Goal: Task Accomplishment & Management: Manage account settings

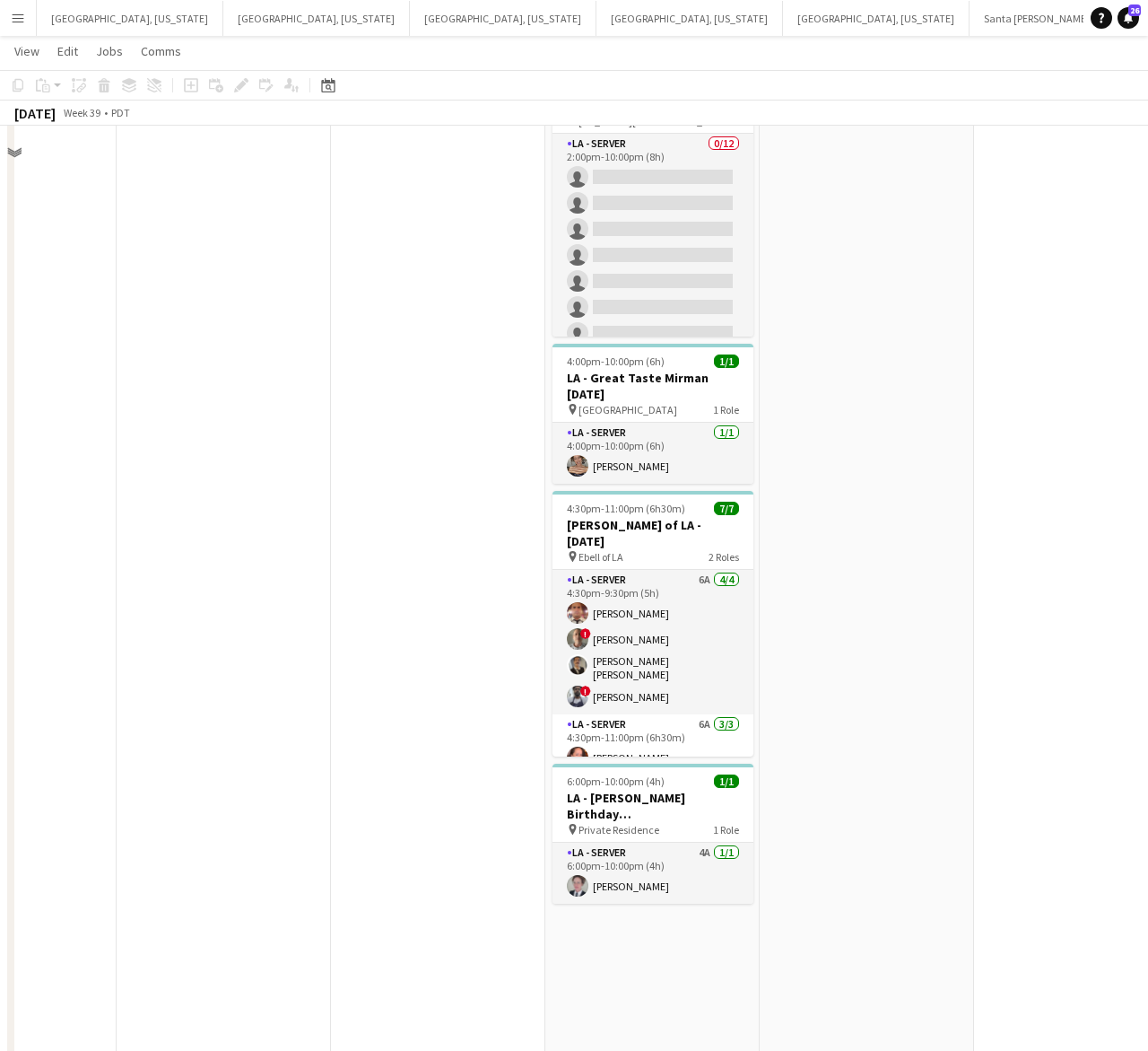
scroll to position [112, 0]
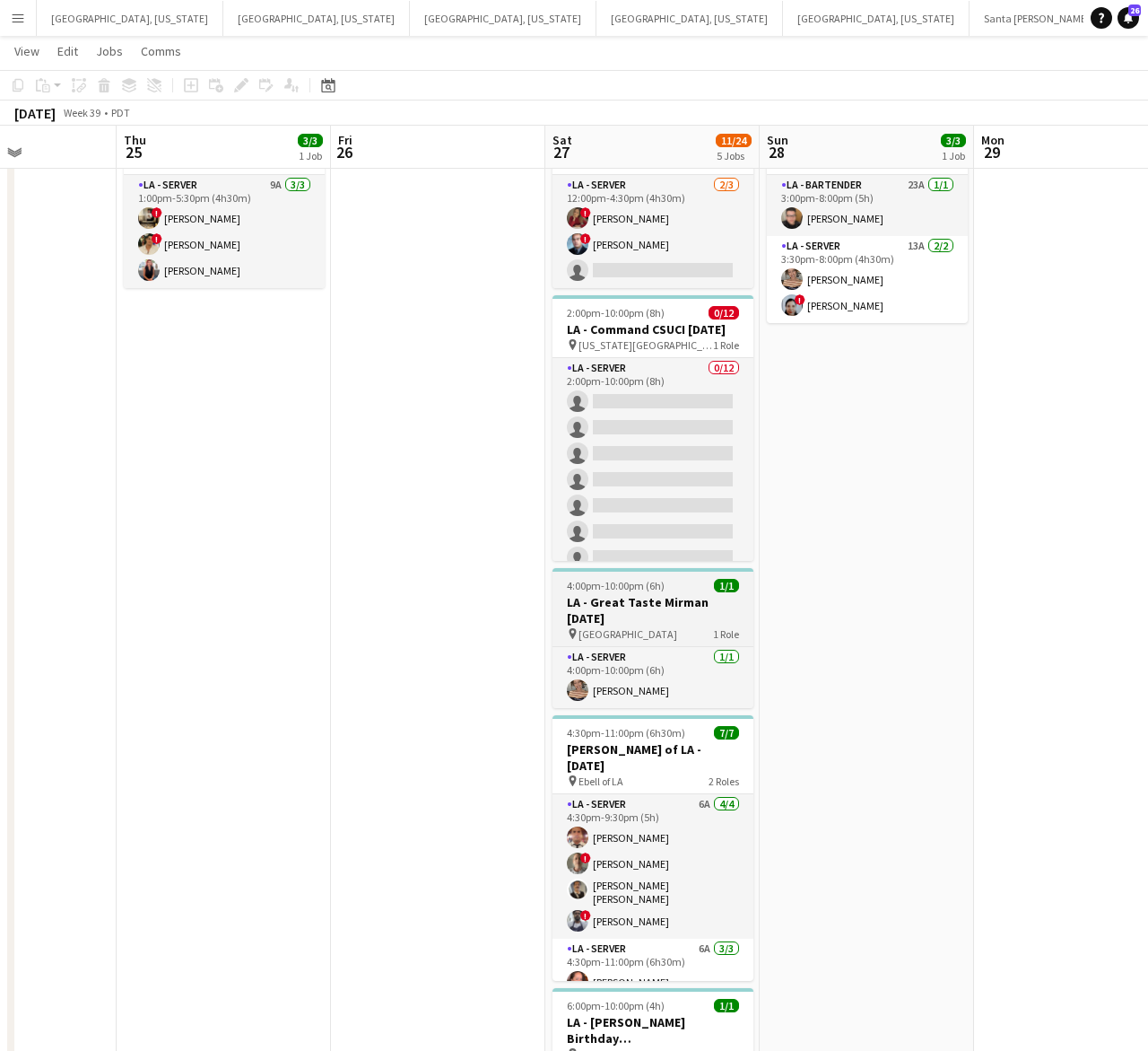
click at [671, 592] on div "4:00pm-10:00pm (6h) 1/1" at bounding box center [653, 586] width 201 height 14
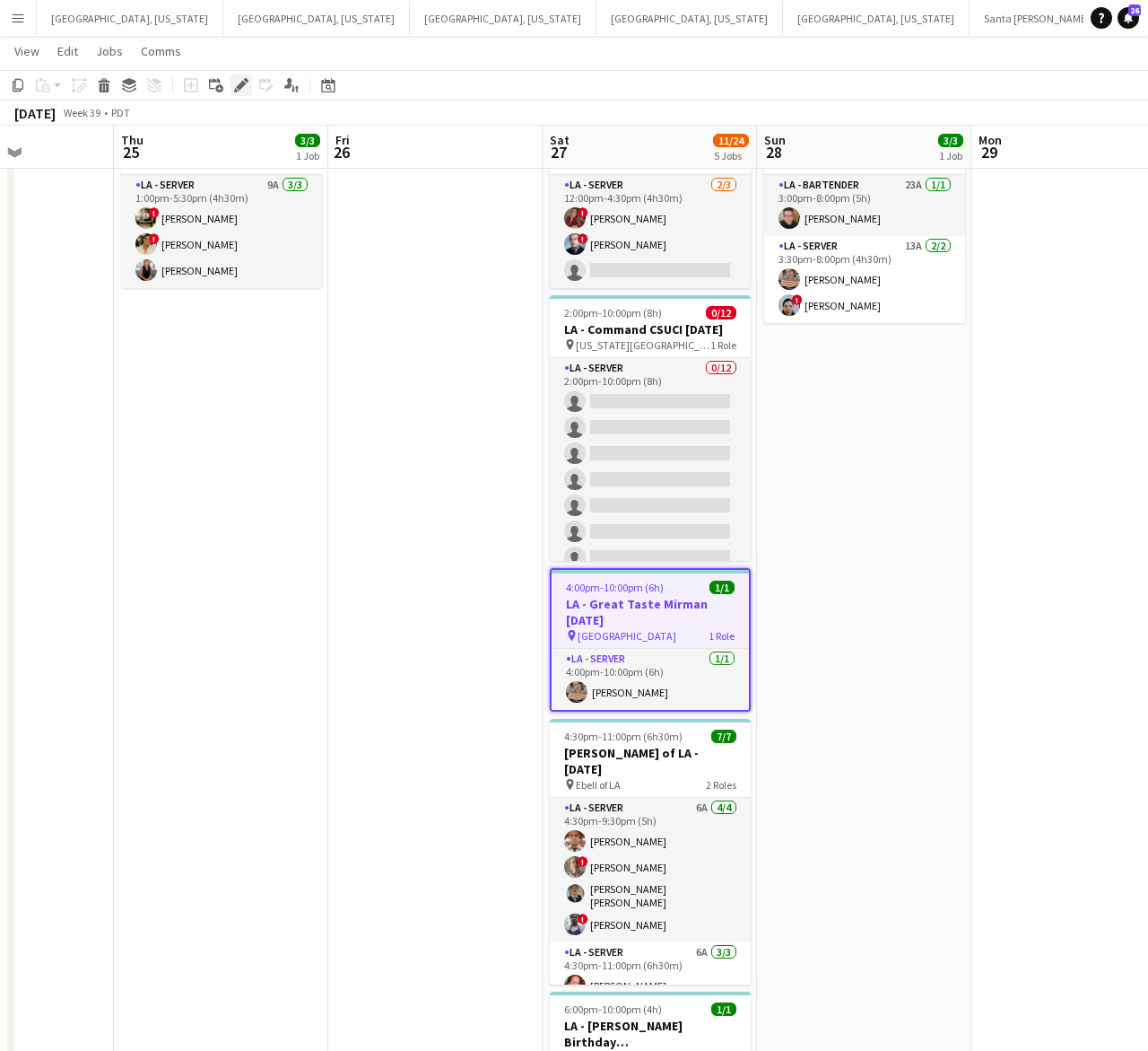
click at [236, 86] on icon "Edit" at bounding box center [242, 86] width 15 height 15
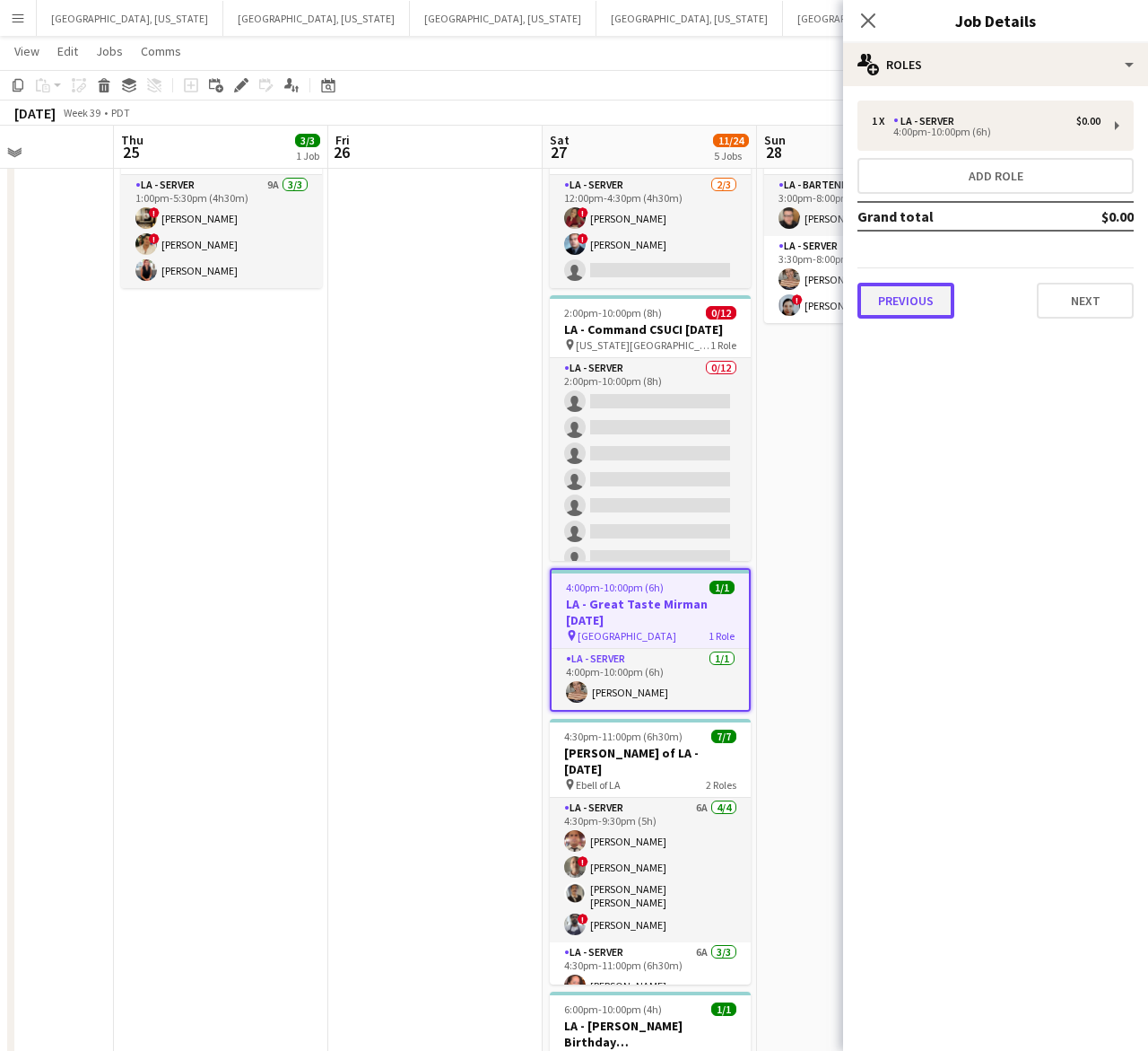
click at [897, 299] on button "Previous" at bounding box center [905, 300] width 97 height 36
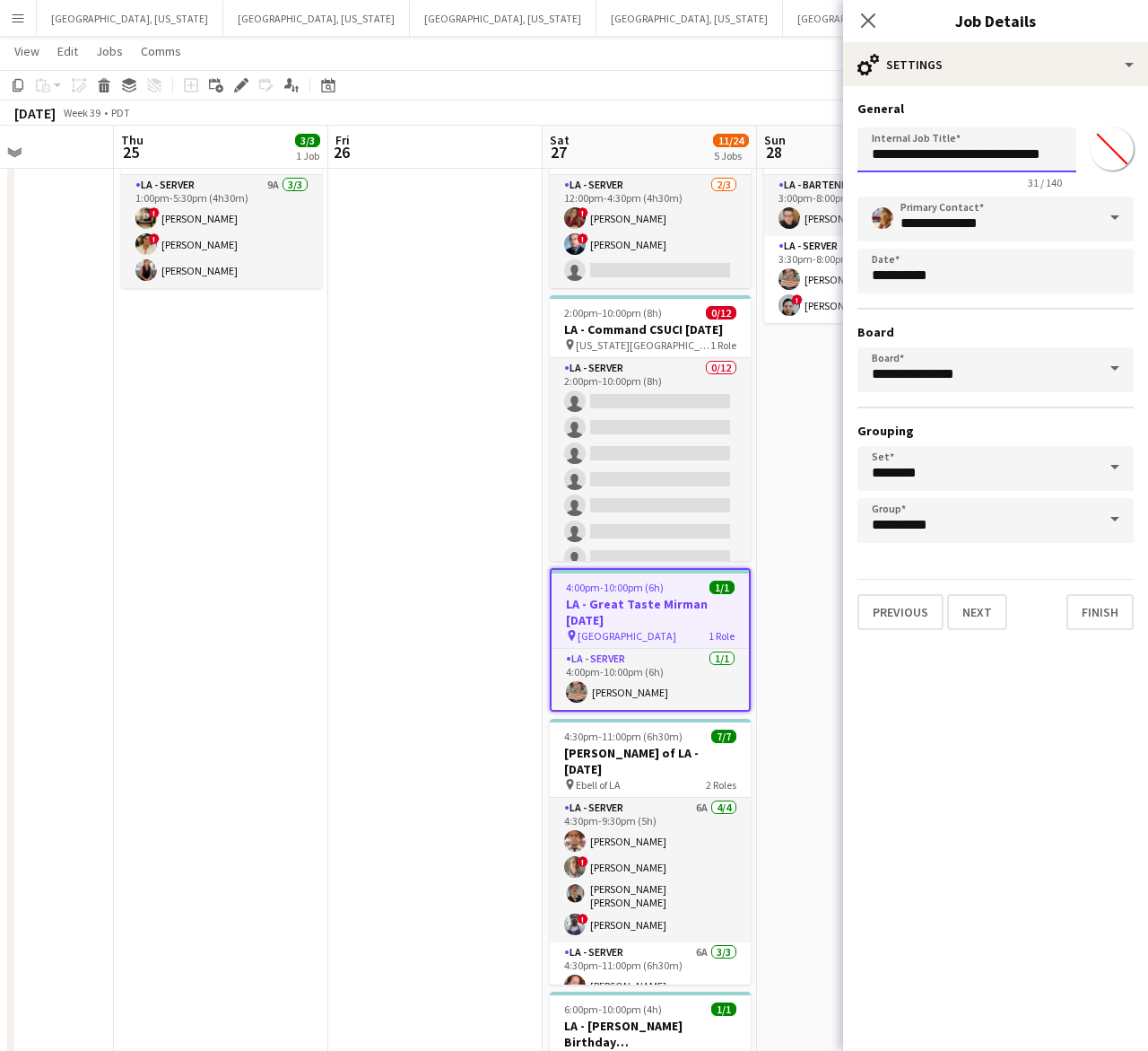
click at [1042, 146] on input "**********" at bounding box center [967, 150] width 219 height 45
type input "**********"
click at [919, 262] on body "Menu Boards Boards Boards All jobs Status Workforce Workforce My Workforce Recr…" at bounding box center [574, 937] width 1148 height 2099
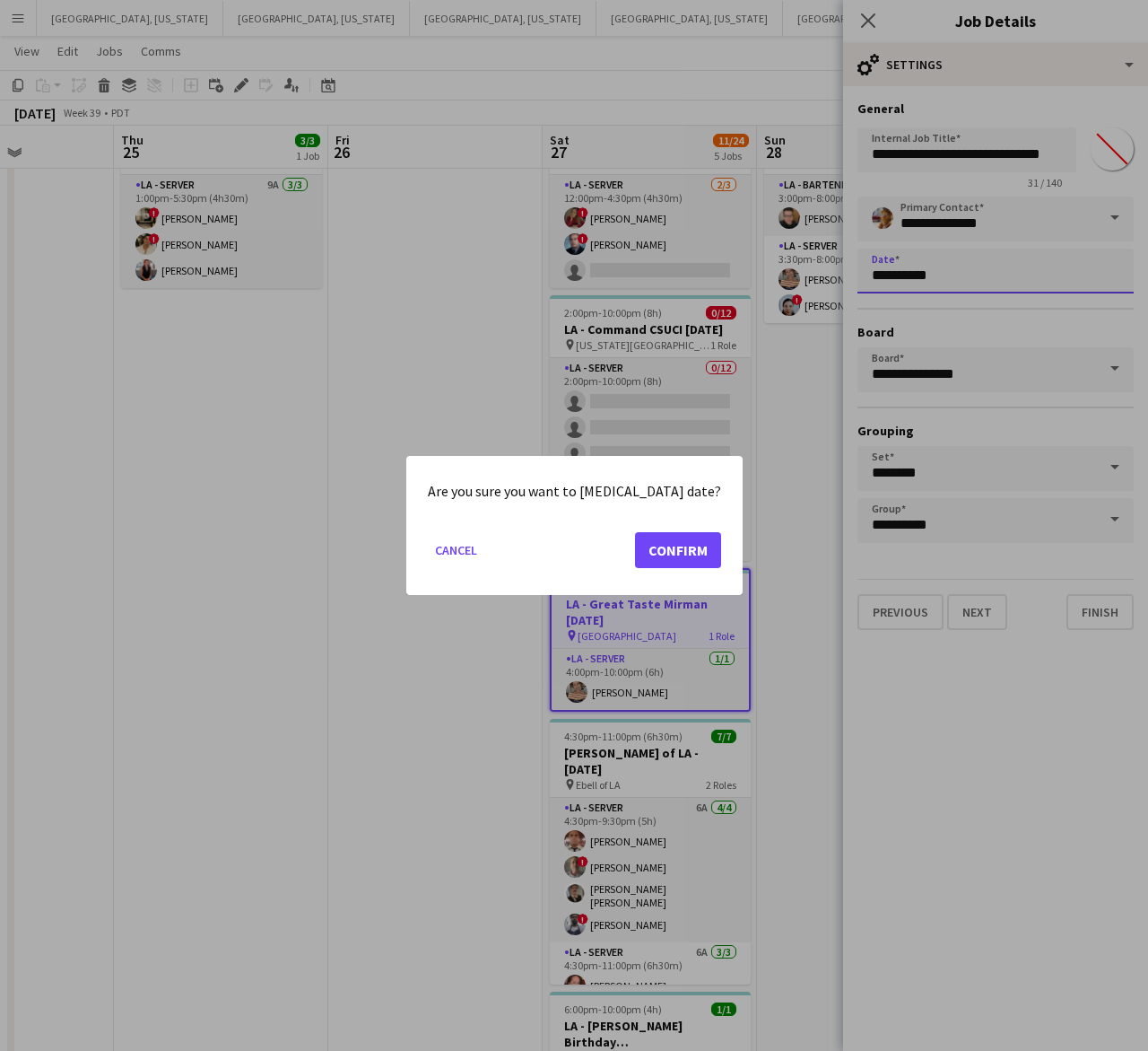
scroll to position [0, 0]
click at [678, 554] on button "Confirm" at bounding box center [678, 550] width 86 height 36
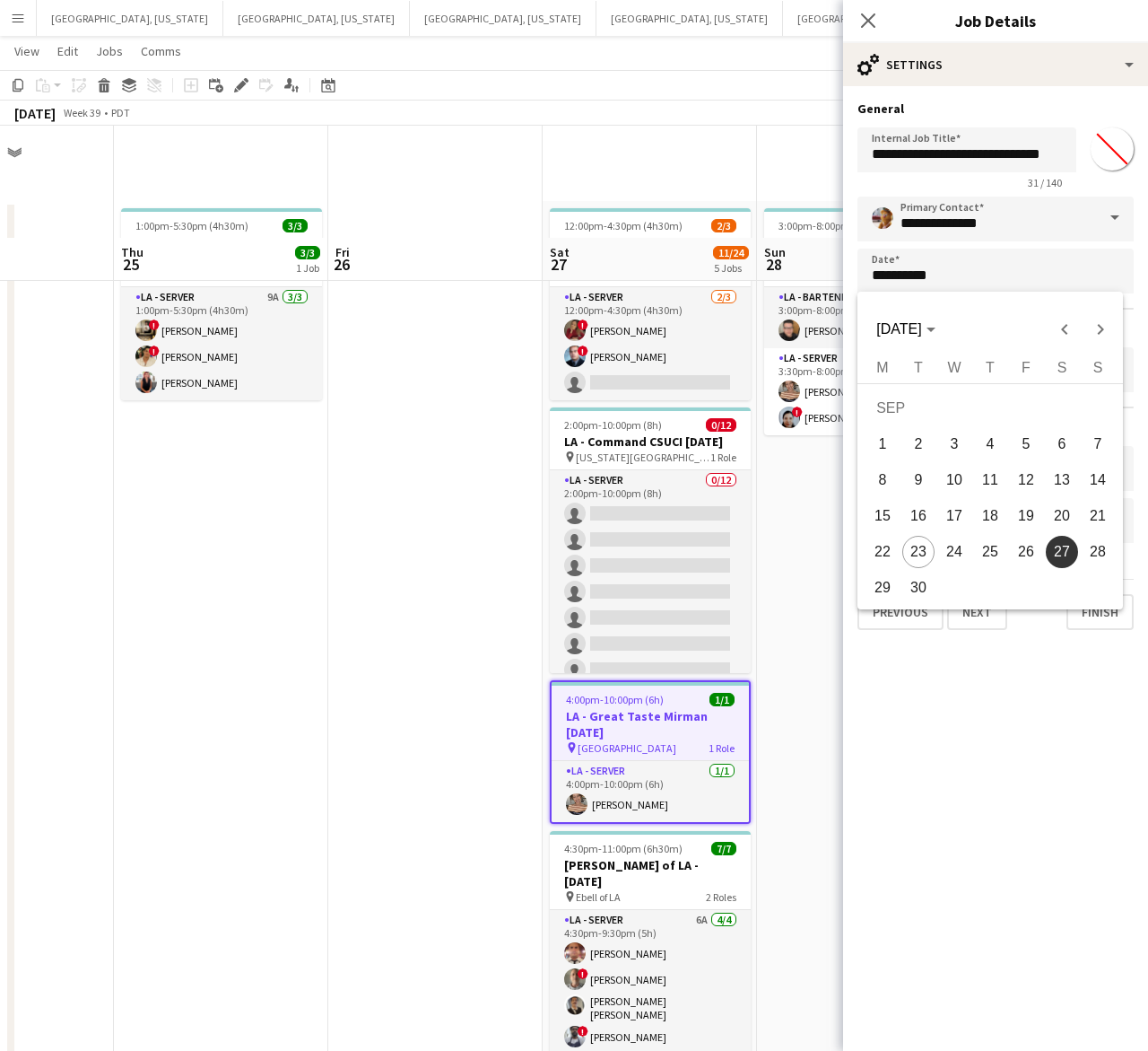
scroll to position [112, 0]
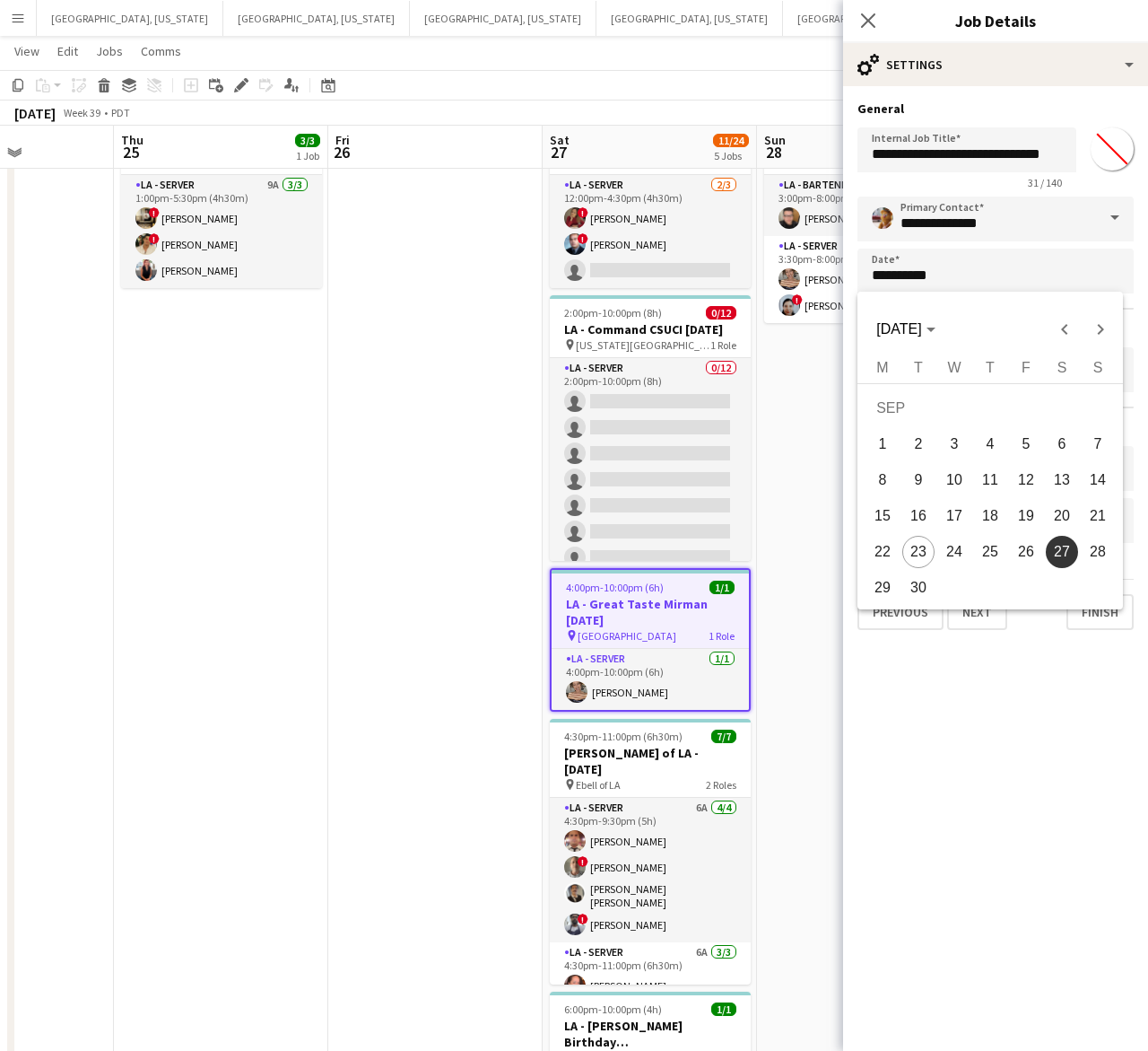
click at [996, 547] on span "25" at bounding box center [990, 552] width 32 height 32
type input "**********"
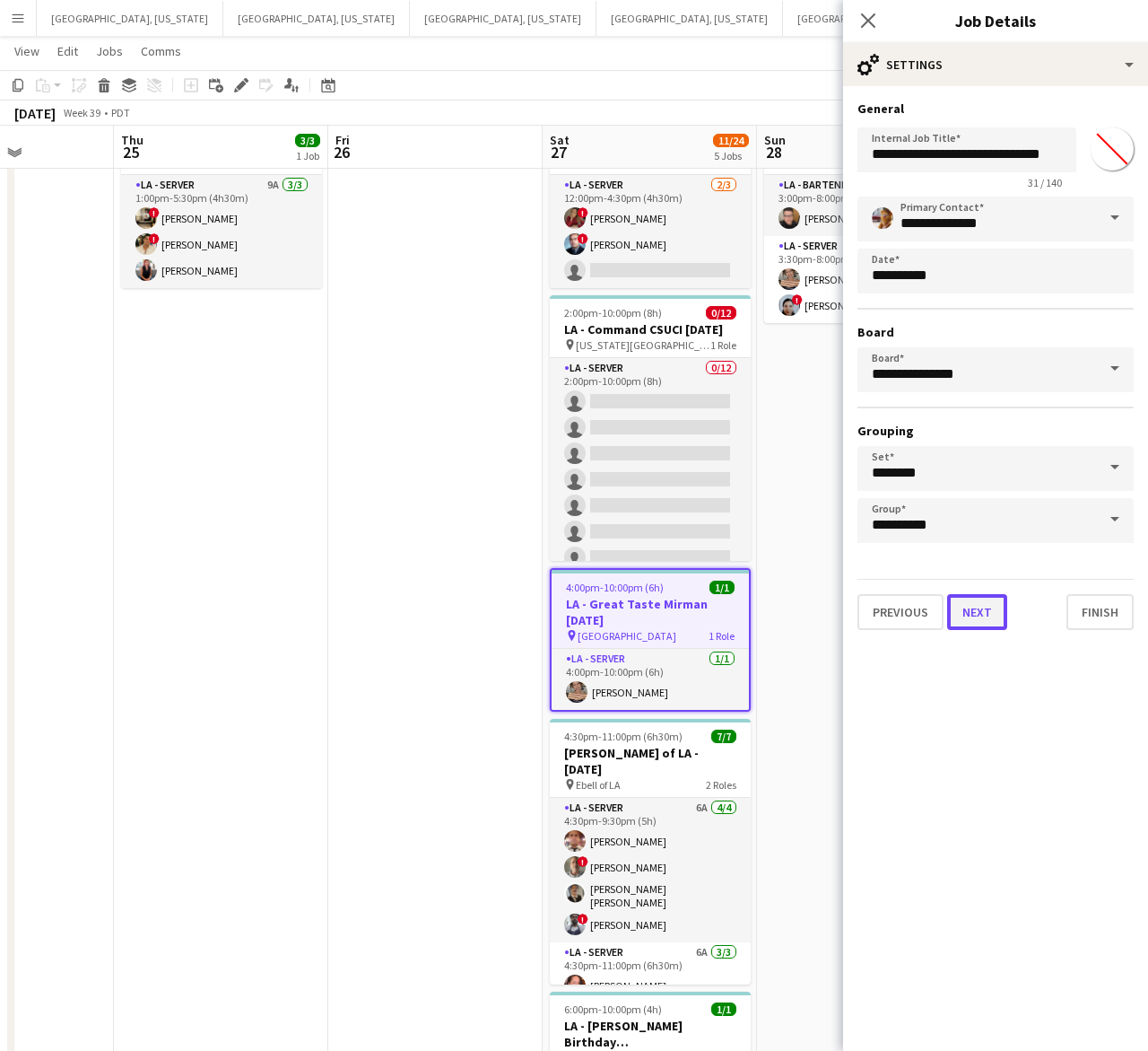
click at [975, 601] on button "Next" at bounding box center [977, 611] width 60 height 36
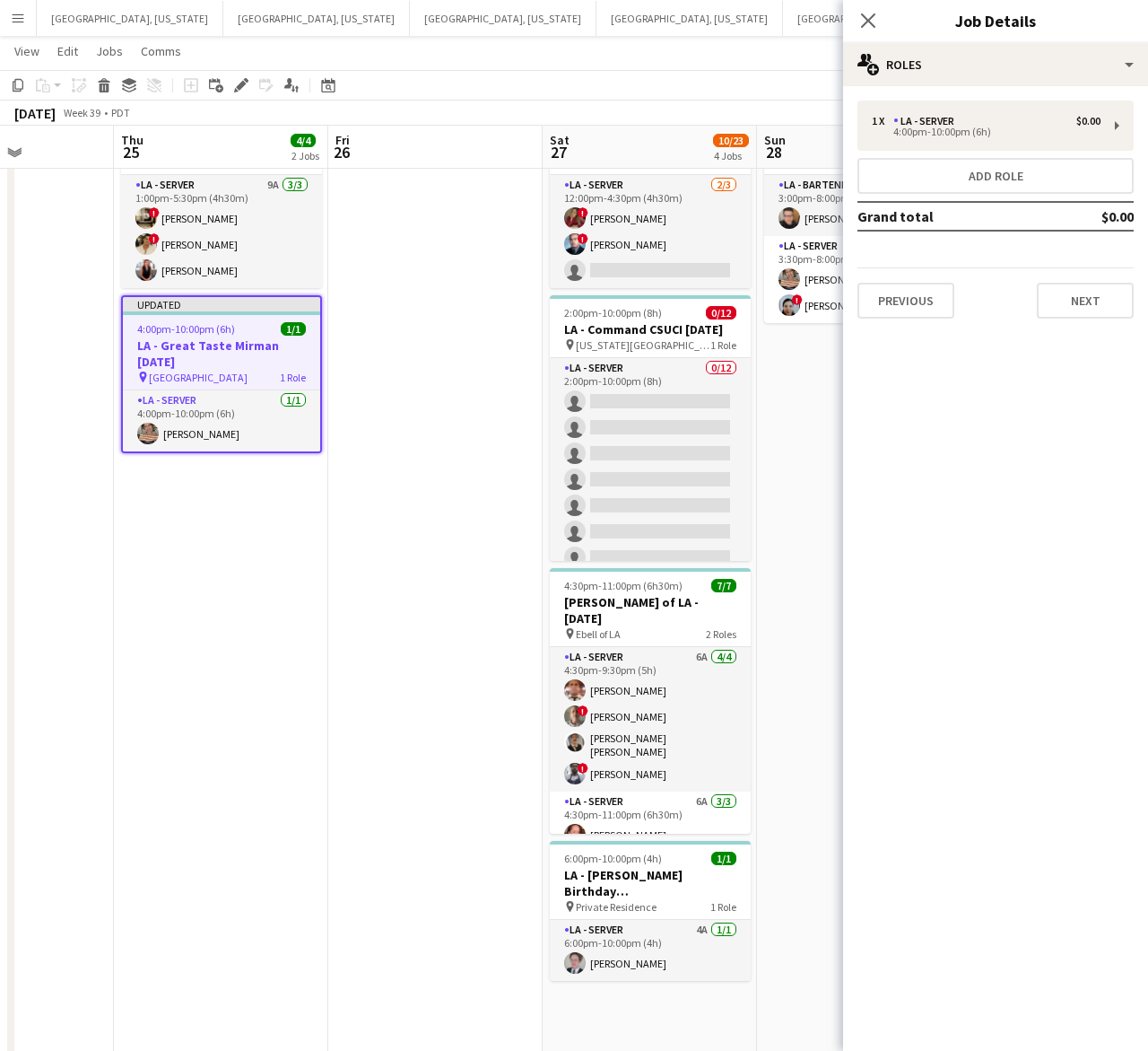
type input "**********"
click at [1074, 312] on button "Next" at bounding box center [1085, 300] width 97 height 36
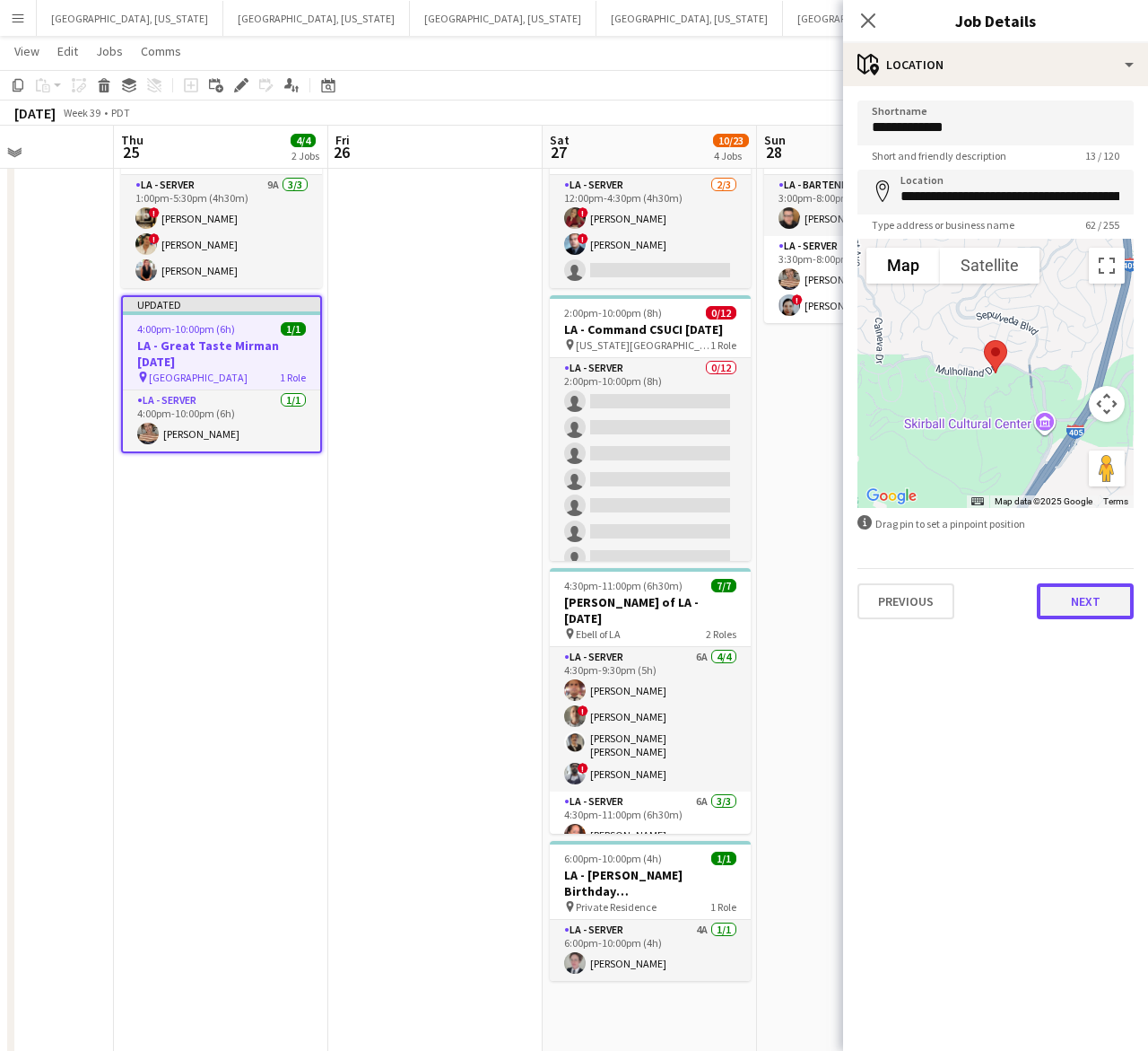
click at [1087, 611] on button "Next" at bounding box center [1085, 600] width 97 height 36
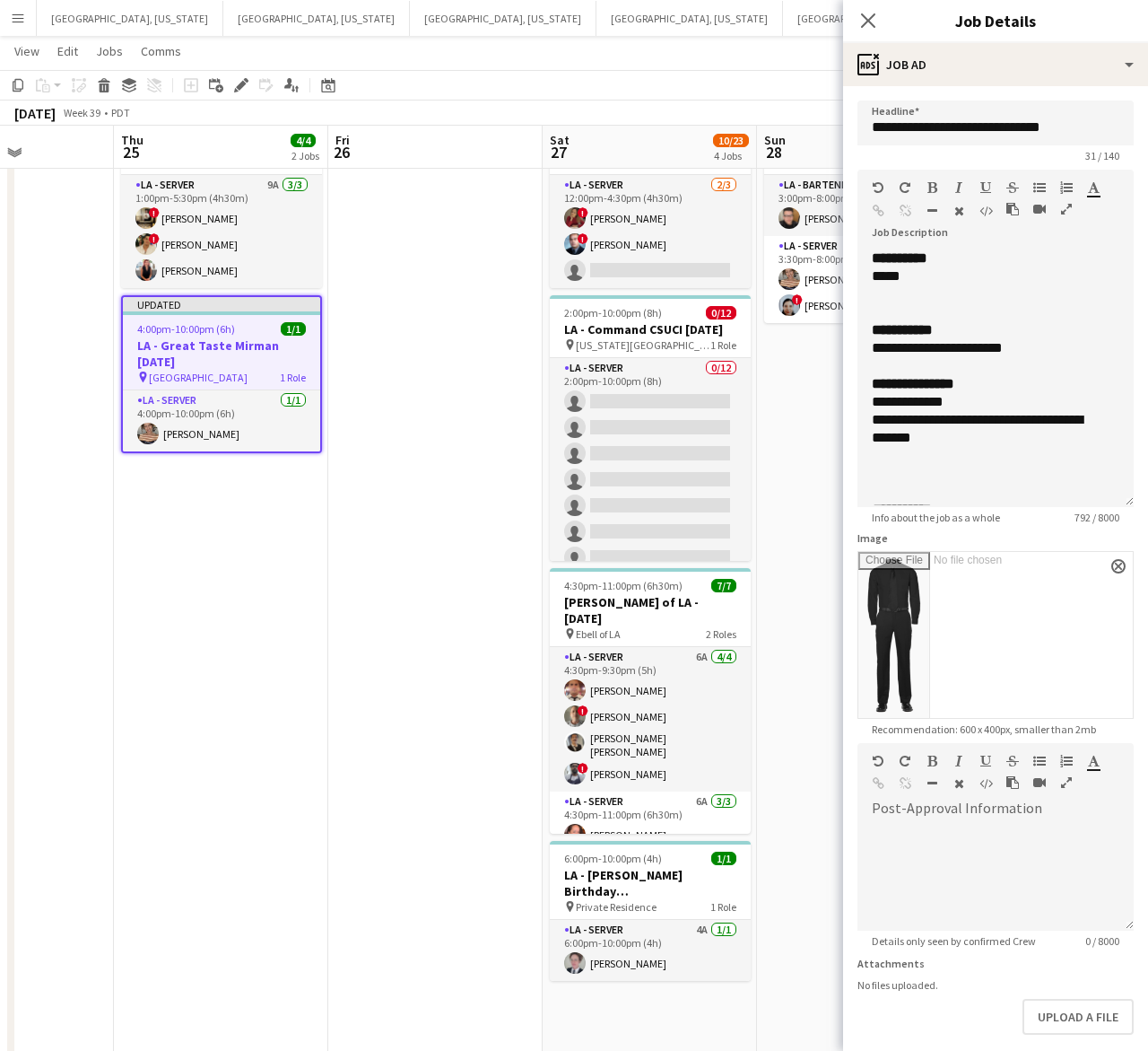
drag, startPoint x: 1121, startPoint y: 344, endPoint x: 1070, endPoint y: 709, distance: 368.5
click at [1086, 507] on div "**********" at bounding box center [995, 378] width 277 height 257
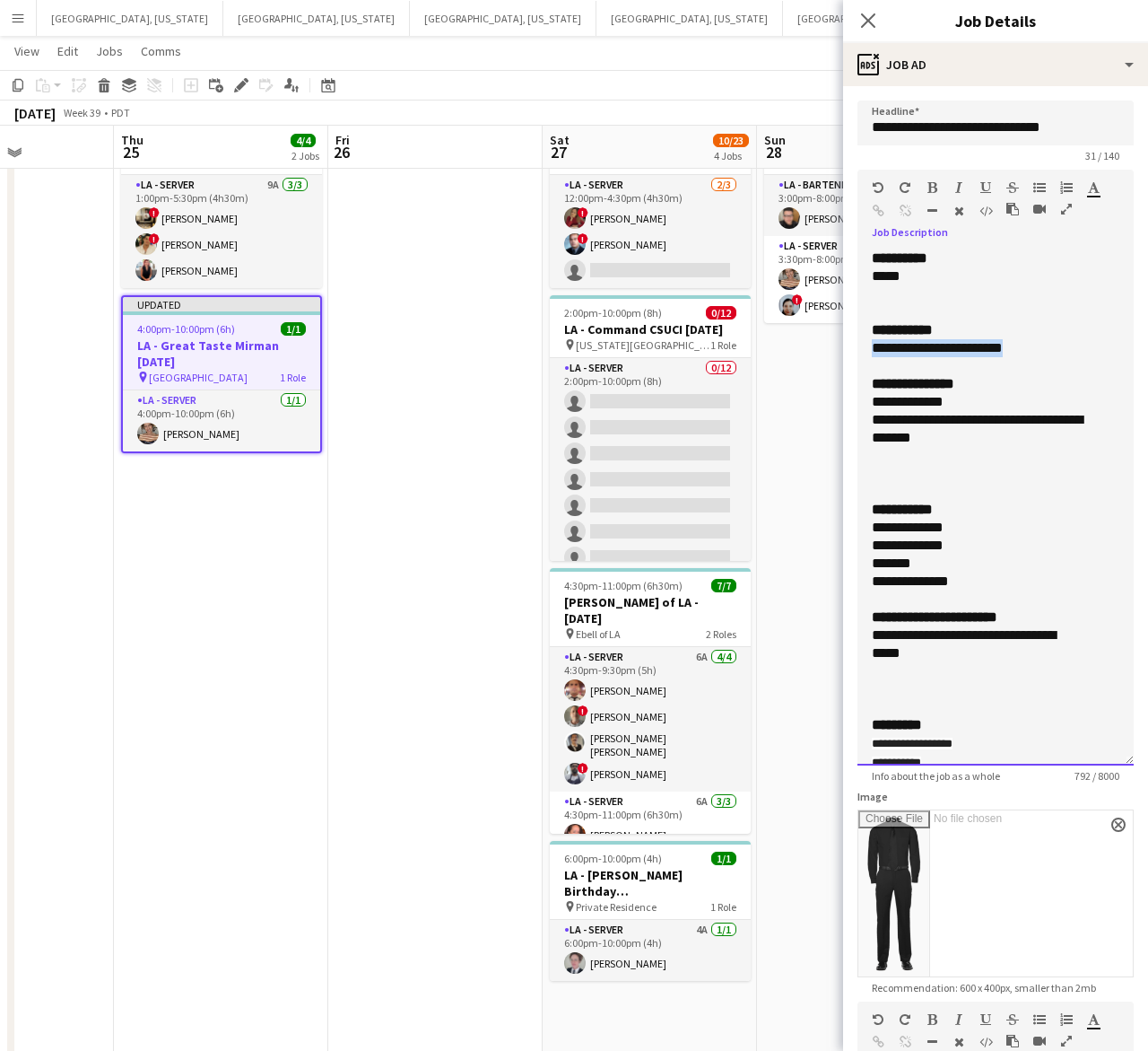
drag, startPoint x: 1036, startPoint y: 352, endPoint x: 875, endPoint y: 351, distance: 161.0
click at [875, 351] on div "**********" at bounding box center [979, 348] width 214 height 18
click at [974, 356] on div "*********" at bounding box center [979, 348] width 214 height 18
click at [458, 522] on app-date-cell at bounding box center [435, 1038] width 214 height 1898
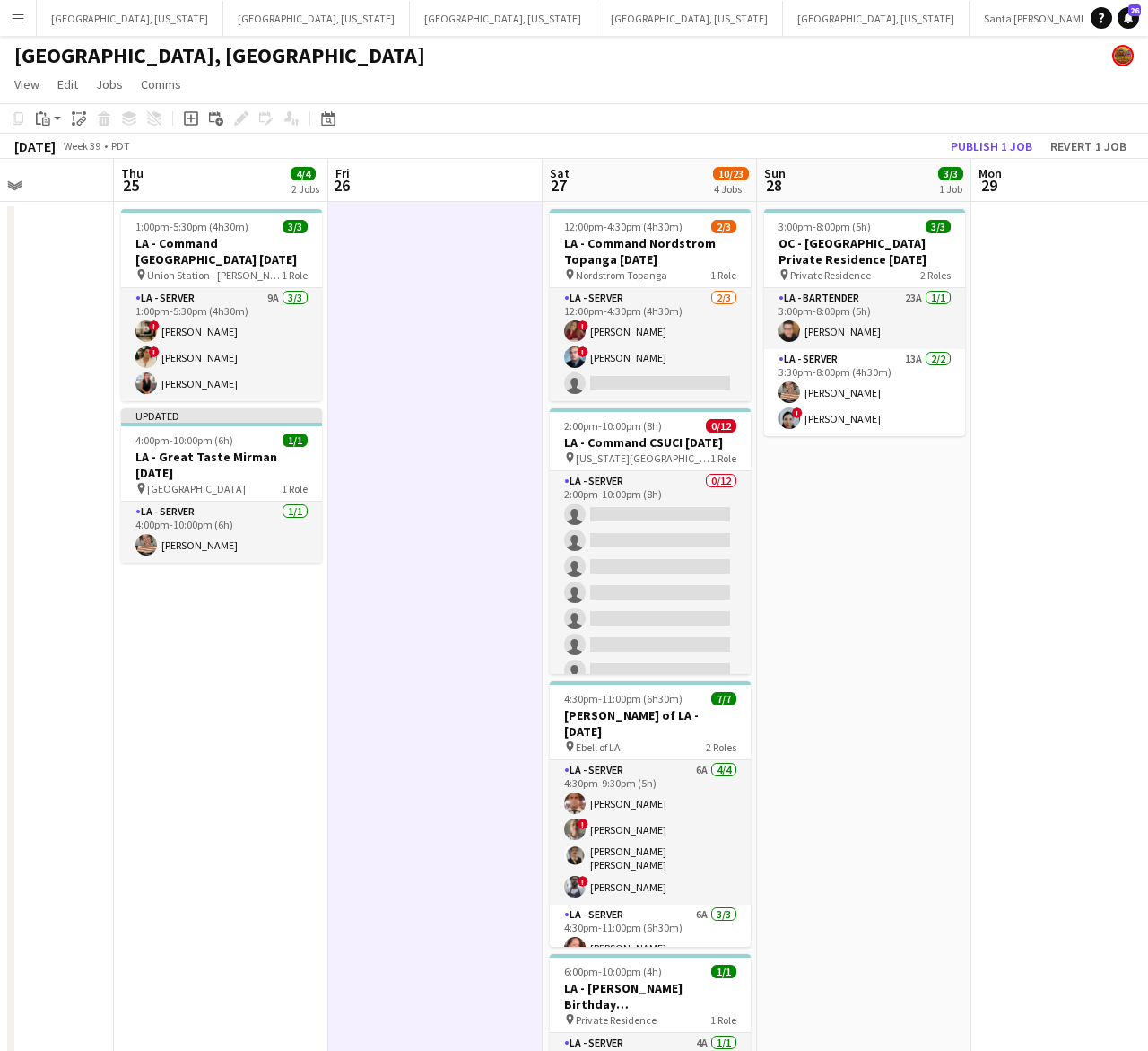
scroll to position [0, 0]
click at [993, 140] on button "Publish 1 job" at bounding box center [992, 146] width 96 height 23
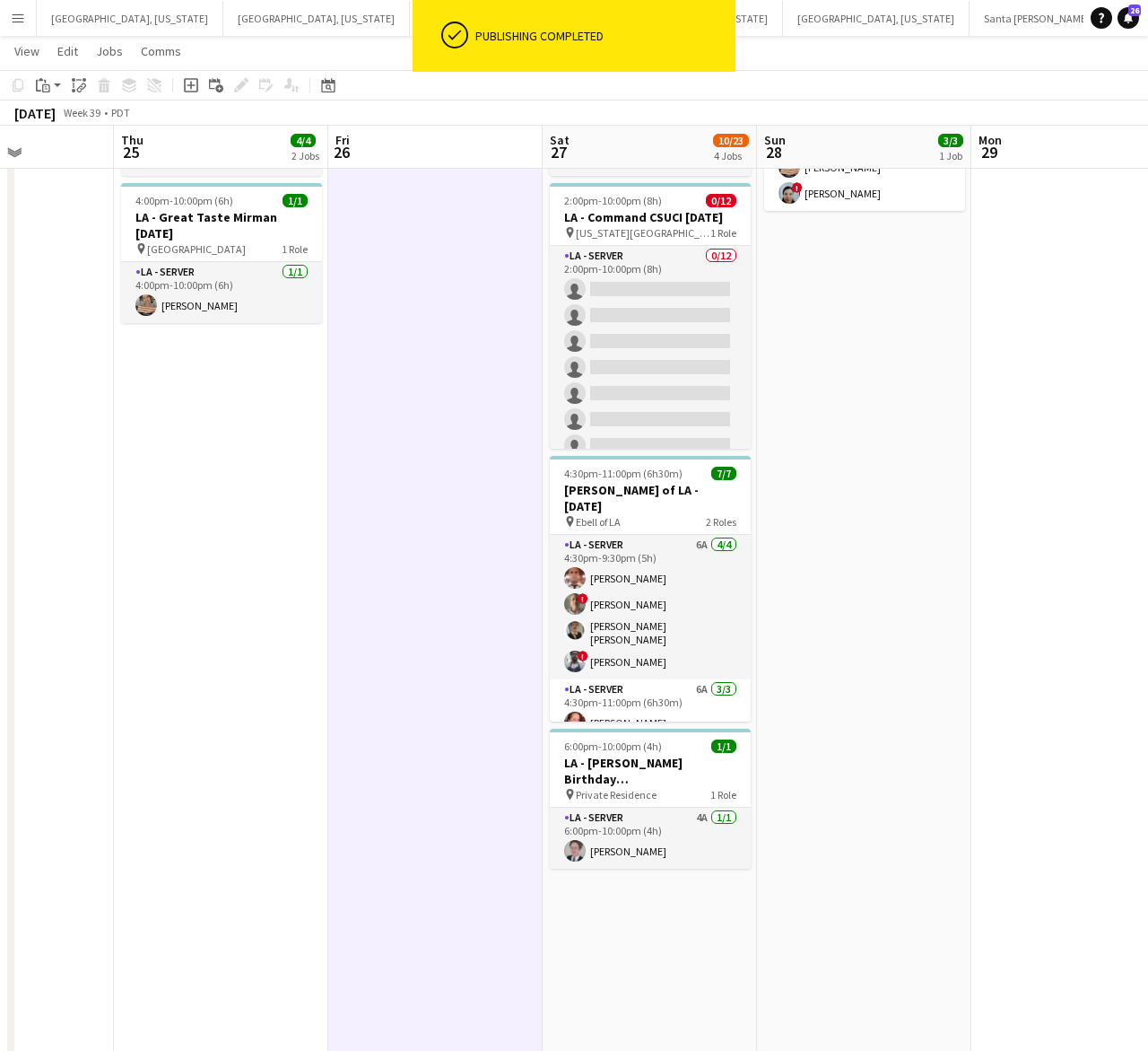
scroll to position [0, 505]
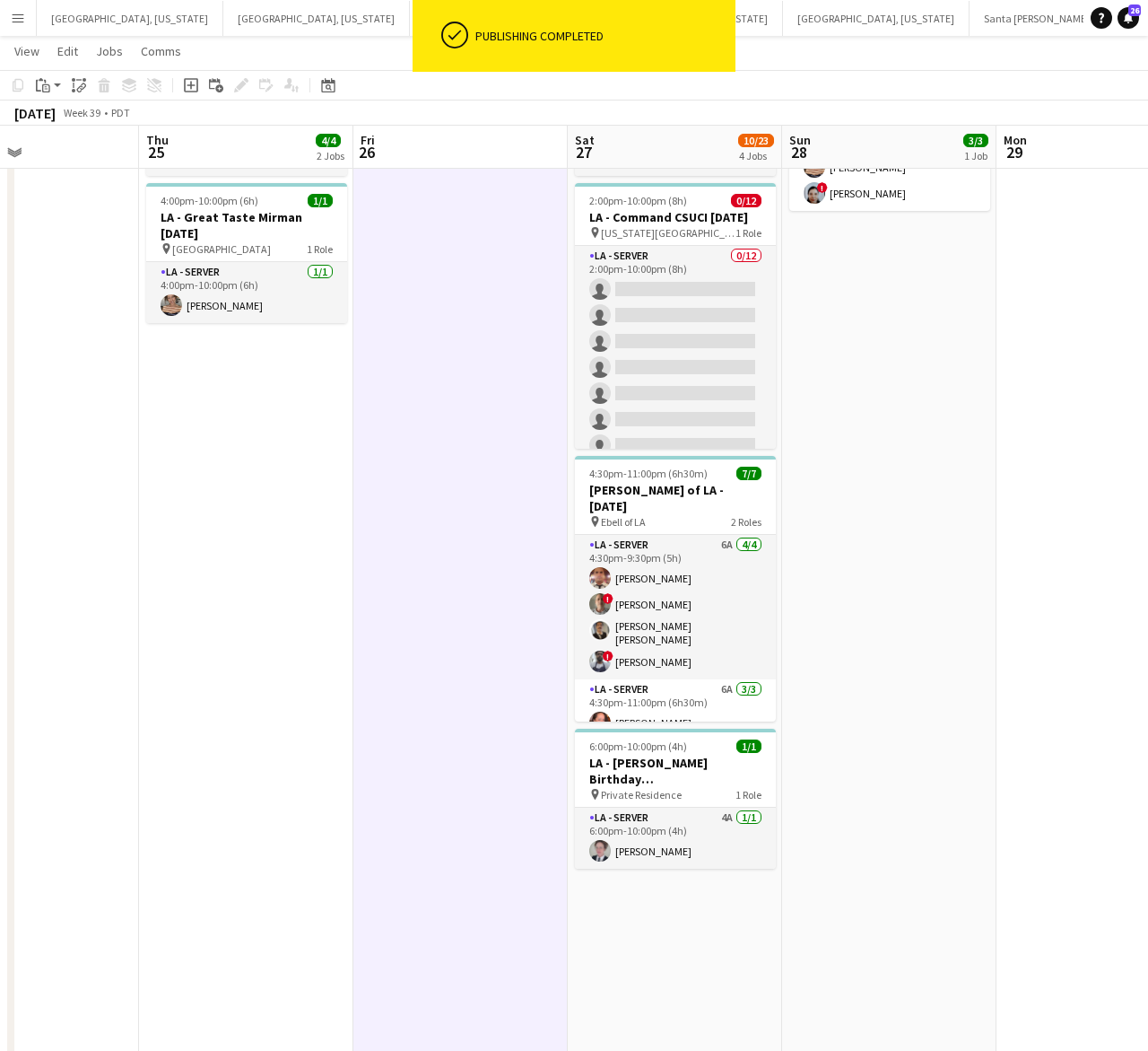
drag, startPoint x: 209, startPoint y: 468, endPoint x: 234, endPoint y: 467, distance: 25.0
click at [234, 467] on app-calendar-viewport "Mon 22 Tue 23 Wed 24 Thu 25 4/4 2 Jobs Fri 26 Sat 27 10/23 4 Jobs Sun 28 3/3 1 …" at bounding box center [574, 860] width 1148 height 2029
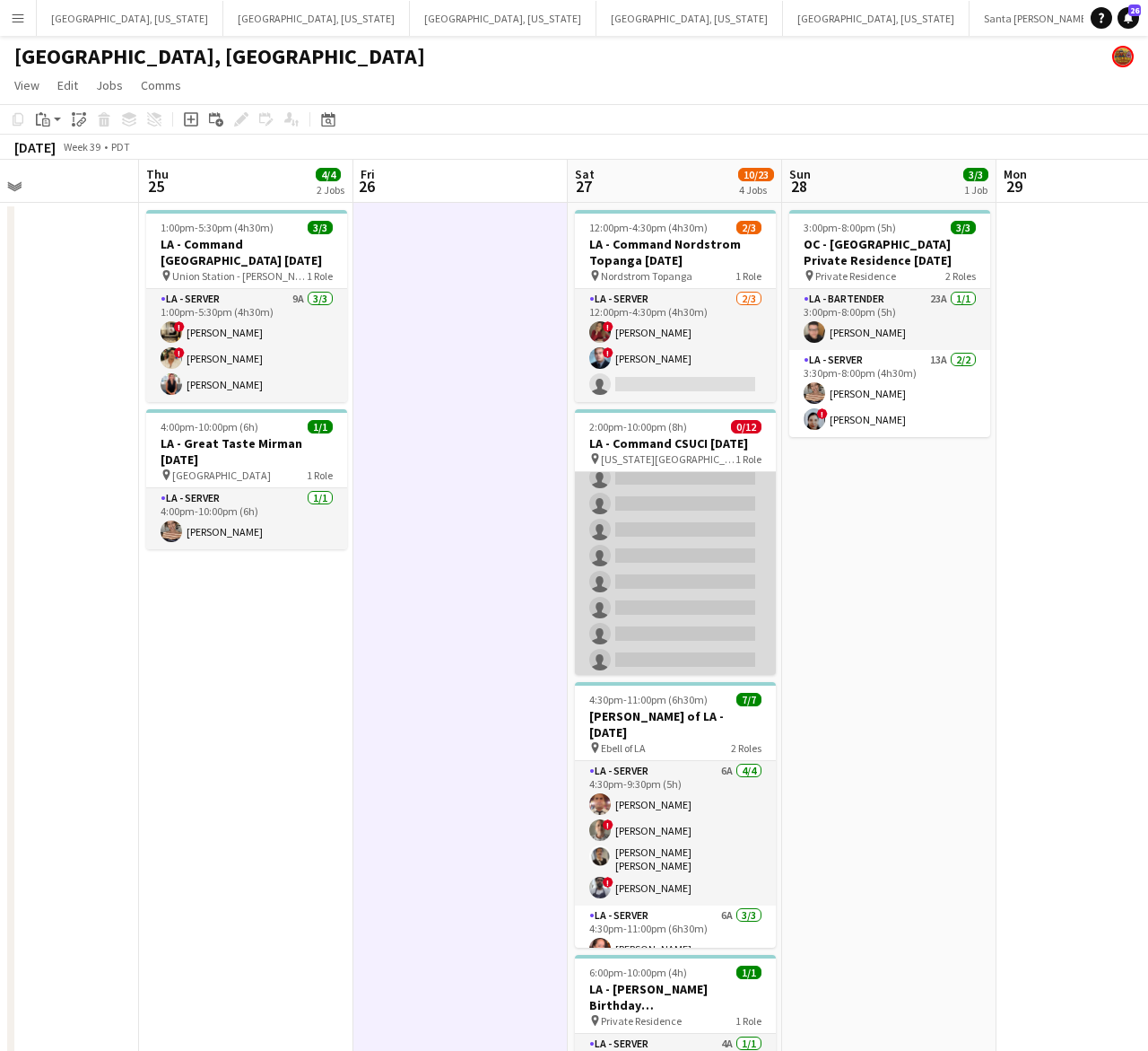
scroll to position [0, 0]
click at [665, 564] on app-card-role "LA - Server 0/12 2:00pm-10:00pm (8h) single-neutral-actions single-neutral-acti…" at bounding box center [676, 645] width 201 height 348
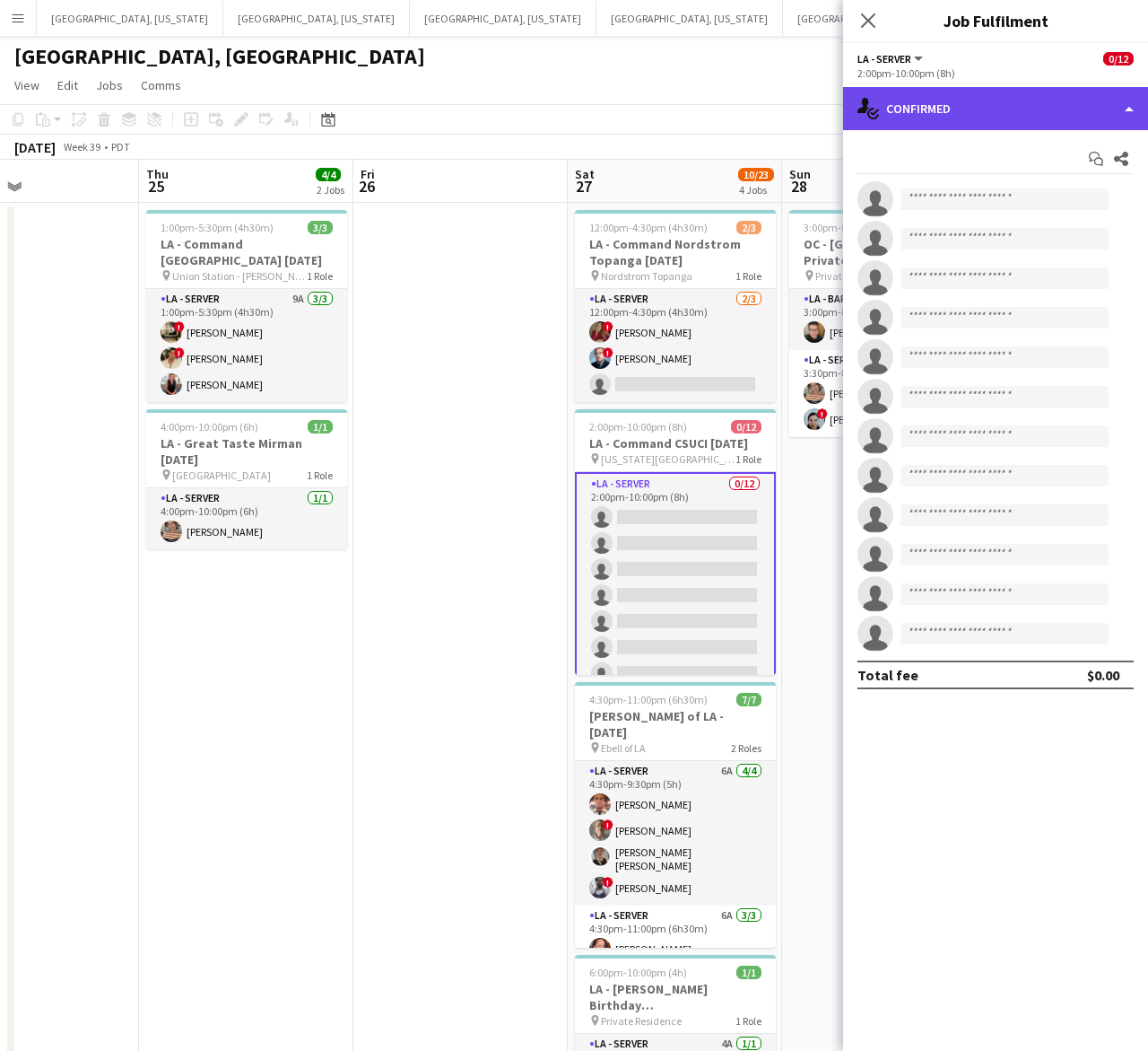
click at [981, 109] on div "single-neutral-actions-check-2 Confirmed" at bounding box center [995, 109] width 305 height 43
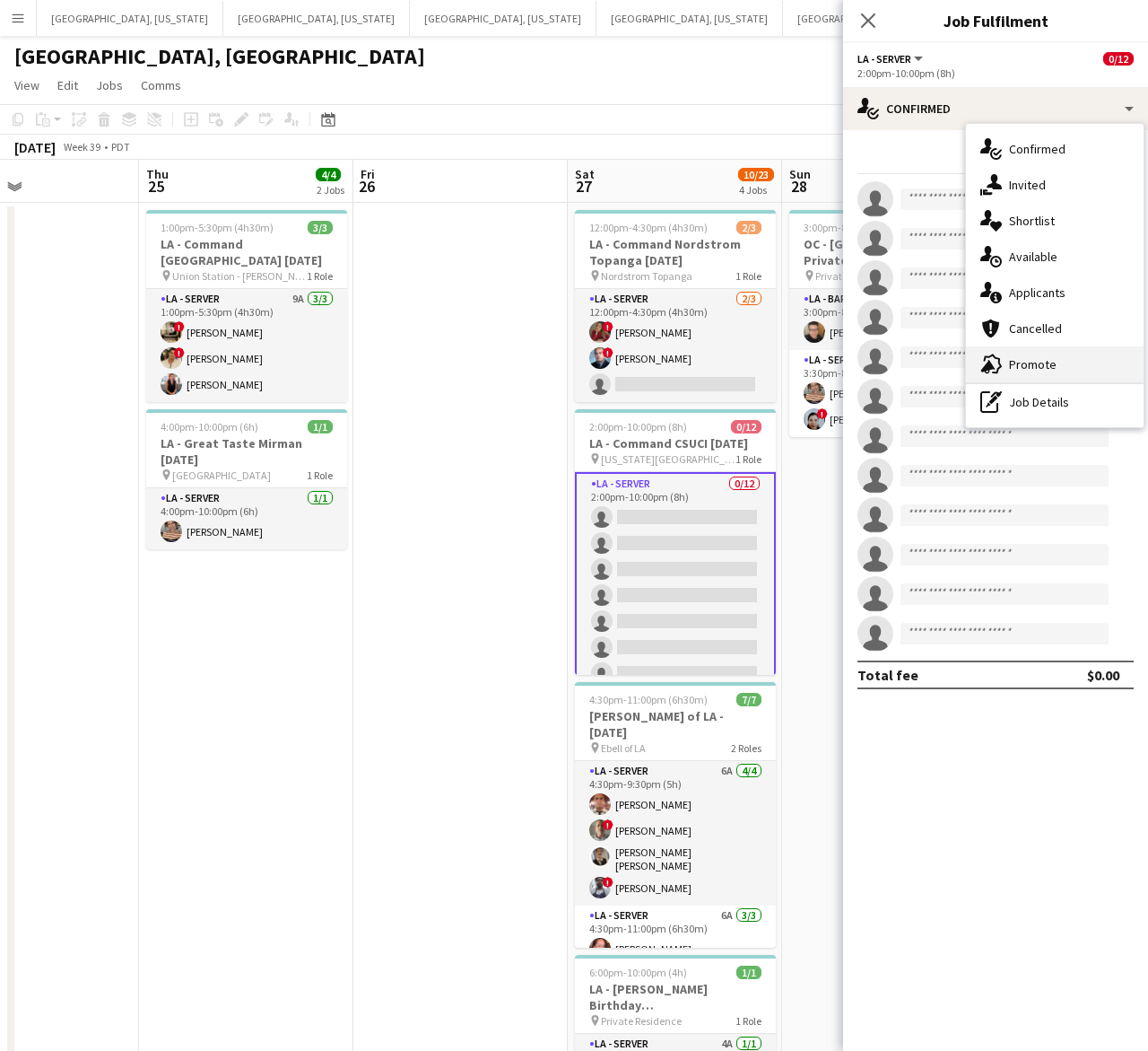
click at [1014, 361] on span "Promote" at bounding box center [1033, 364] width 48 height 17
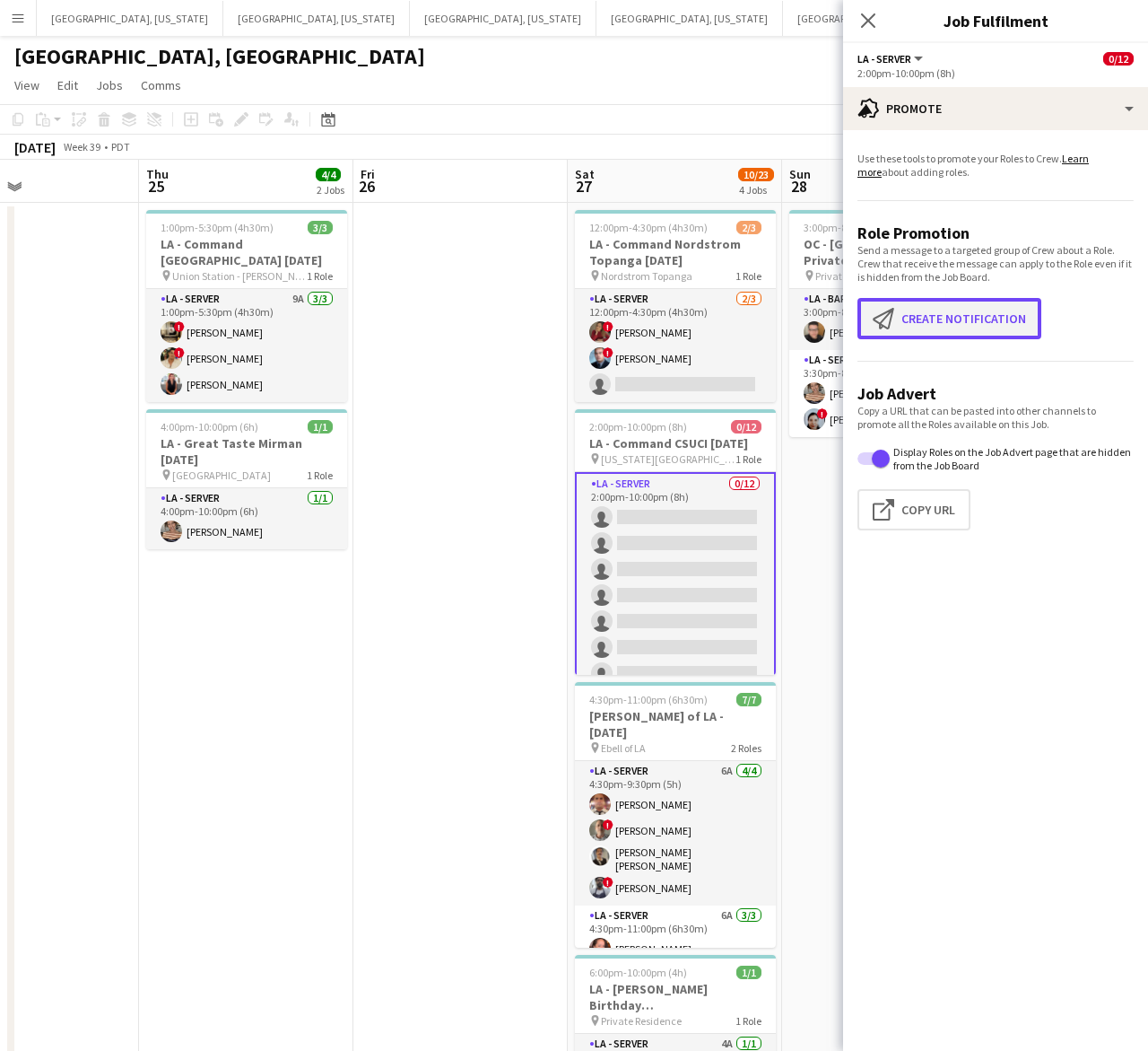
click at [949, 319] on button "Create notification Create notification" at bounding box center [949, 318] width 184 height 41
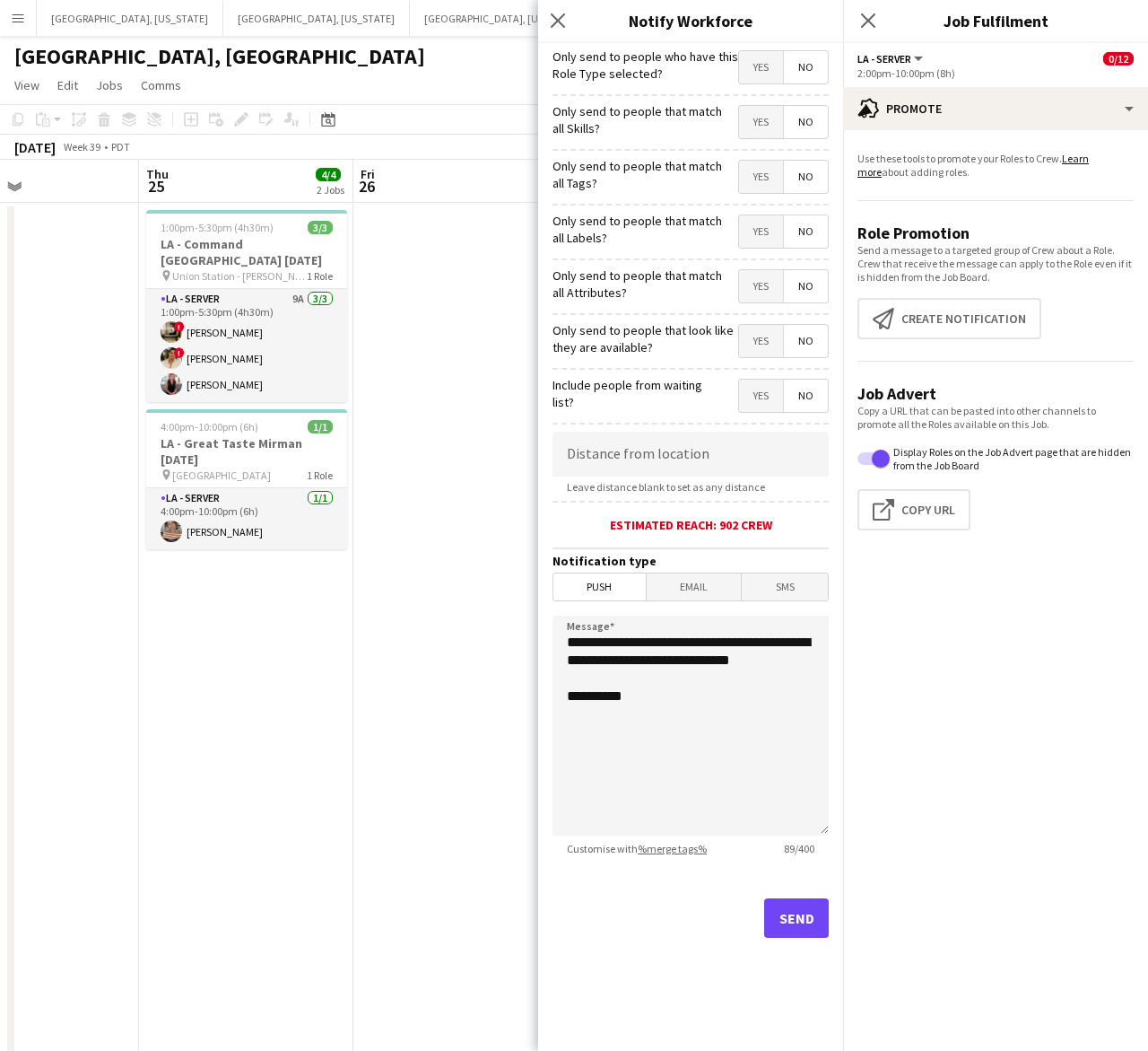
click at [765, 78] on span "Yes" at bounding box center [761, 67] width 44 height 32
click at [794, 908] on button "Send" at bounding box center [797, 918] width 64 height 40
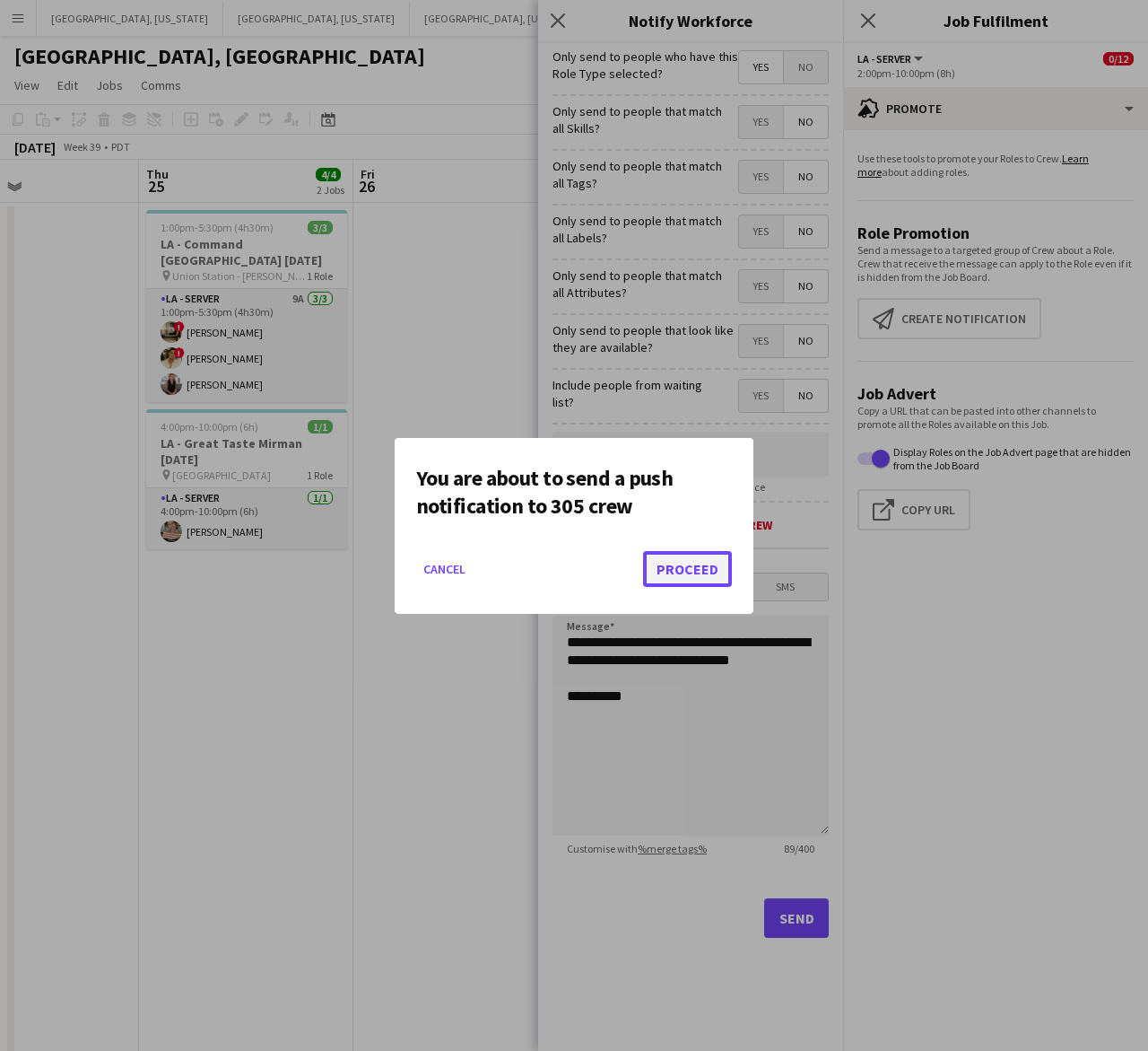
click at [698, 559] on button "Proceed" at bounding box center [688, 568] width 89 height 36
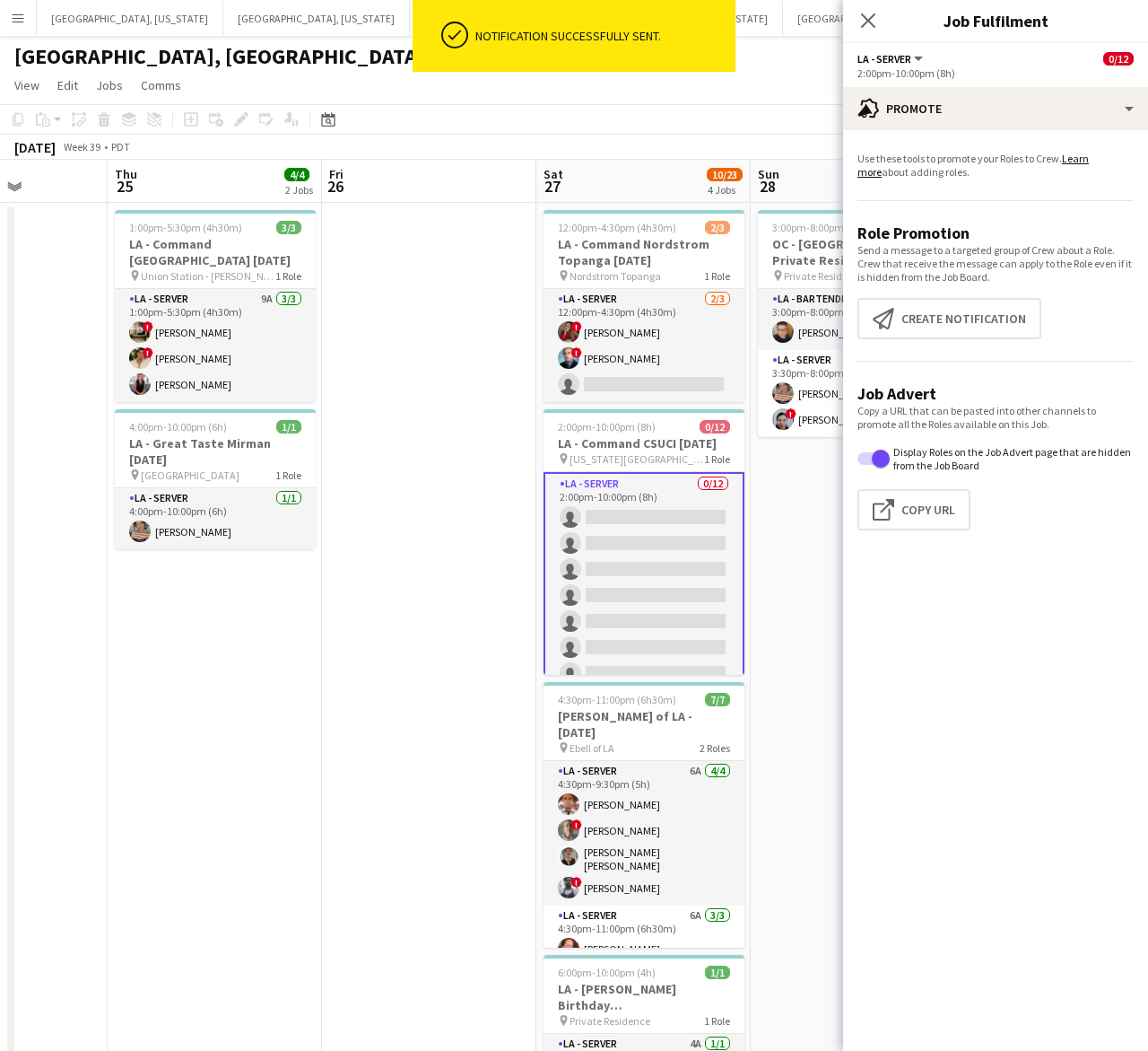
scroll to position [0, 597]
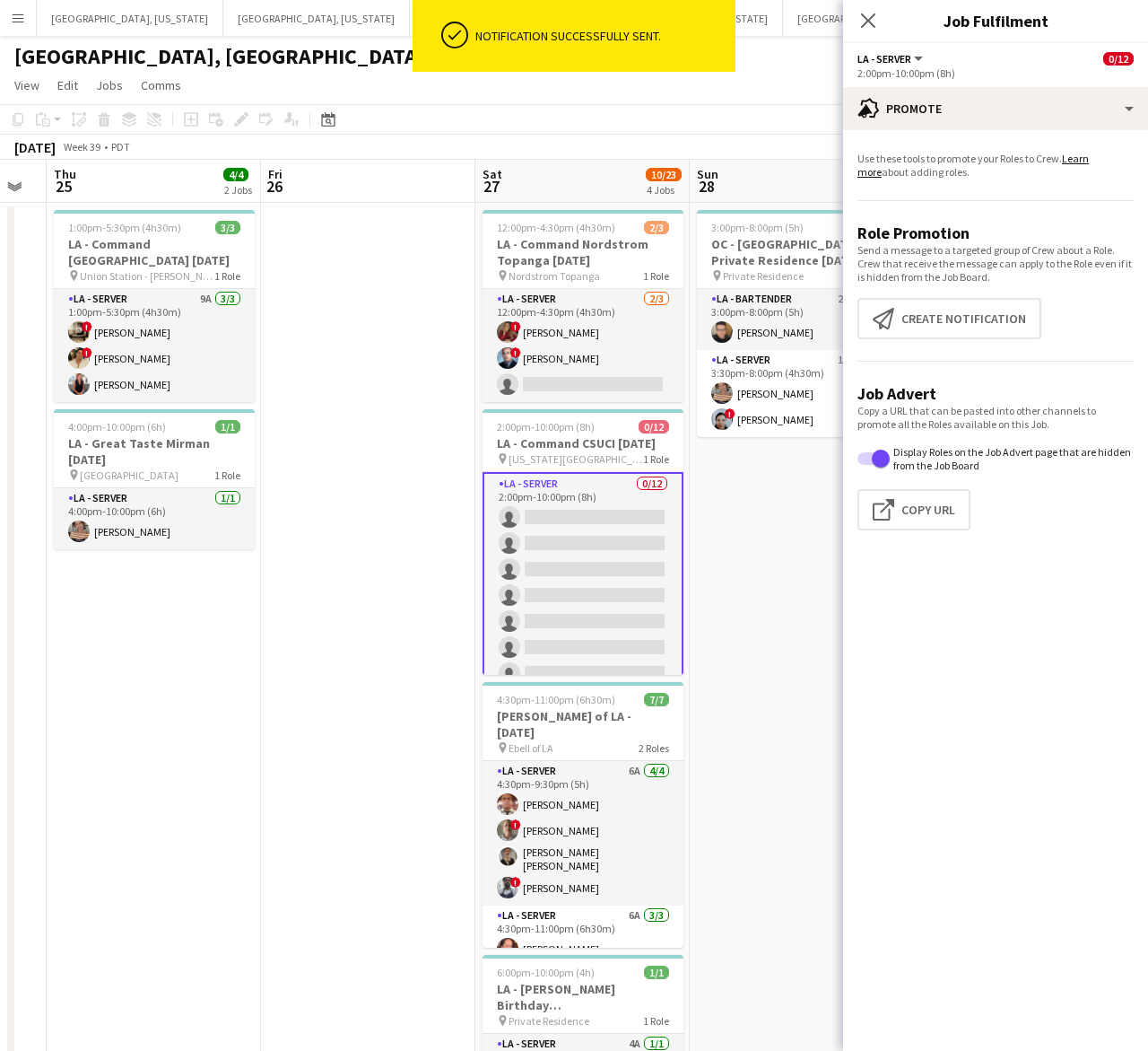
drag, startPoint x: 469, startPoint y: 662, endPoint x: 377, endPoint y: 706, distance: 102.0
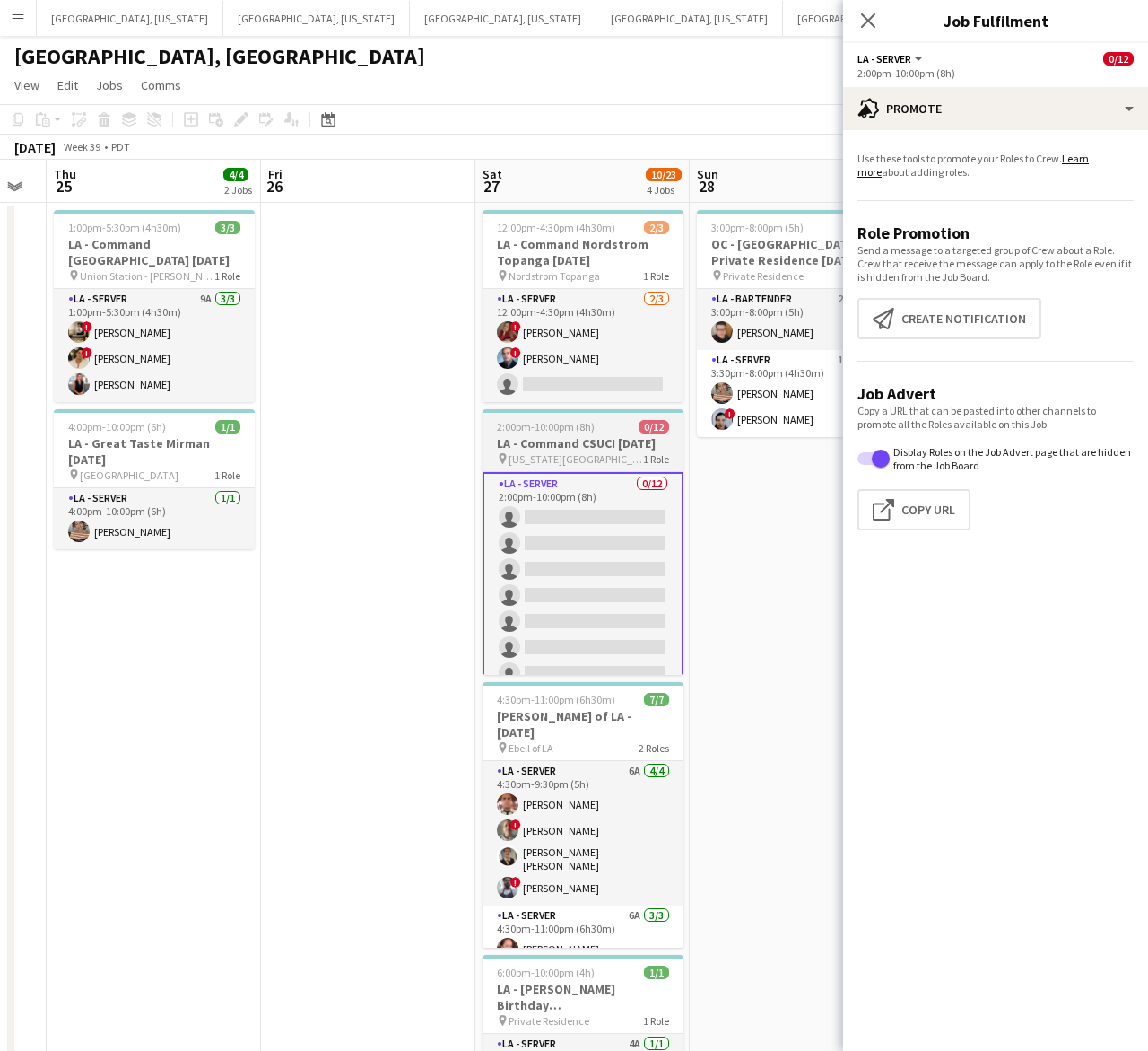
click at [574, 441] on h3 "LA - Command CSUCI 9.27.25" at bounding box center [583, 443] width 201 height 17
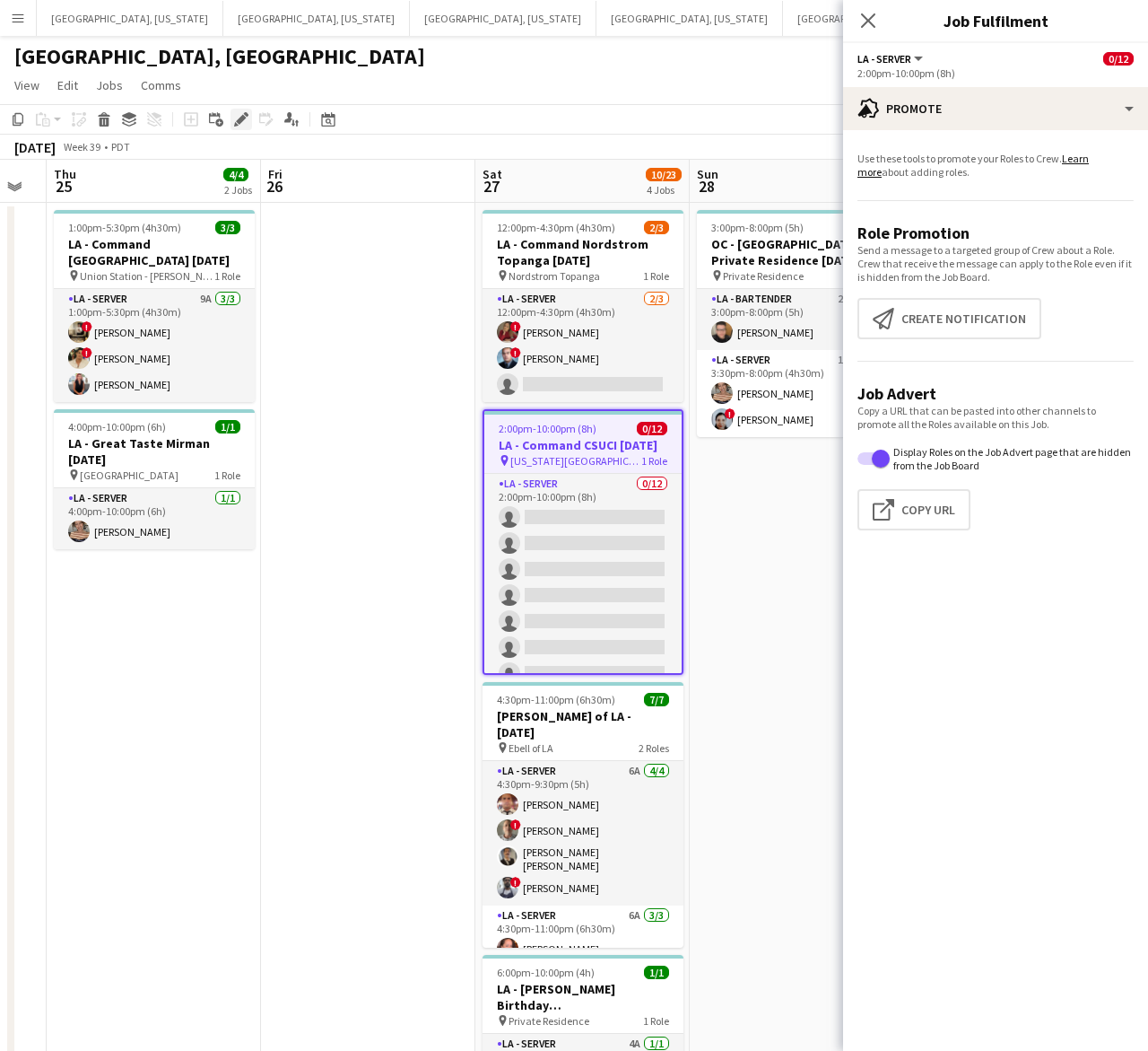
drag, startPoint x: 239, startPoint y: 119, endPoint x: 378, endPoint y: 113, distance: 139.1
click at [240, 119] on icon at bounding box center [241, 120] width 10 height 10
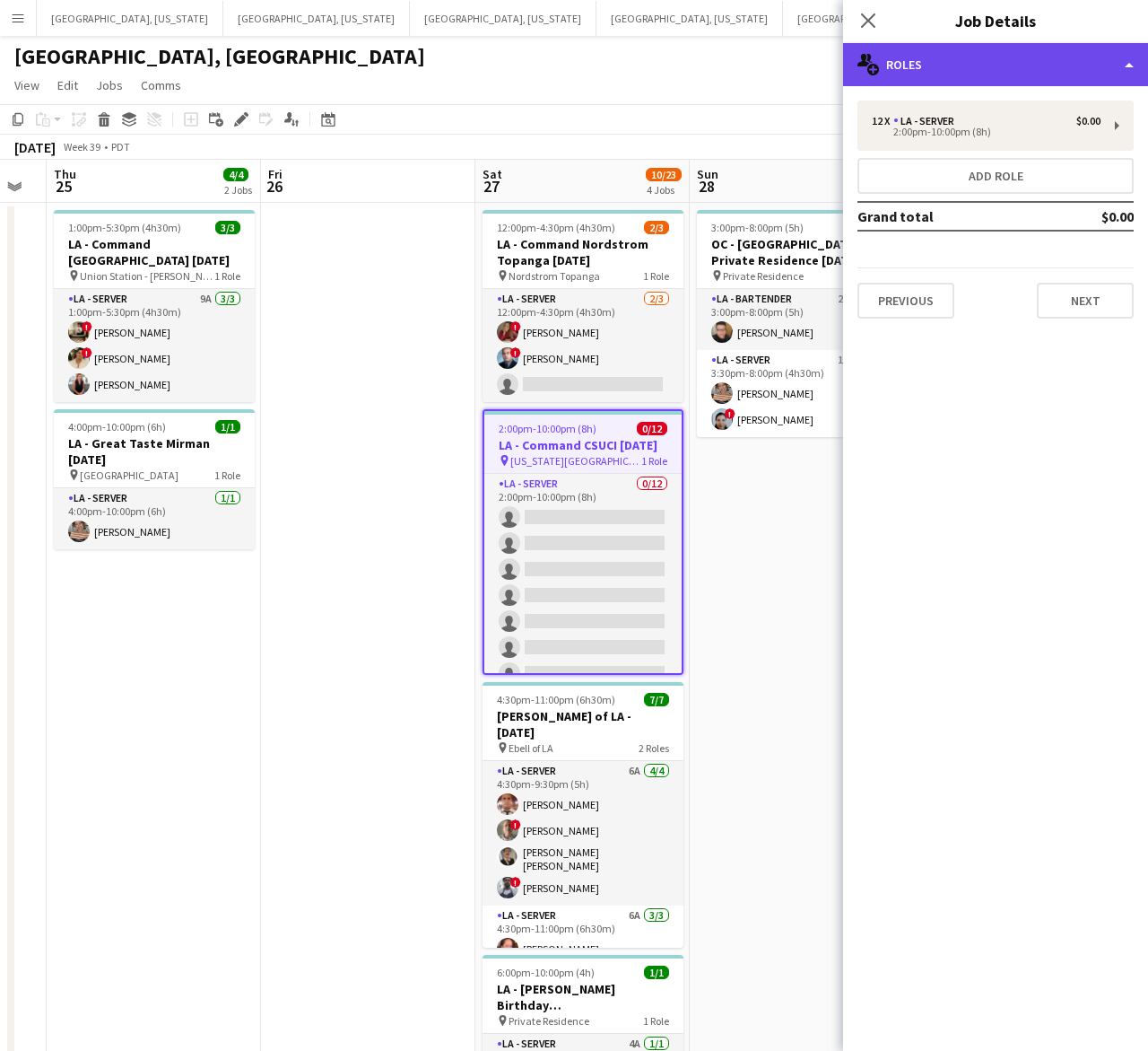
click at [1017, 56] on div "multiple-users-add Roles" at bounding box center [995, 64] width 305 height 43
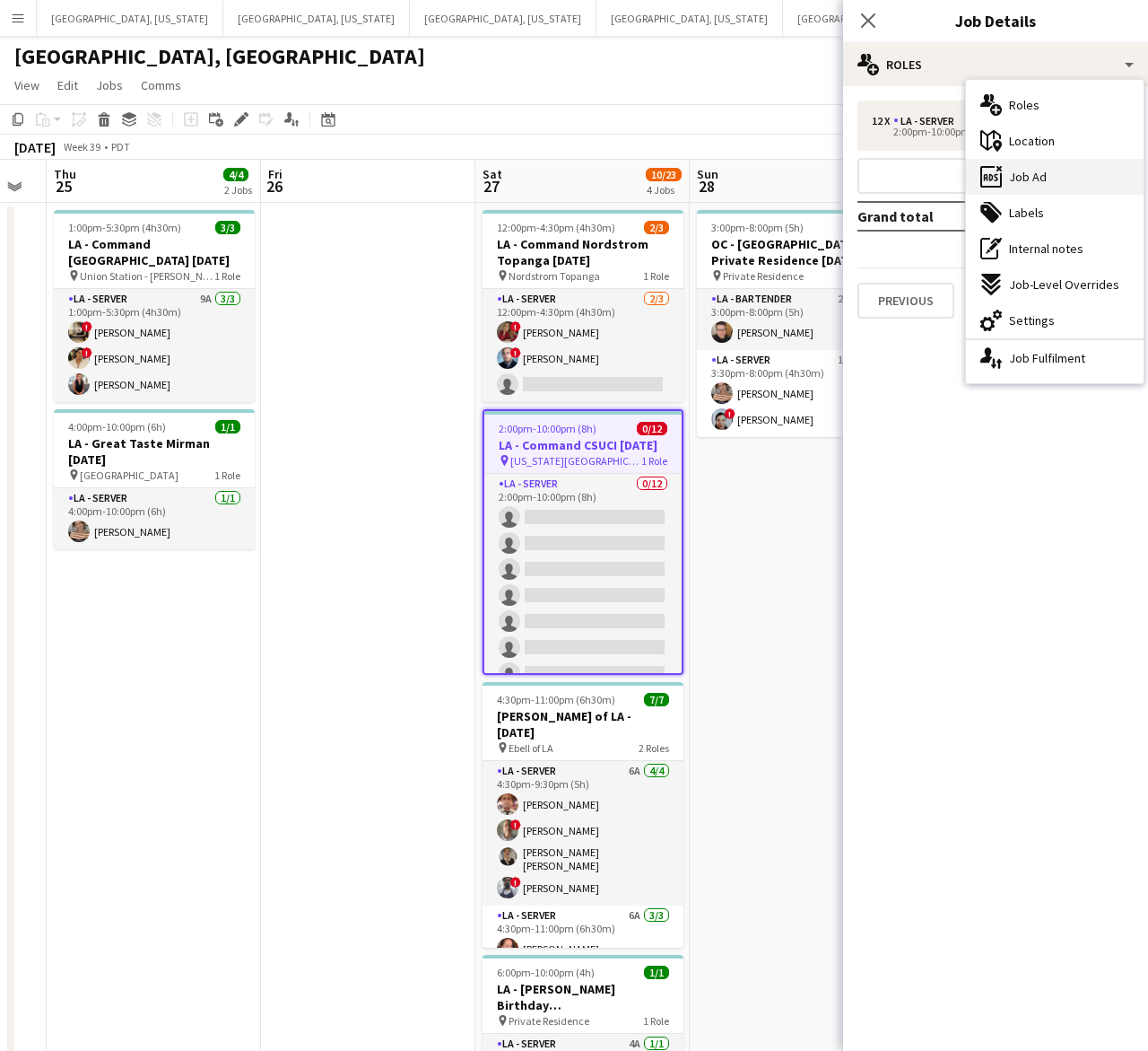
click at [1028, 177] on span "Job Ad" at bounding box center [1028, 177] width 38 height 17
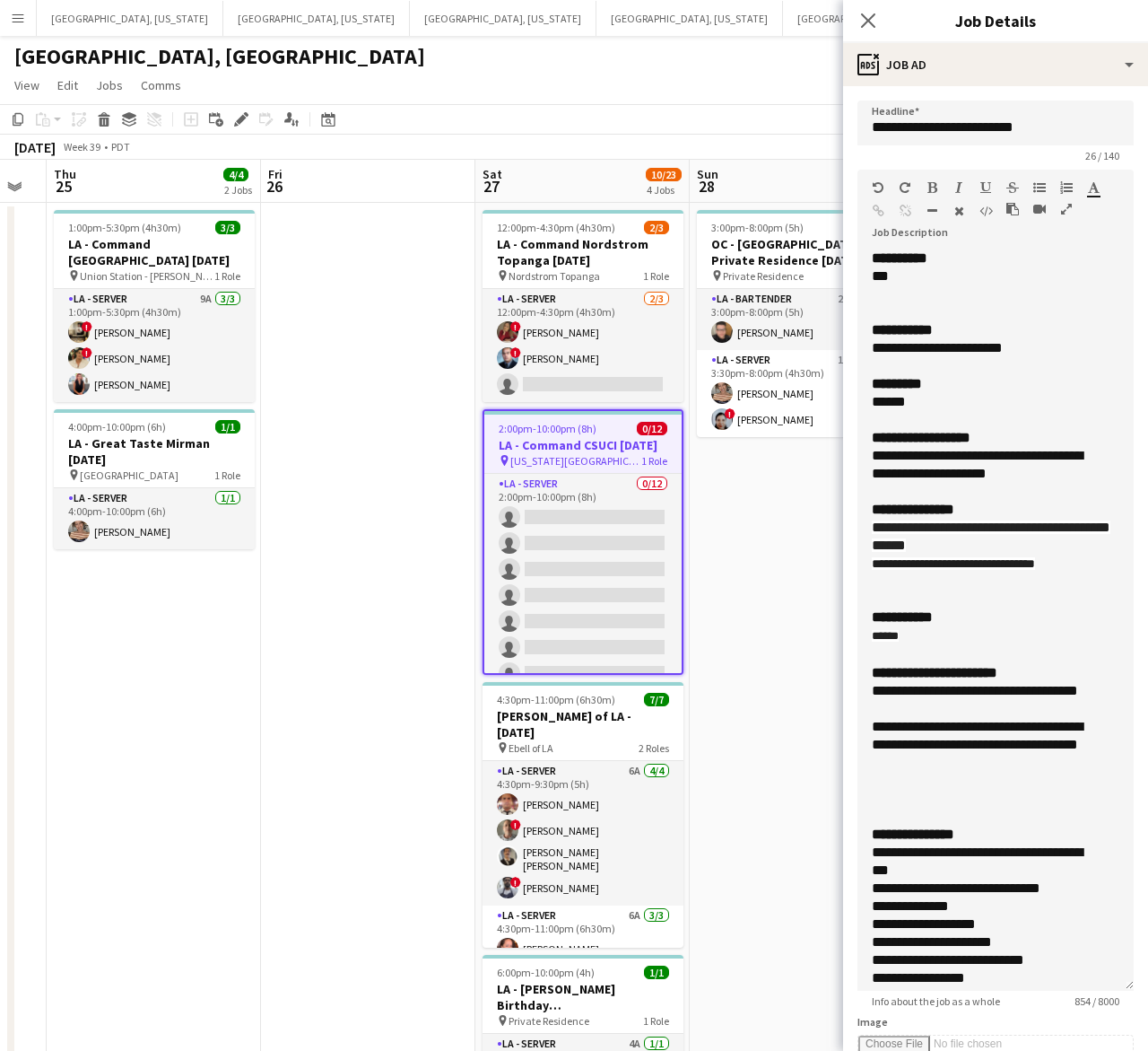
drag, startPoint x: 1128, startPoint y: 344, endPoint x: 971, endPoint y: 573, distance: 277.7
click at [1147, 976] on html "Menu Boards Boards Boards All jobs Status Workforce Workforce My Workforce Recr…" at bounding box center [574, 1050] width 1148 height 2101
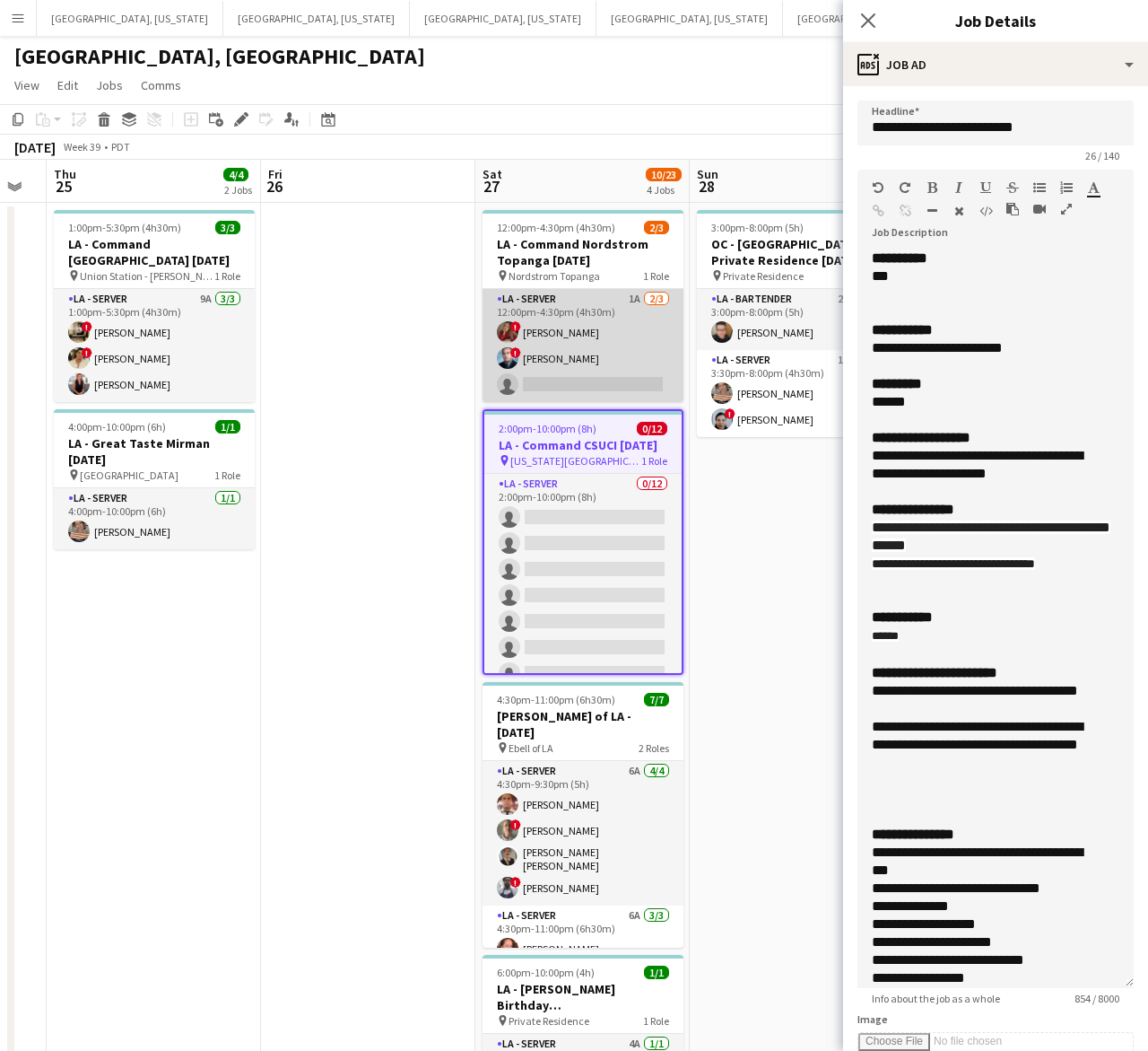
click at [583, 344] on app-card-role "LA - Server 1A 2/3 12:00pm-4:30pm (4h30m) ! Kristina Vo ! Edwin Segovia single-…" at bounding box center [583, 345] width 201 height 113
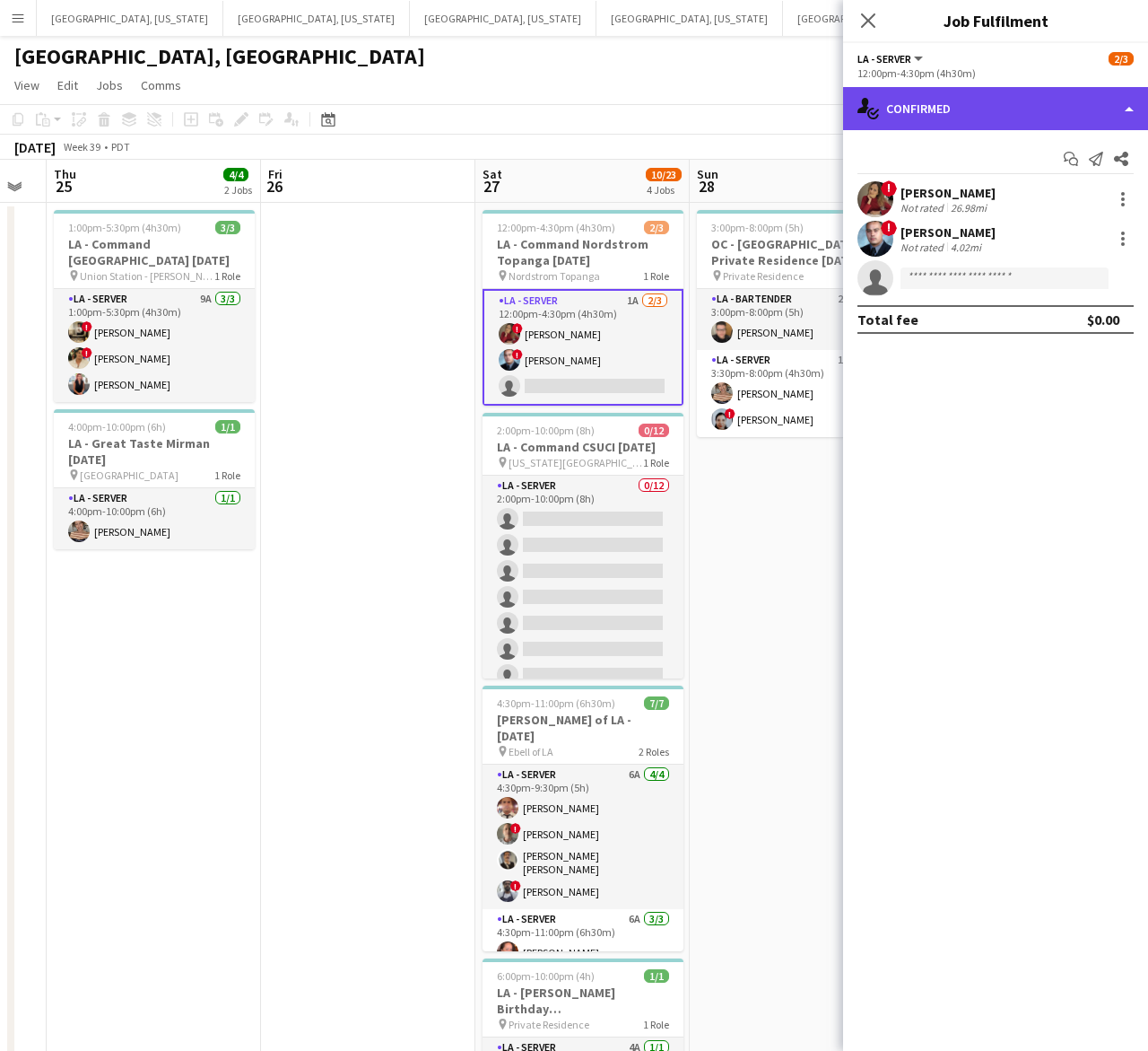
click at [943, 112] on div "single-neutral-actions-check-2 Confirmed" at bounding box center [995, 109] width 305 height 43
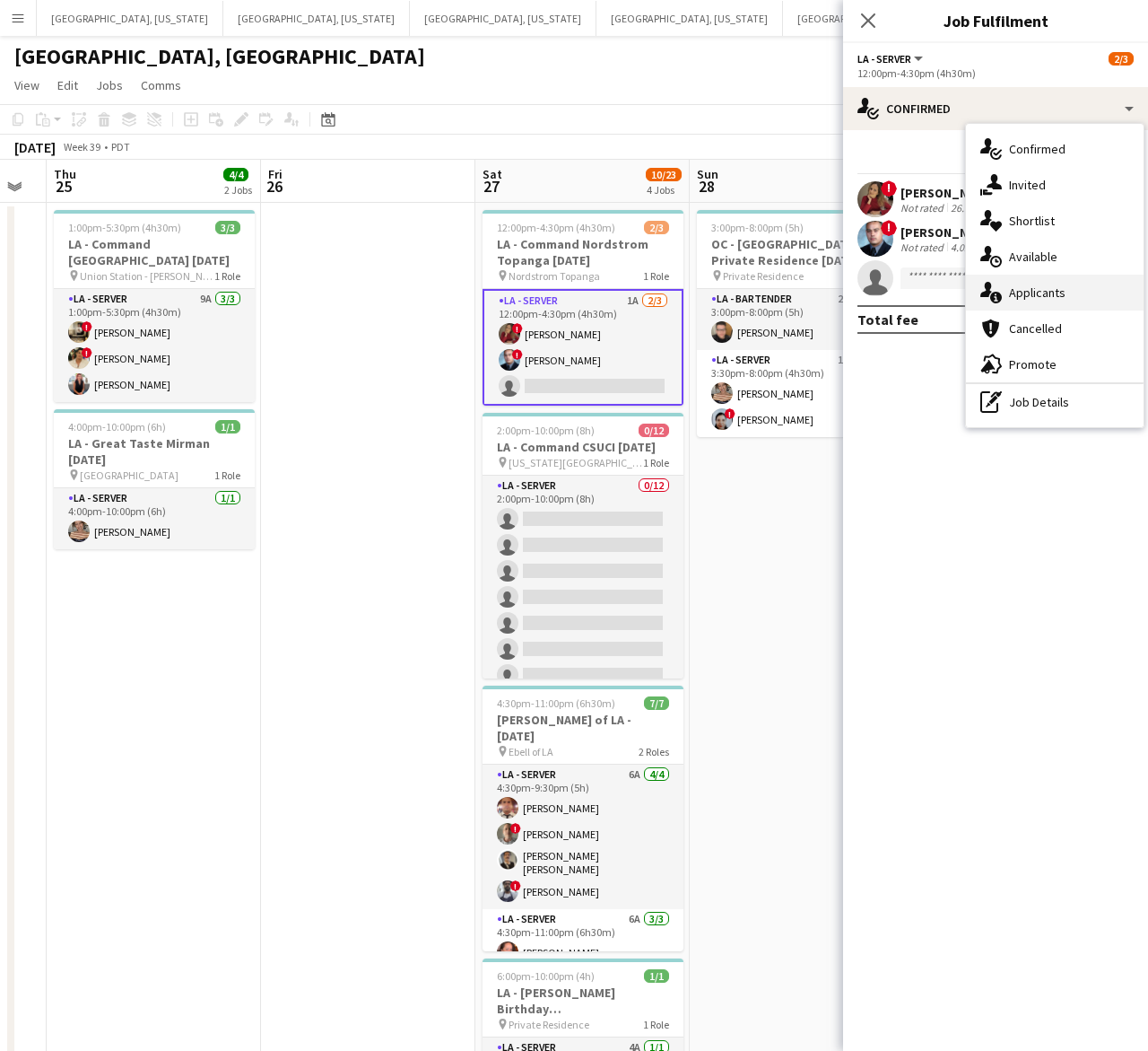
click at [1043, 292] on span "Applicants" at bounding box center [1037, 292] width 56 height 17
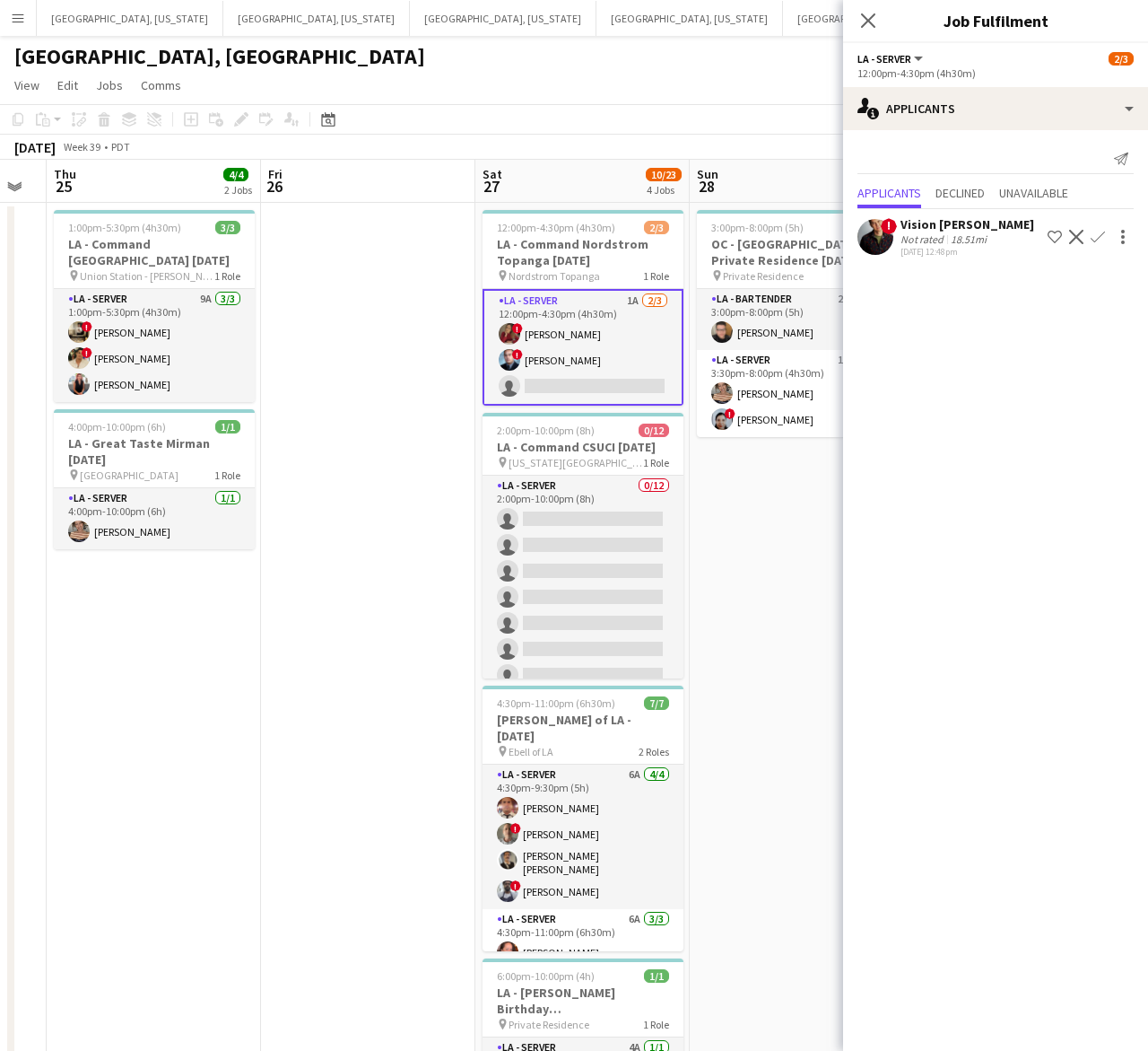
click at [917, 229] on div "Vision Wilkes-Davis" at bounding box center [967, 224] width 133 height 17
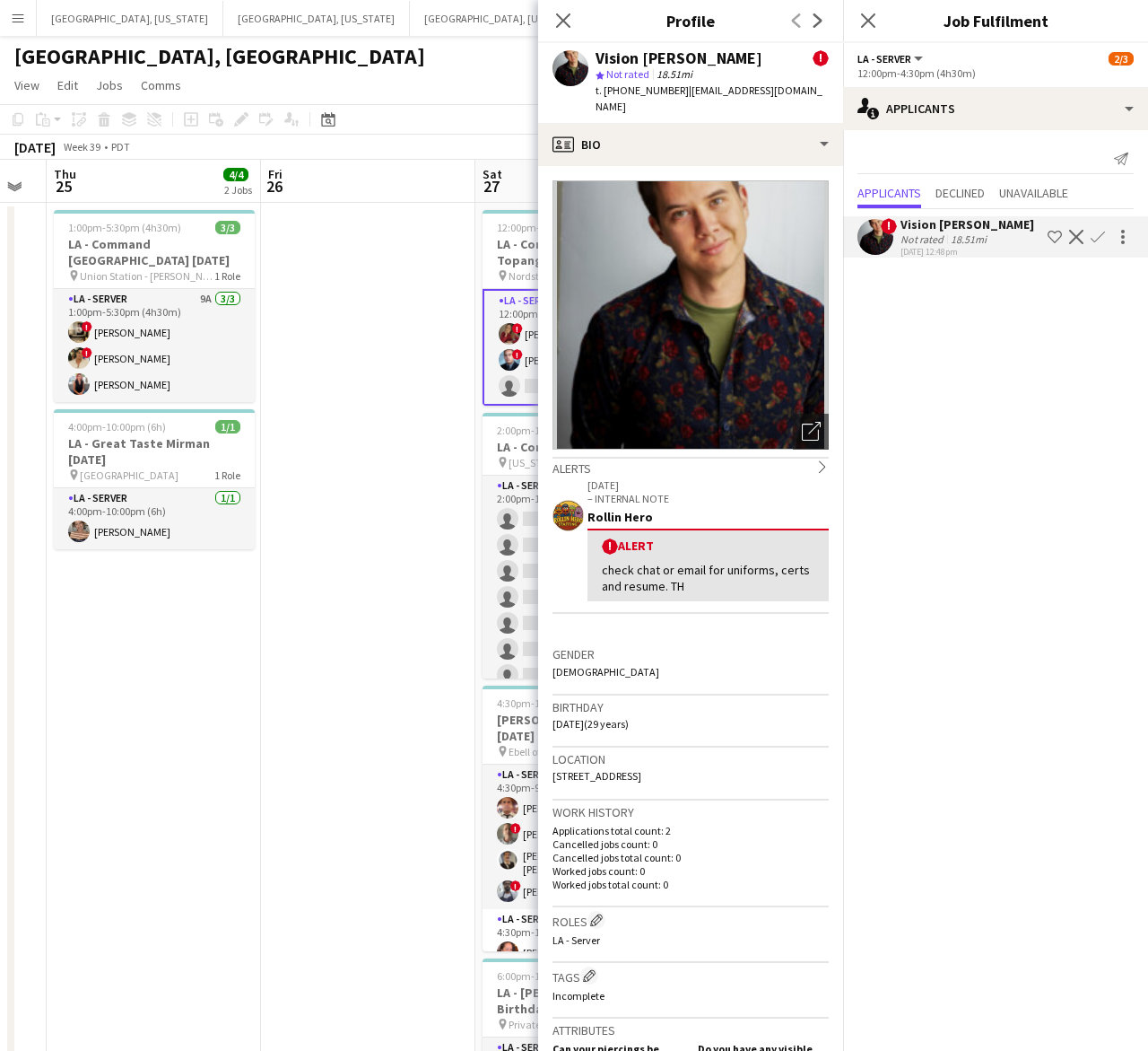
click at [1100, 232] on app-icon "Confirm" at bounding box center [1098, 237] width 15 height 15
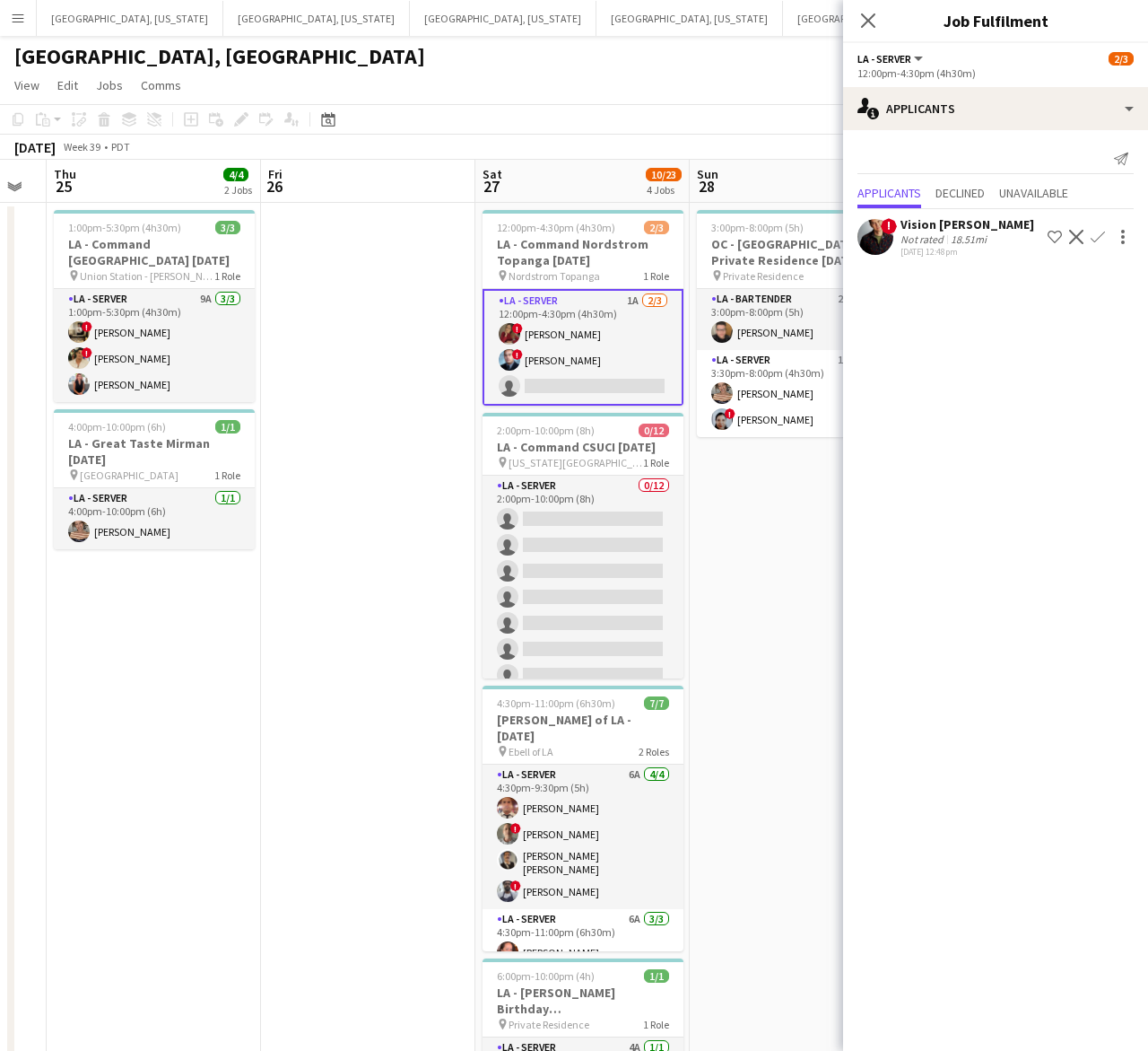
click at [1100, 236] on app-icon "Confirm" at bounding box center [1098, 237] width 15 height 15
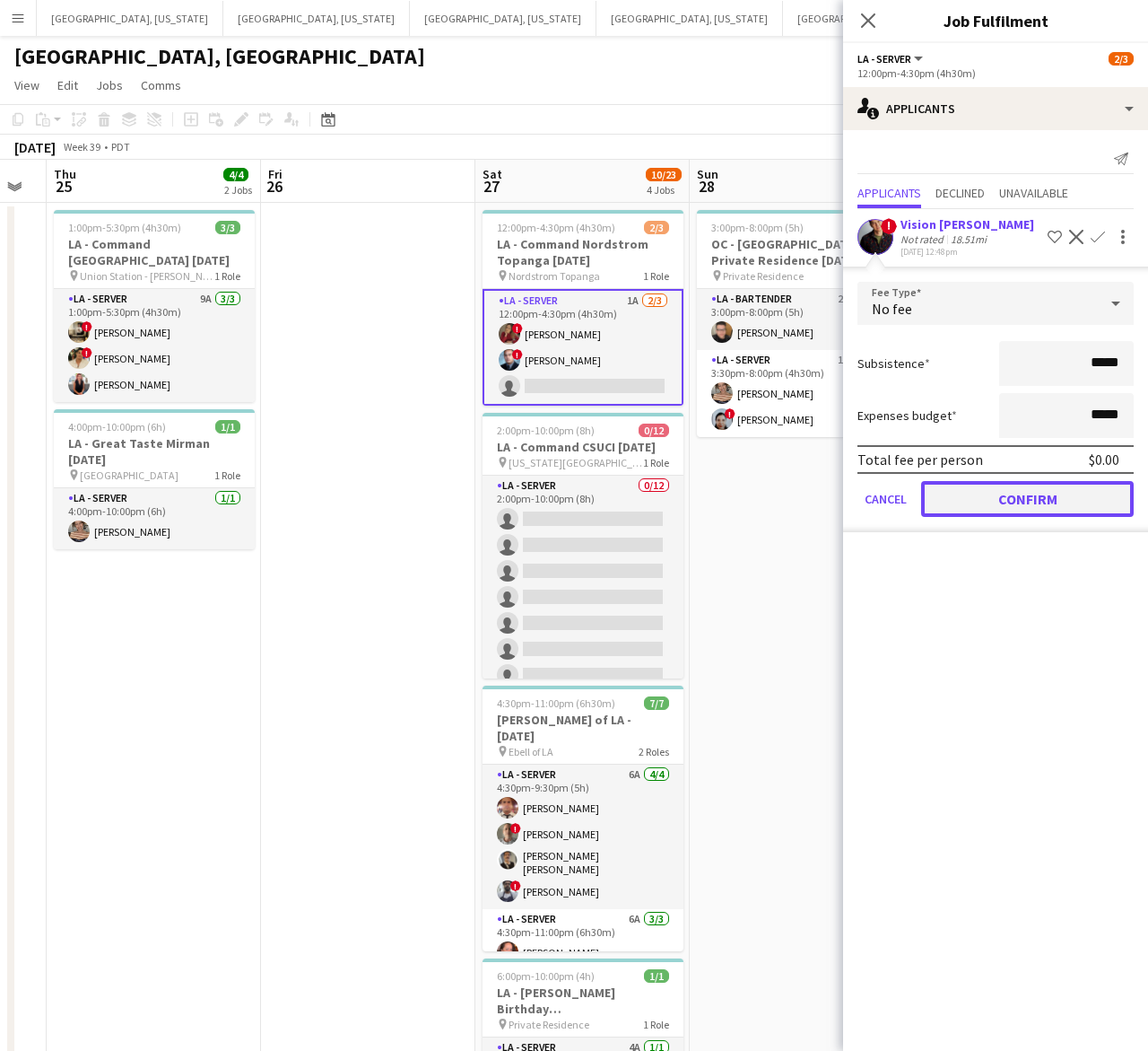
click at [1034, 497] on button "Confirm" at bounding box center [1027, 498] width 212 height 36
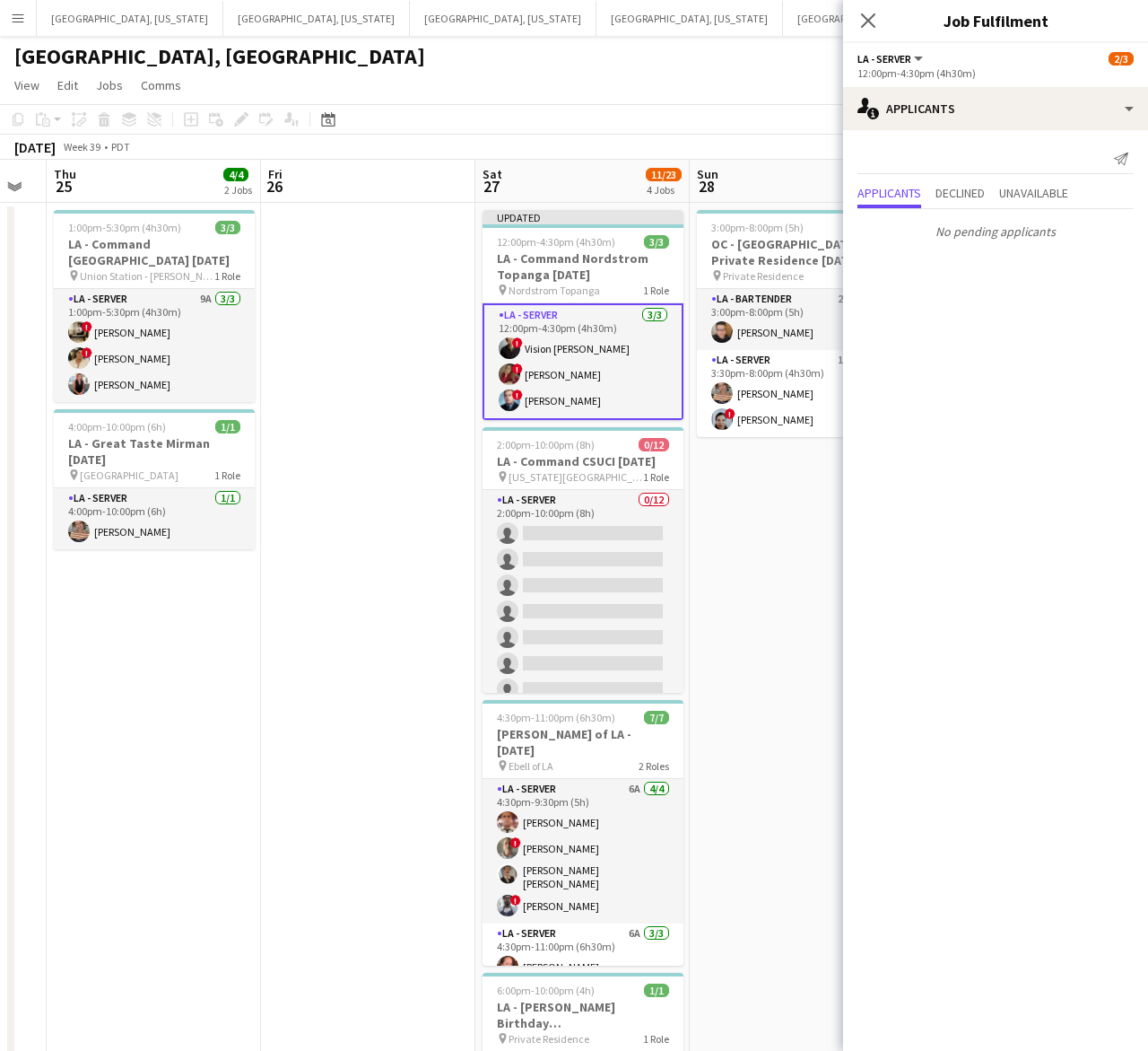
drag, startPoint x: 782, startPoint y: 520, endPoint x: 902, endPoint y: 315, distance: 237.5
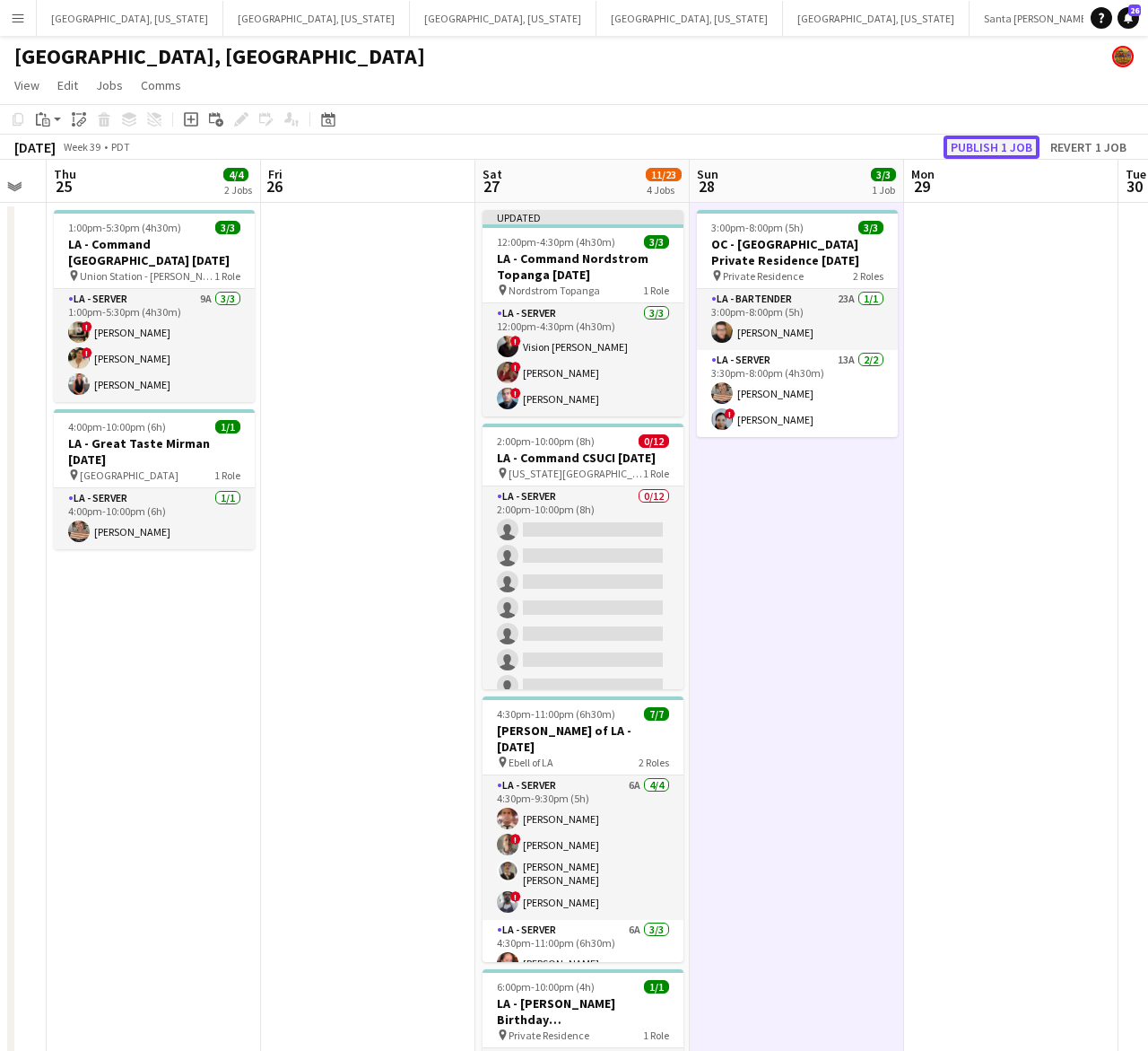
click at [974, 141] on button "Publish 1 job" at bounding box center [992, 146] width 96 height 23
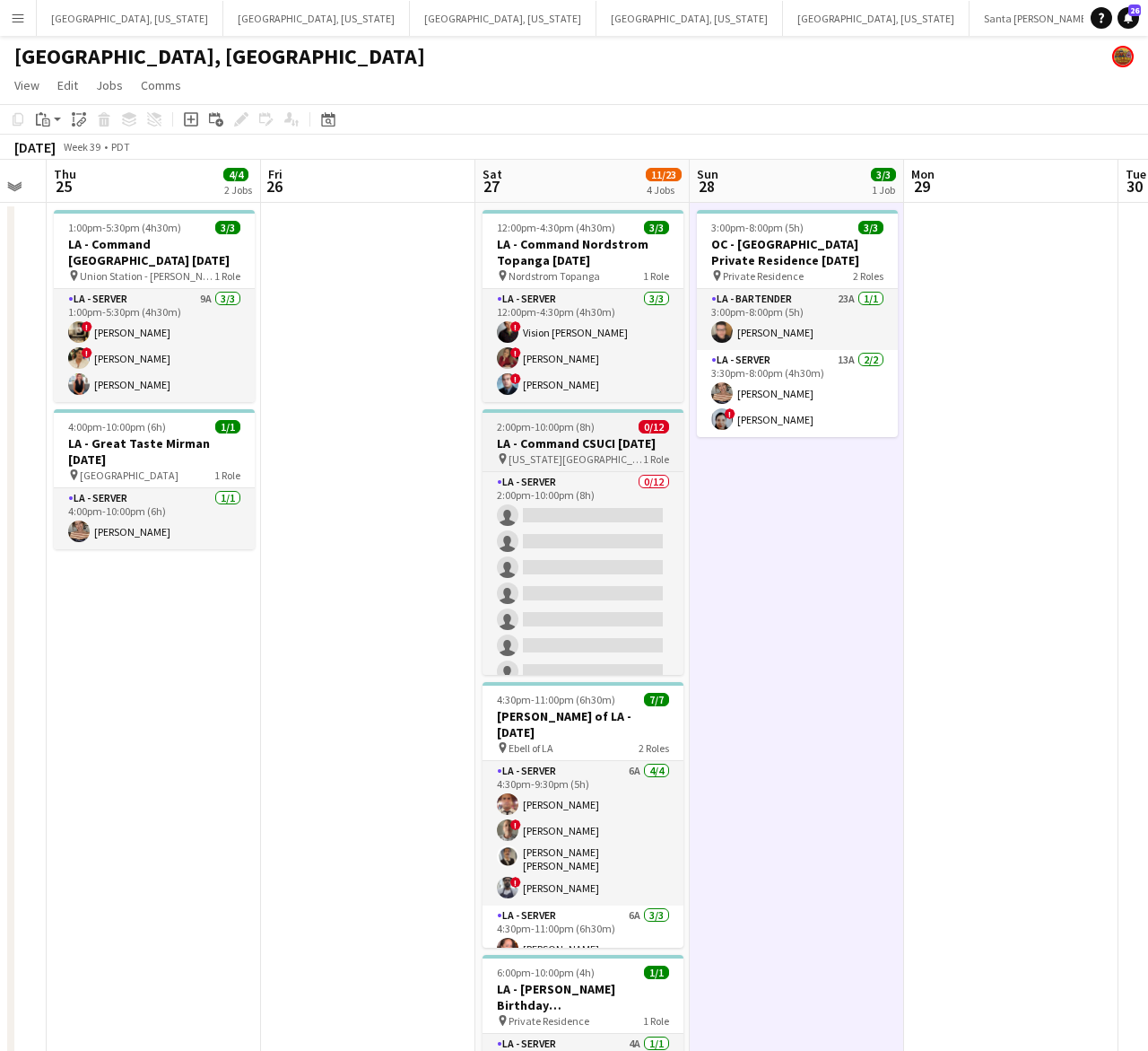
click at [520, 449] on h3 "LA - Command CSUCI 9.27.25" at bounding box center [583, 443] width 201 height 17
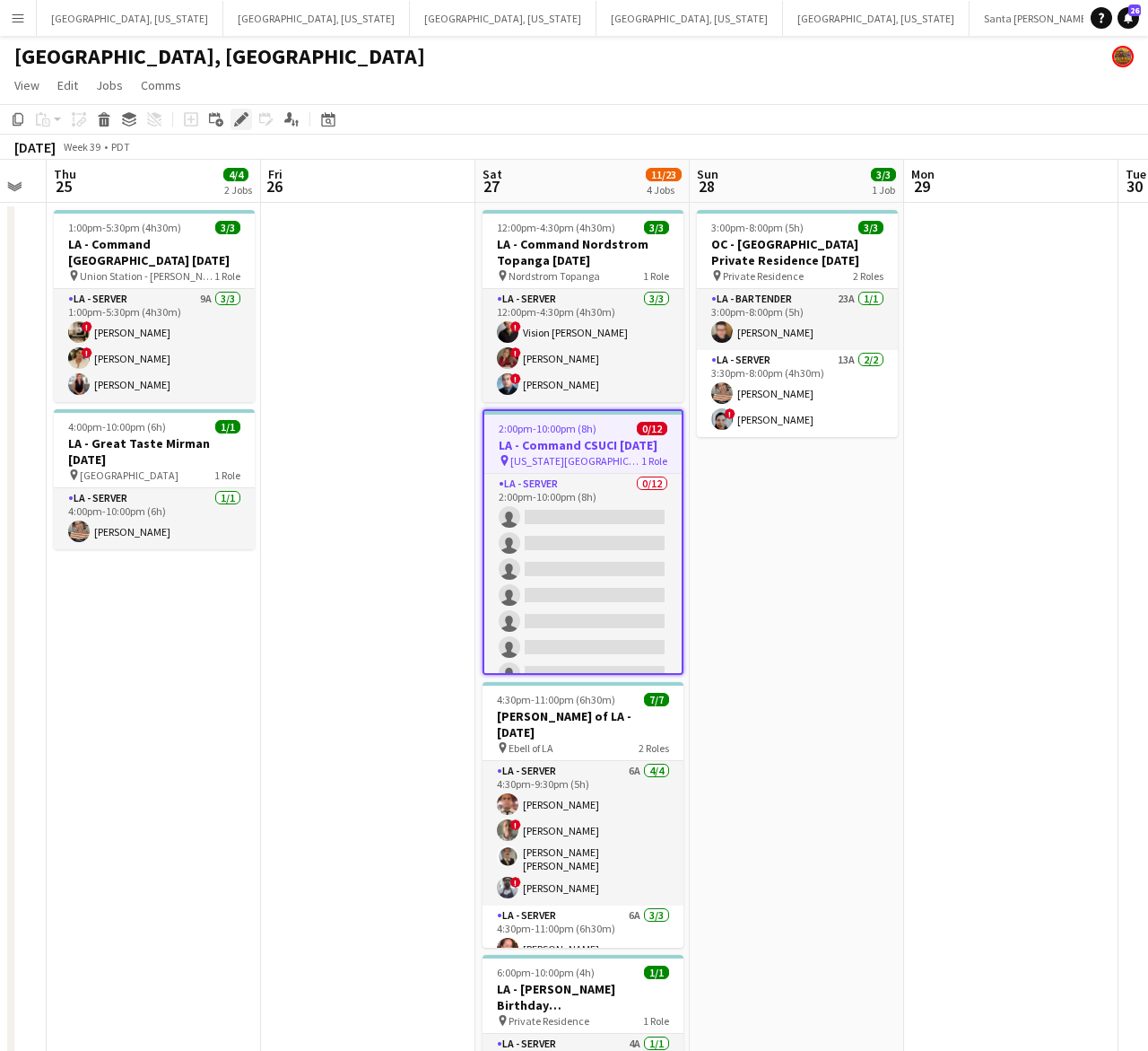
click at [235, 122] on icon "Edit" at bounding box center [242, 120] width 15 height 15
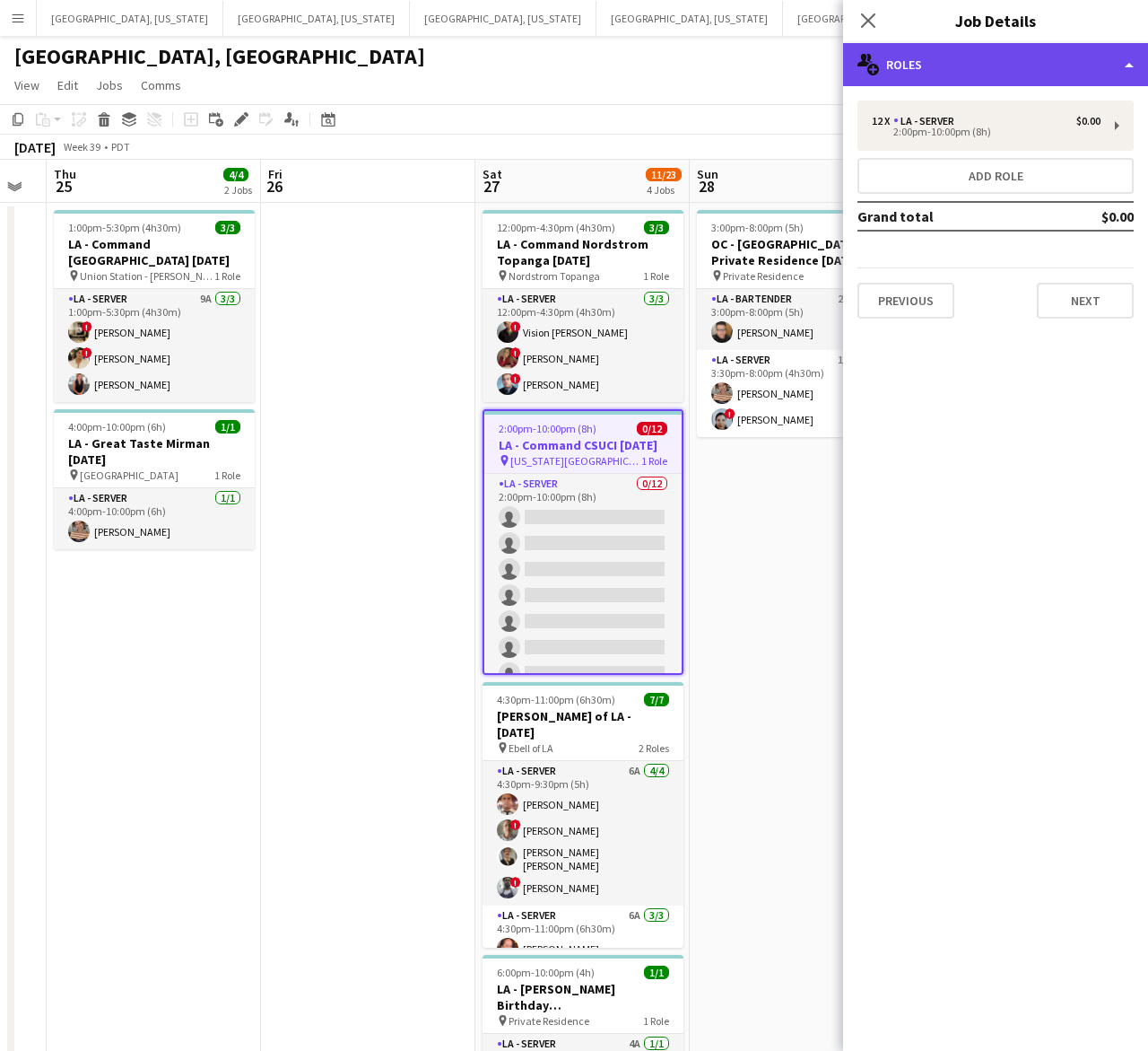
click at [981, 52] on div "multiple-users-add Roles" at bounding box center [995, 64] width 305 height 43
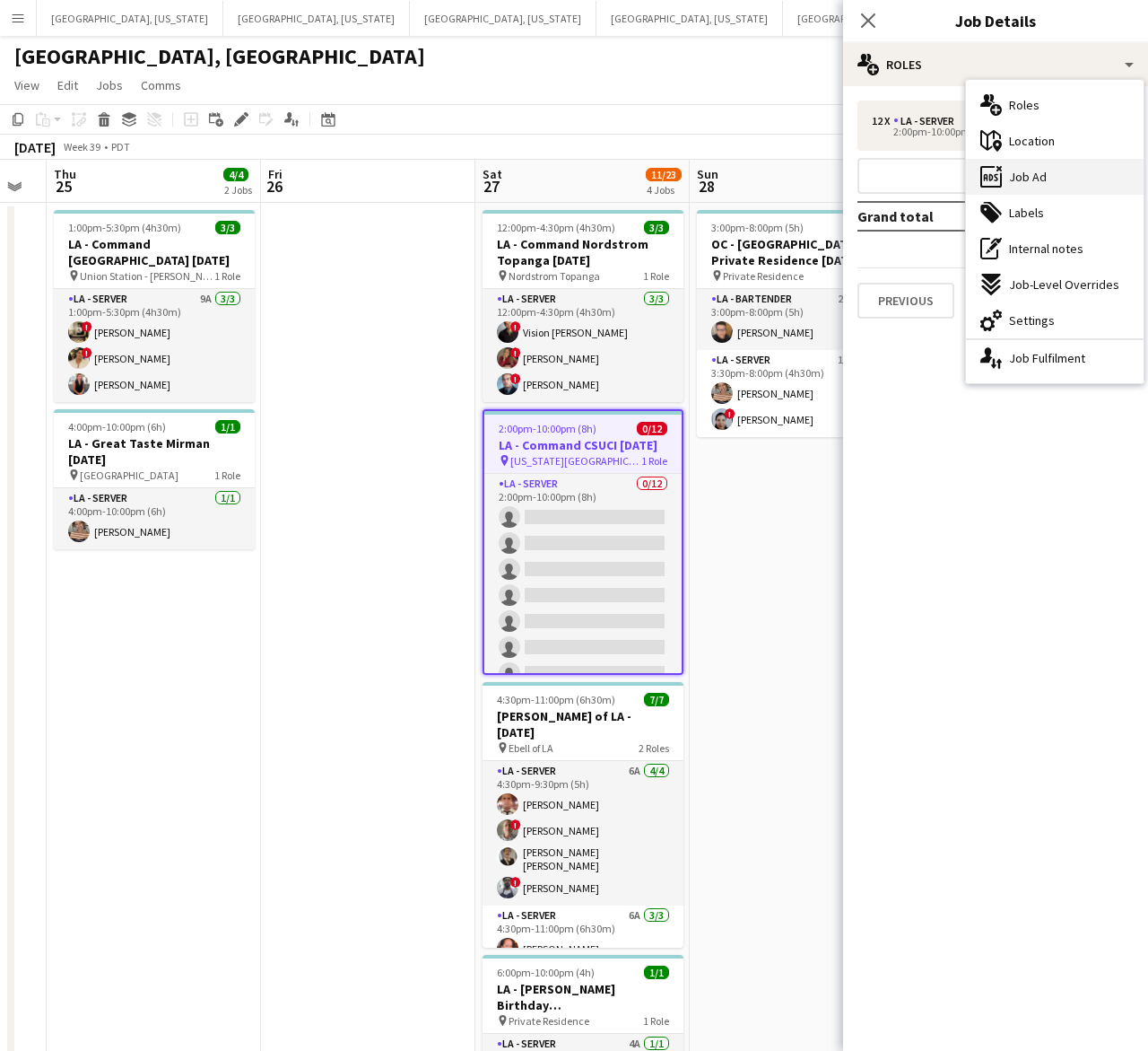
click at [995, 172] on icon "ads-window" at bounding box center [991, 177] width 21 height 21
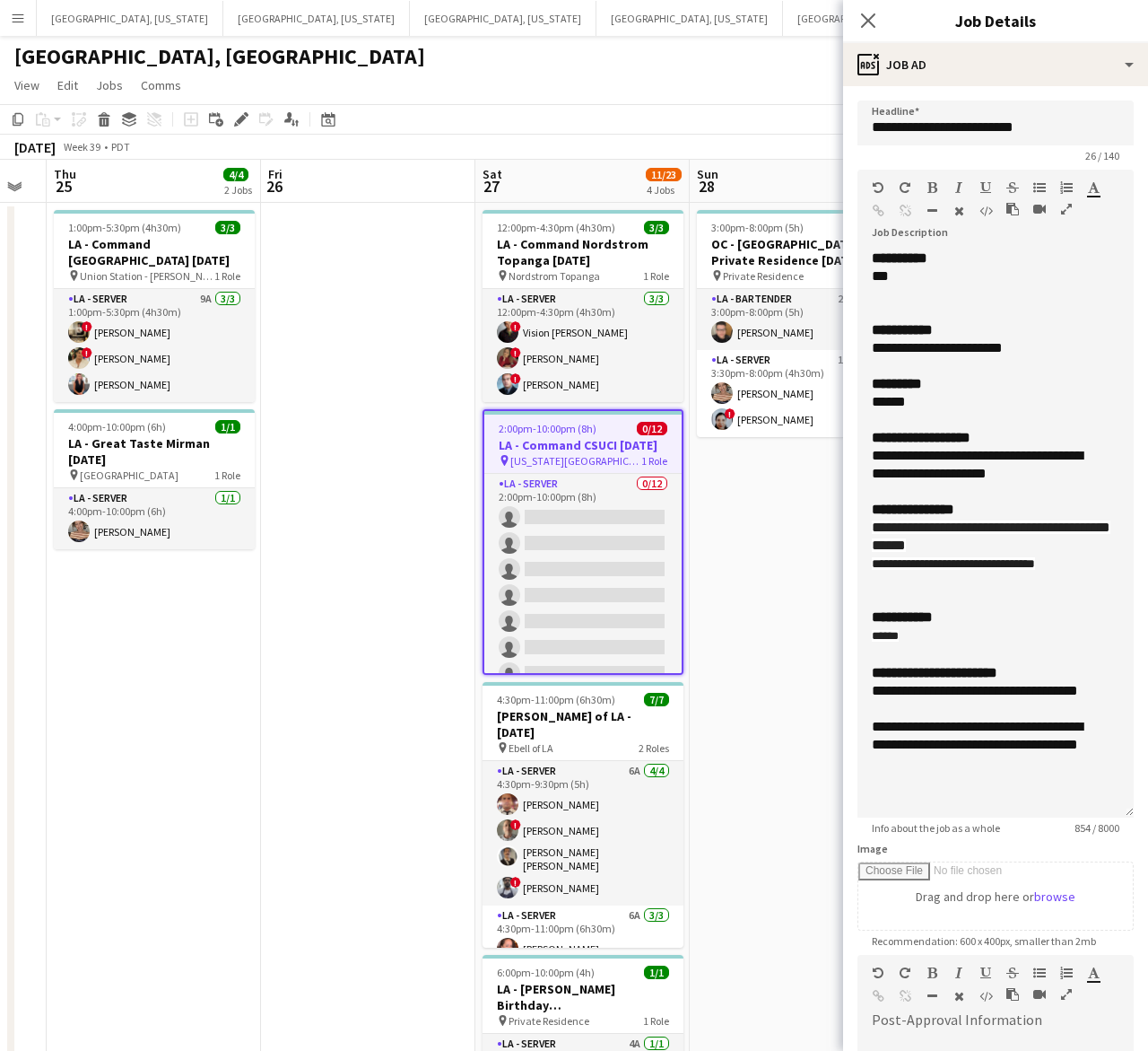
drag, startPoint x: 1127, startPoint y: 348, endPoint x: 990, endPoint y: 568, distance: 259.2
click at [1090, 788] on div "**********" at bounding box center [995, 533] width 277 height 568
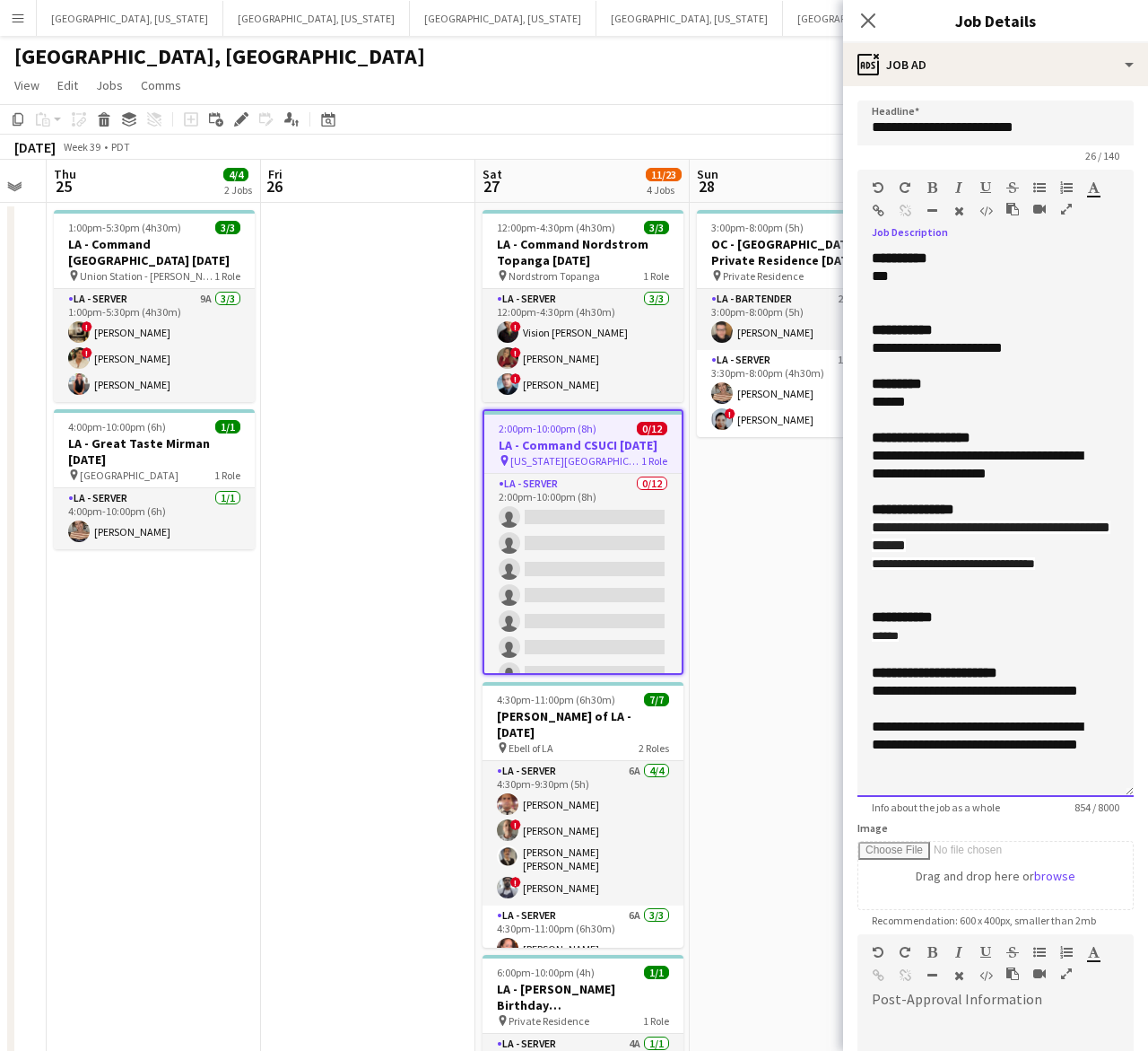
drag, startPoint x: 1078, startPoint y: 561, endPoint x: 871, endPoint y: 328, distance: 311.7
click at [871, 328] on div "**********" at bounding box center [995, 522] width 277 height 547
copy div "**********"
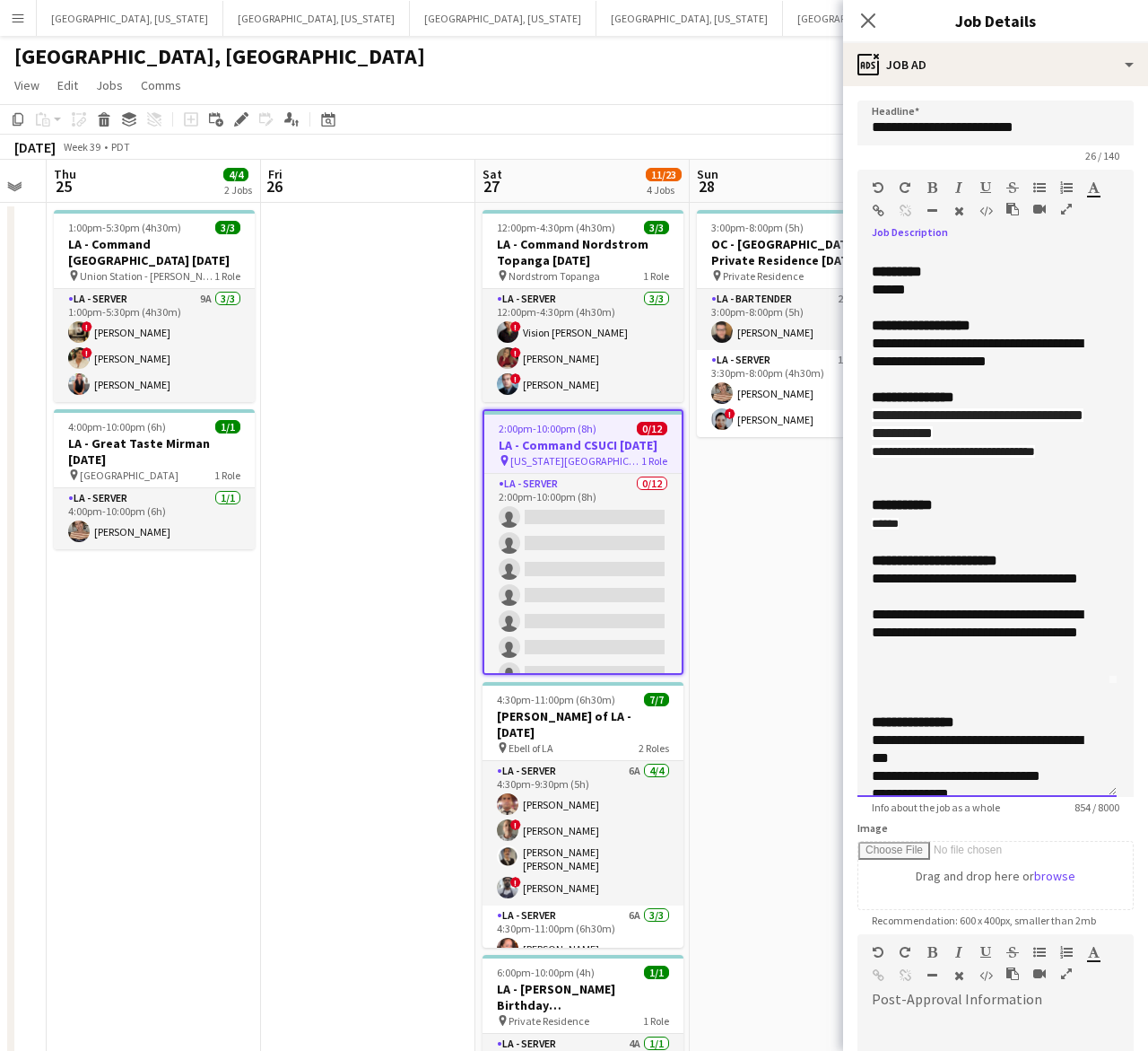
drag, startPoint x: 953, startPoint y: 669, endPoint x: 849, endPoint y: 564, distance: 147.8
click at [849, 564] on form "**********" at bounding box center [995, 706] width 305 height 1213
copy div "**********"
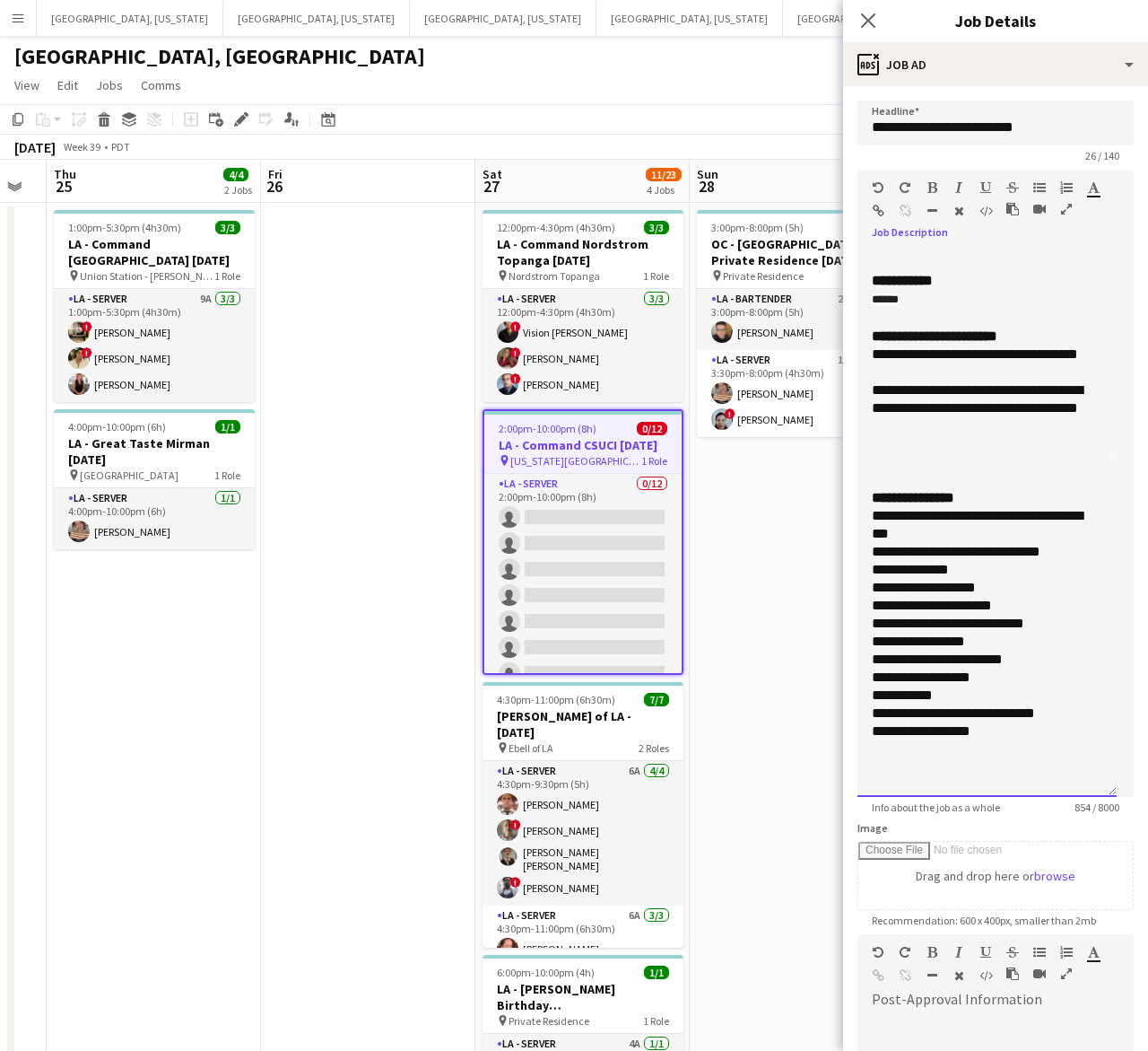
drag, startPoint x: 943, startPoint y: 554, endPoint x: 855, endPoint y: 522, distance: 93.6
click at [855, 522] on form "**********" at bounding box center [995, 706] width 305 height 1213
copy div "**********"
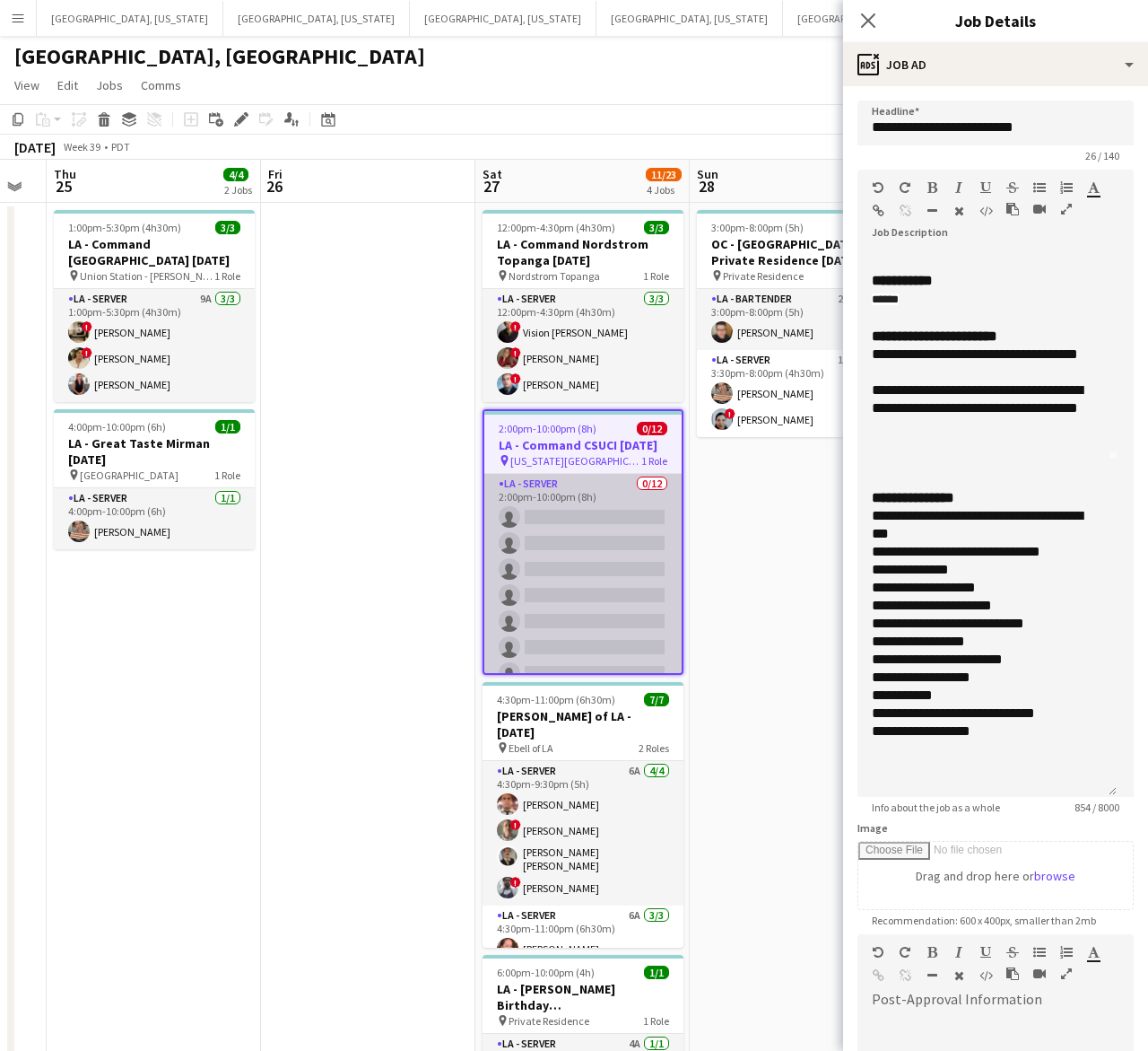
click at [632, 539] on app-card-role "LA - Server 0/12 2:00pm-10:00pm (8h) single-neutral-actions single-neutral-acti…" at bounding box center [583, 647] width 198 height 348
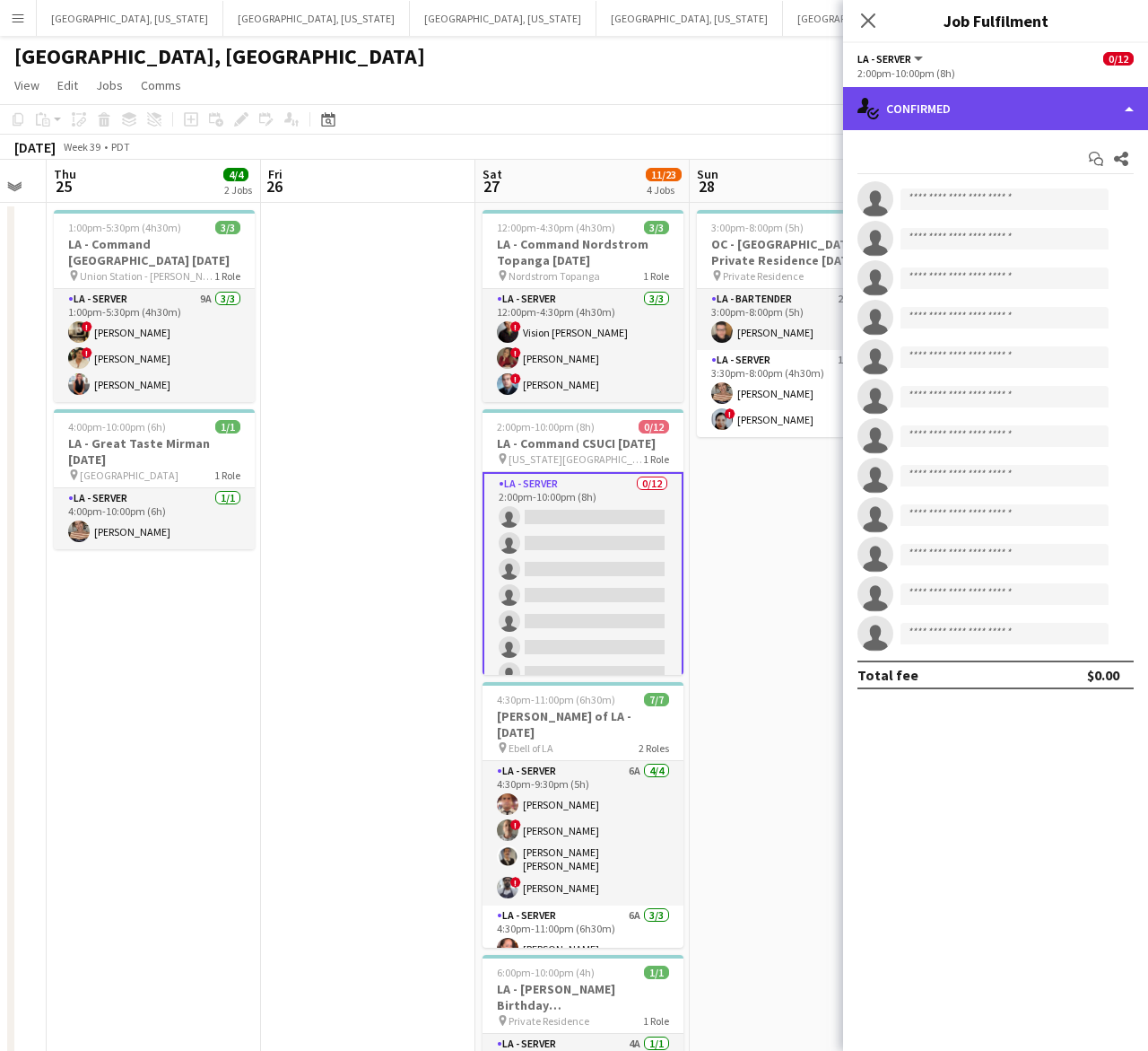
click at [990, 95] on div "single-neutral-actions-check-2 Confirmed" at bounding box center [995, 109] width 305 height 43
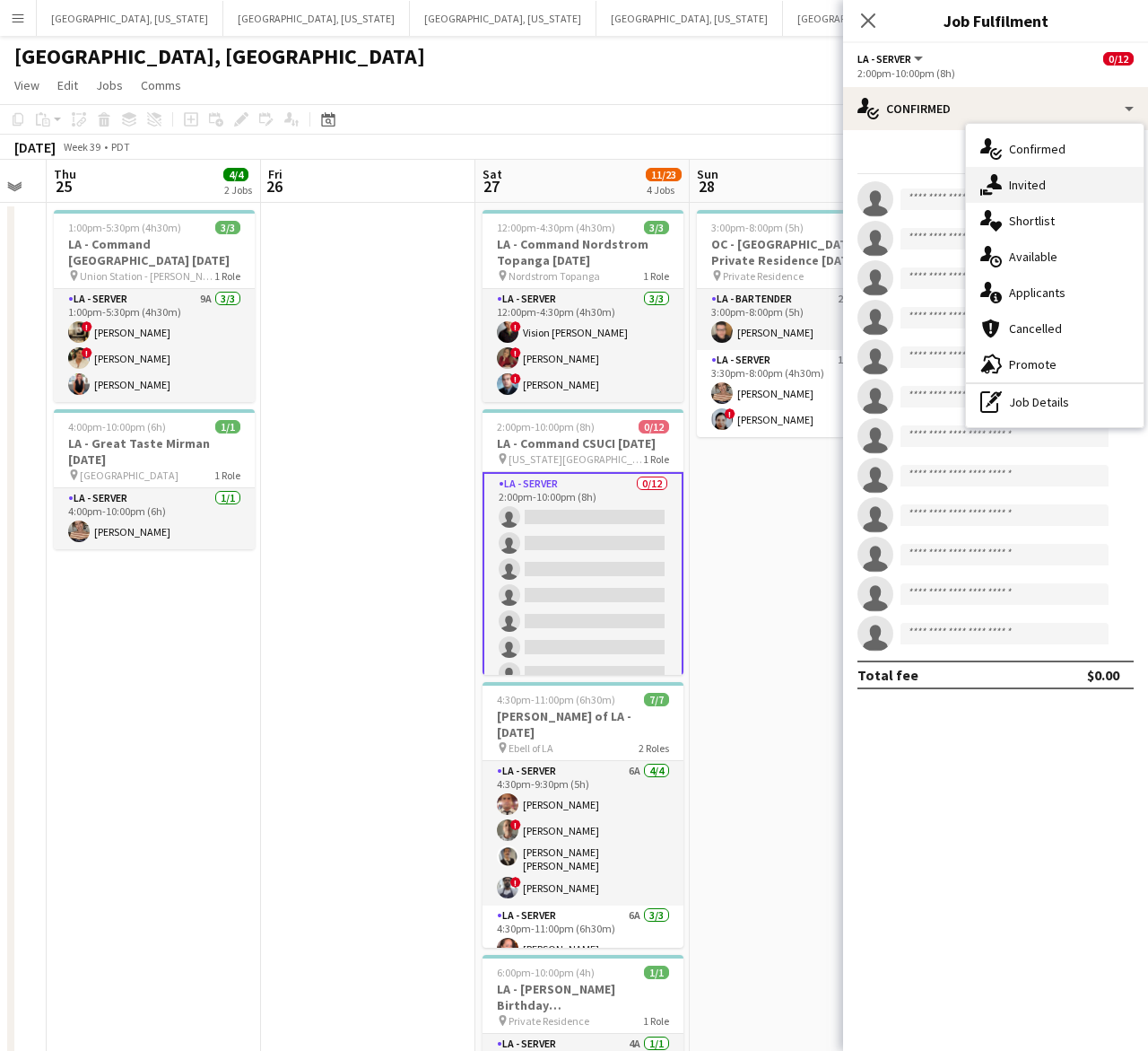
click at [1029, 186] on span "Invited" at bounding box center [1028, 185] width 37 height 17
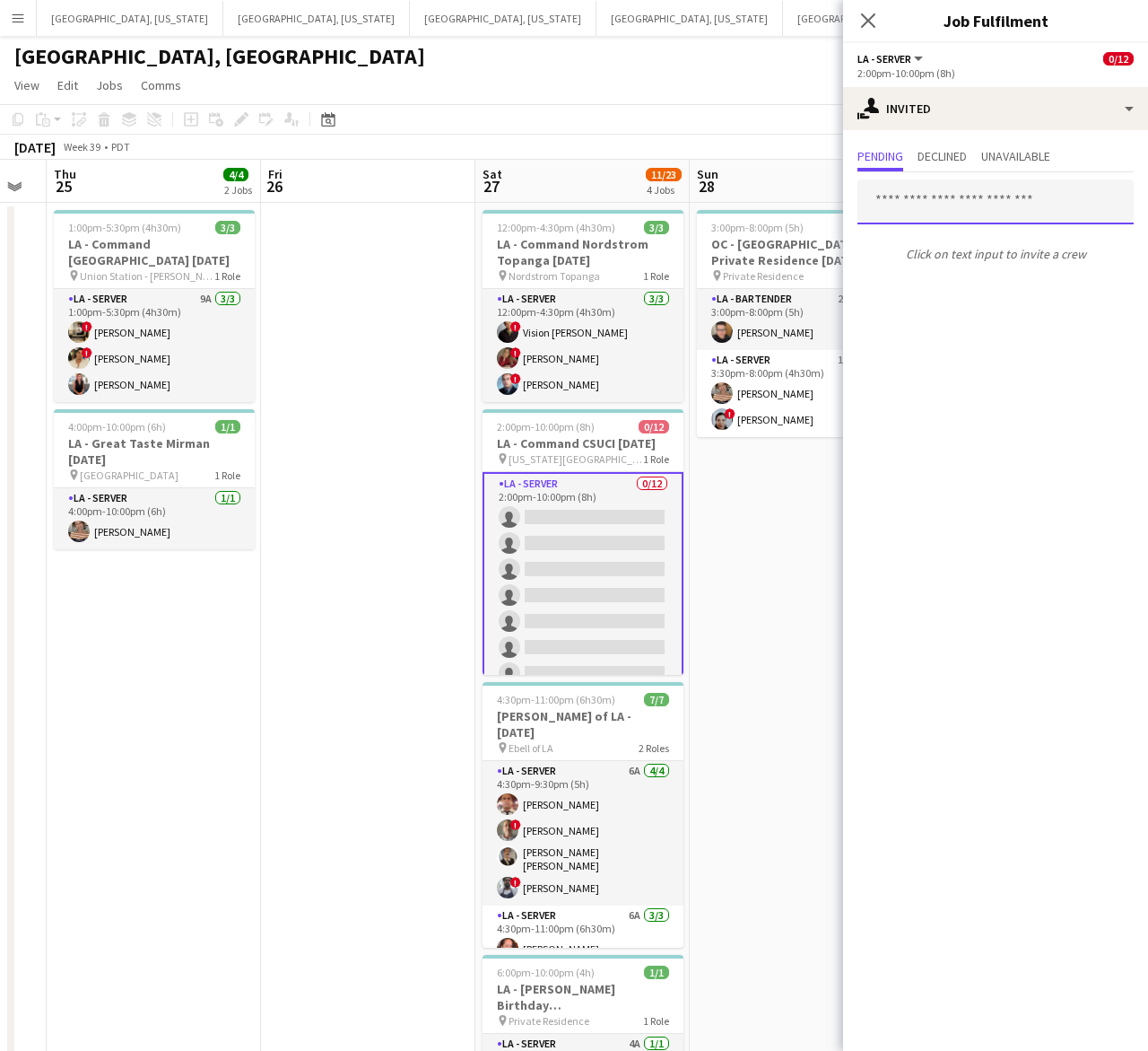
click at [912, 195] on input "text" at bounding box center [995, 201] width 277 height 45
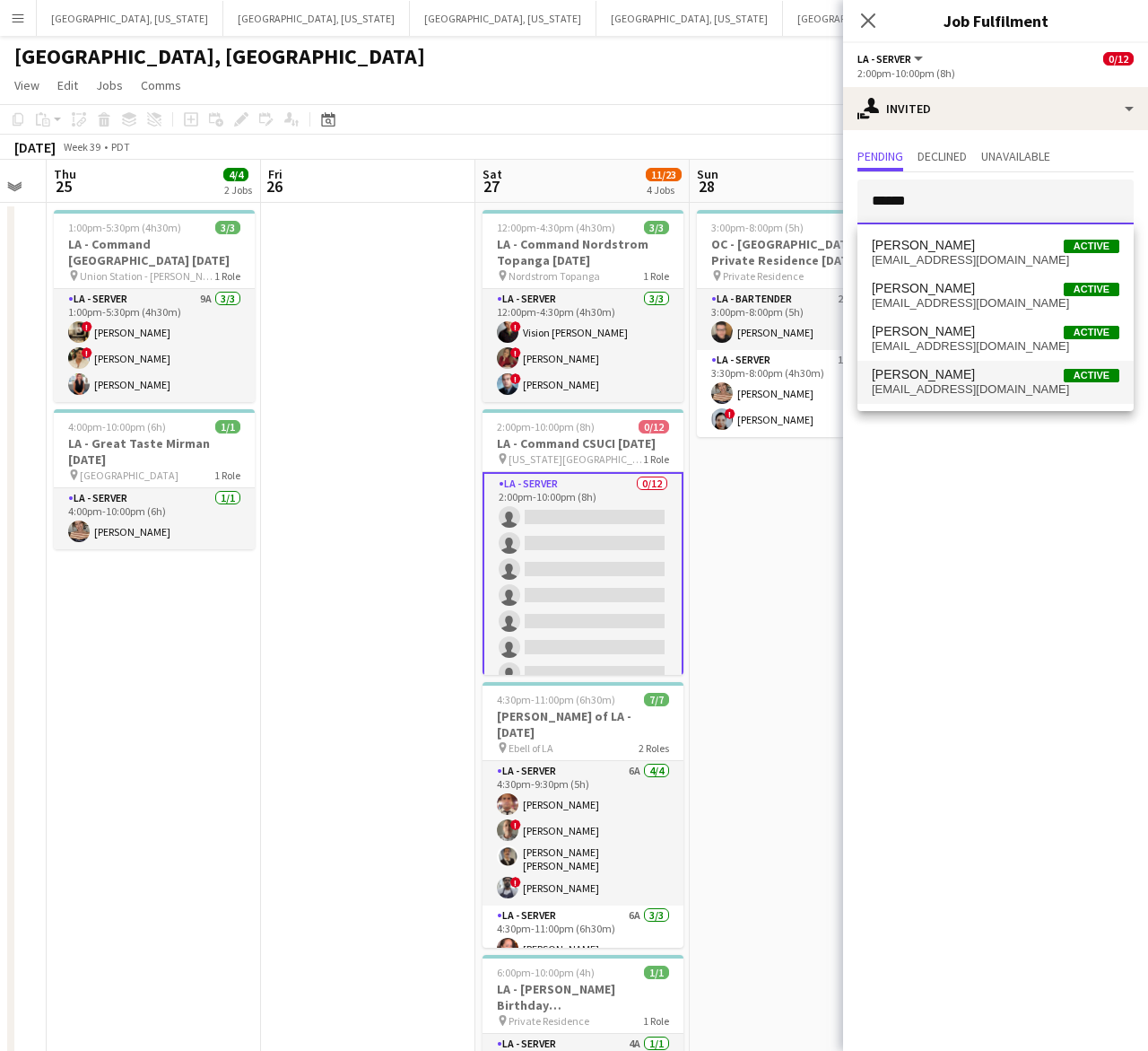
type input "******"
click at [936, 379] on span "Austin Medina" at bounding box center [924, 374] width 103 height 16
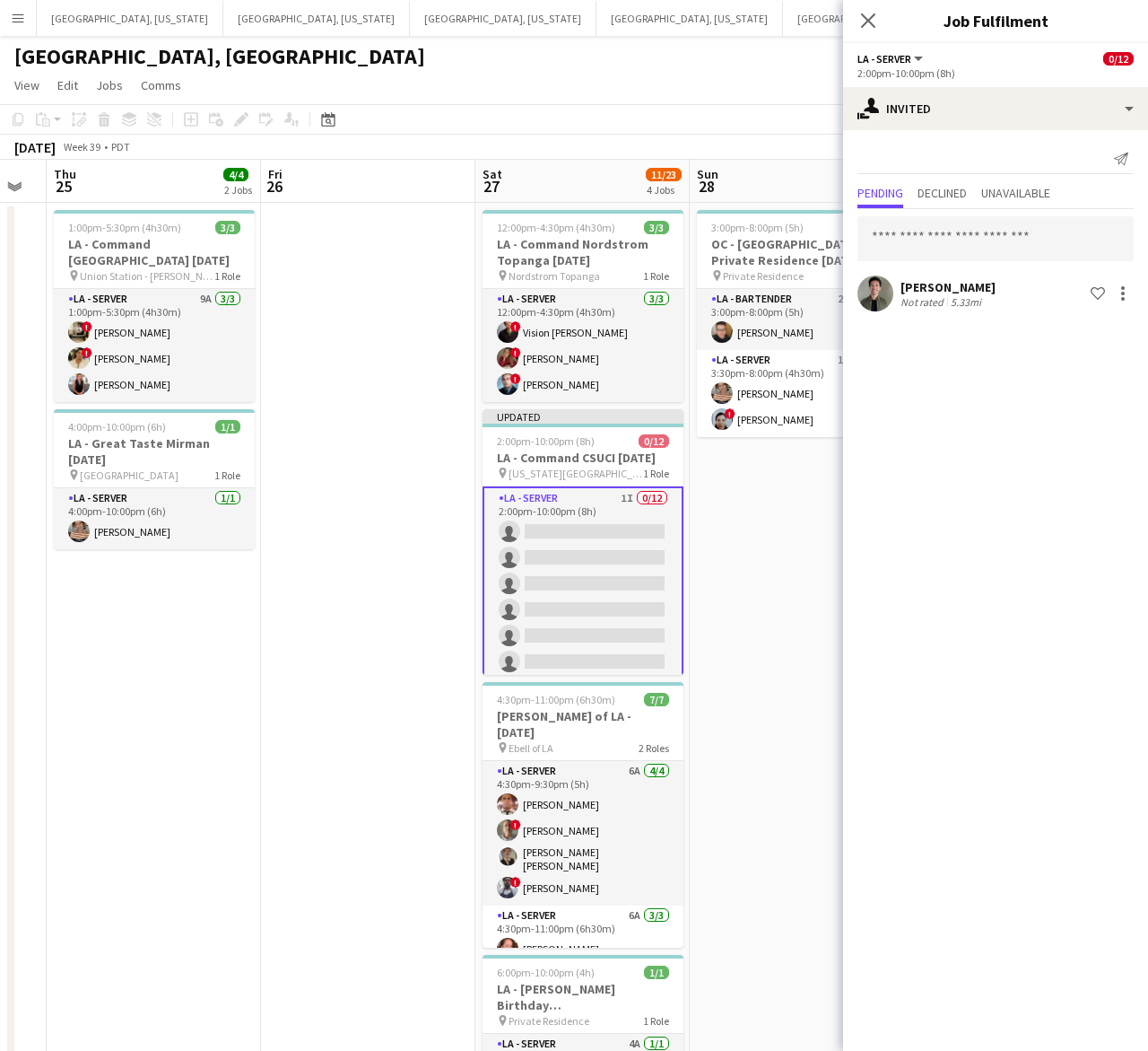
click at [791, 98] on app-page-menu "View Day view expanded Day view collapsed Month view Date picker Jump to today …" at bounding box center [574, 86] width 1148 height 34
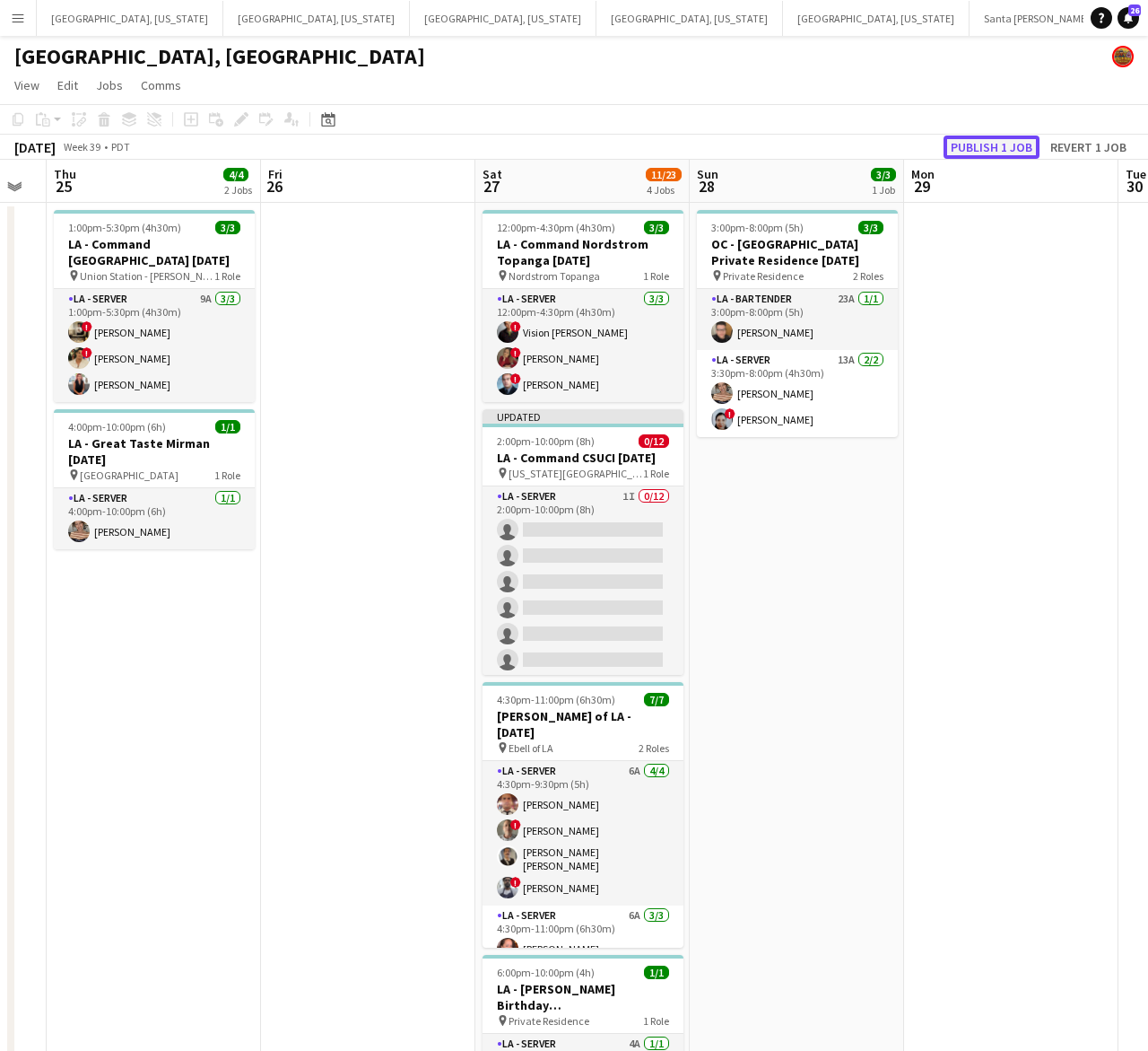
click at [966, 145] on button "Publish 1 job" at bounding box center [992, 146] width 96 height 23
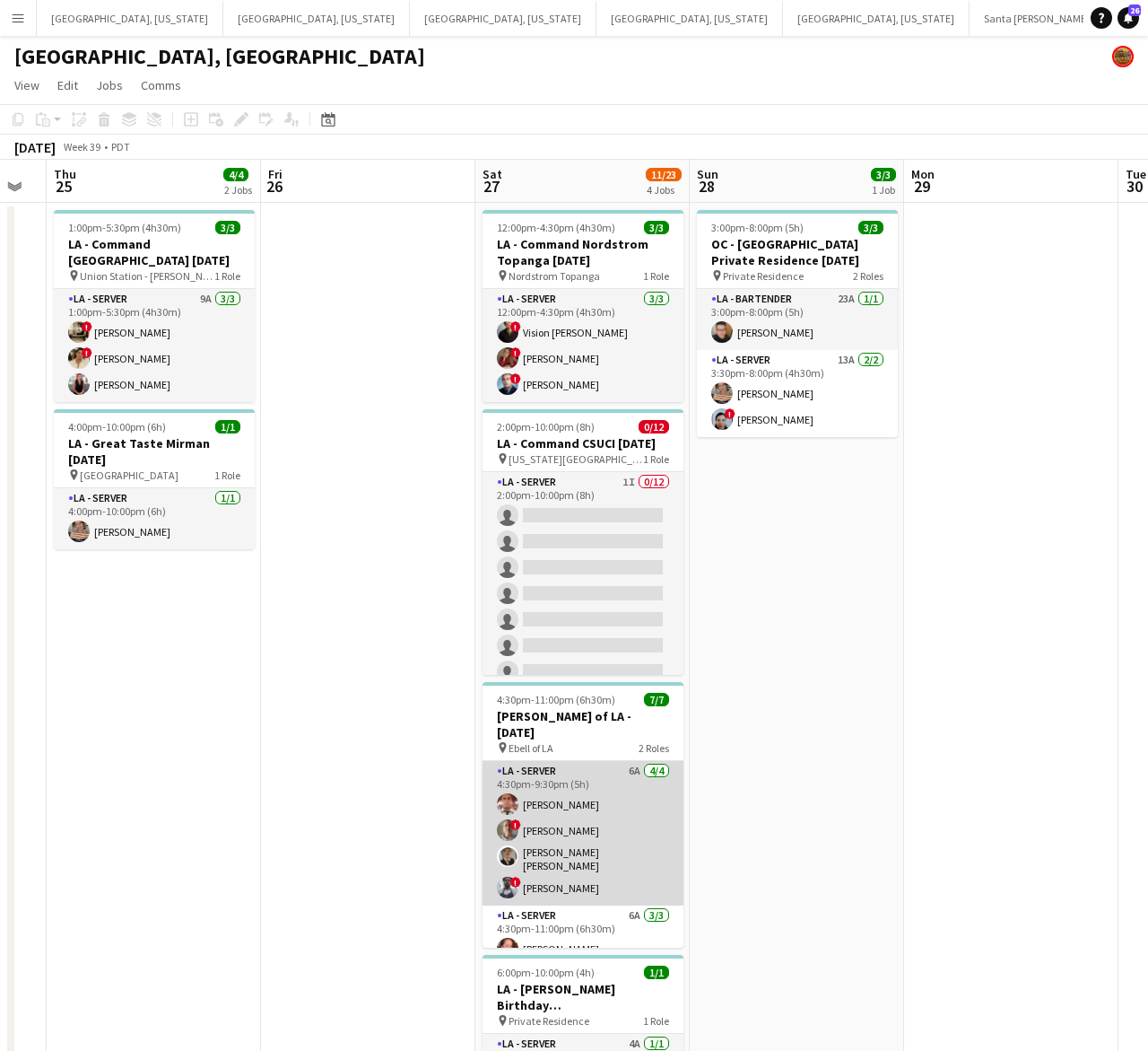
click at [544, 851] on app-card-role "LA - Server 6A 4/4 4:30pm-9:30pm (5h) GERSOM GAMEZ ! Armando Casanas David Gers…" at bounding box center [583, 833] width 201 height 144
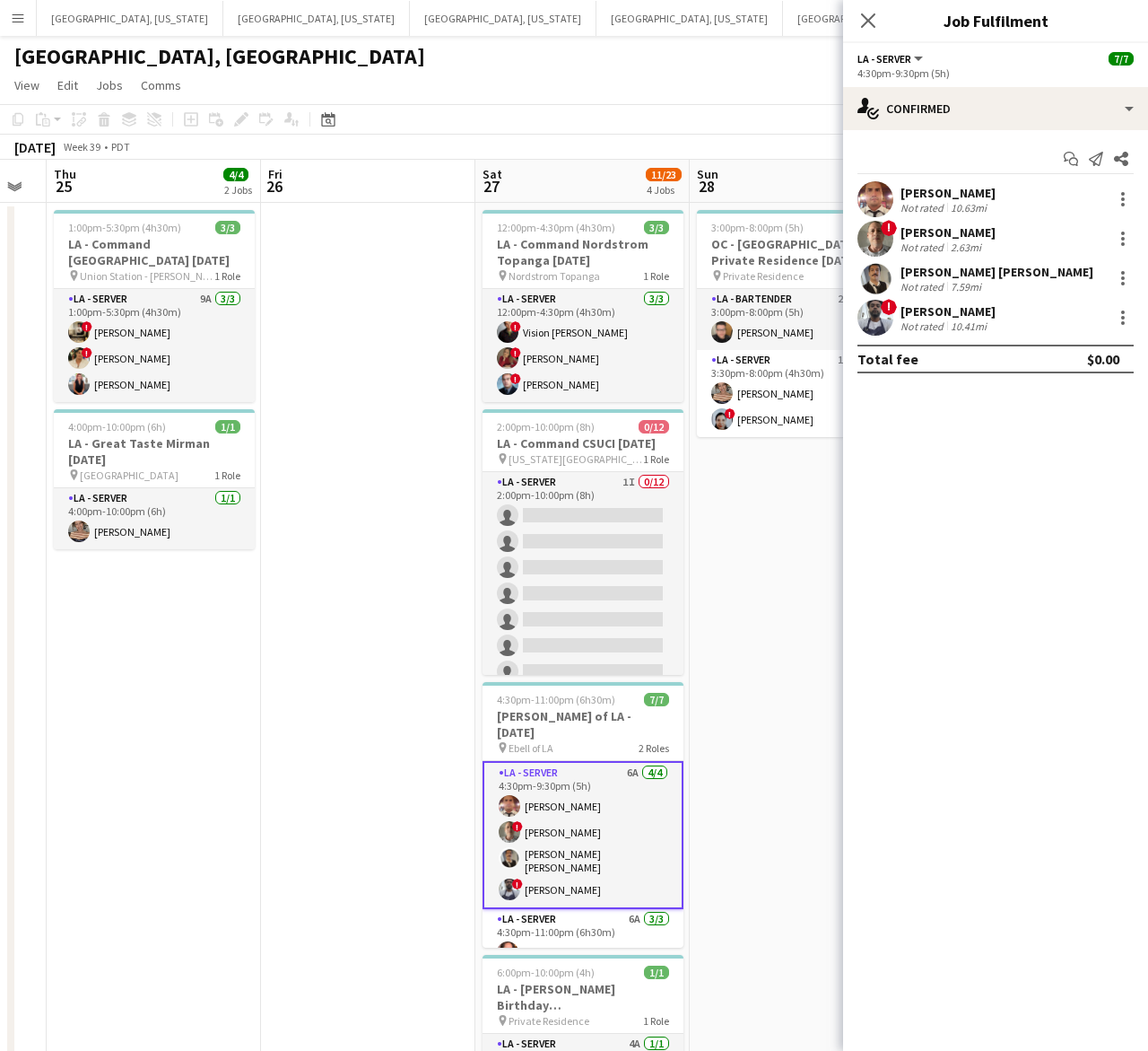
click at [890, 274] on app-user-avatar at bounding box center [875, 278] width 36 height 36
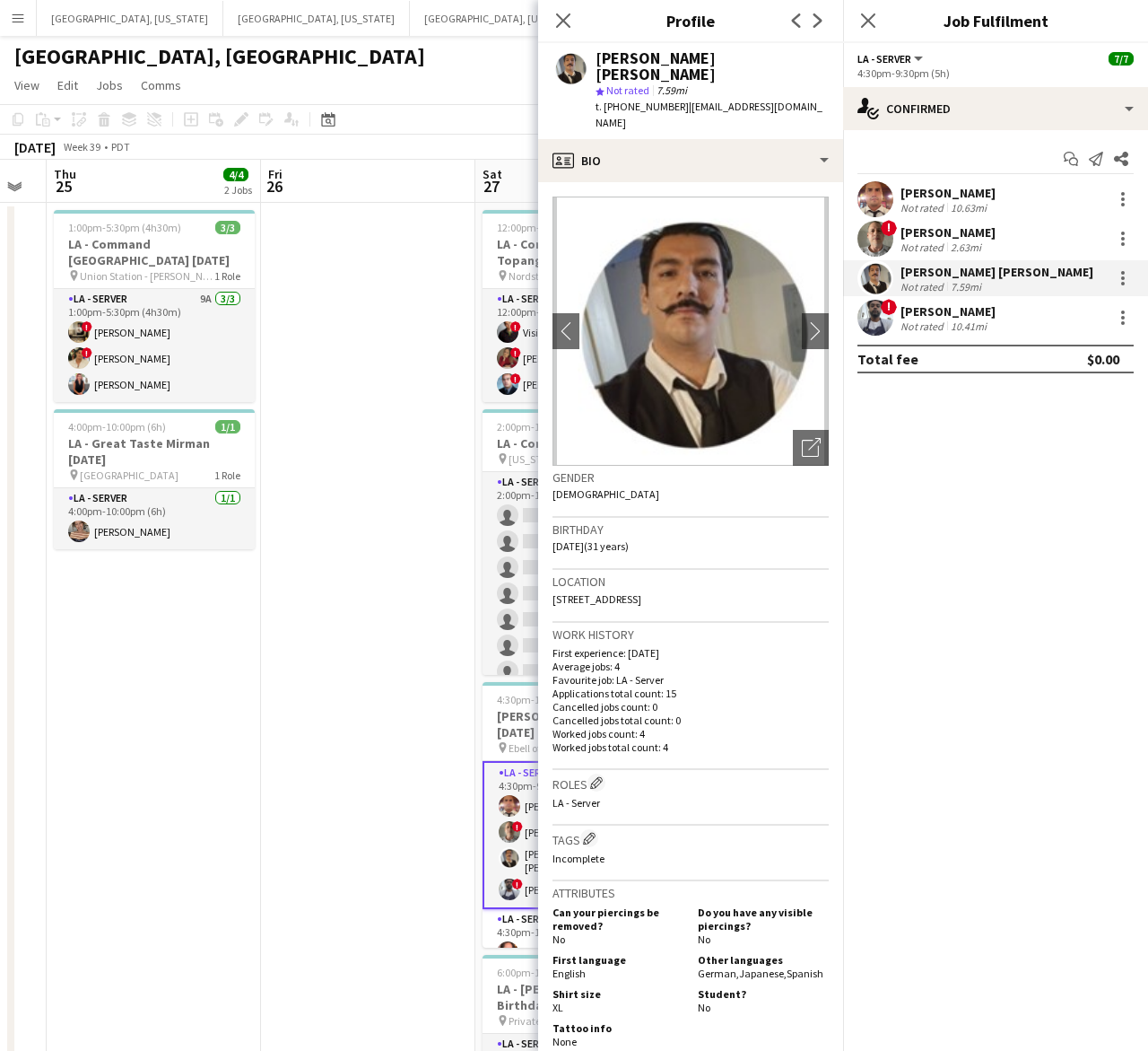
click at [881, 320] on app-user-avatar at bounding box center [875, 317] width 36 height 36
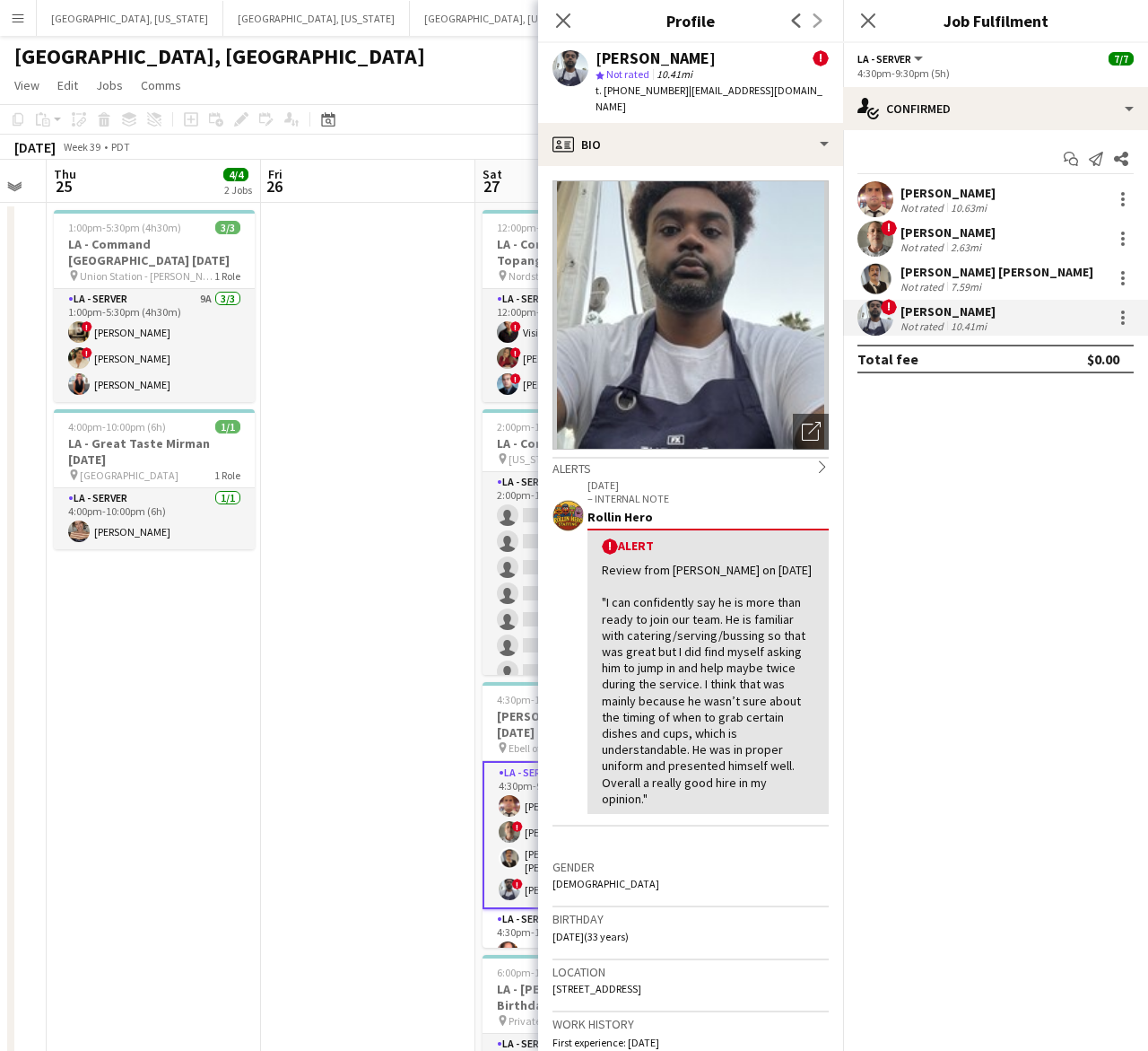
click at [885, 202] on app-user-avatar at bounding box center [875, 199] width 36 height 36
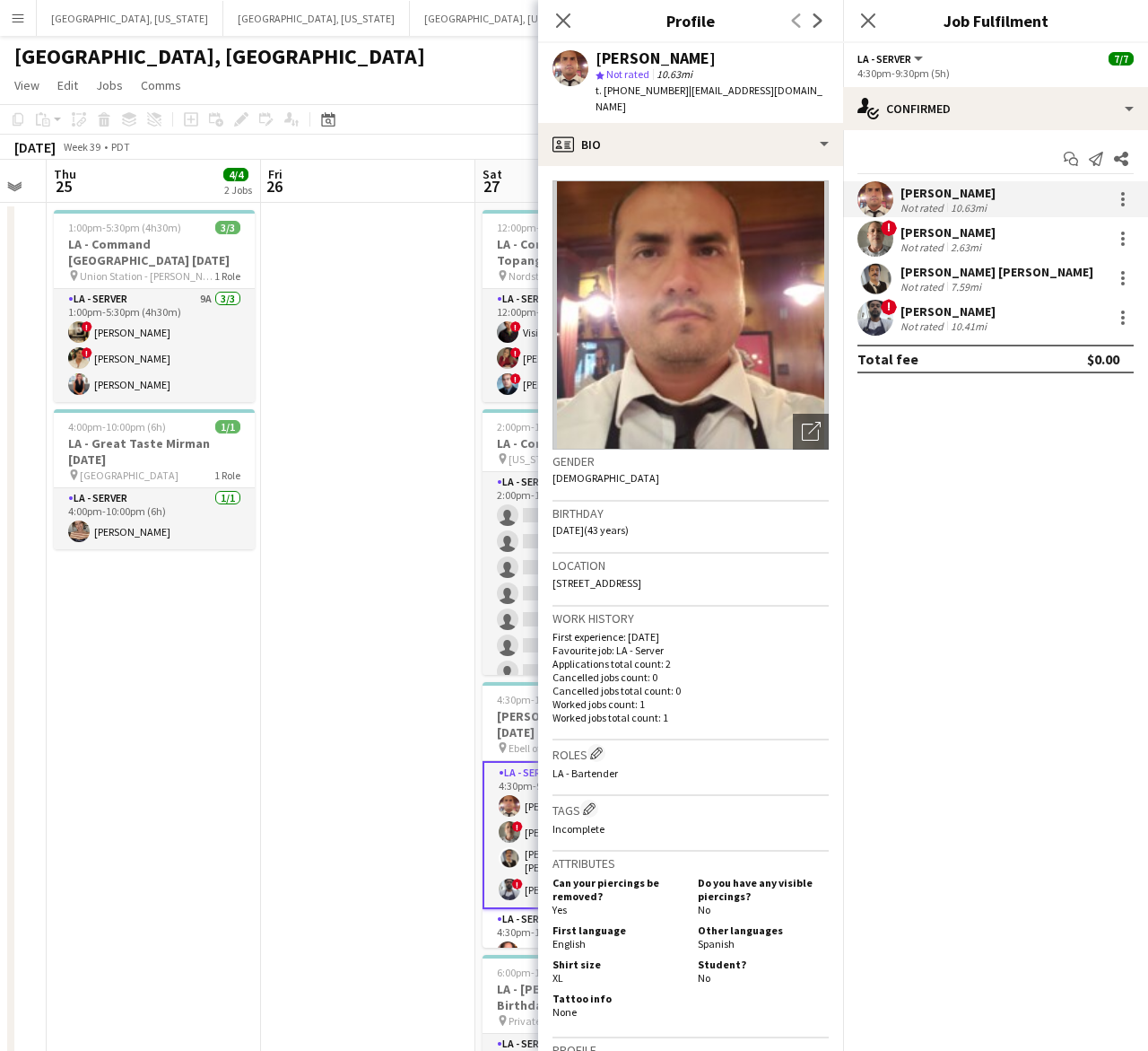
click at [884, 234] on span "!" at bounding box center [889, 228] width 17 height 17
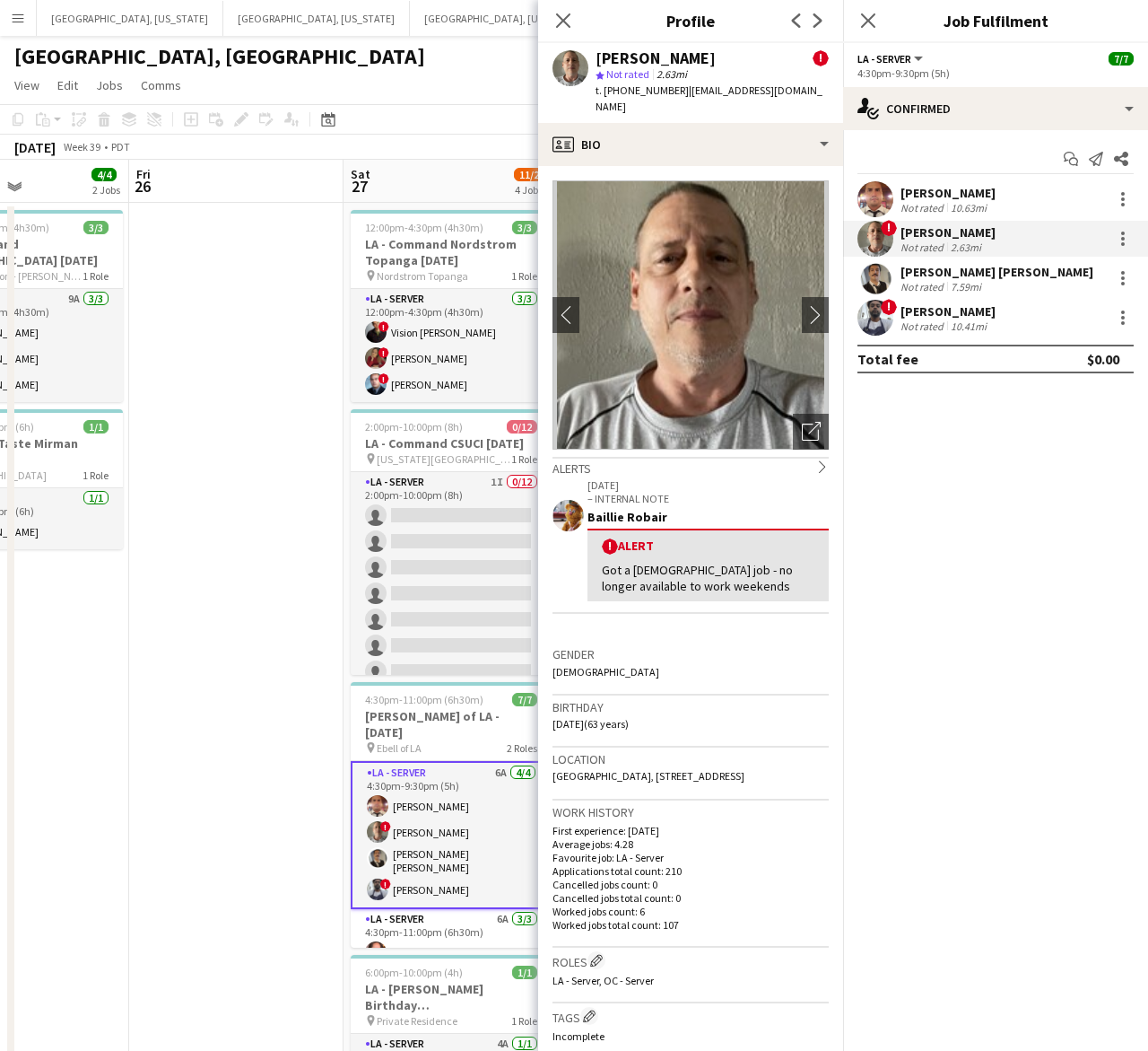
drag, startPoint x: 386, startPoint y: 785, endPoint x: 216, endPoint y: 808, distance: 171.5
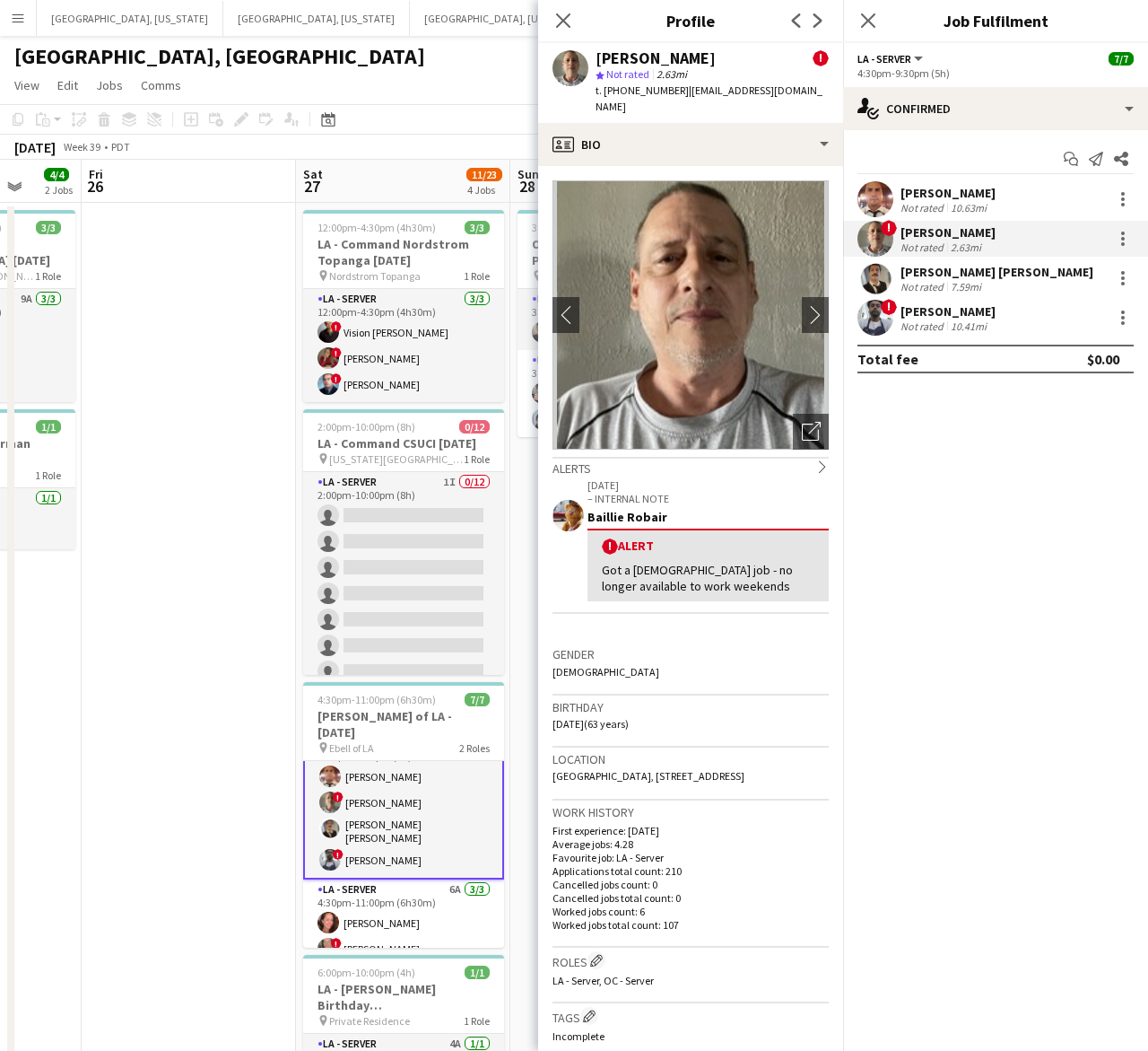
scroll to position [51, 0]
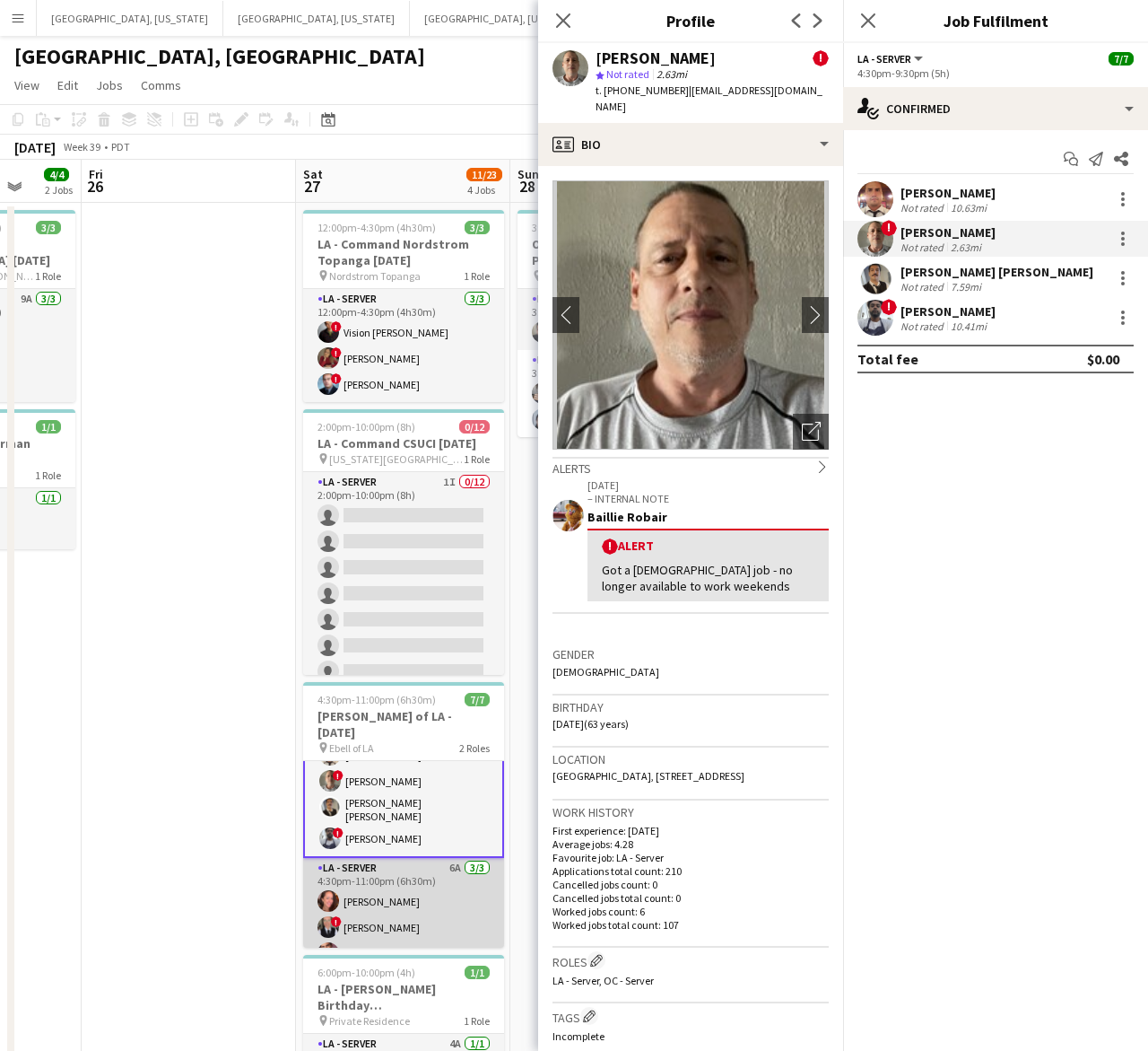
click at [395, 917] on app-card-role "LA - Server 6A 3/3 4:30pm-11:00pm (6h30m) Juniper Silva ! Anna Starzyk Robert S…" at bounding box center [404, 914] width 201 height 113
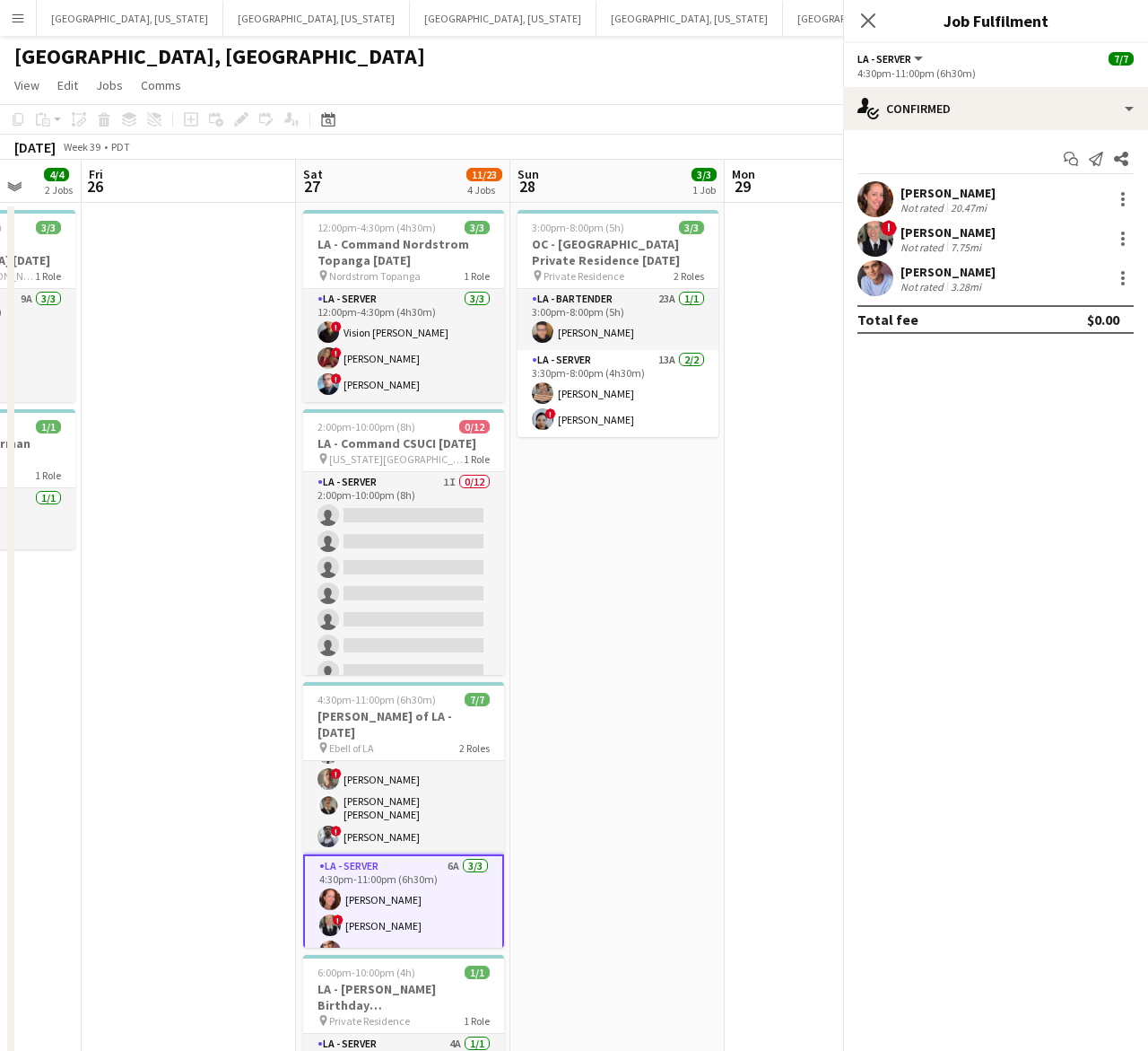
scroll to position [51, 0]
click at [958, 251] on div "7.75mi" at bounding box center [966, 247] width 38 height 14
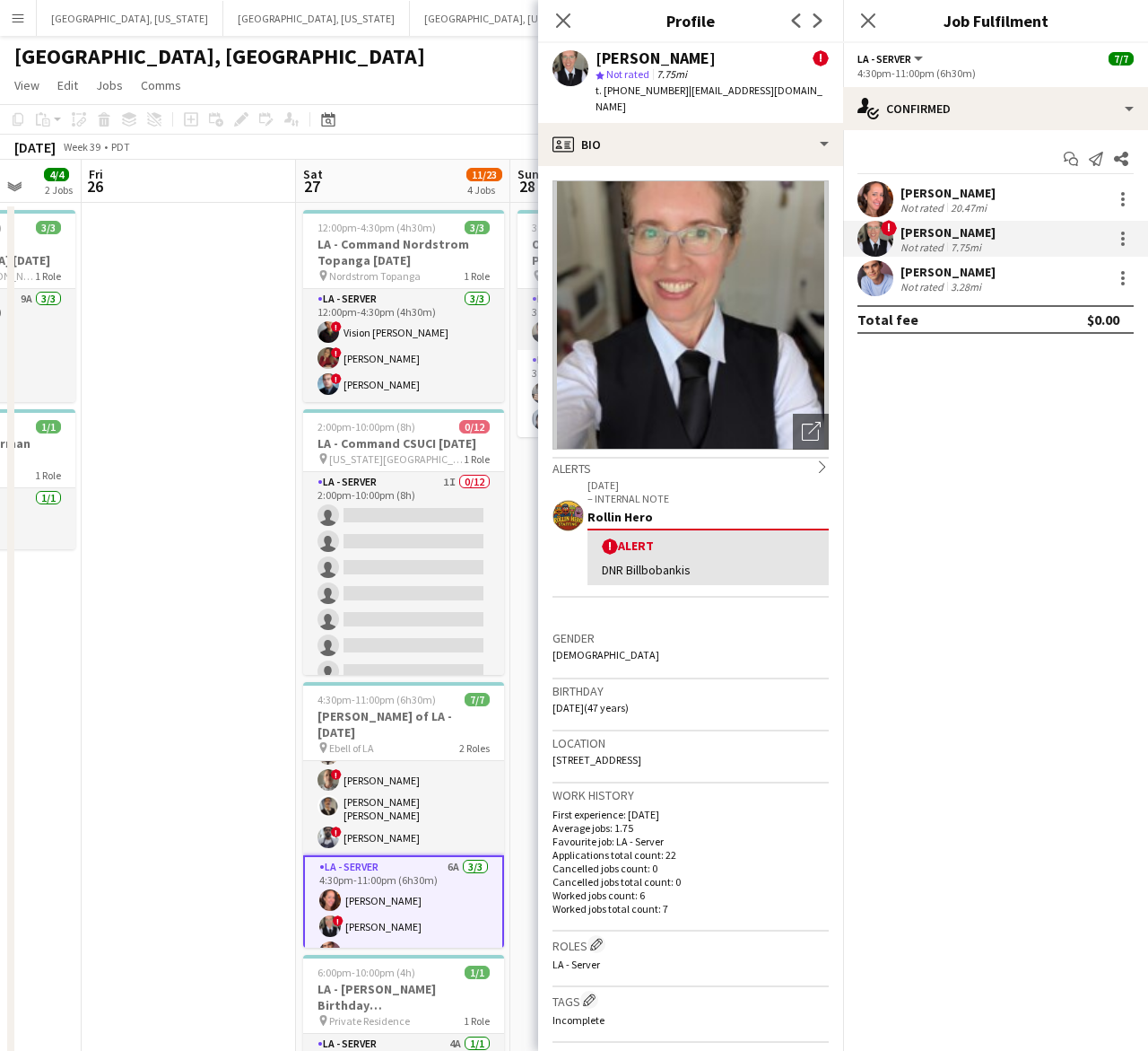
click at [956, 268] on div "Robert Solomon" at bounding box center [948, 272] width 95 height 17
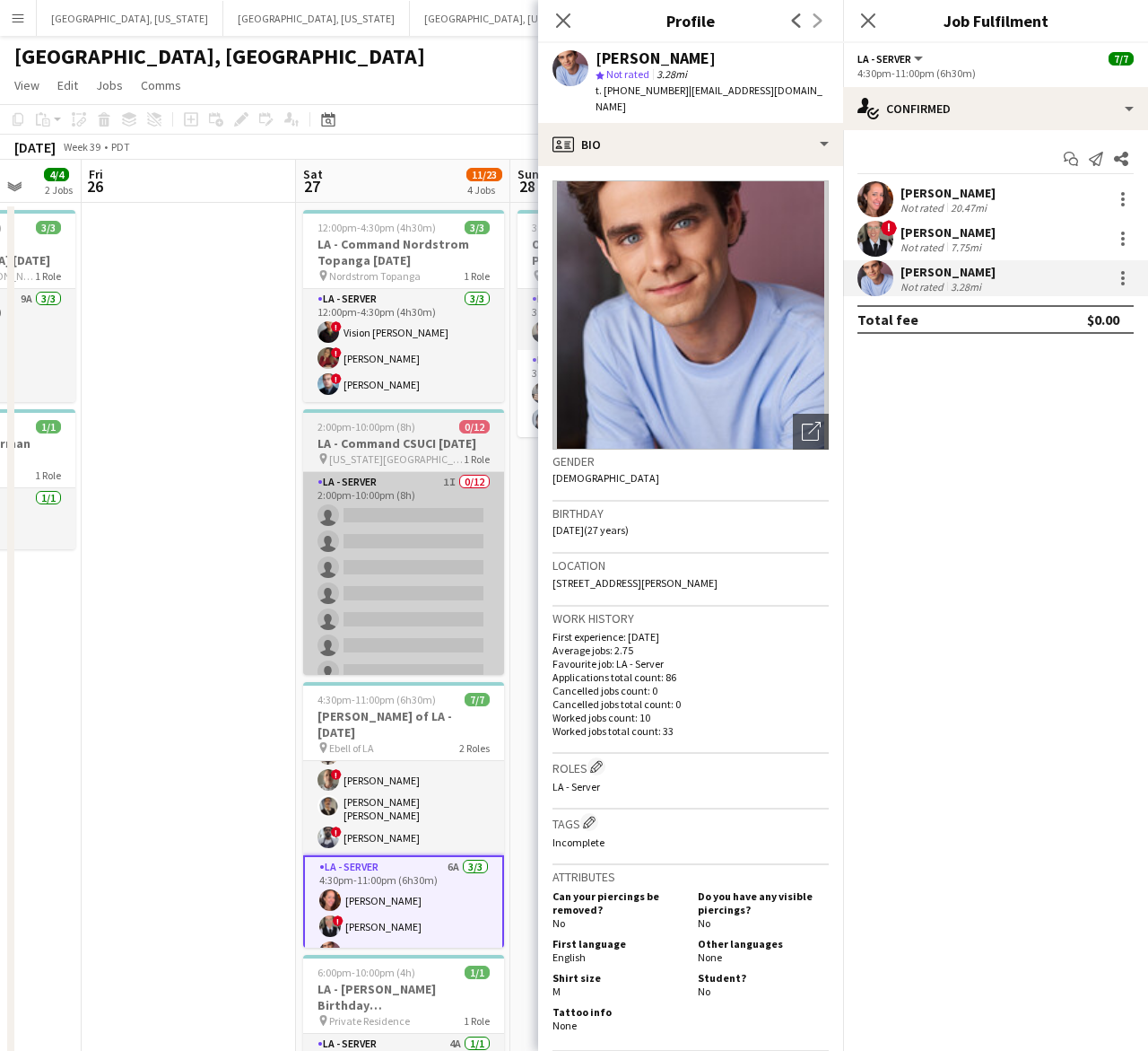
scroll to position [50, 0]
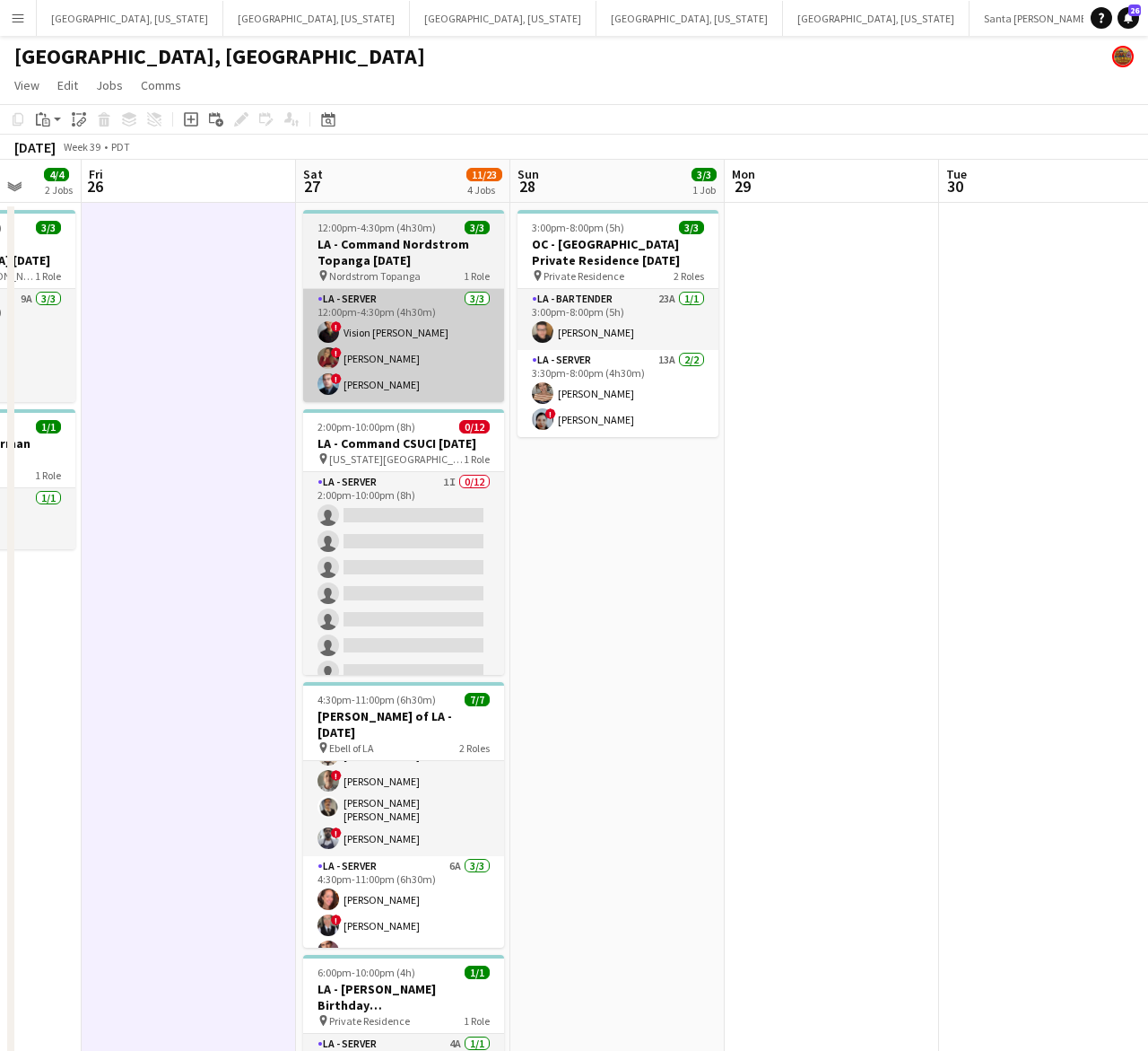
drag, startPoint x: 396, startPoint y: 437, endPoint x: 400, endPoint y: 377, distance: 60.1
click at [396, 436] on h3 "LA - Command CSUCI 9.27.25" at bounding box center [404, 443] width 201 height 17
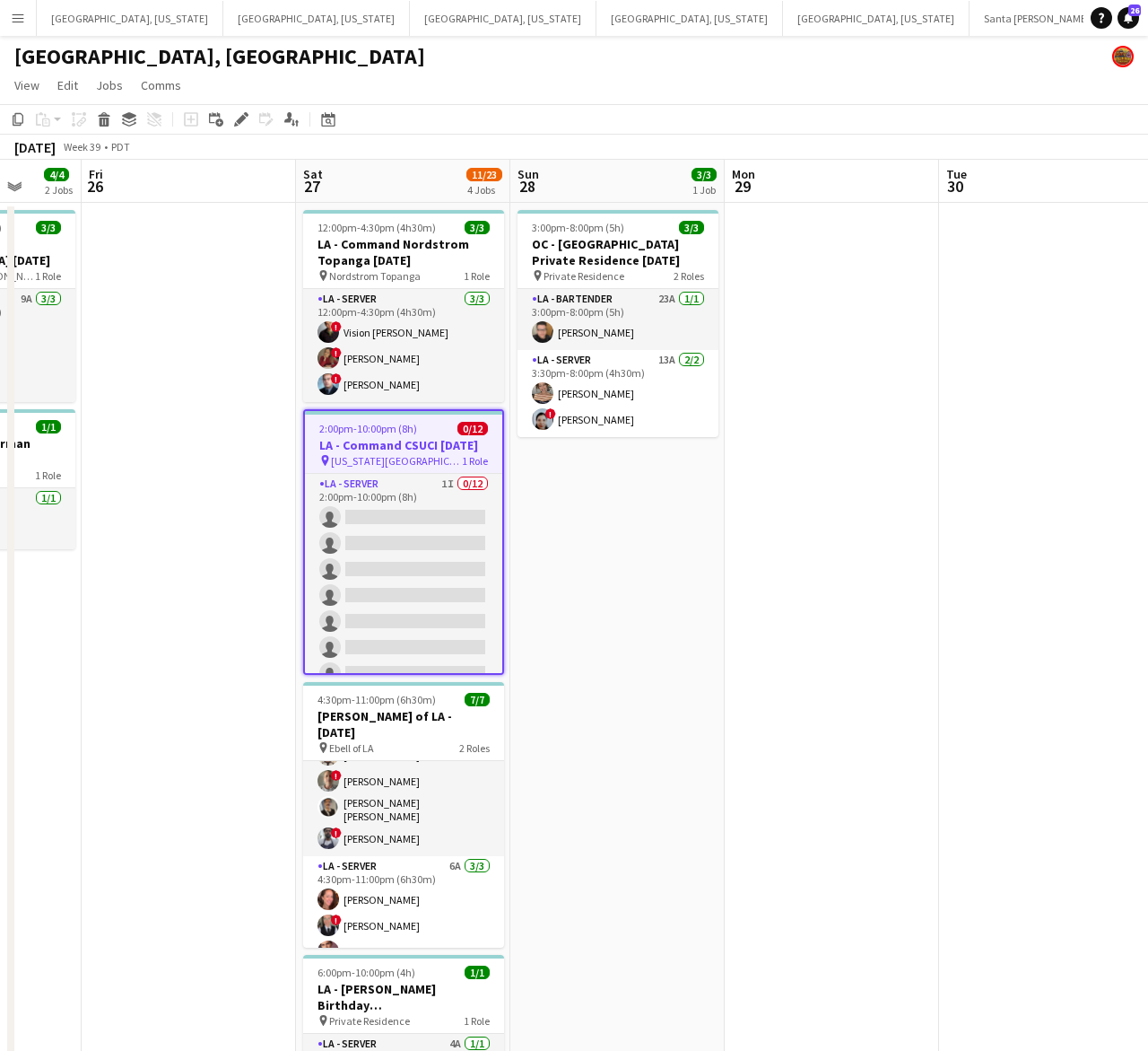
drag, startPoint x: 239, startPoint y: 120, endPoint x: 382, endPoint y: 145, distance: 145.2
click at [240, 121] on icon at bounding box center [241, 120] width 10 height 10
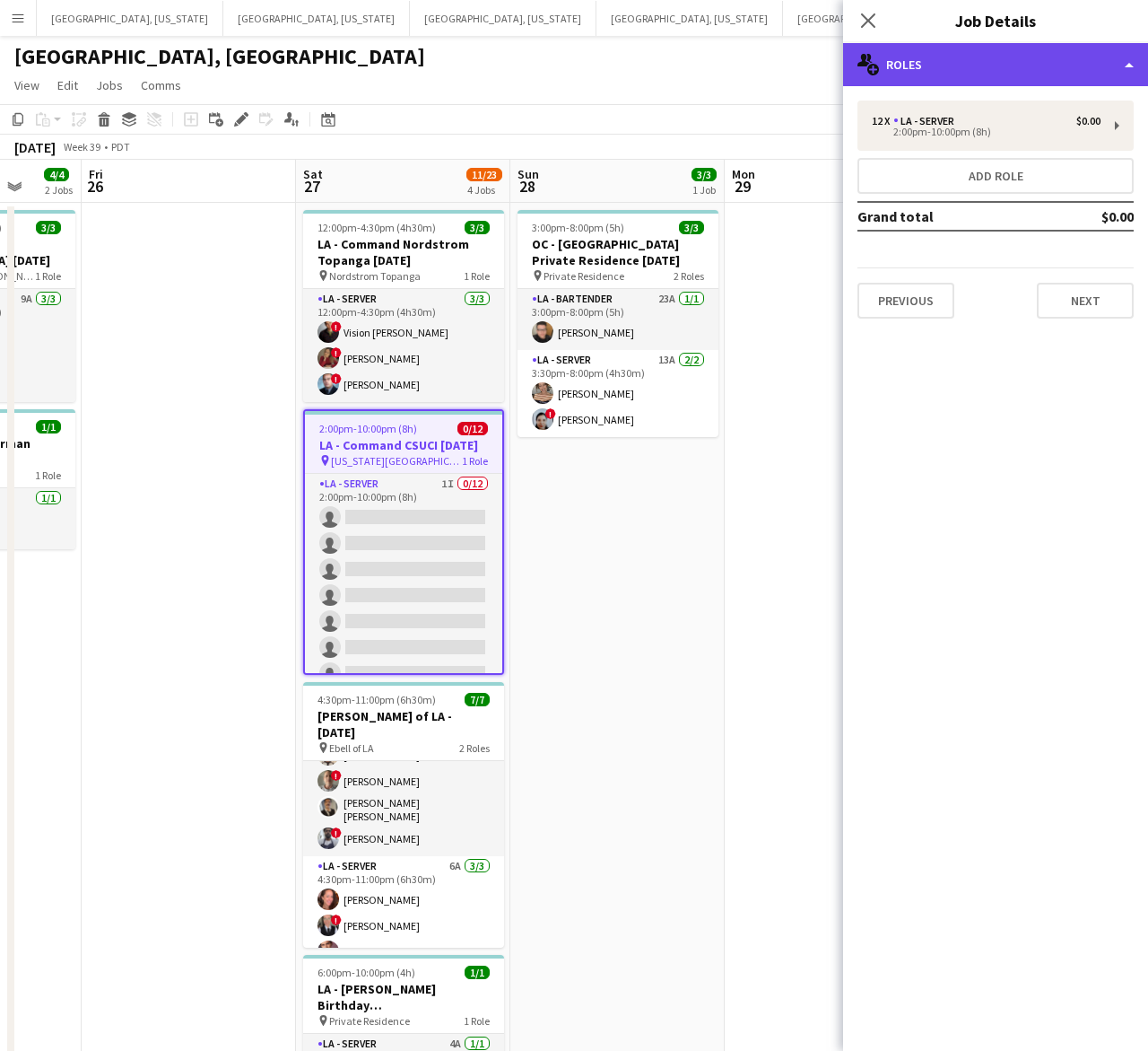
click at [983, 67] on div "multiple-users-add Roles" at bounding box center [995, 64] width 305 height 43
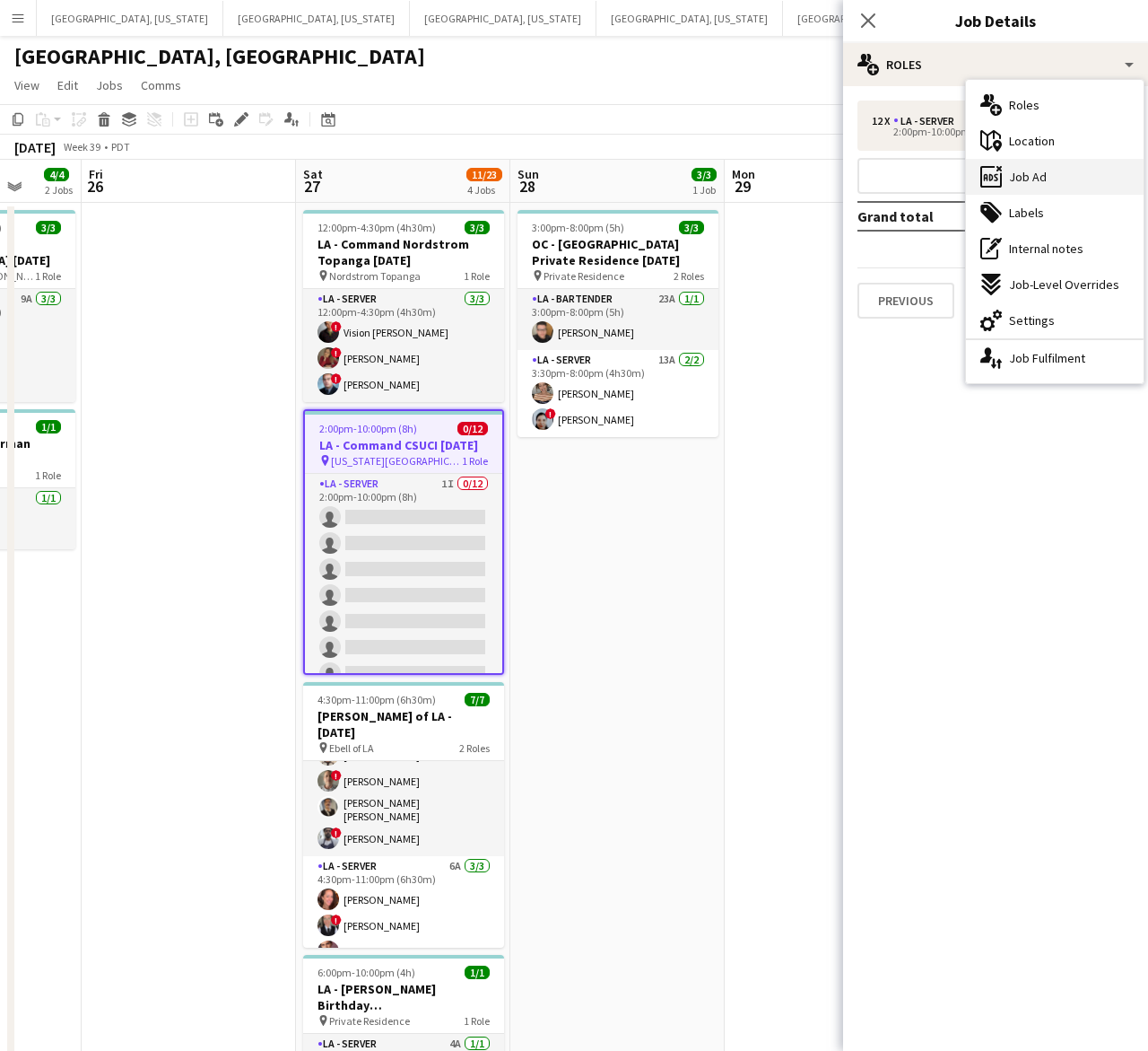
click at [1029, 175] on span "Job Ad" at bounding box center [1028, 177] width 38 height 17
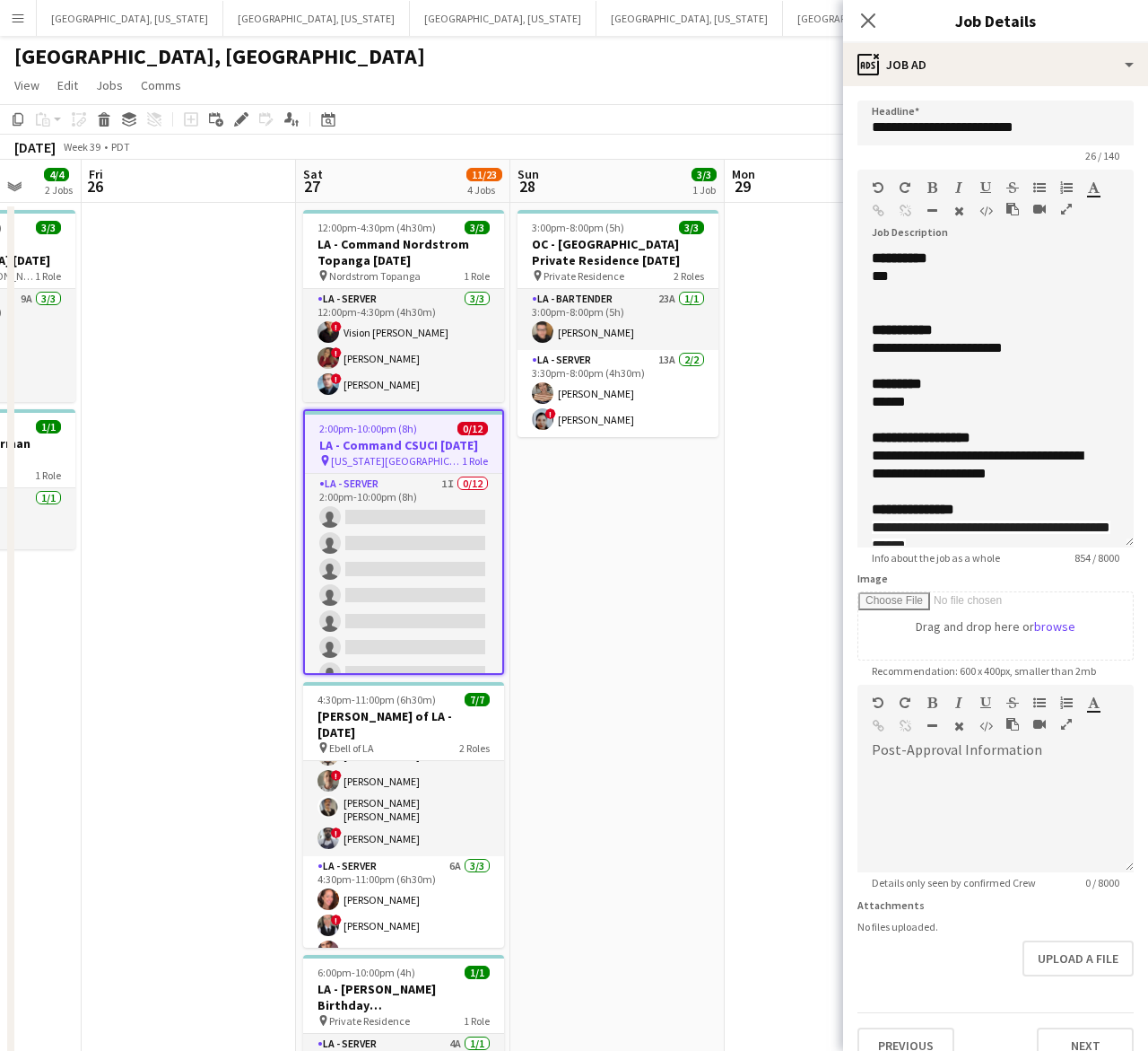
drag, startPoint x: 1131, startPoint y: 350, endPoint x: 921, endPoint y: 1113, distance: 791.4
click at [921, 1050] on html "Menu Boards Boards Boards All jobs Status Workforce Workforce My Workforce Recr…" at bounding box center [574, 1050] width 1148 height 2101
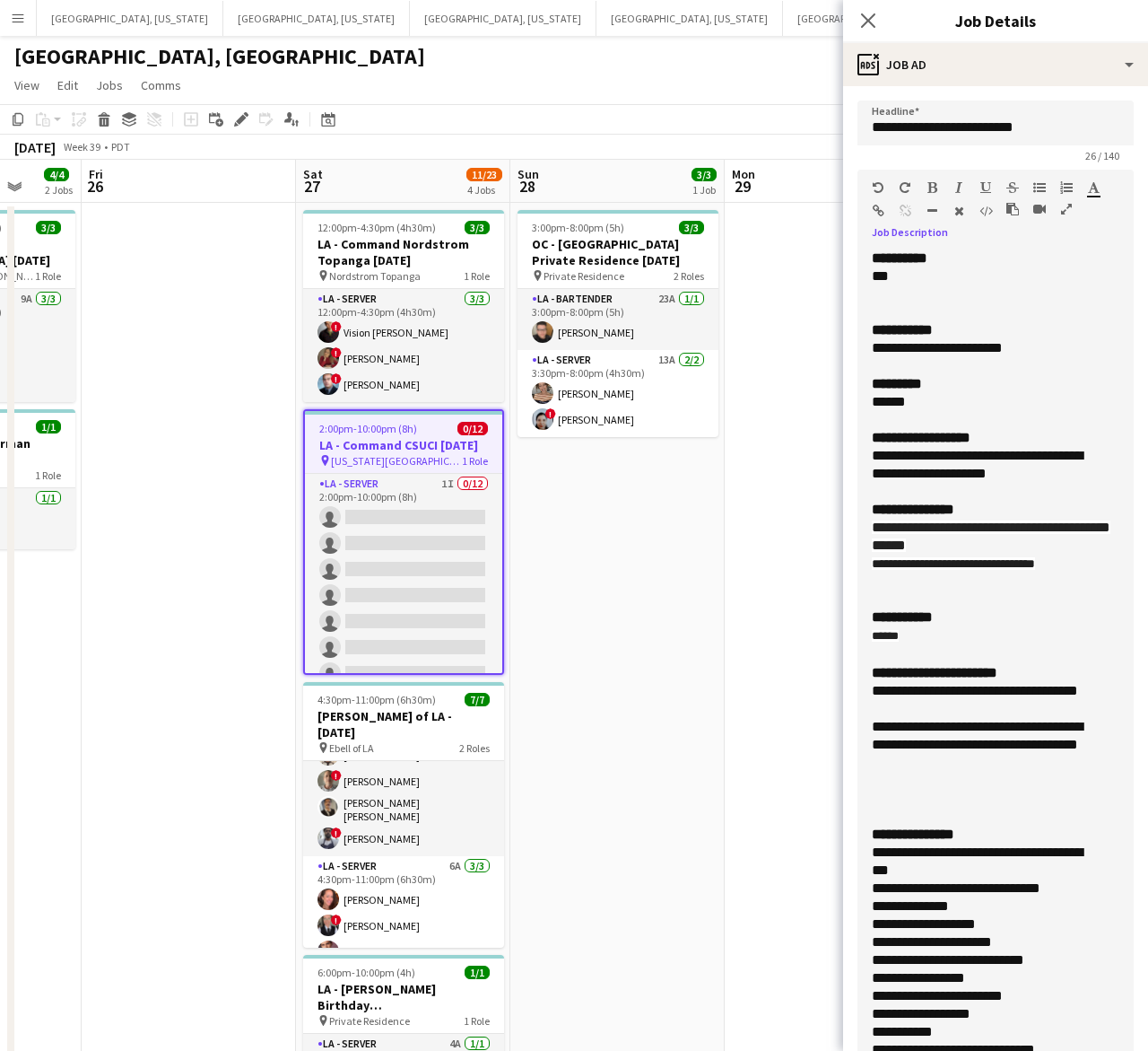
drag, startPoint x: 1074, startPoint y: 572, endPoint x: 855, endPoint y: 562, distance: 219.2
click at [855, 562] on form "**********" at bounding box center [995, 868] width 305 height 1536
copy span "**********"
drag, startPoint x: 623, startPoint y: 685, endPoint x: 617, endPoint y: 678, distance: 9.2
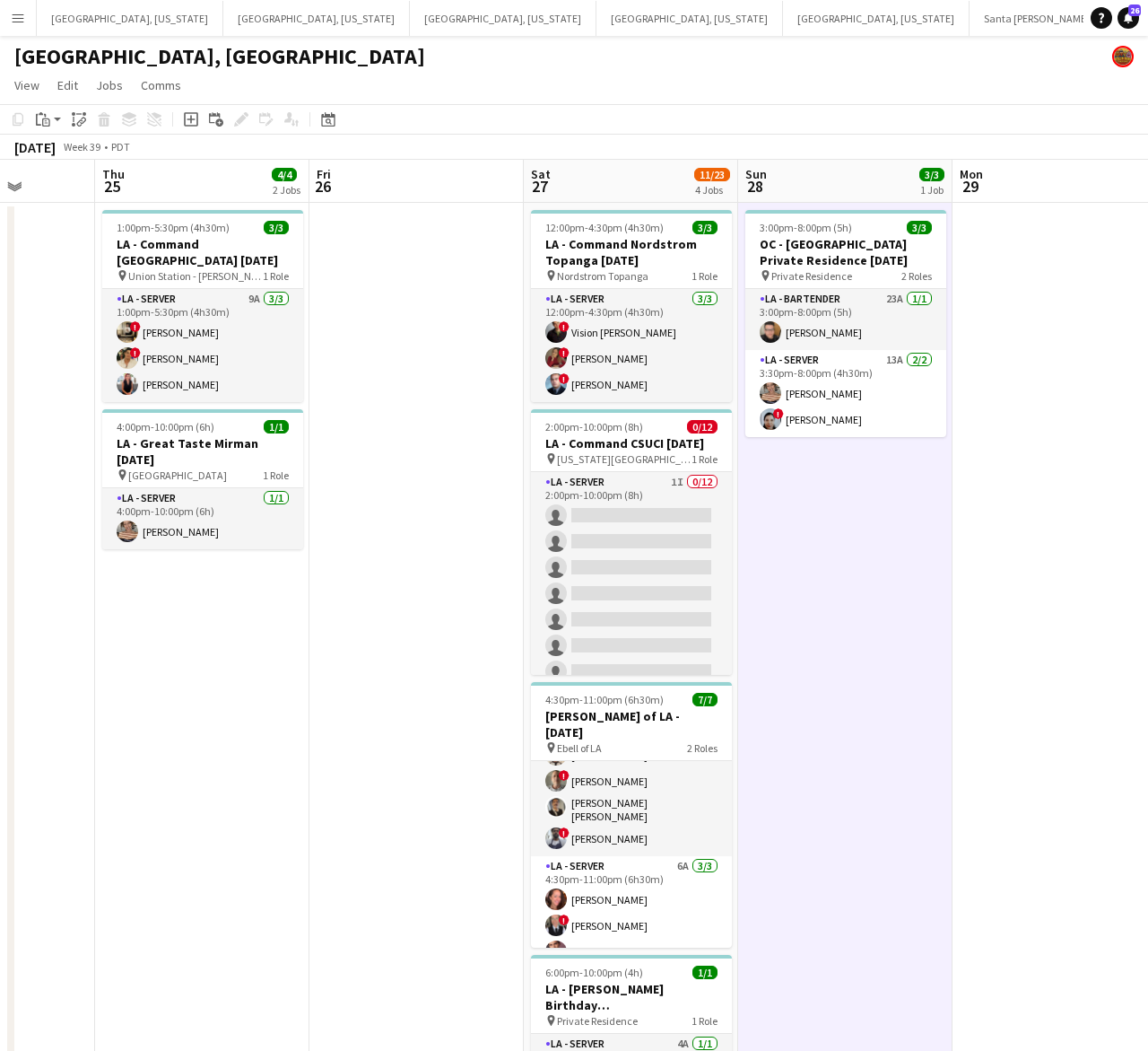
scroll to position [0, 640]
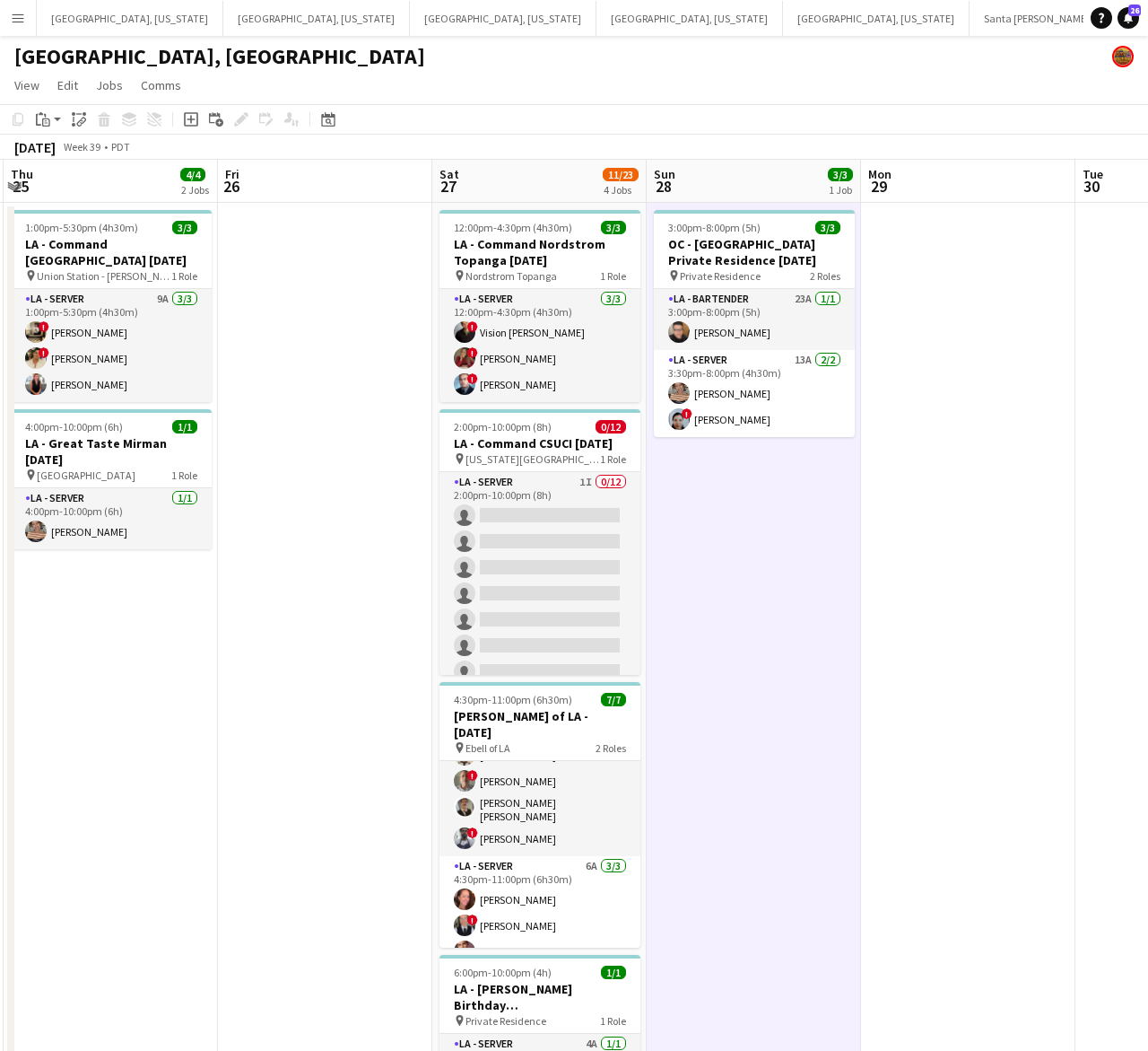
drag, startPoint x: 356, startPoint y: 406, endPoint x: 435, endPoint y: 424, distance: 81.0
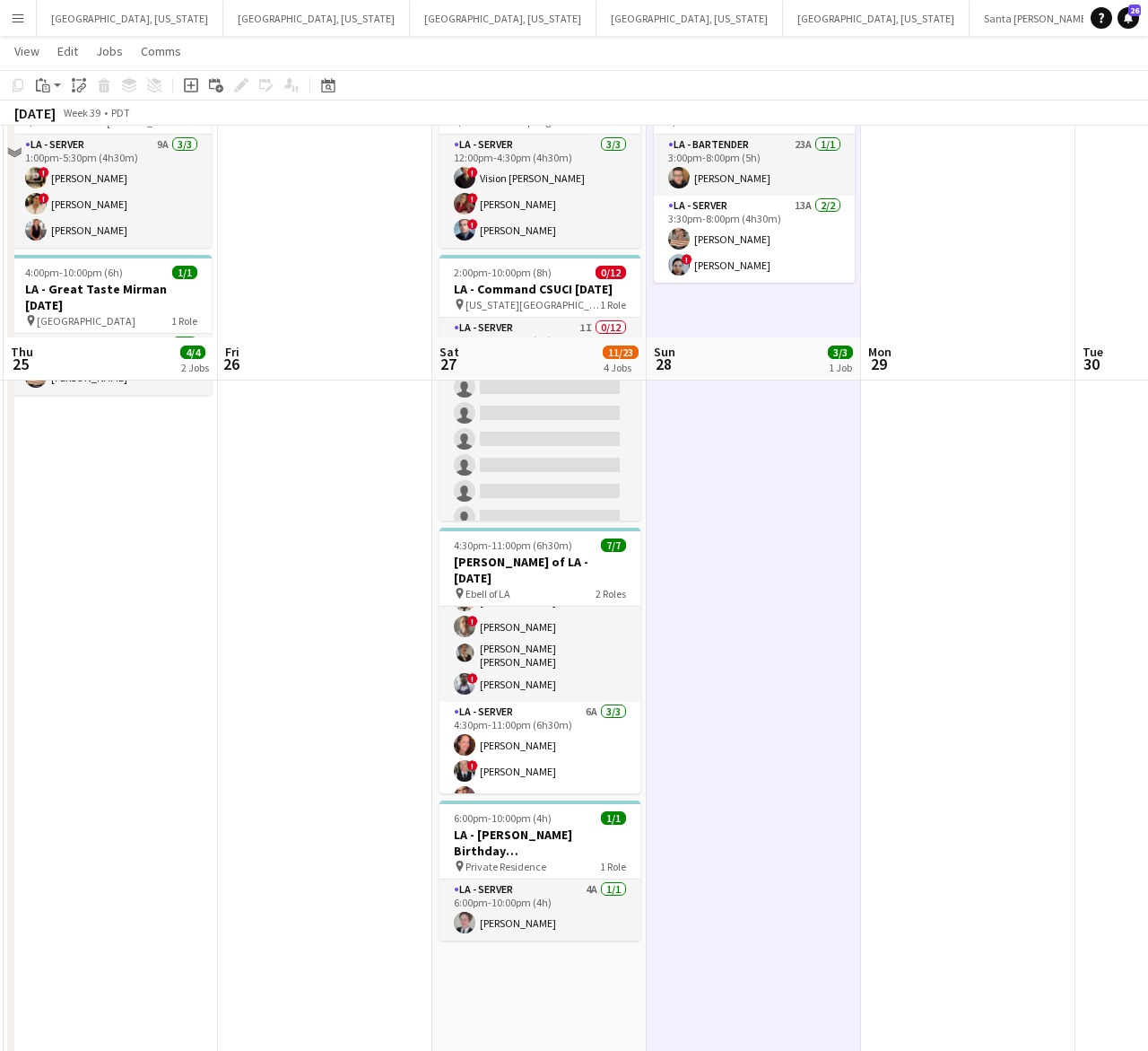
scroll to position [0, 0]
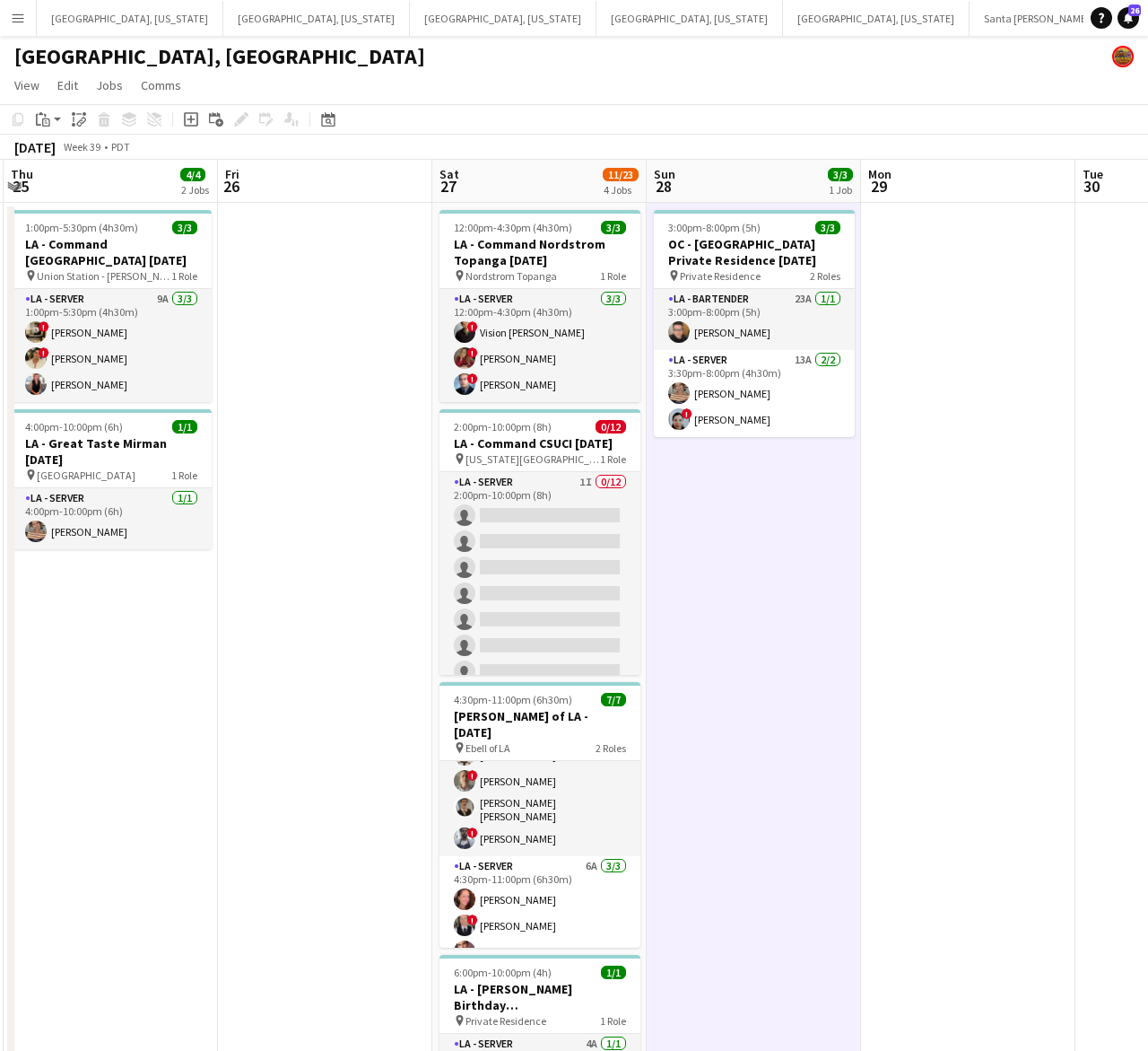
drag, startPoint x: 563, startPoint y: 583, endPoint x: 723, endPoint y: 476, distance: 192.5
click at [563, 583] on app-card-role "LA - Server 1I 0/12 2:00pm-10:00pm (8h) single-neutral-actions single-neutral-a…" at bounding box center [540, 645] width 201 height 348
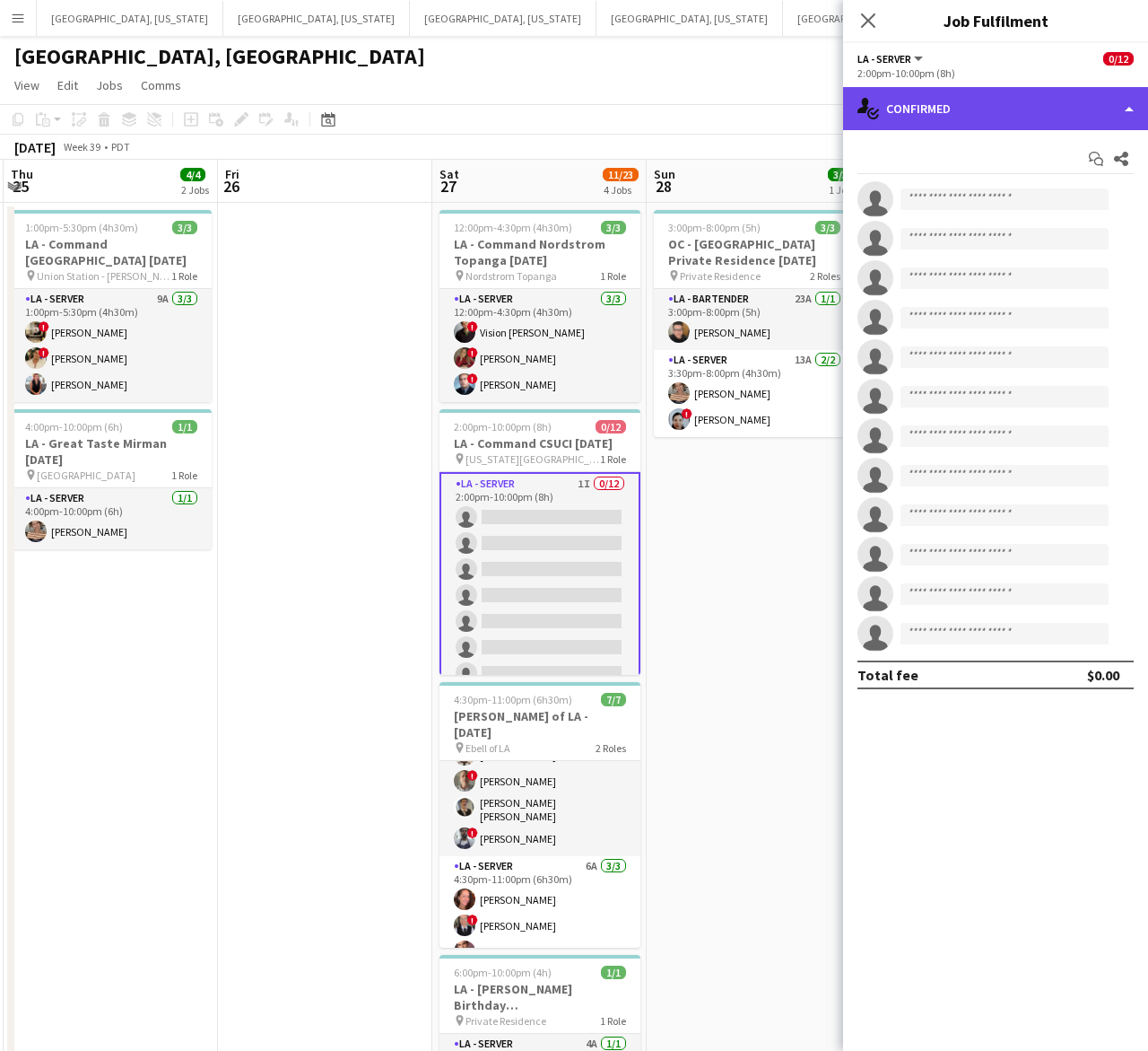
click at [993, 93] on div "single-neutral-actions-check-2 Confirmed" at bounding box center [995, 109] width 305 height 43
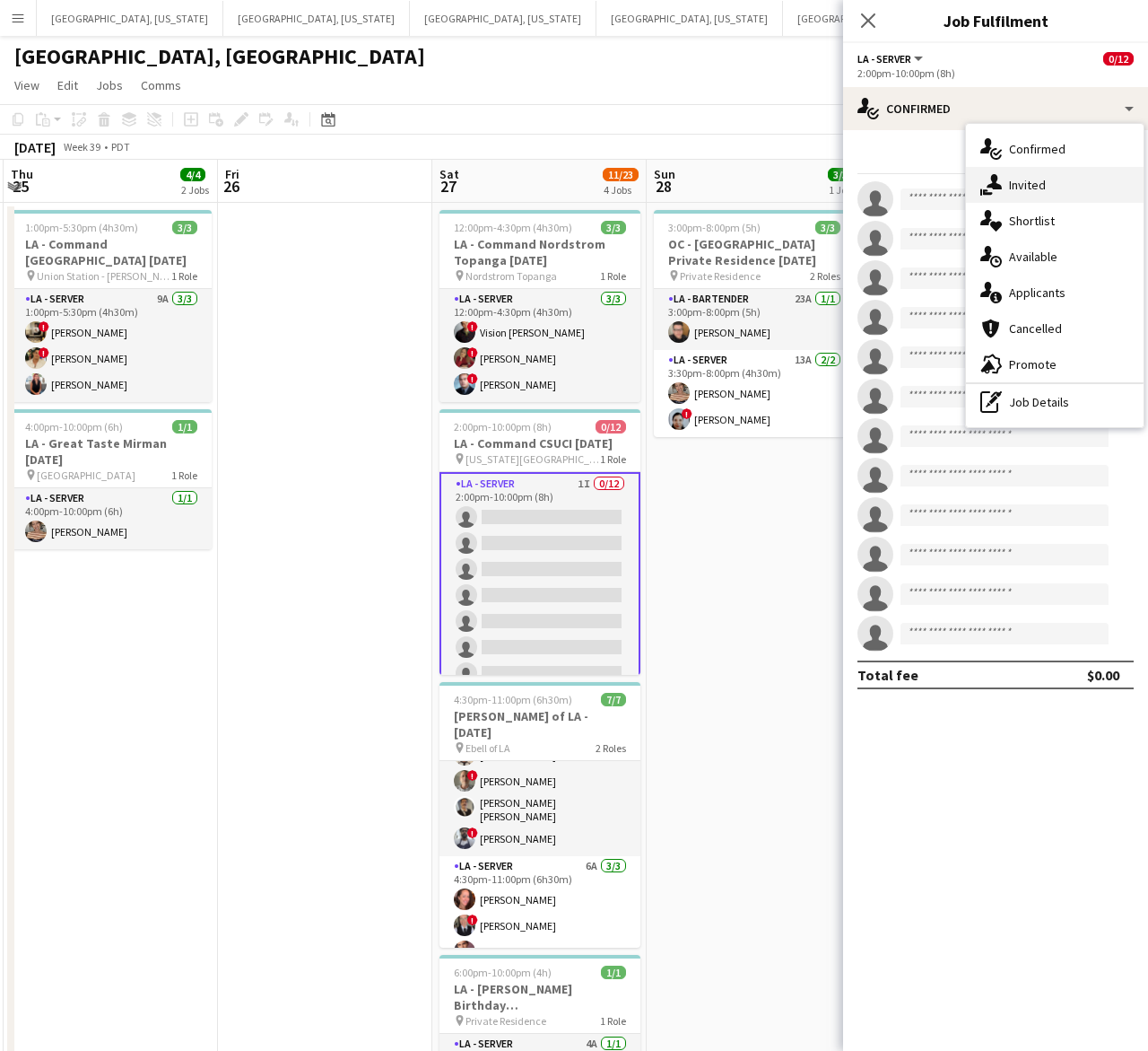
click at [1051, 188] on div "single-neutral-actions-share-1 Invited" at bounding box center [1054, 185] width 177 height 36
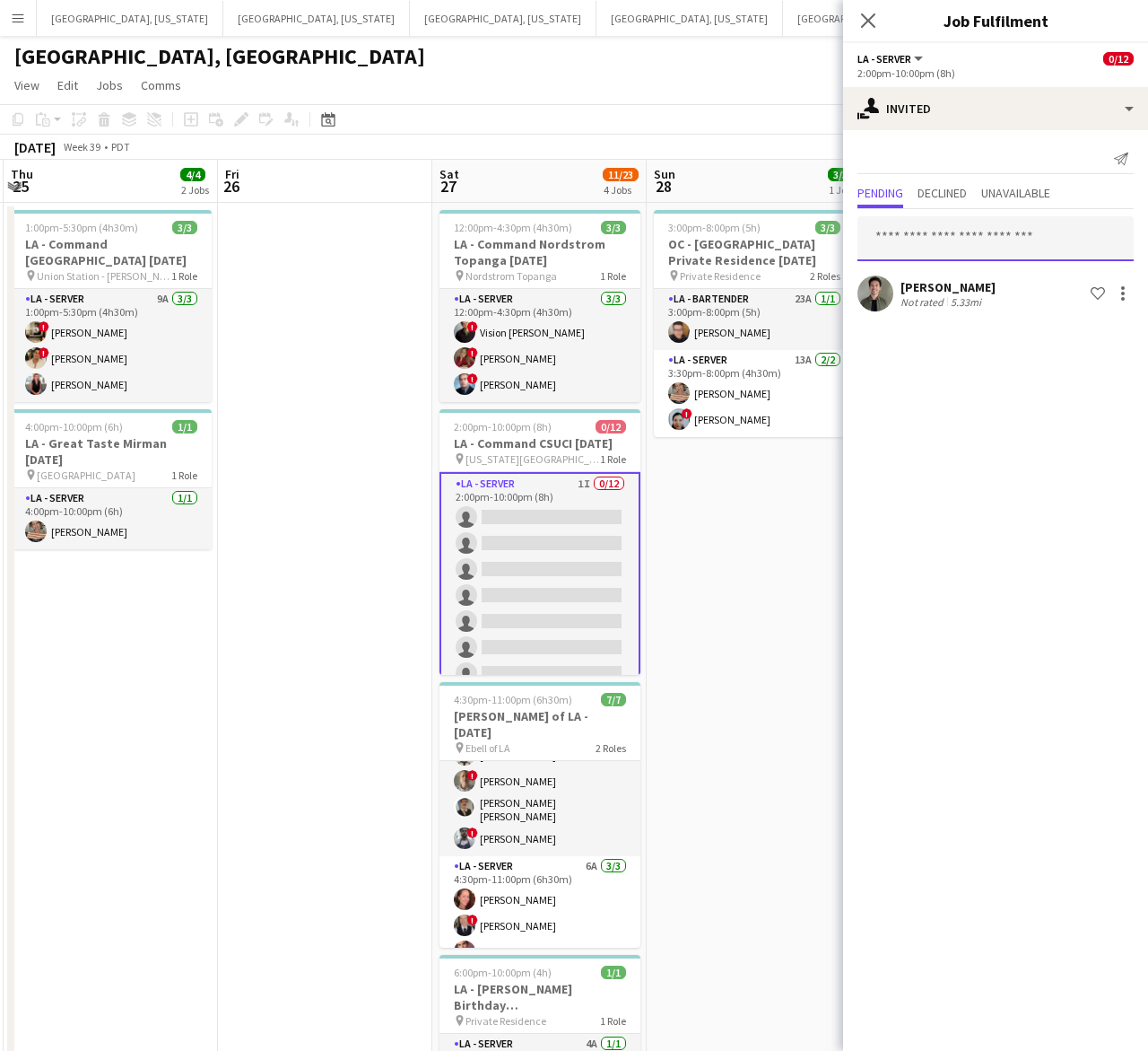
click at [915, 238] on input "text" at bounding box center [995, 238] width 277 height 45
type input "****"
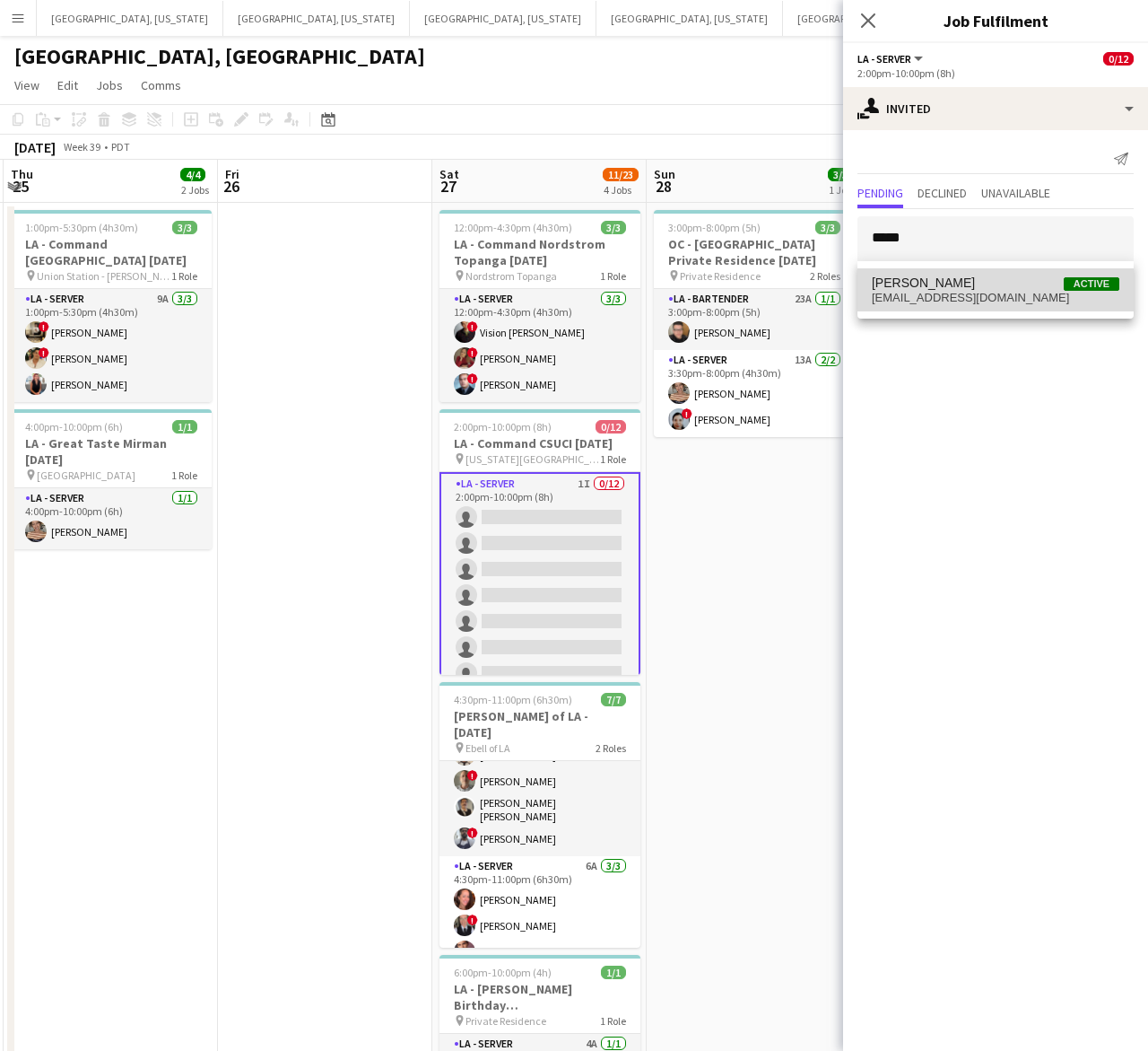
click at [916, 279] on span "Gary Thomas" at bounding box center [924, 283] width 103 height 16
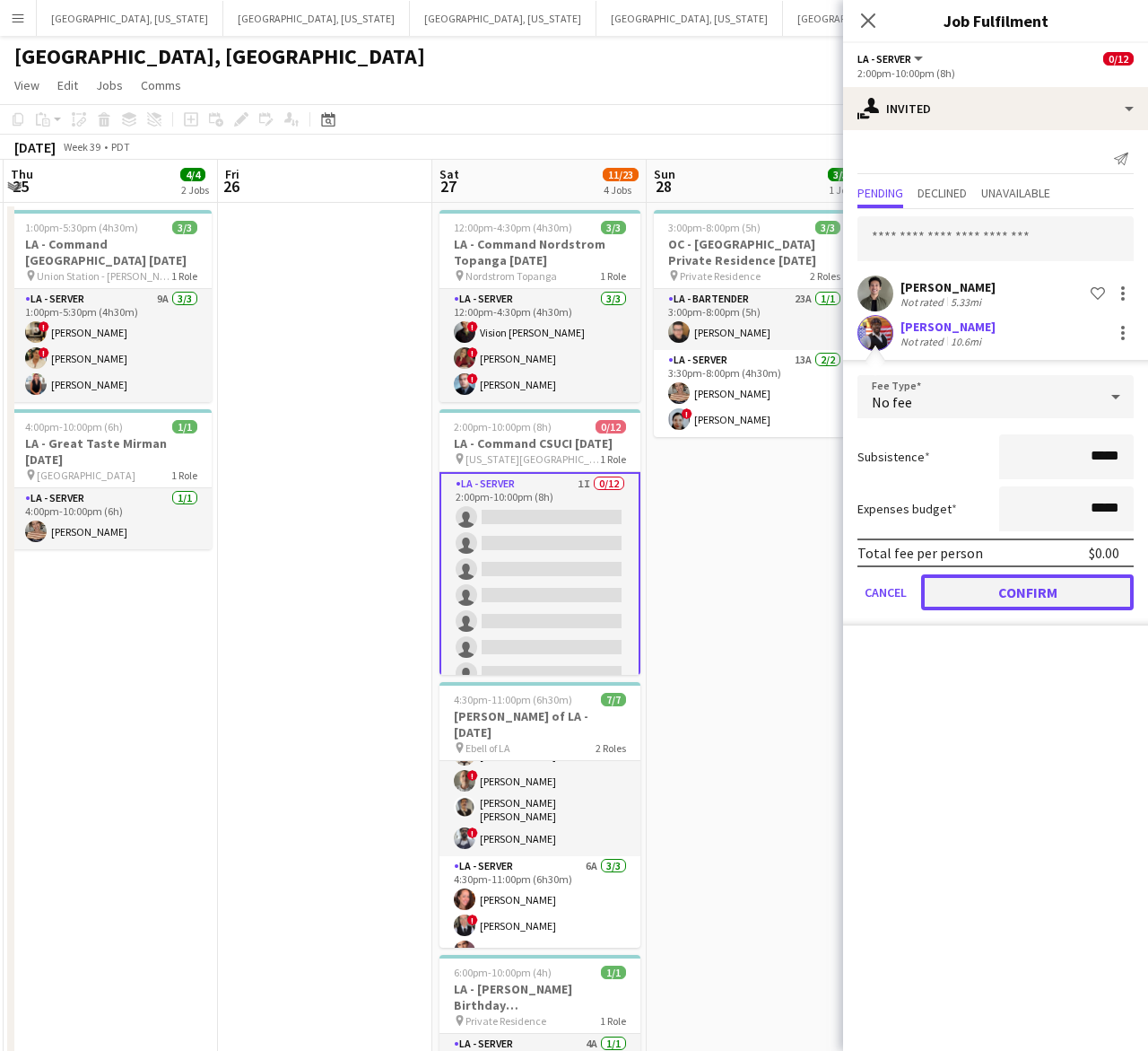
click at [1000, 593] on button "Confirm" at bounding box center [1027, 592] width 212 height 36
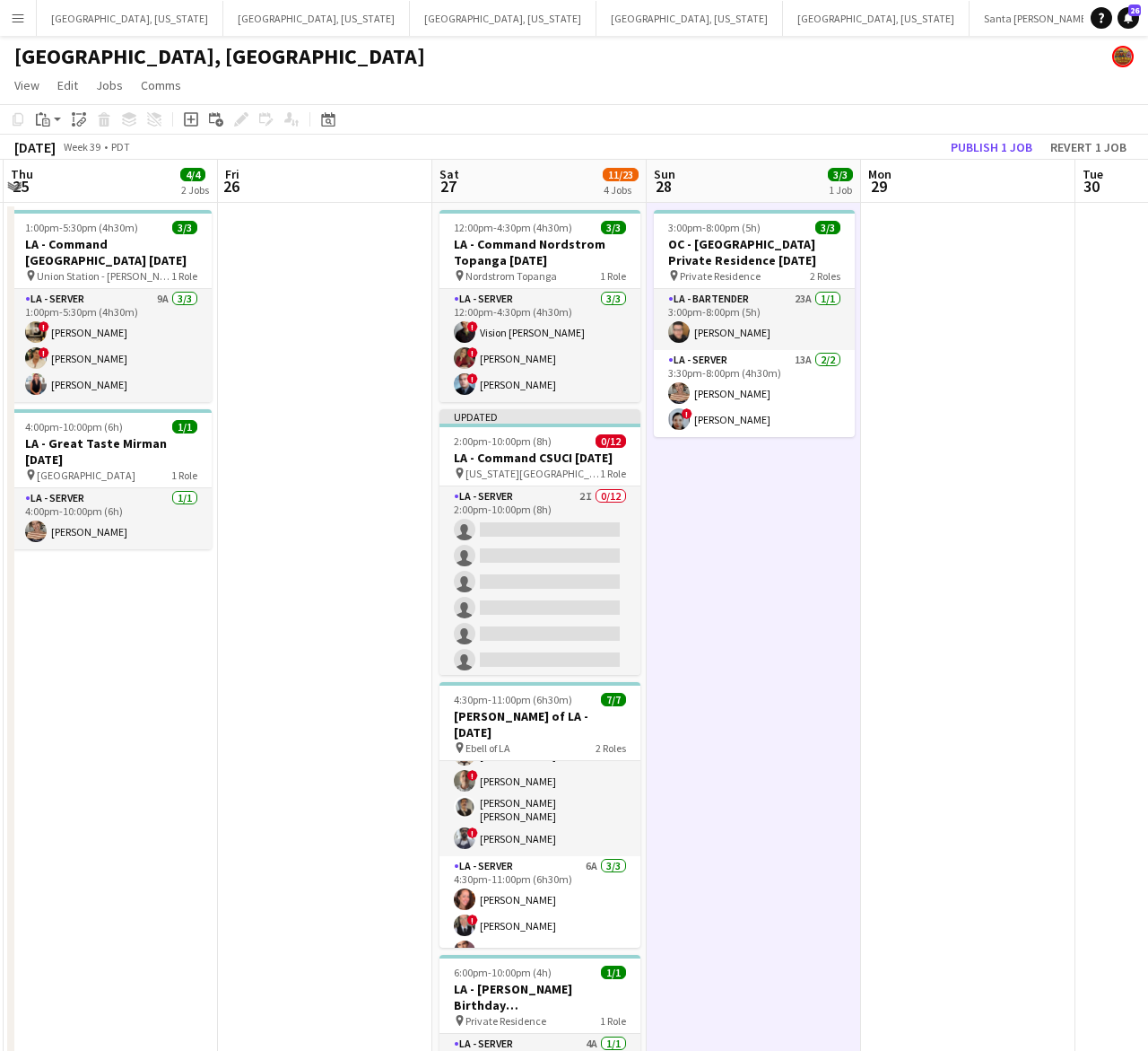
scroll to position [0, 638]
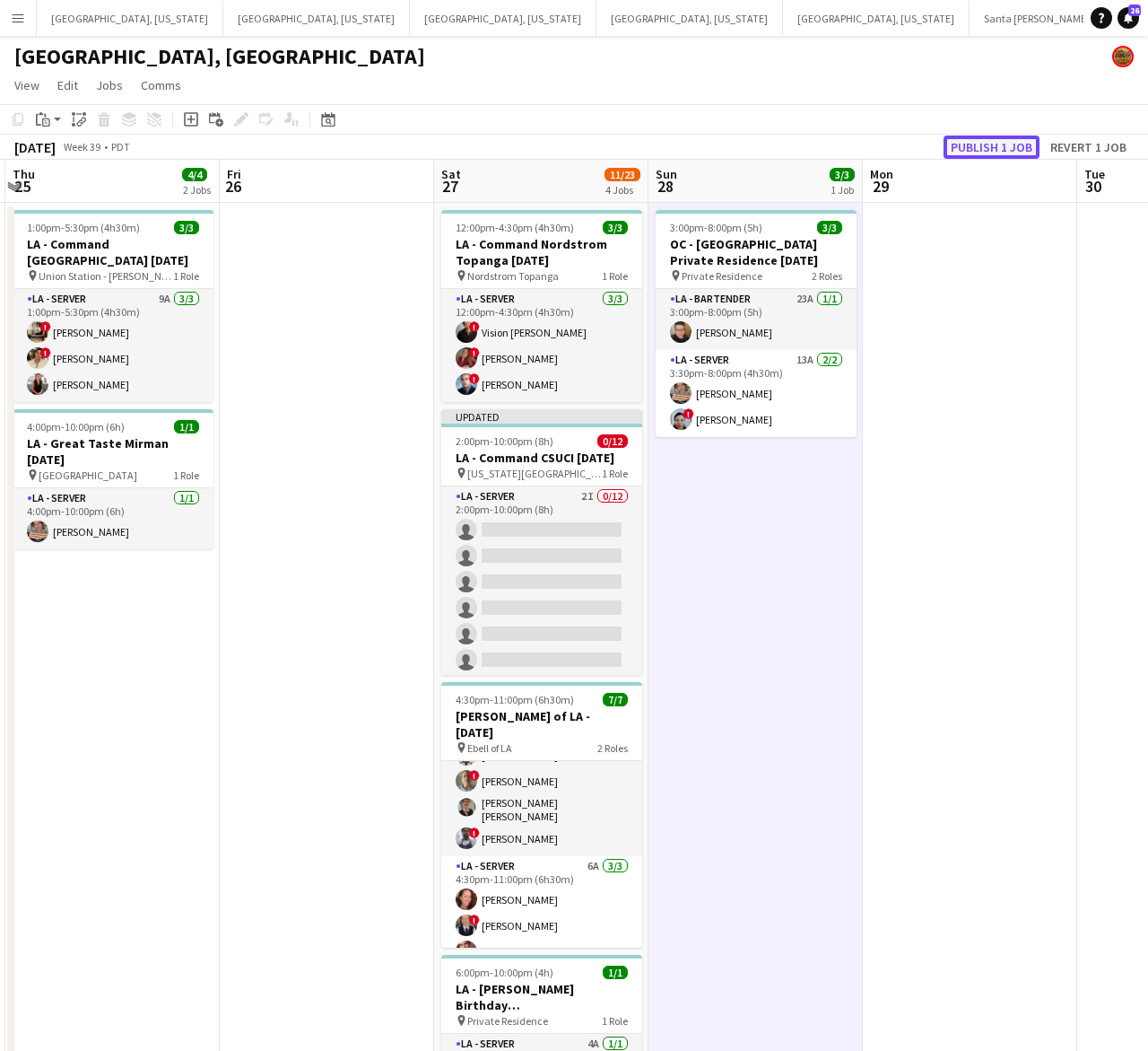
click at [981, 144] on button "Publish 1 job" at bounding box center [992, 146] width 96 height 23
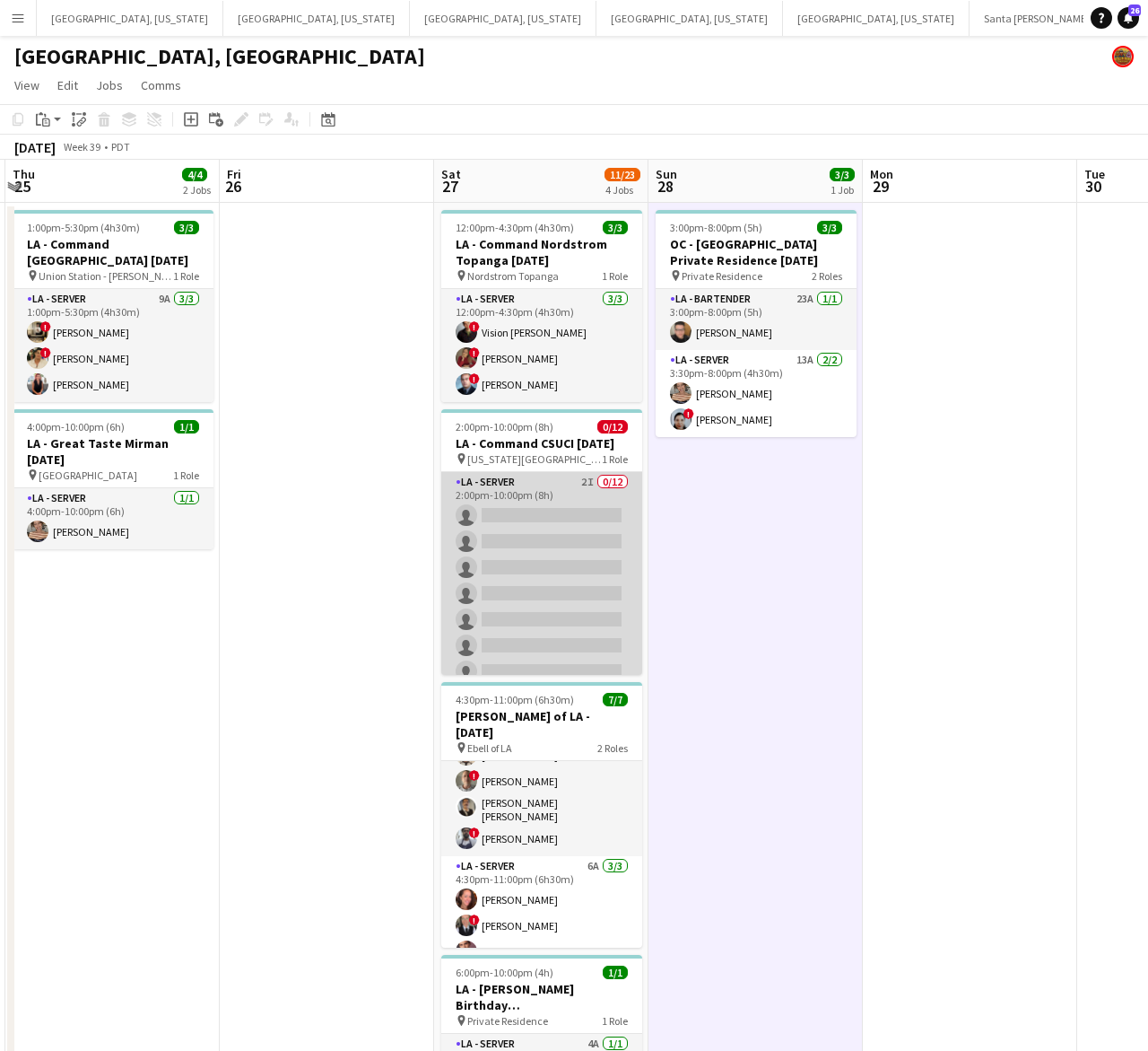
click at [540, 620] on app-card-role "LA - Server 2I 0/12 2:00pm-10:00pm (8h) single-neutral-actions single-neutral-a…" at bounding box center [541, 645] width 201 height 348
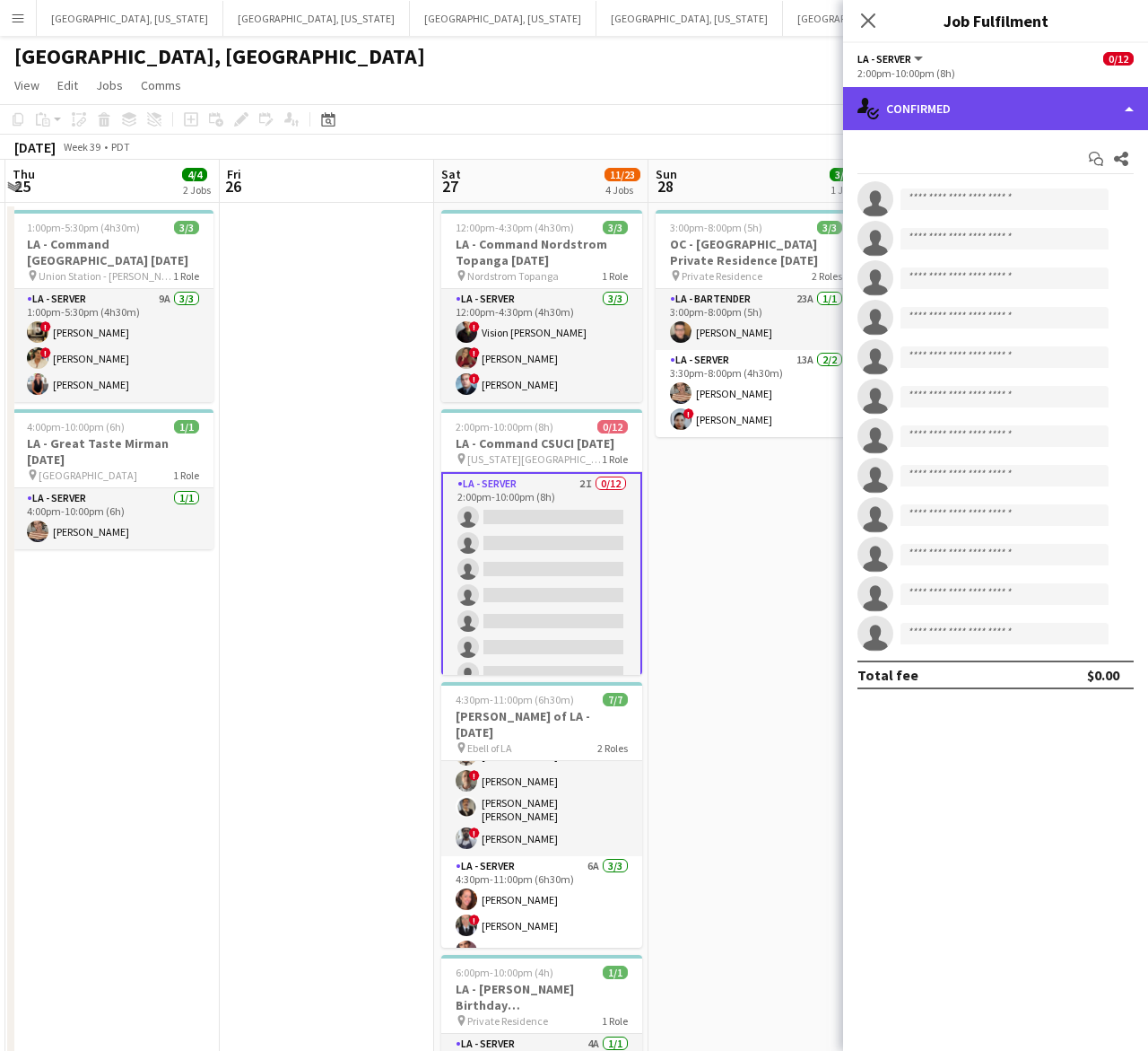
click at [1033, 118] on div "single-neutral-actions-check-2 Confirmed" at bounding box center [995, 109] width 305 height 43
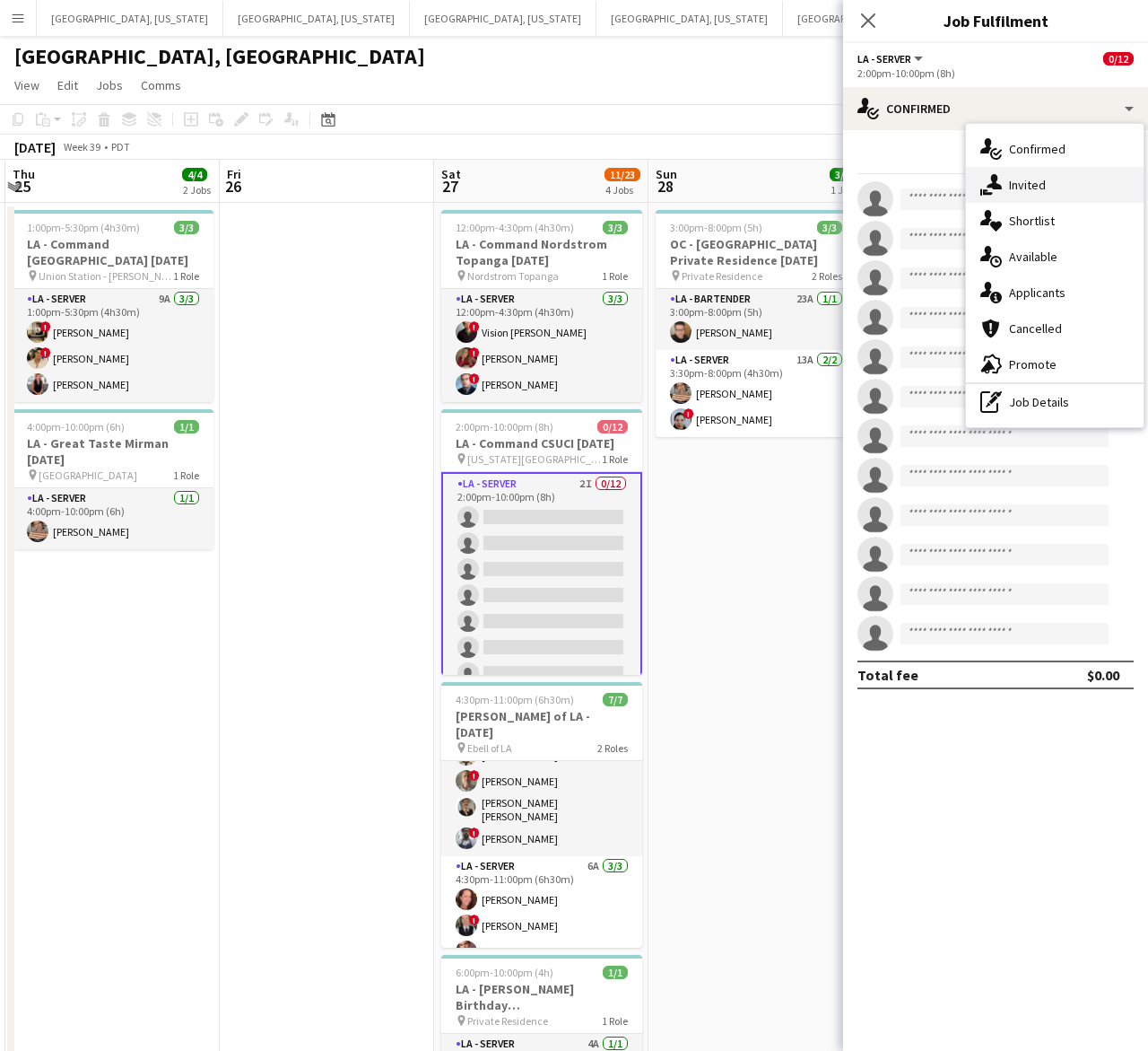
click at [1005, 187] on div "single-neutral-actions-share-1 Invited" at bounding box center [1054, 185] width 177 height 36
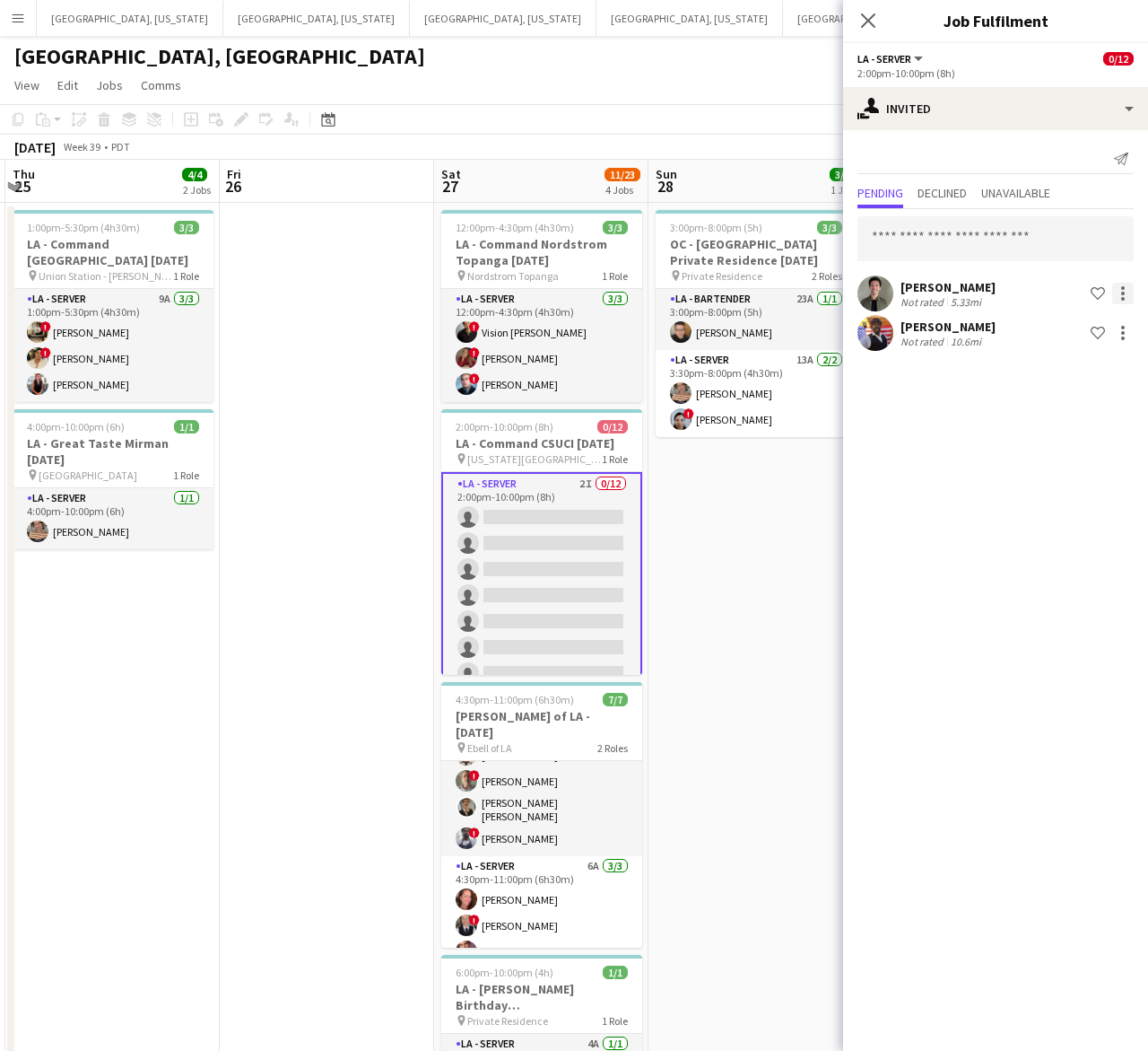
click at [1123, 296] on div at bounding box center [1122, 292] width 21 height 21
click at [1062, 448] on span "Cancel invitation" at bounding box center [1066, 455] width 105 height 16
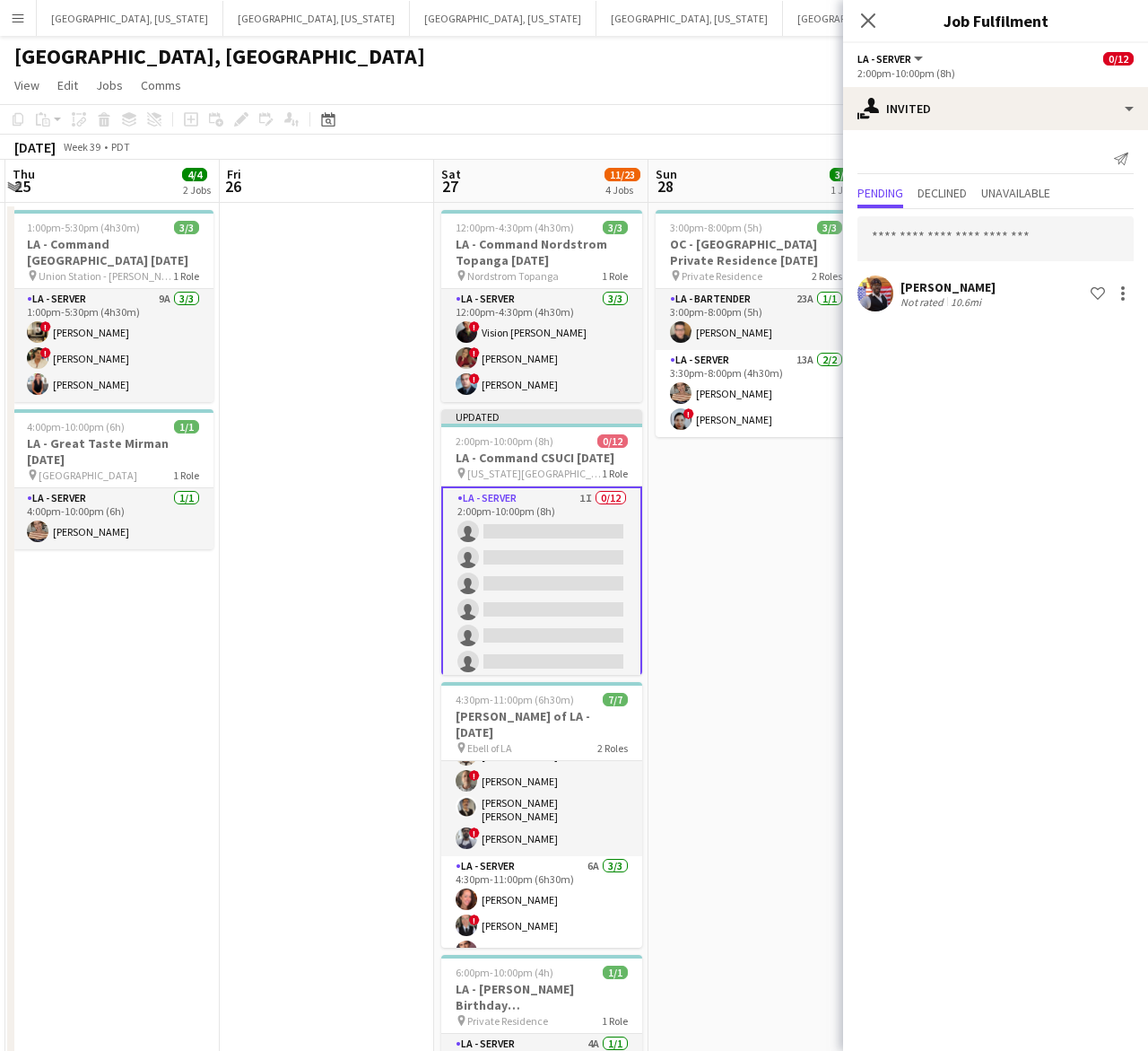
drag, startPoint x: 677, startPoint y: 86, endPoint x: 768, endPoint y: 104, distance: 92.8
click at [677, 84] on app-page-menu "View Day view expanded Day view collapsed Month view Date picker Jump to today …" at bounding box center [574, 86] width 1148 height 34
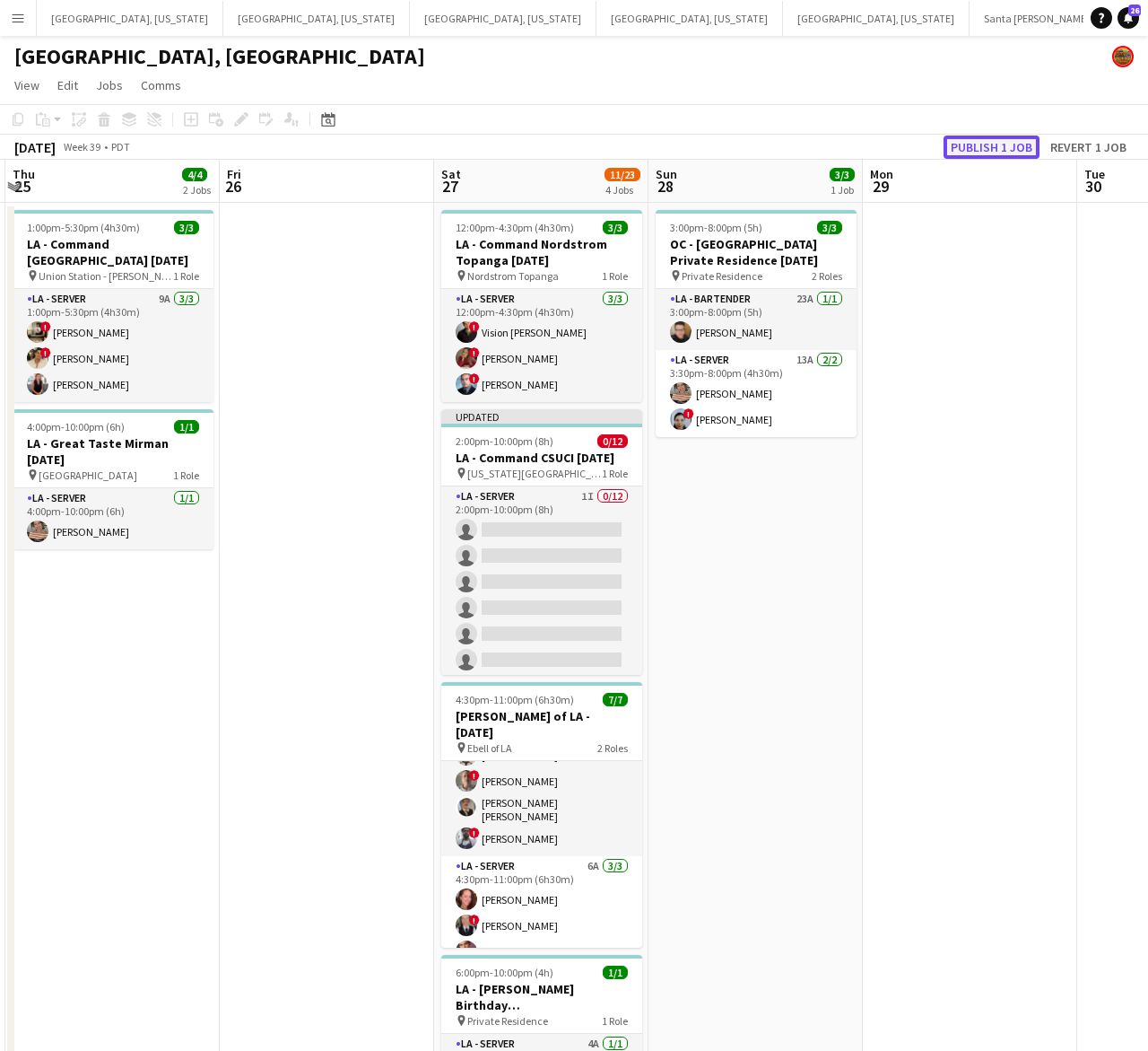
click at [966, 141] on button "Publish 1 job" at bounding box center [992, 146] width 96 height 23
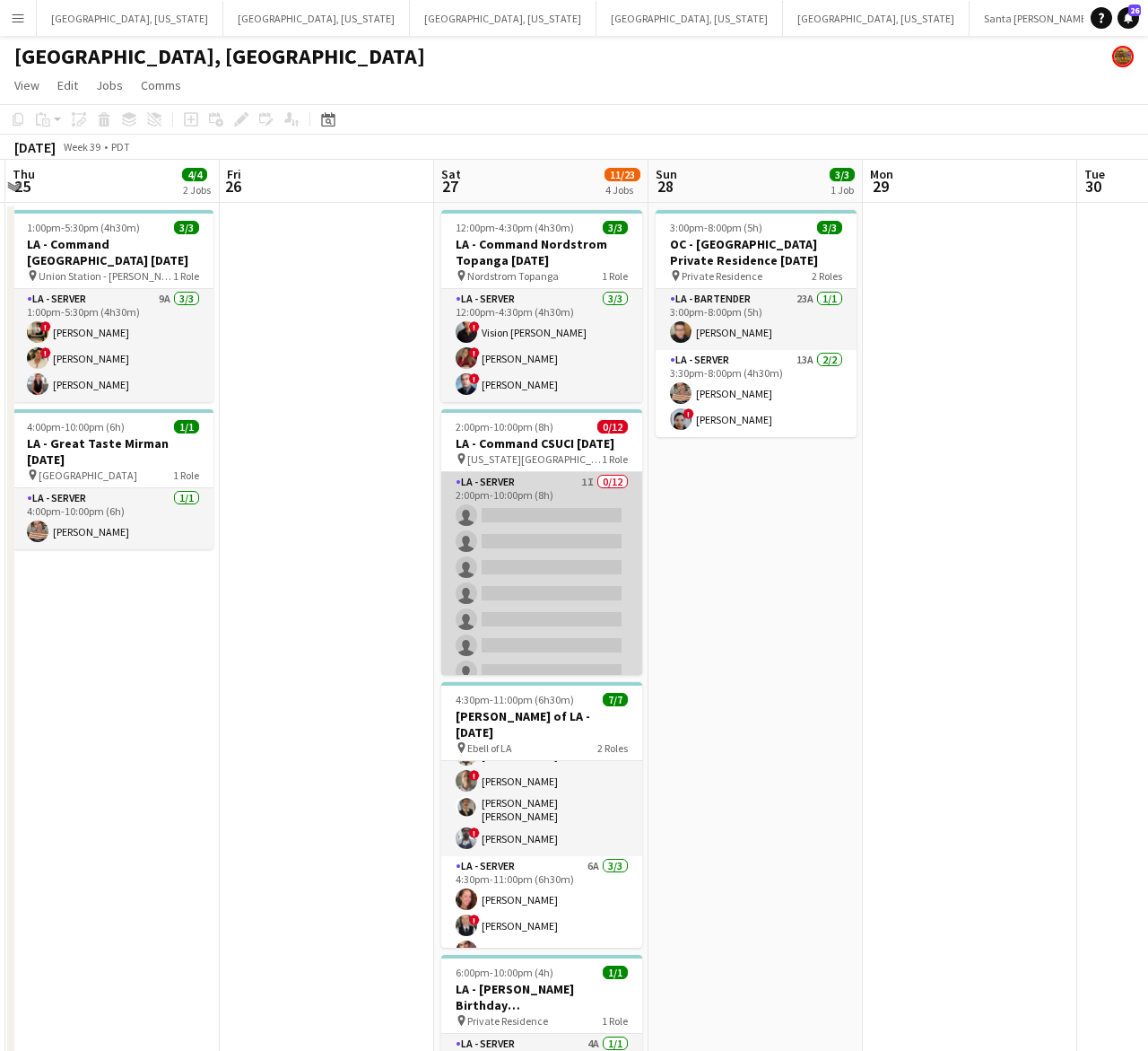
click at [603, 561] on app-card-role "LA - Server 1I 0/12 2:00pm-10:00pm (8h) single-neutral-actions single-neutral-a…" at bounding box center [541, 645] width 201 height 348
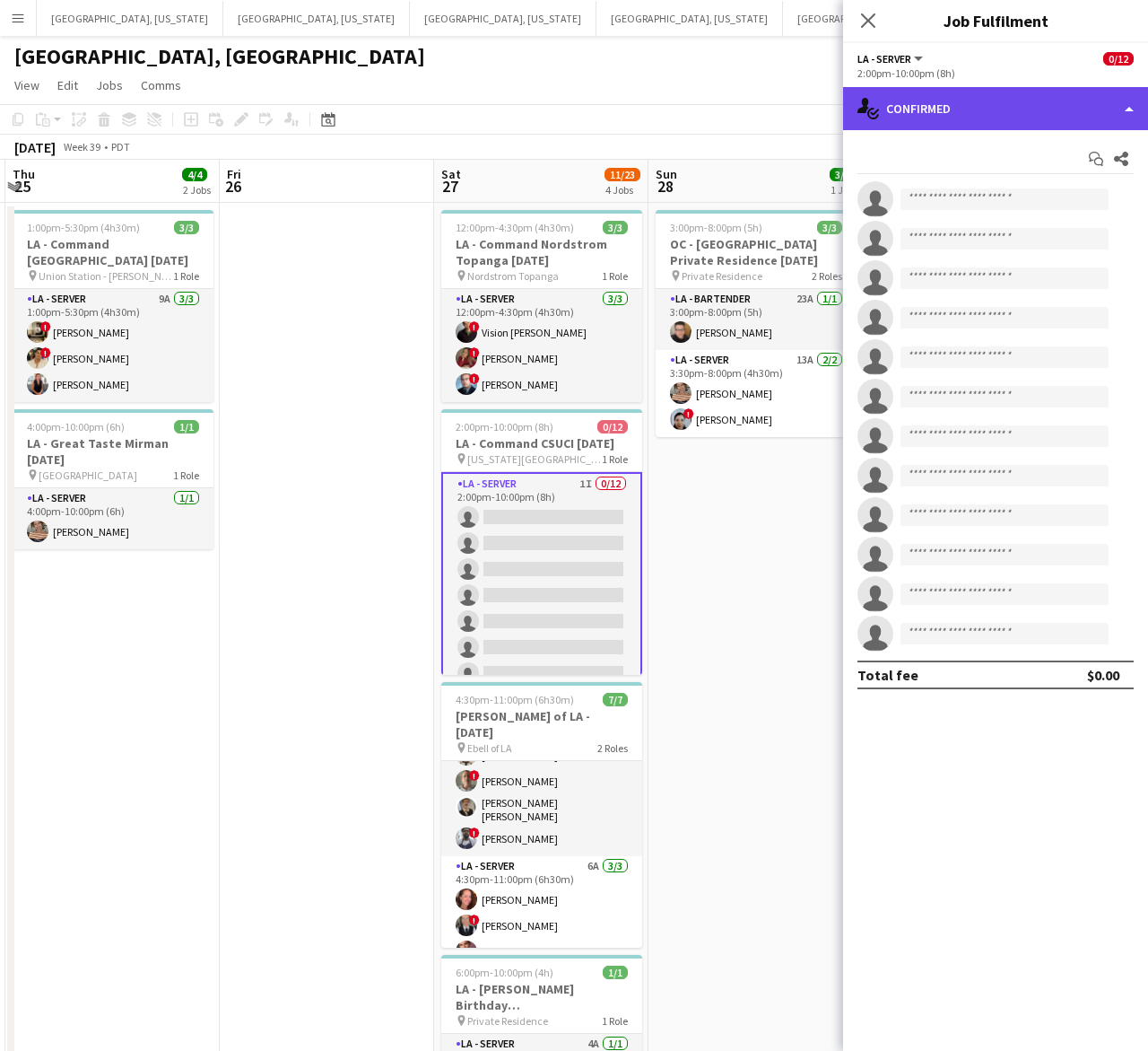
click at [1019, 98] on div "single-neutral-actions-check-2 Confirmed" at bounding box center [995, 109] width 305 height 43
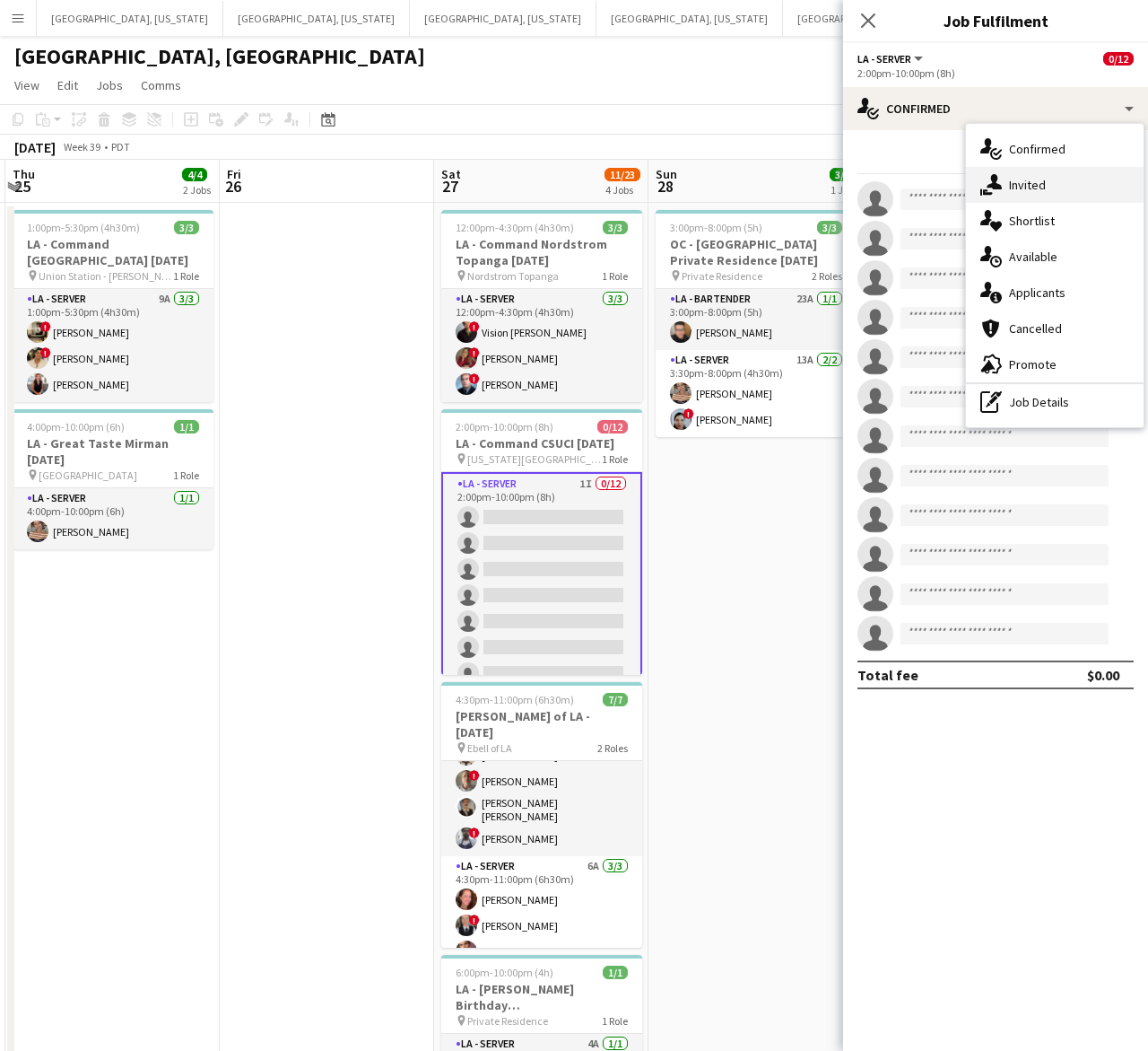
click at [1029, 184] on span "Invited" at bounding box center [1028, 185] width 37 height 17
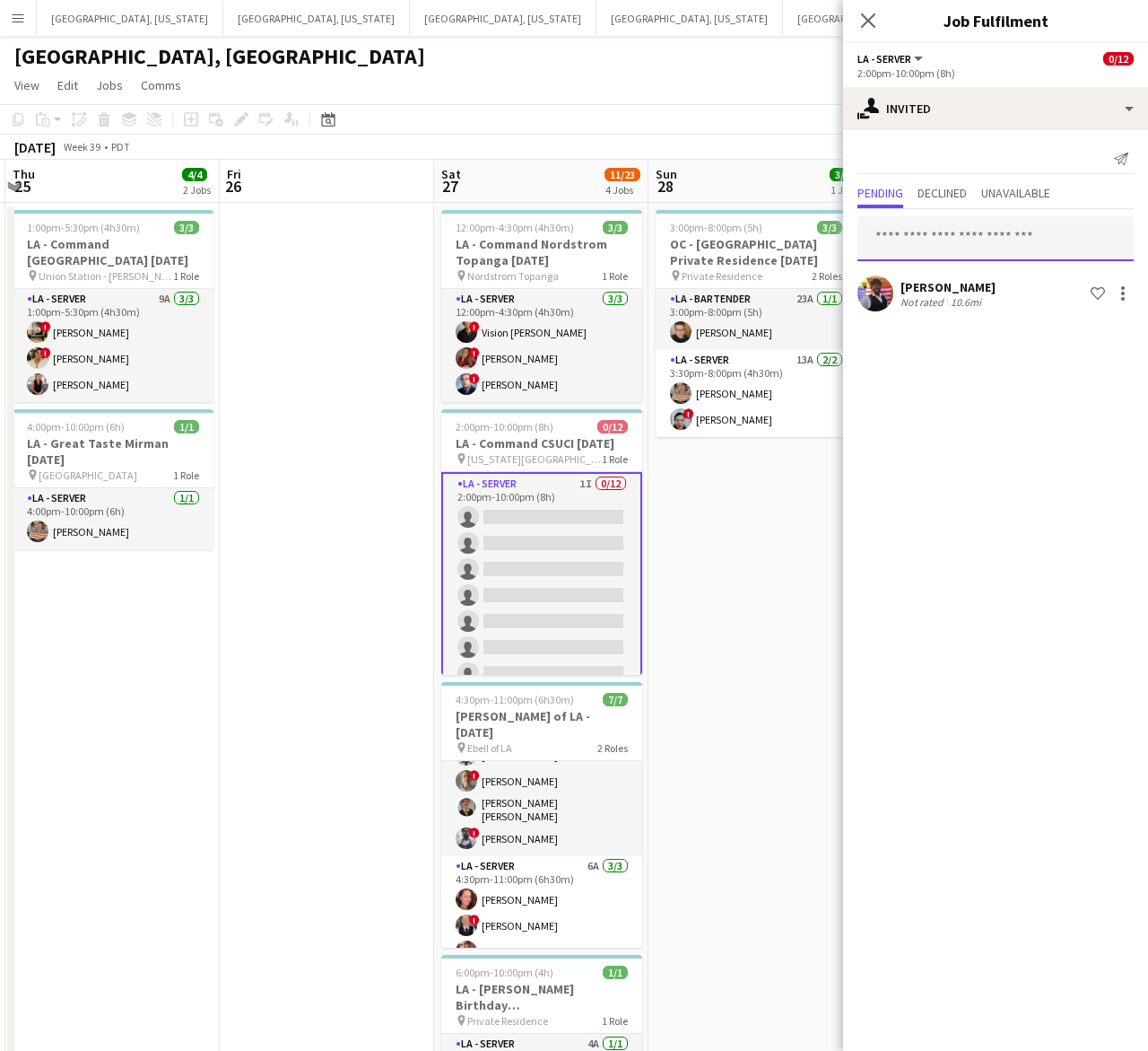
click at [935, 243] on input "text" at bounding box center [995, 238] width 277 height 45
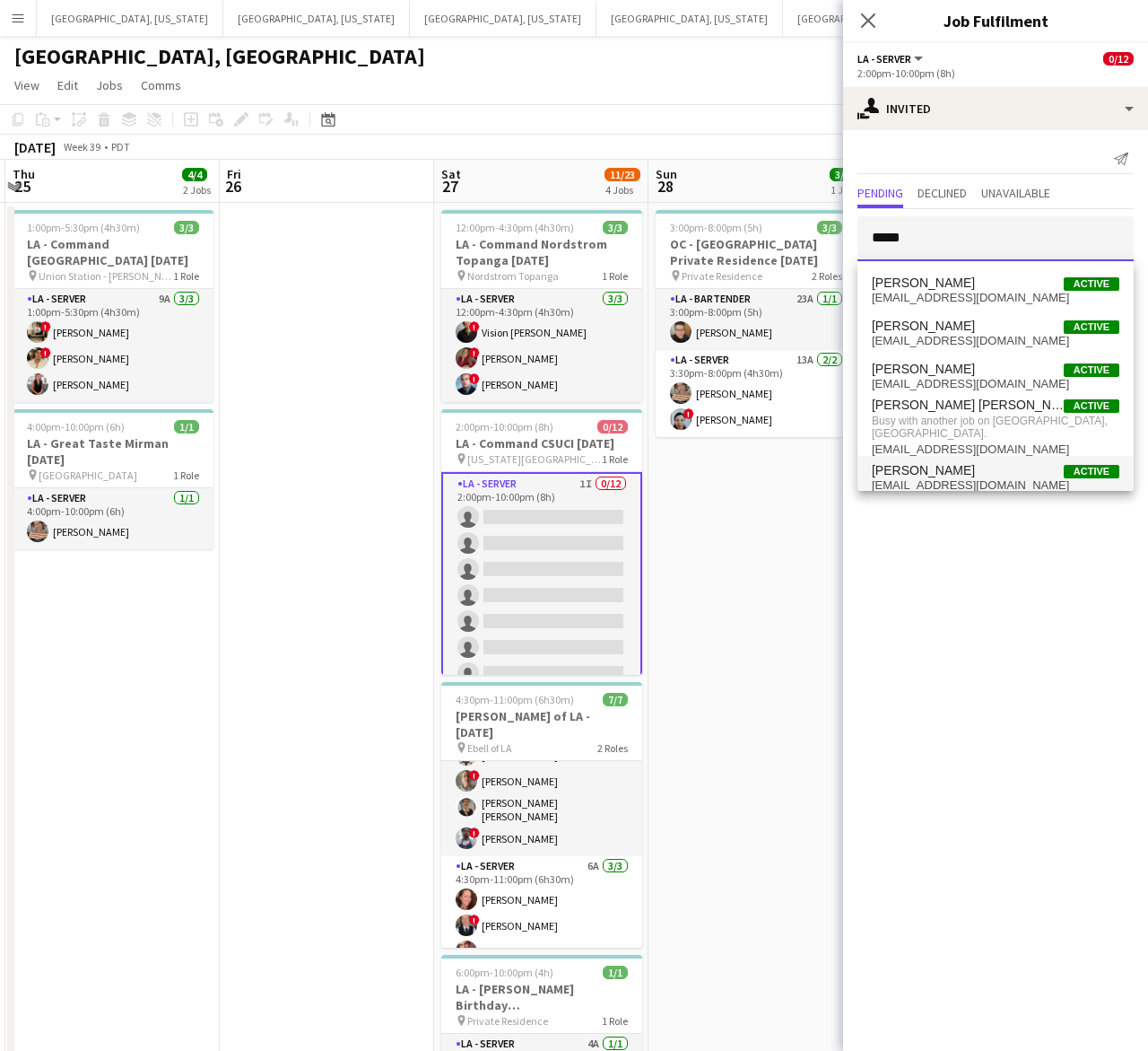
type input "*****"
click at [939, 463] on span "David Samuels" at bounding box center [924, 471] width 103 height 16
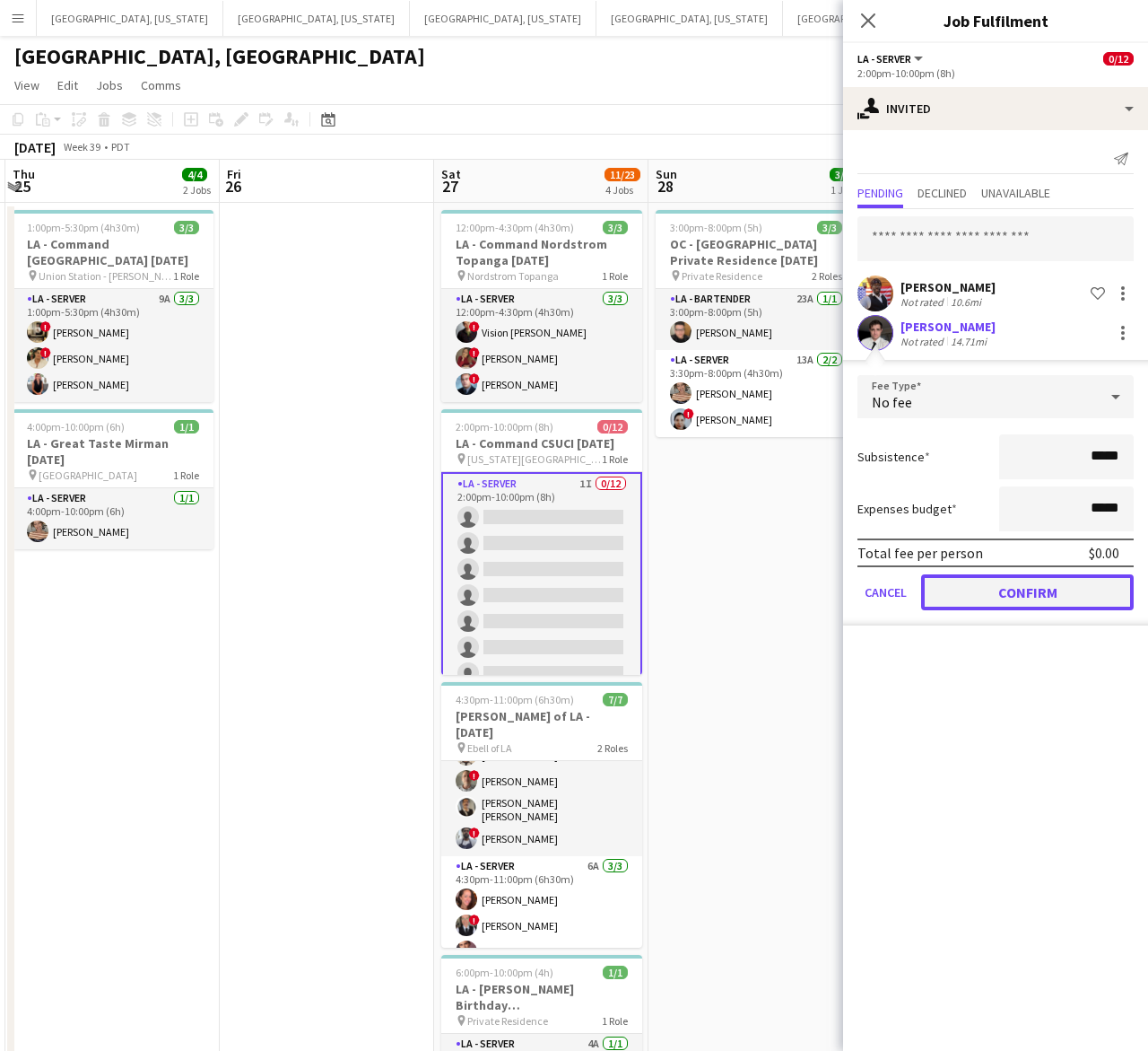
click at [974, 584] on button "Confirm" at bounding box center [1027, 592] width 212 height 36
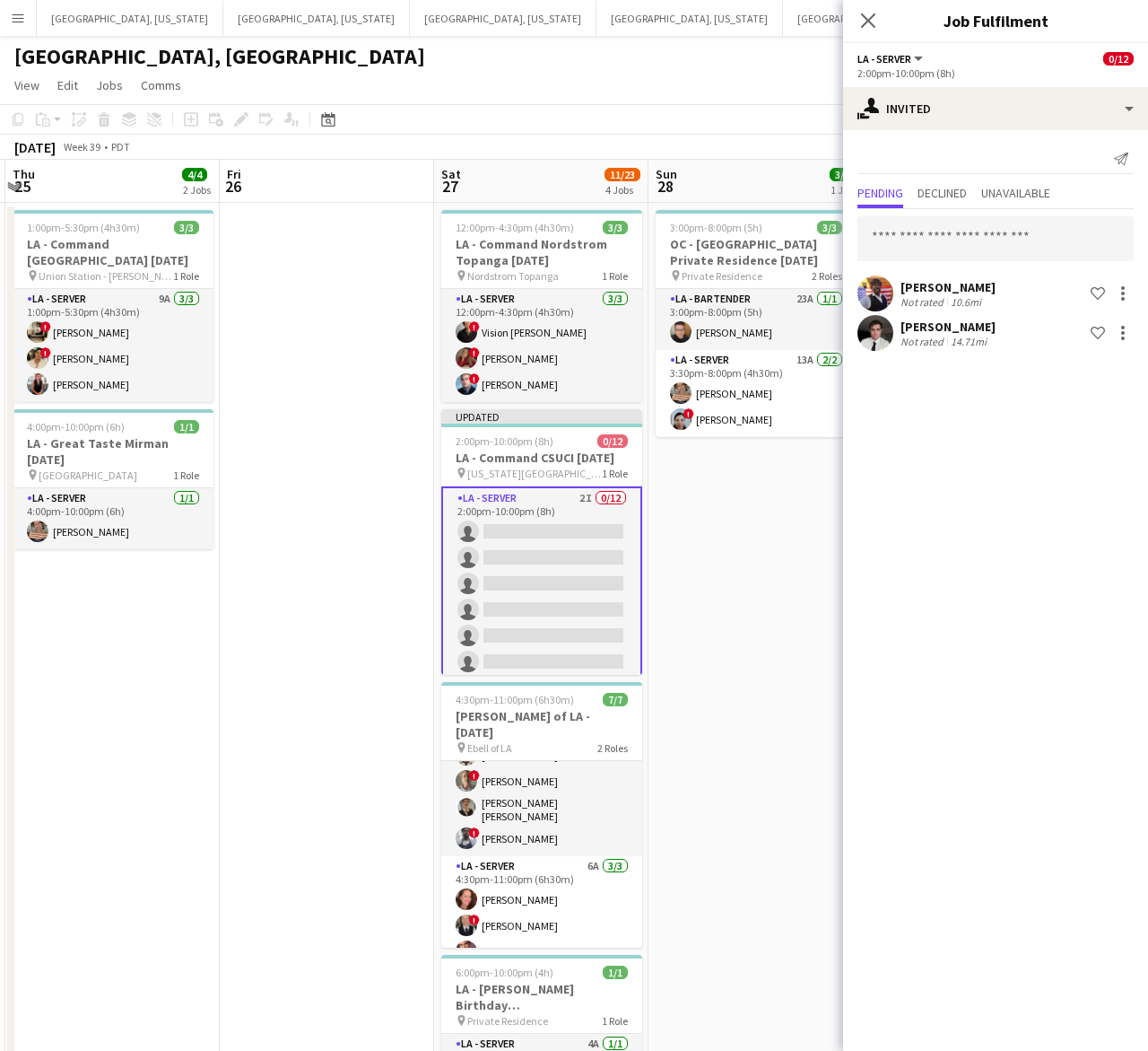
click at [718, 118] on app-toolbar "Copy Paste Paste Ctrl+V Paste with crew Ctrl+Shift+V Paste linked Job Delete Gr…" at bounding box center [574, 119] width 1148 height 30
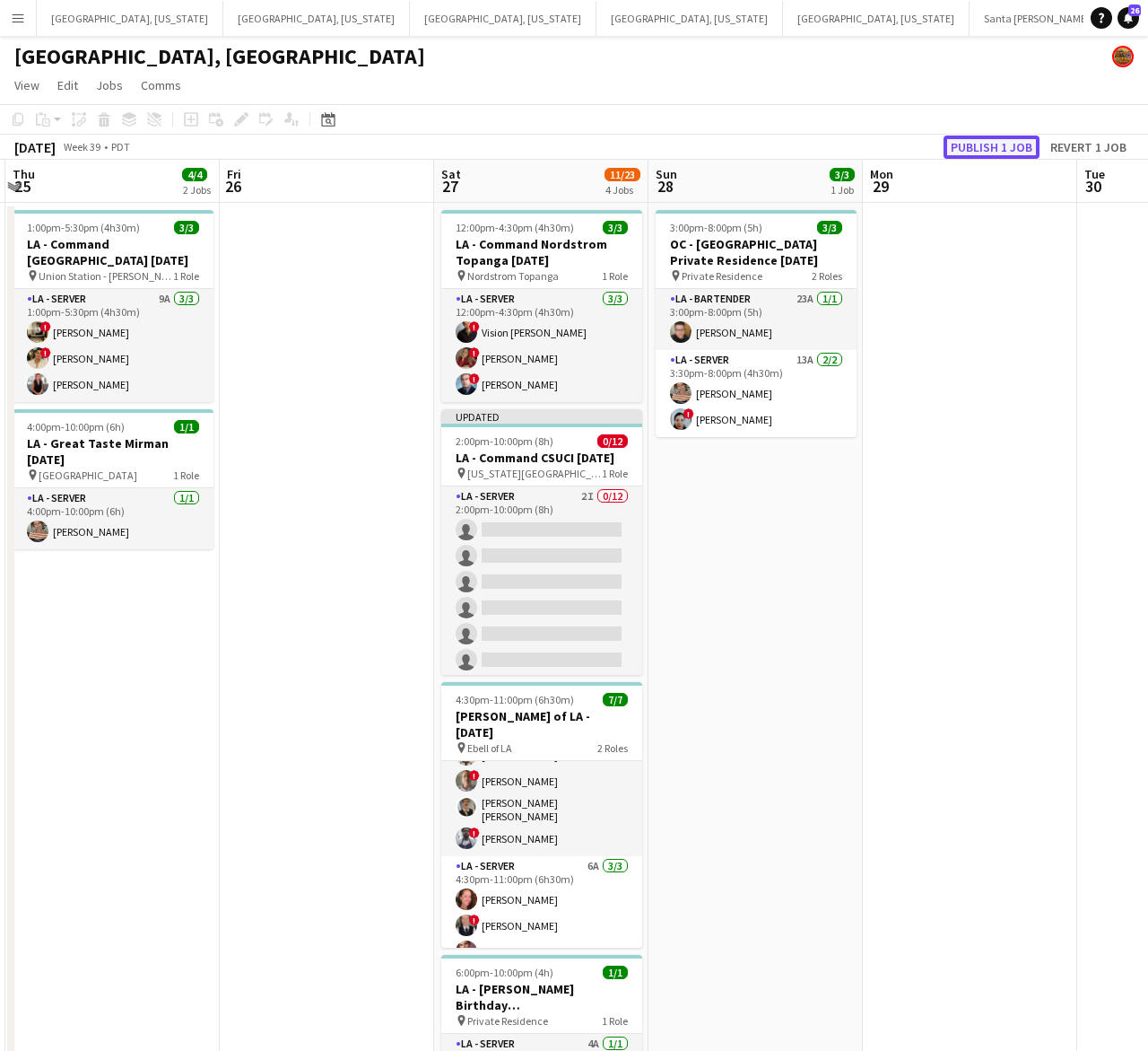
click at [990, 148] on button "Publish 1 job" at bounding box center [992, 146] width 96 height 23
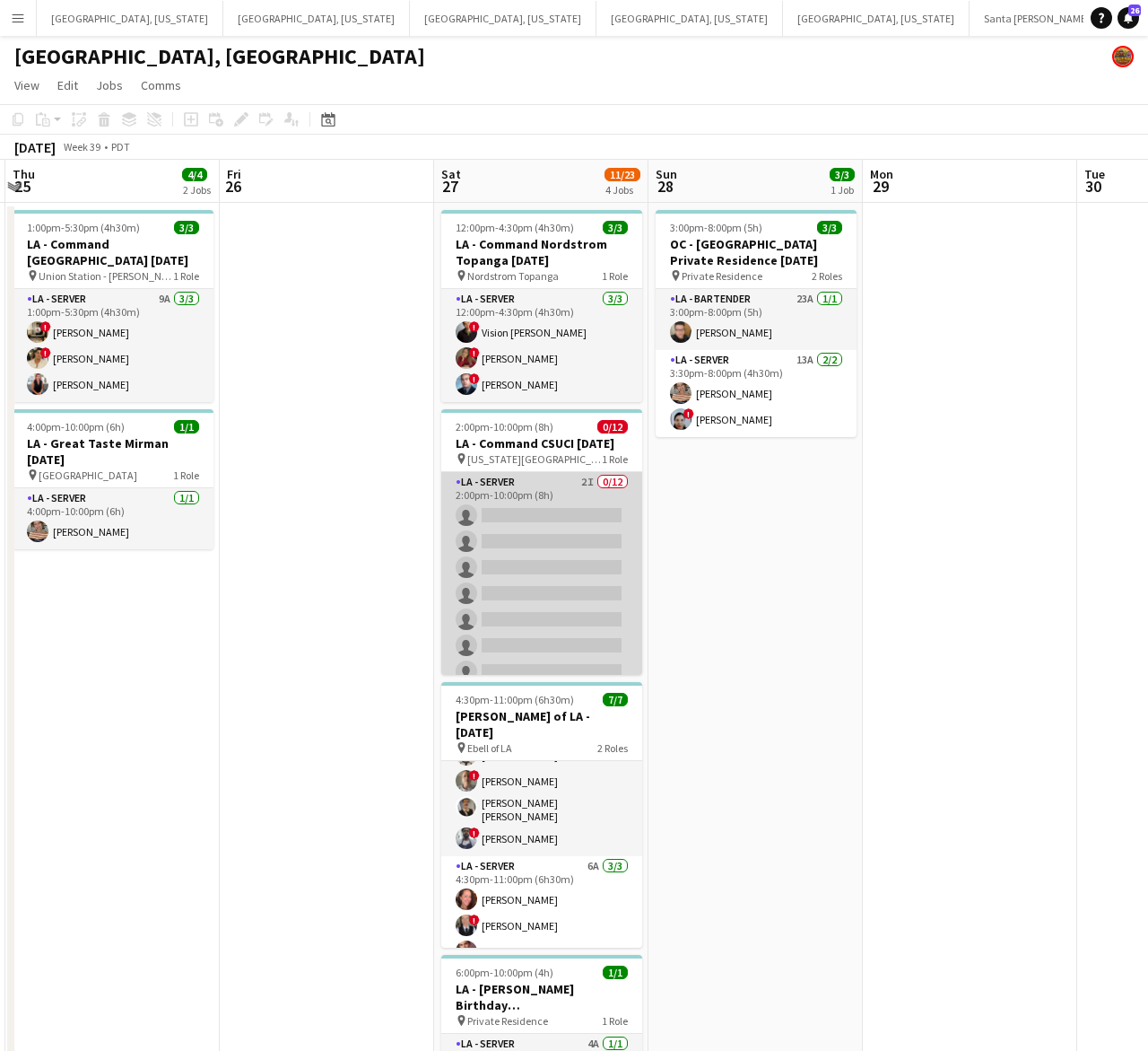
click at [540, 580] on app-card-role "LA - Server 2I 0/12 2:00pm-10:00pm (8h) single-neutral-actions single-neutral-a…" at bounding box center [541, 645] width 201 height 348
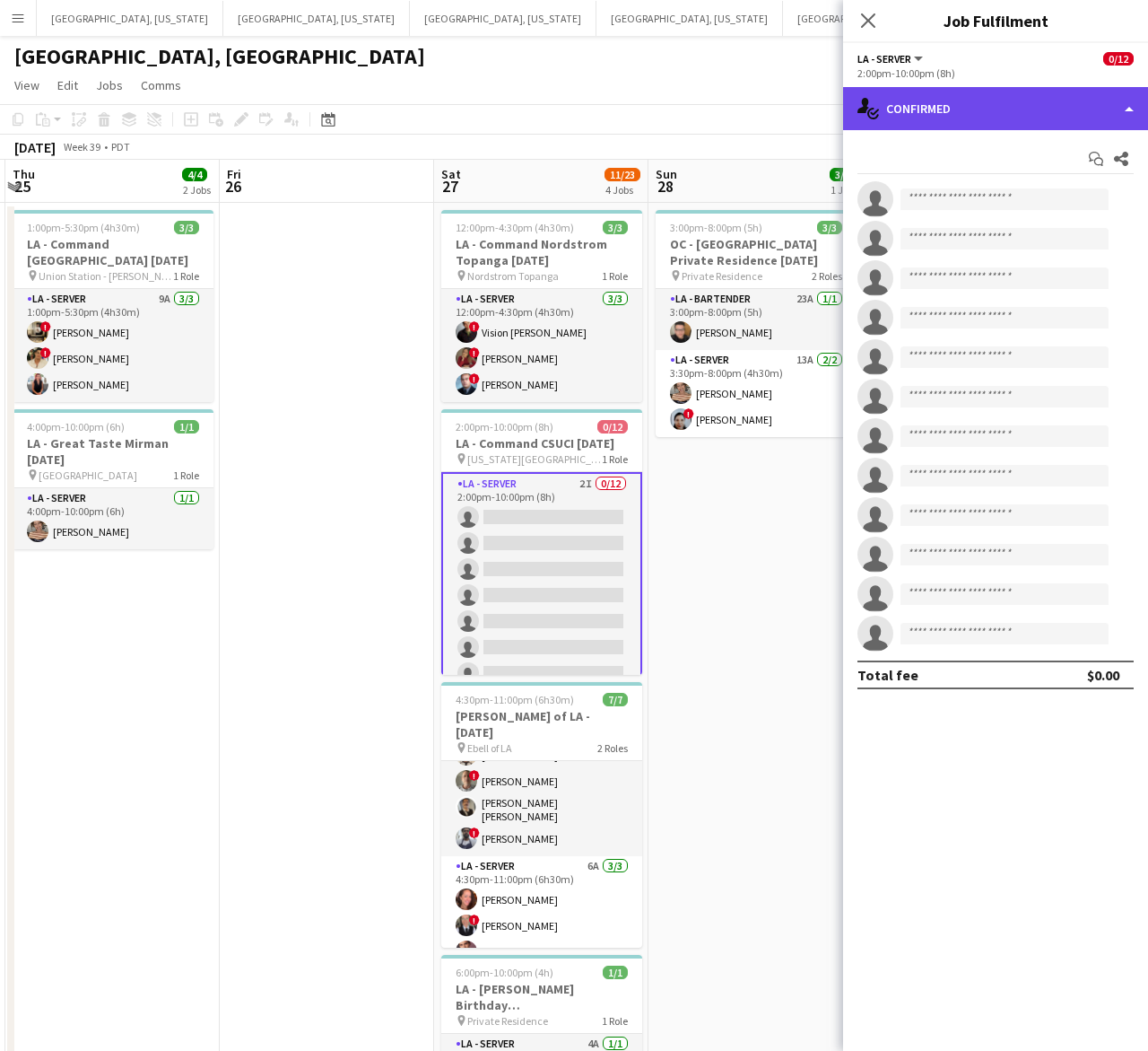
click at [992, 123] on div "single-neutral-actions-check-2 Confirmed" at bounding box center [995, 109] width 305 height 43
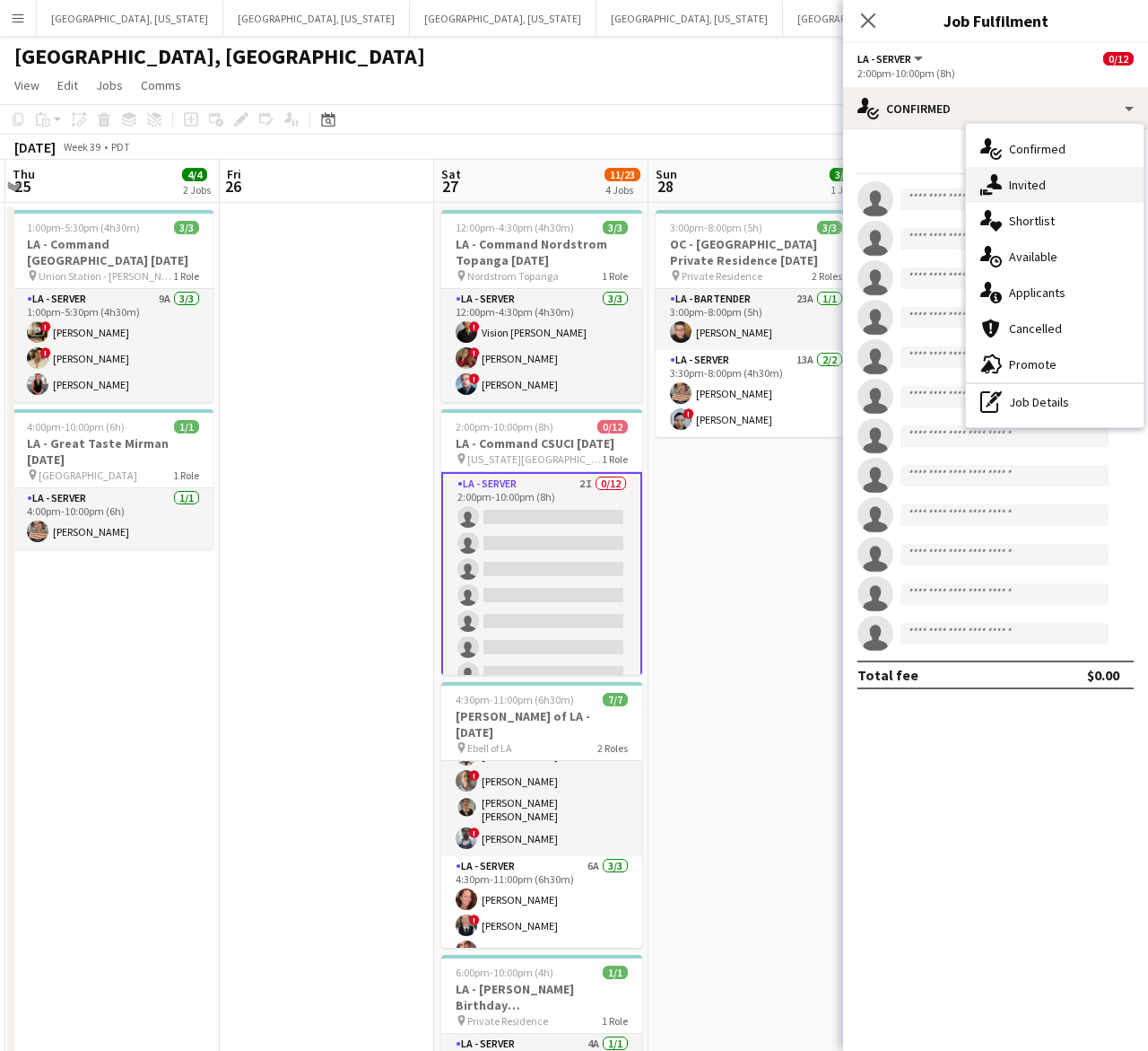
click at [1040, 177] on span "Invited" at bounding box center [1028, 185] width 37 height 17
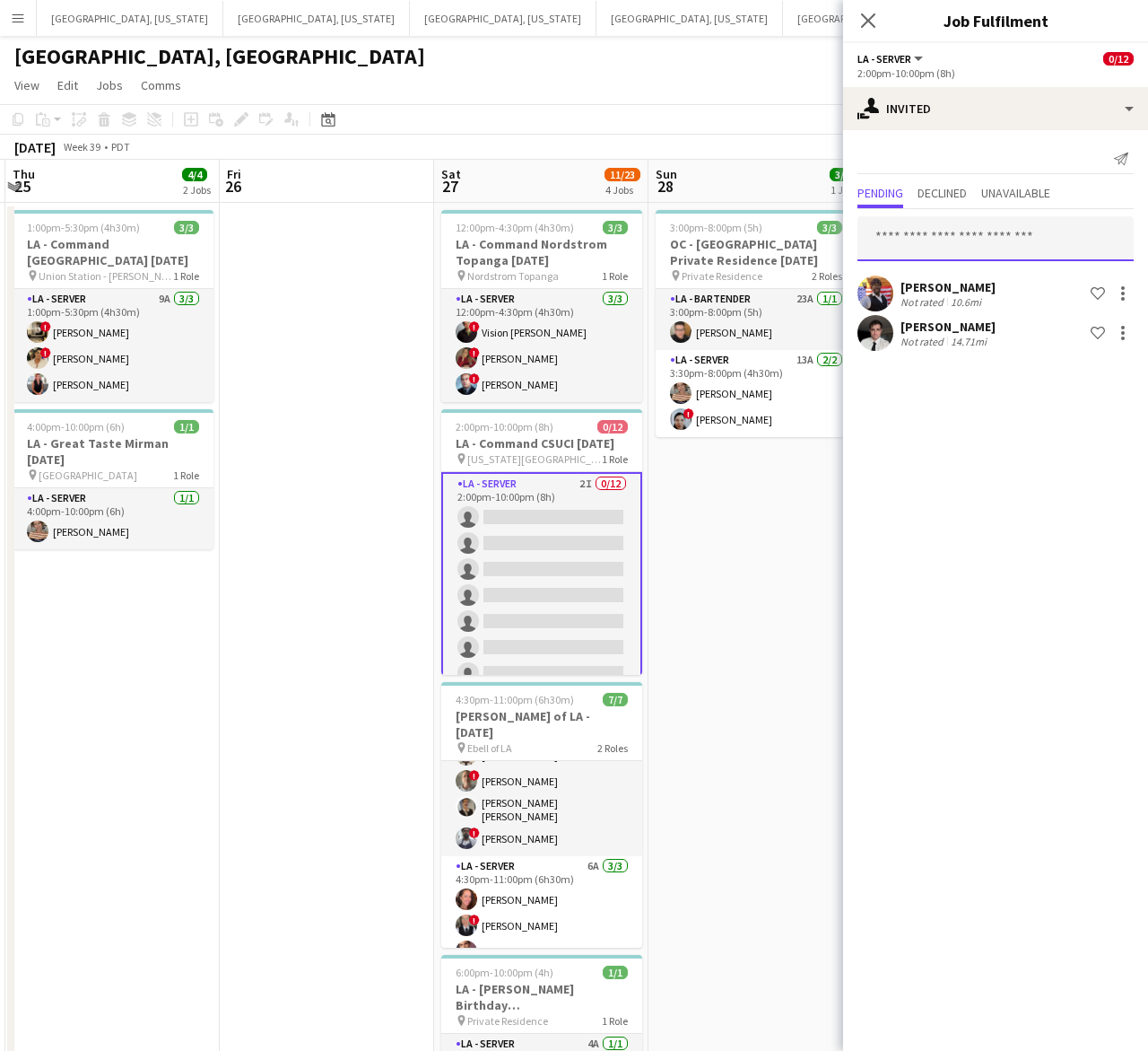
click at [953, 226] on input "text" at bounding box center [995, 238] width 277 height 45
type input "****"
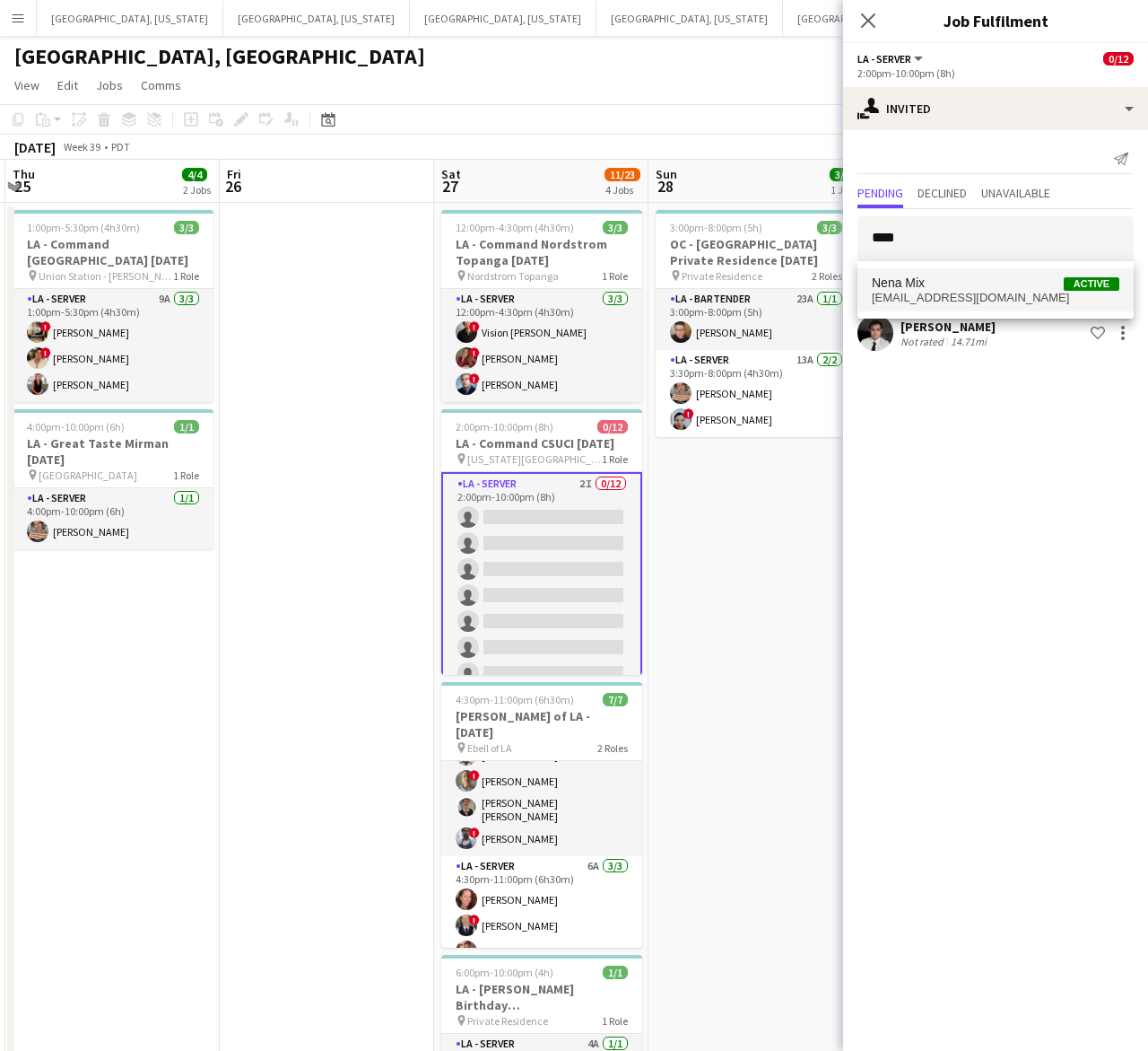
click at [949, 292] on span "nenamix1@yahoo.com" at bounding box center [995, 298] width 247 height 15
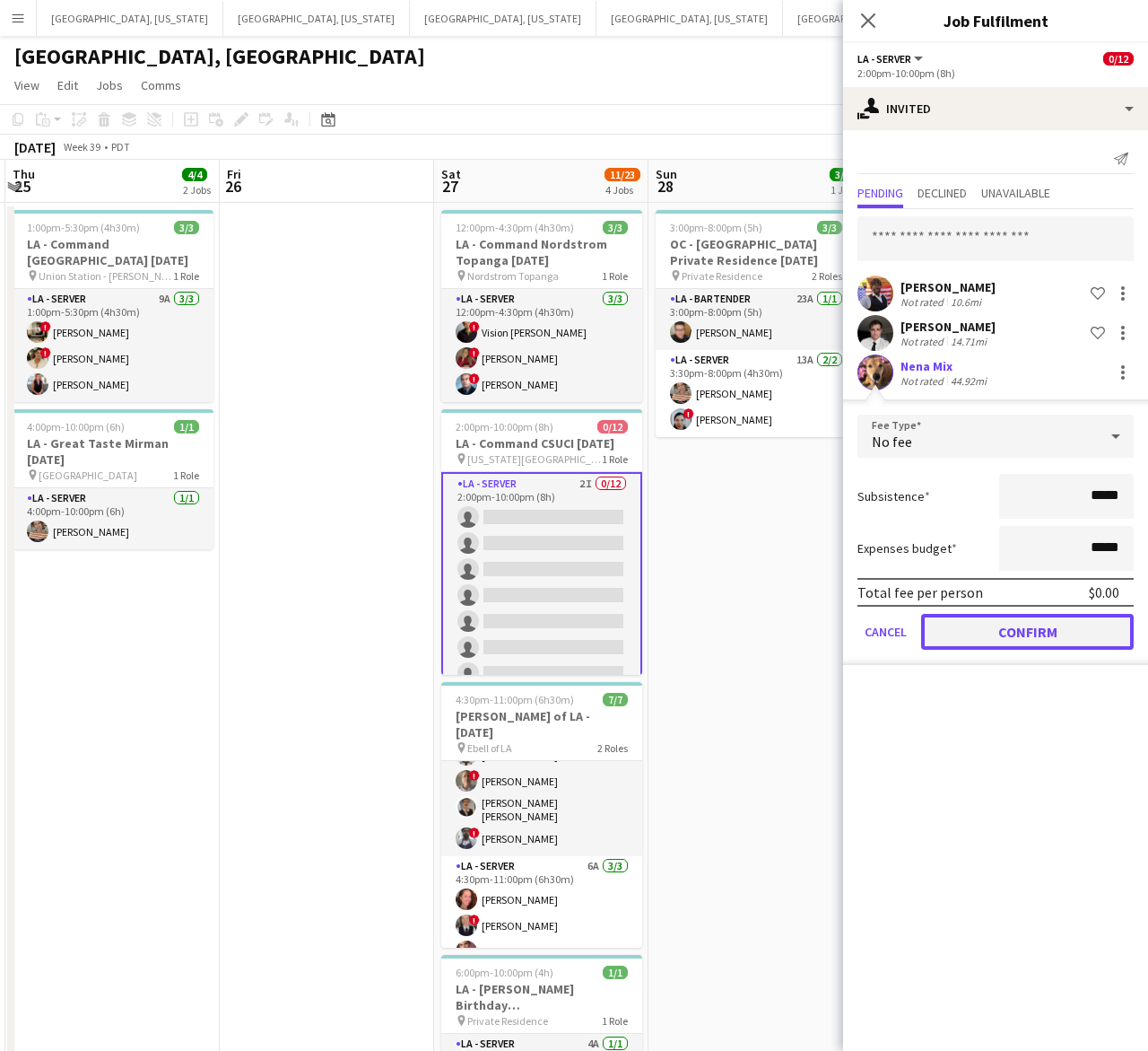
click at [1003, 625] on button "Confirm" at bounding box center [1027, 632] width 212 height 36
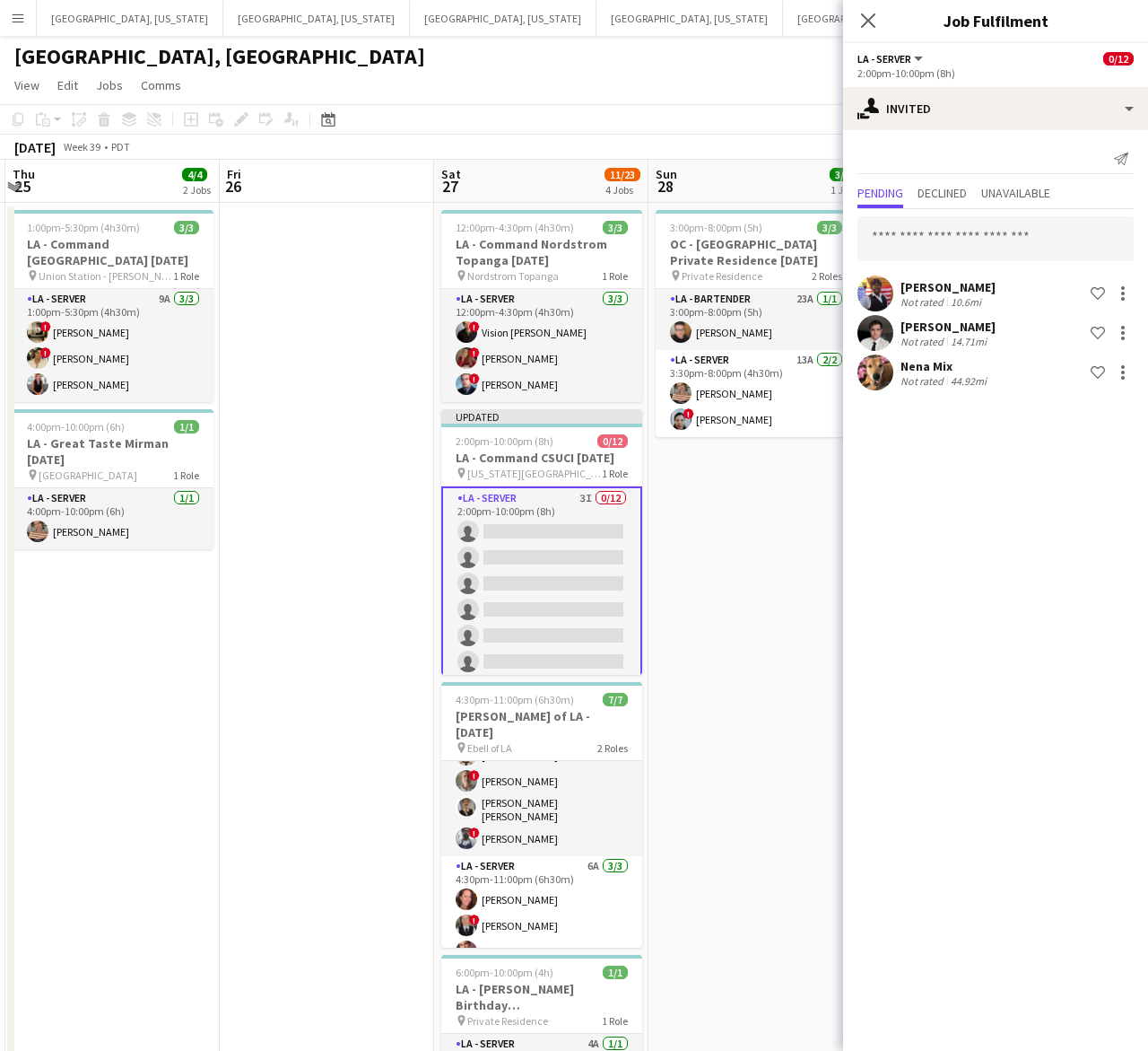
click at [469, 84] on app-page-menu "View Day view expanded Day view collapsed Month view Date picker Jump to today …" at bounding box center [574, 86] width 1148 height 34
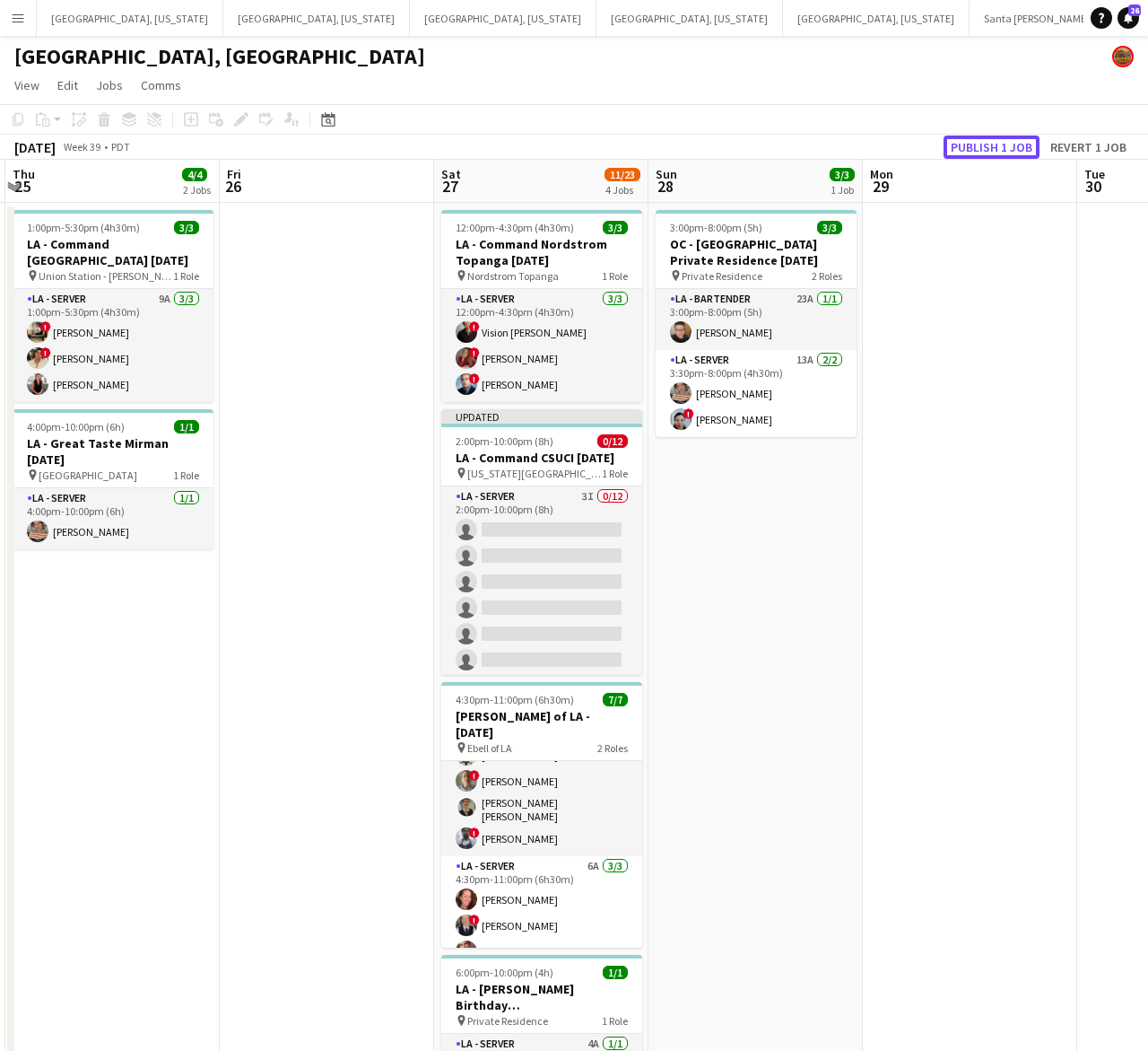
click at [985, 142] on button "Publish 1 job" at bounding box center [992, 146] width 96 height 23
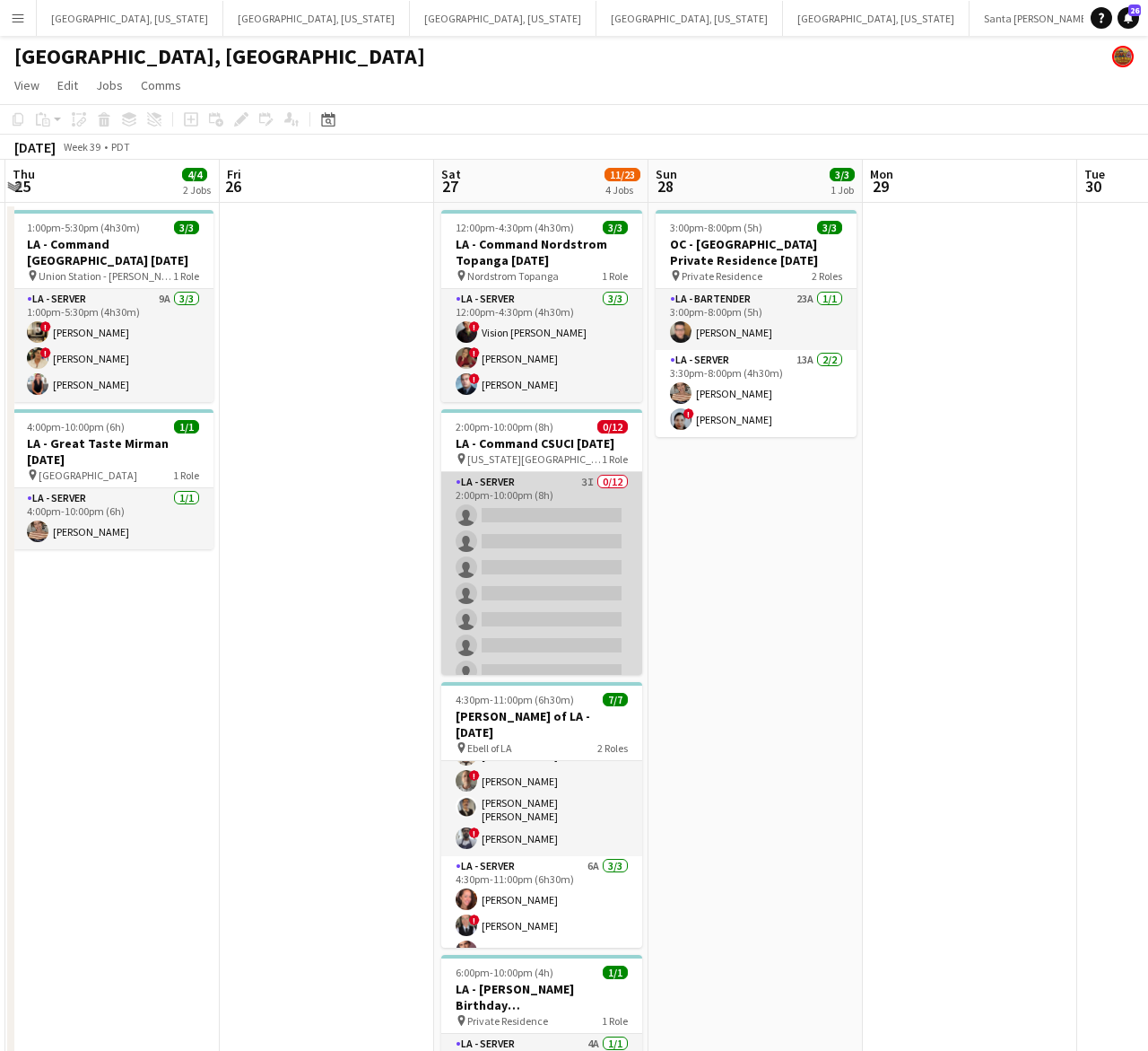
drag, startPoint x: 597, startPoint y: 566, endPoint x: 602, endPoint y: 557, distance: 10.3
click at [597, 566] on app-card-role "LA - Server 3I 0/12 2:00pm-10:00pm (8h) single-neutral-actions single-neutral-a…" at bounding box center [541, 645] width 201 height 348
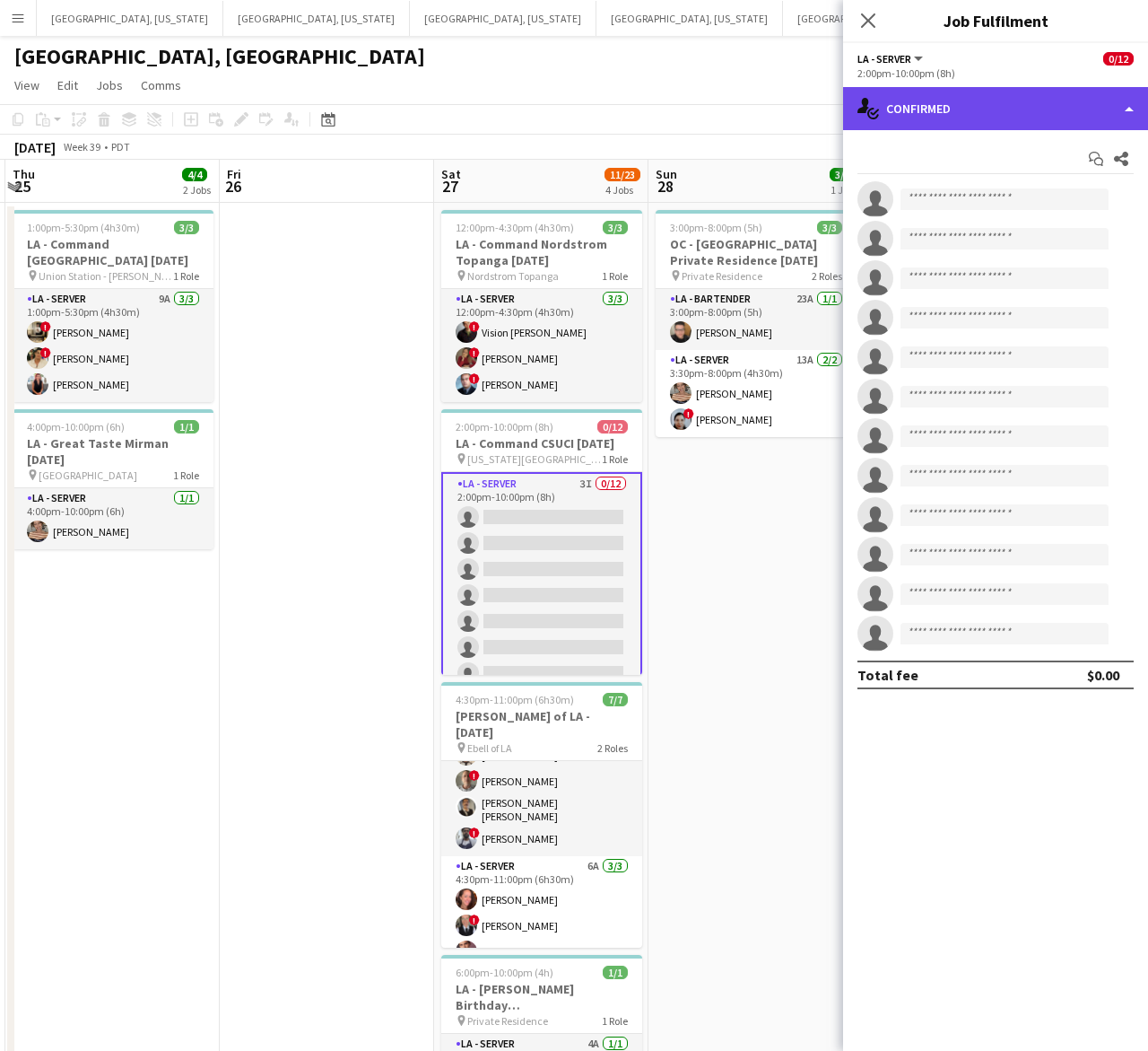
click at [978, 106] on div "single-neutral-actions-check-2 Confirmed" at bounding box center [995, 109] width 305 height 43
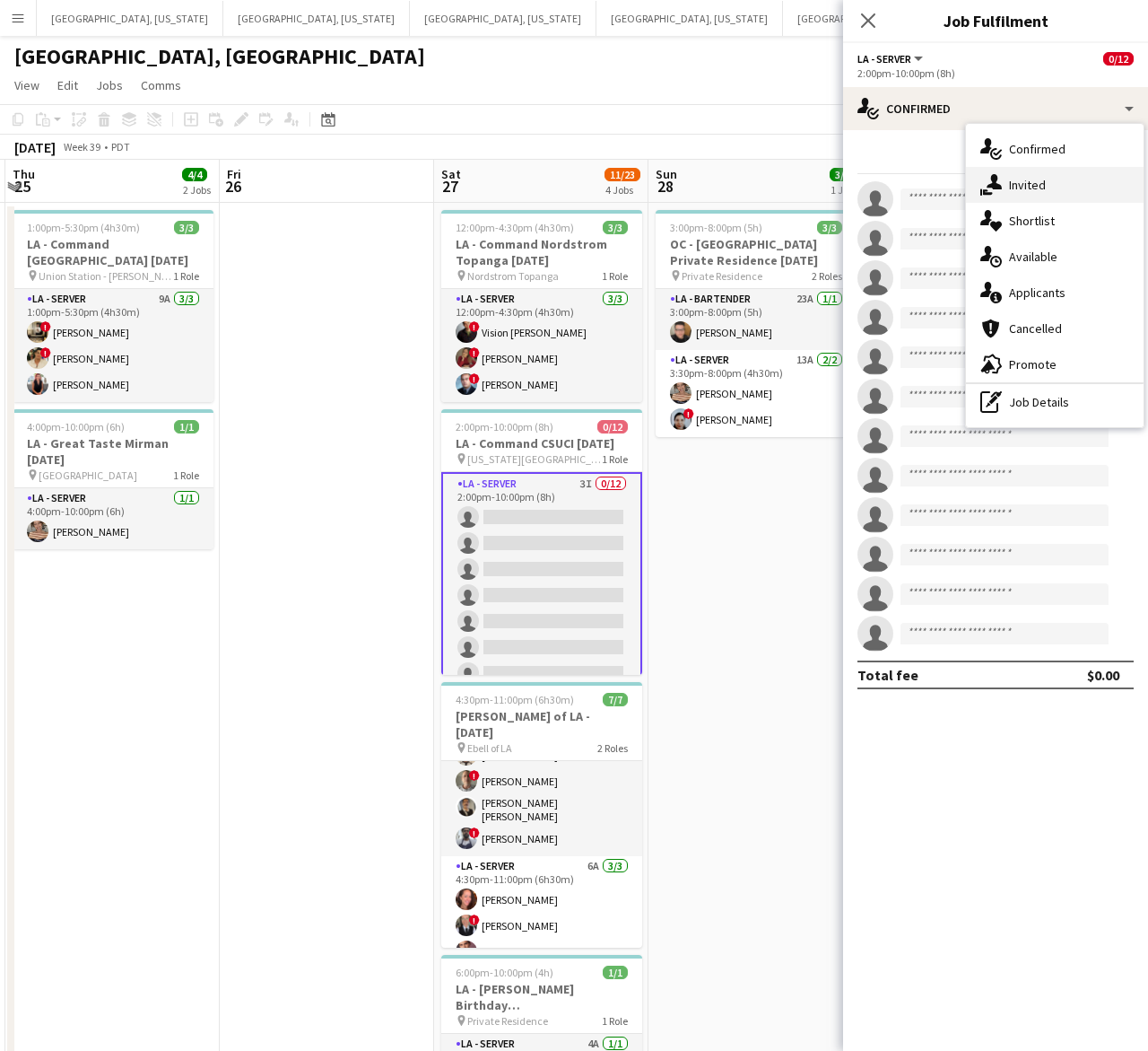
click at [1024, 188] on span "Invited" at bounding box center [1028, 185] width 37 height 17
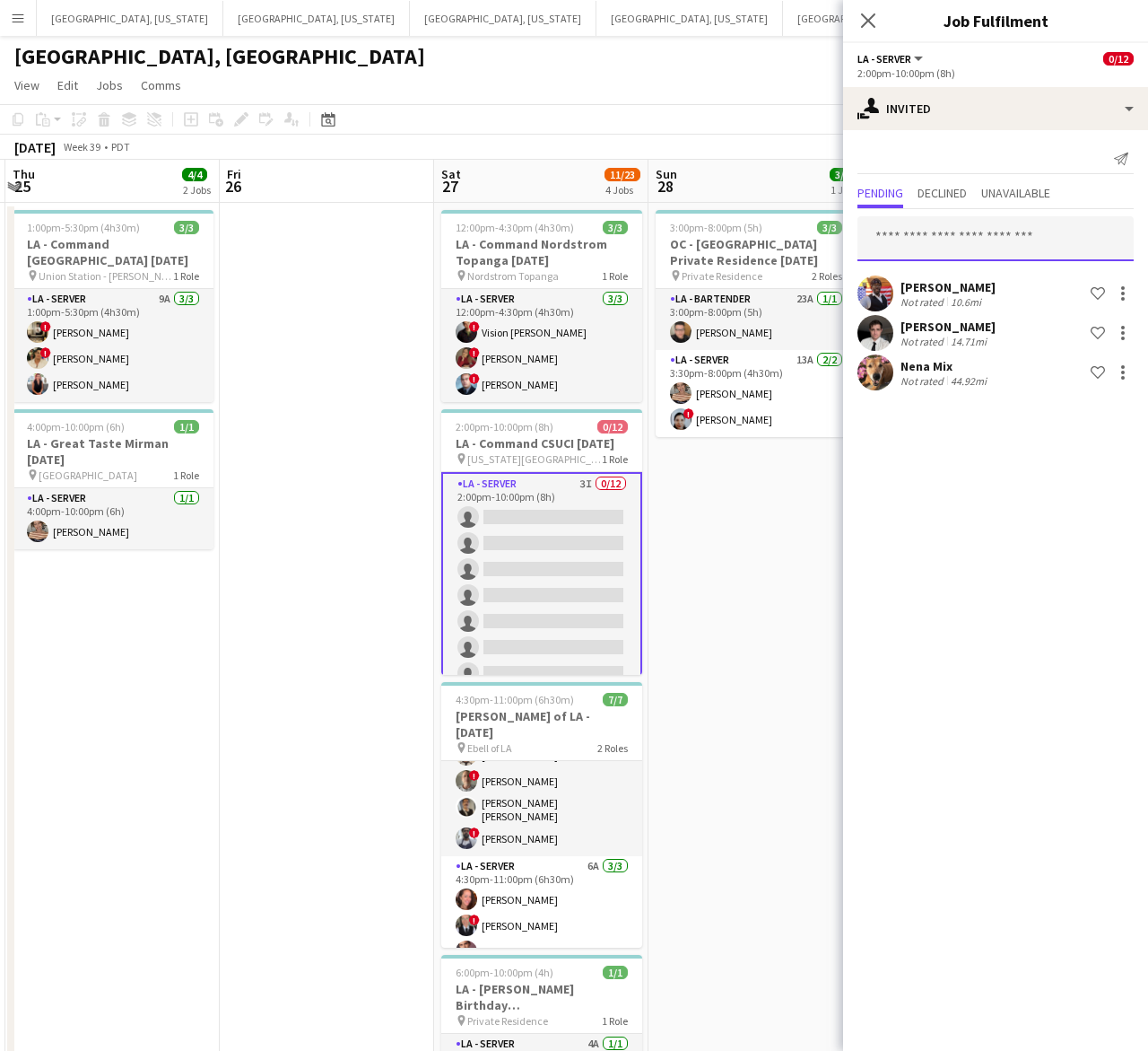
click at [917, 229] on input "text" at bounding box center [995, 238] width 277 height 45
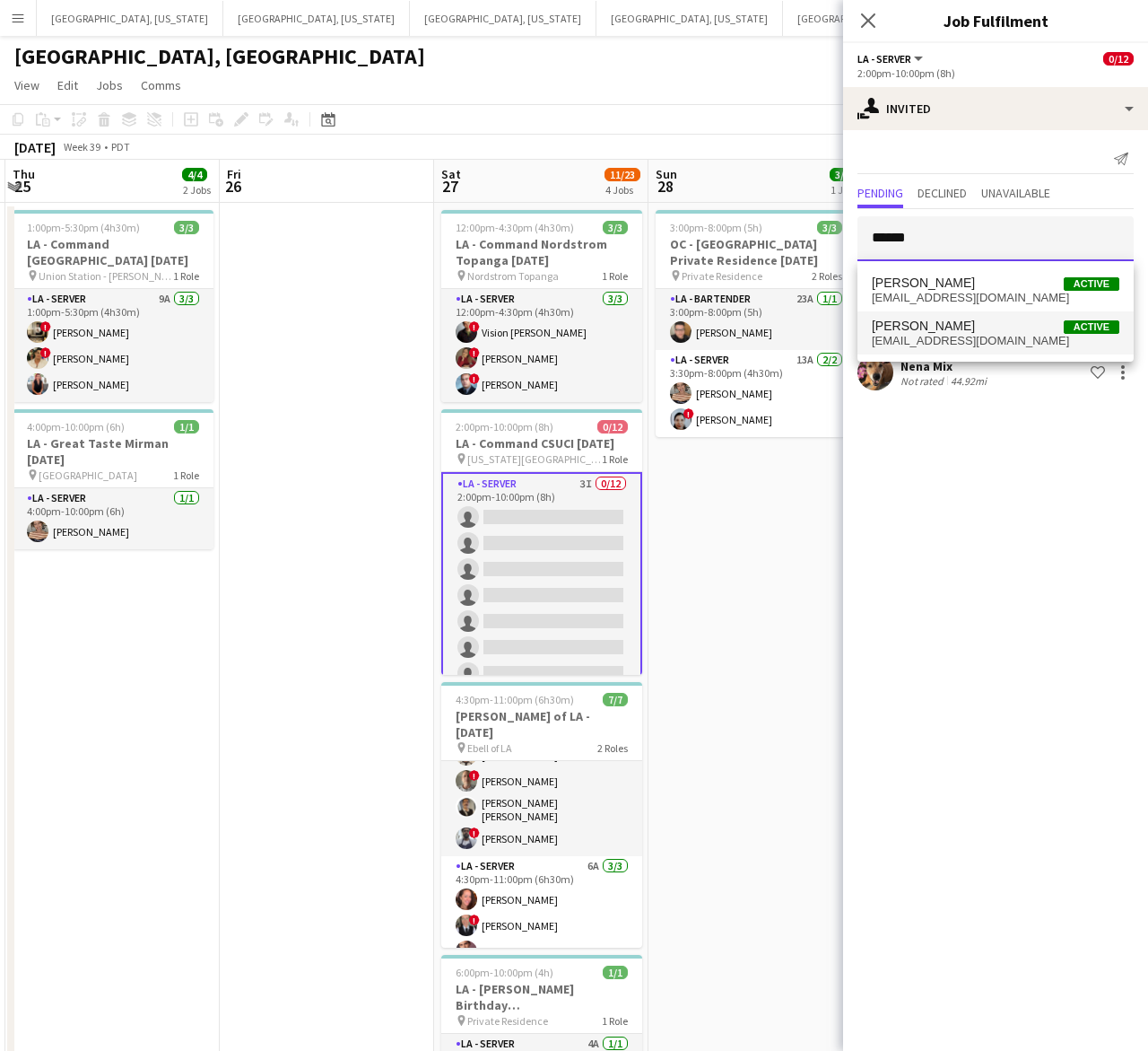
type input "******"
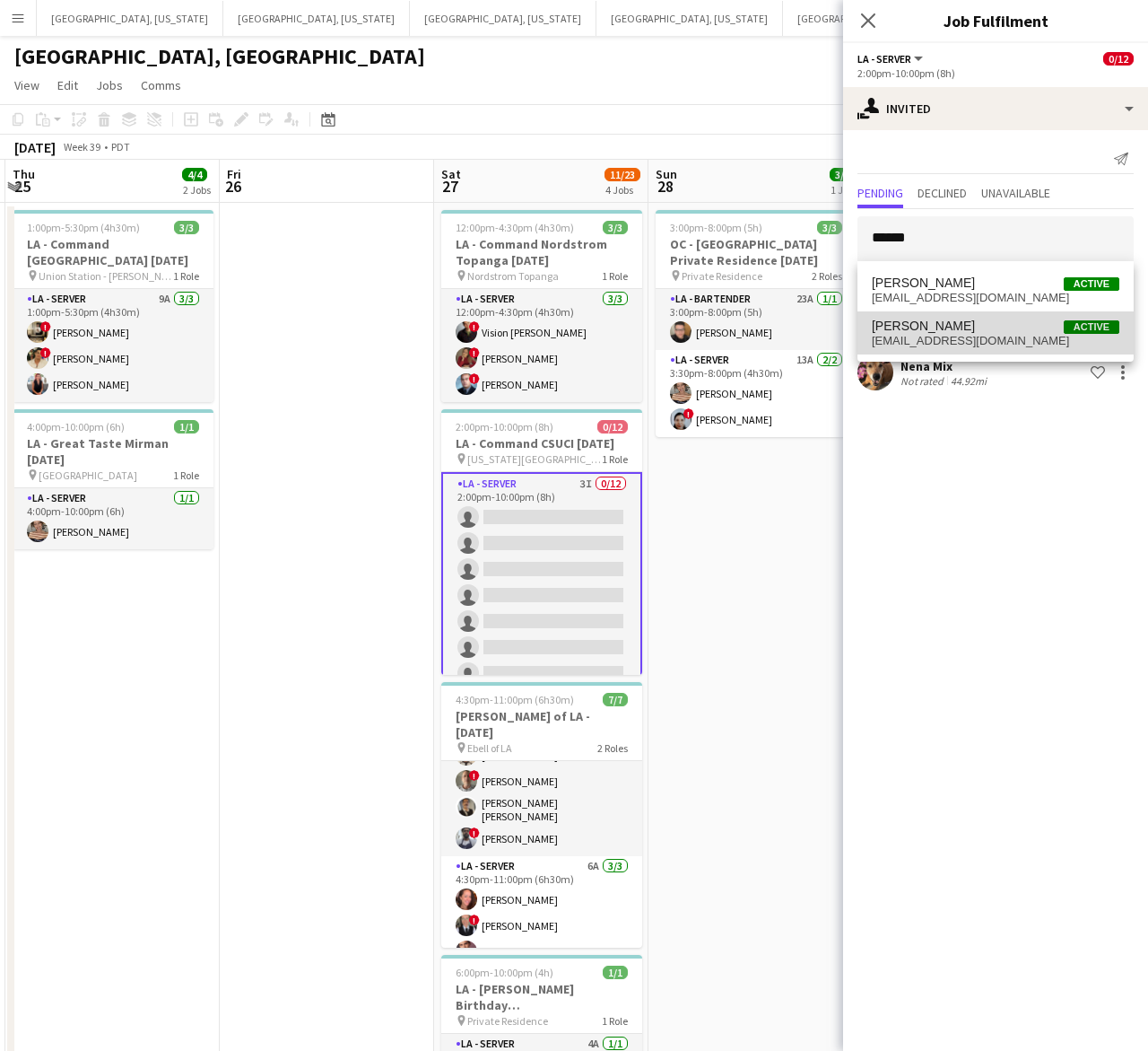
click at [953, 332] on span "Amanda Valencia" at bounding box center [924, 326] width 103 height 16
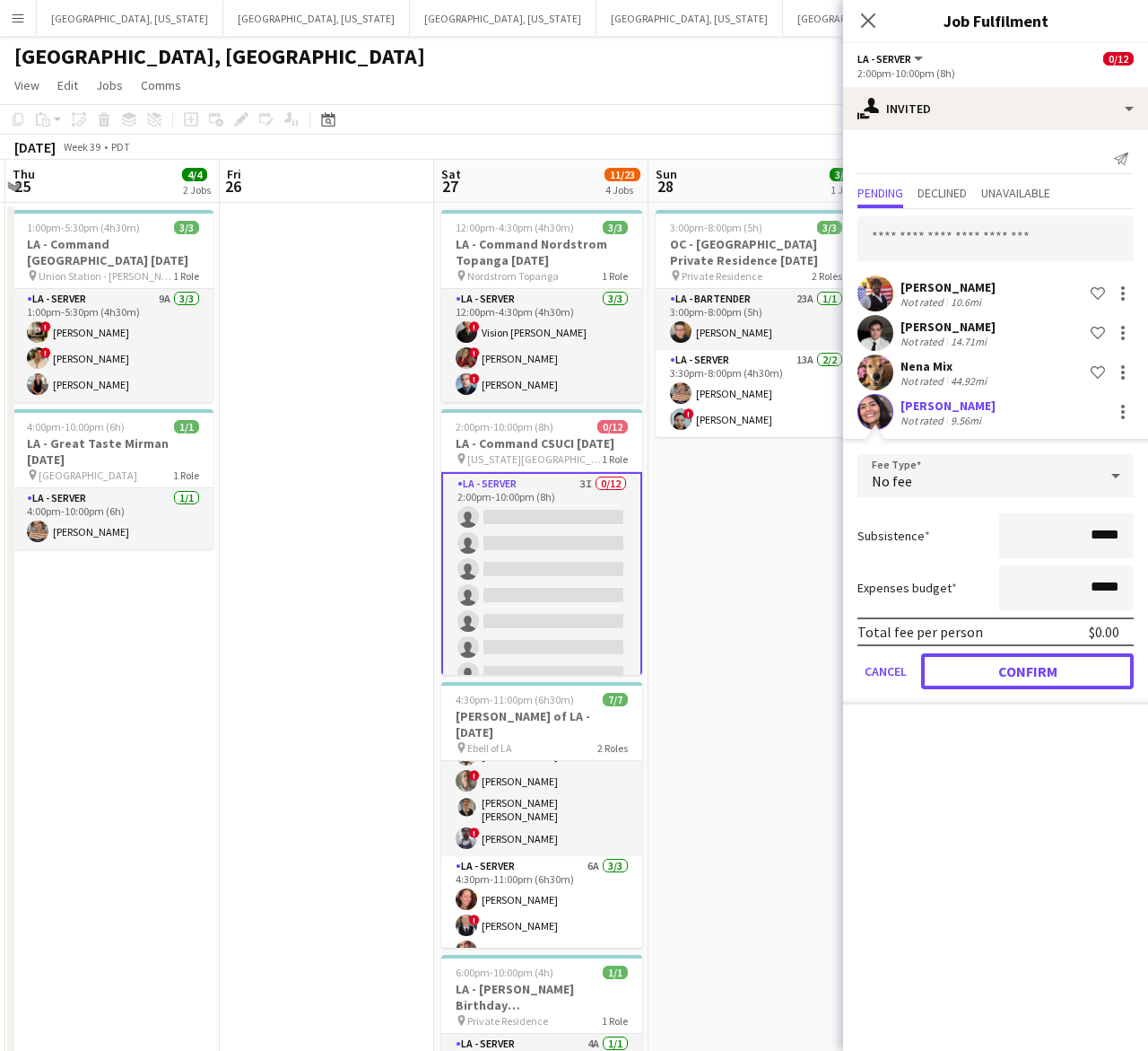
click at [994, 667] on button "Confirm" at bounding box center [1027, 671] width 212 height 36
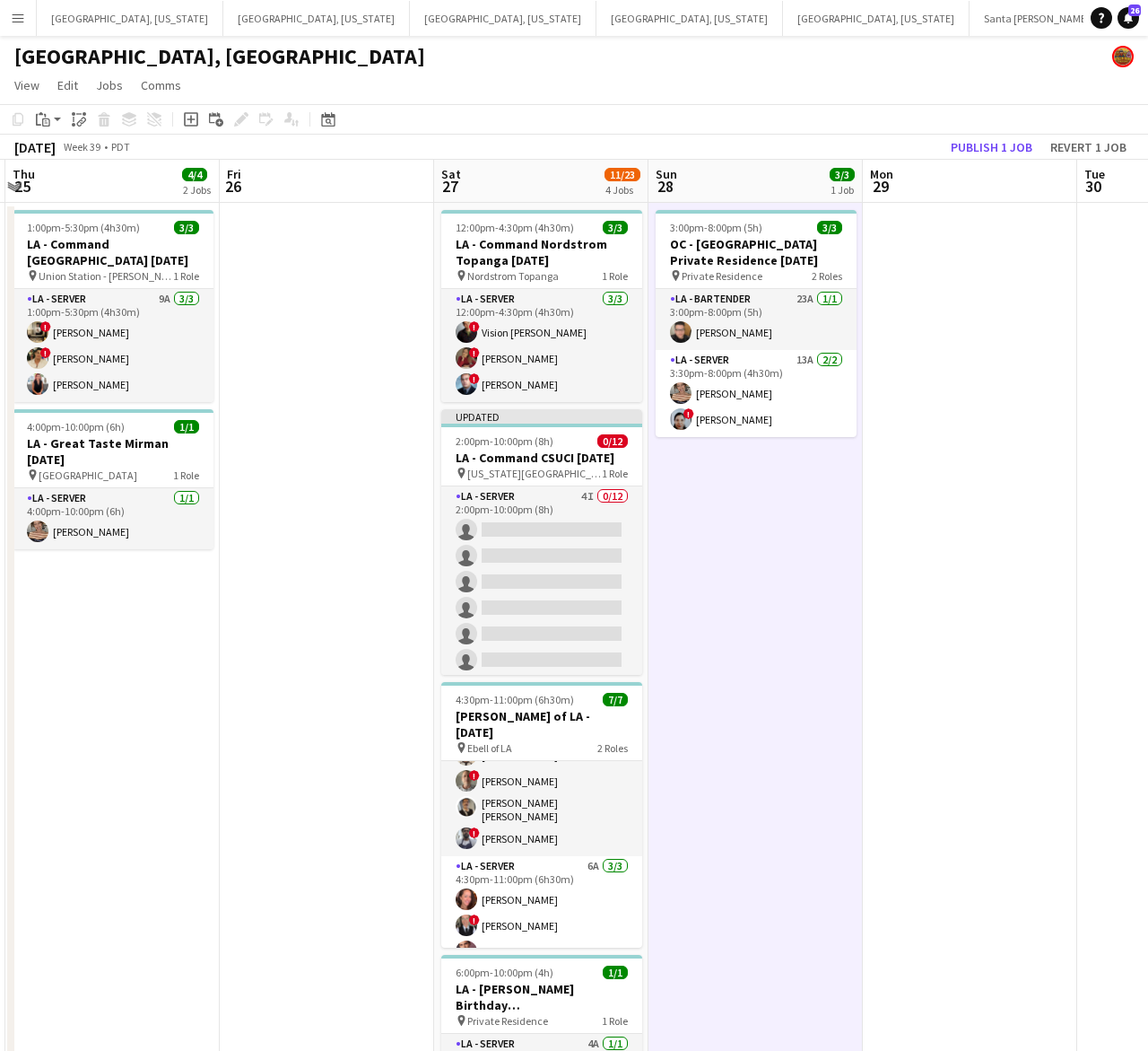
scroll to position [0, 637]
click at [985, 144] on button "Publish 1 job" at bounding box center [992, 146] width 96 height 23
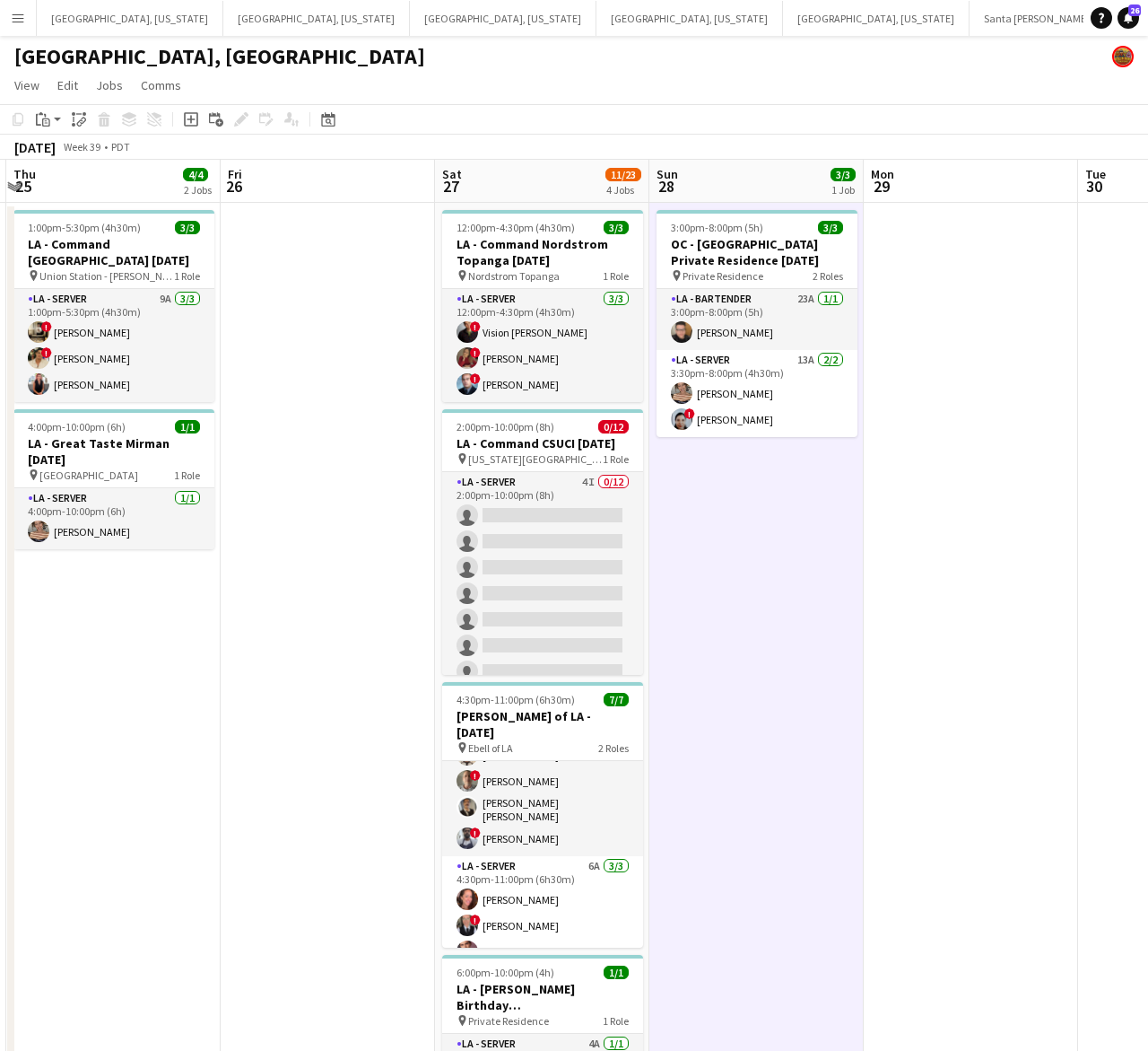
drag, startPoint x: 542, startPoint y: 573, endPoint x: 638, endPoint y: 536, distance: 102.9
click at [542, 573] on app-card-role "LA - Server 4I 0/12 2:00pm-10:00pm (8h) single-neutral-actions single-neutral-a…" at bounding box center [542, 645] width 201 height 348
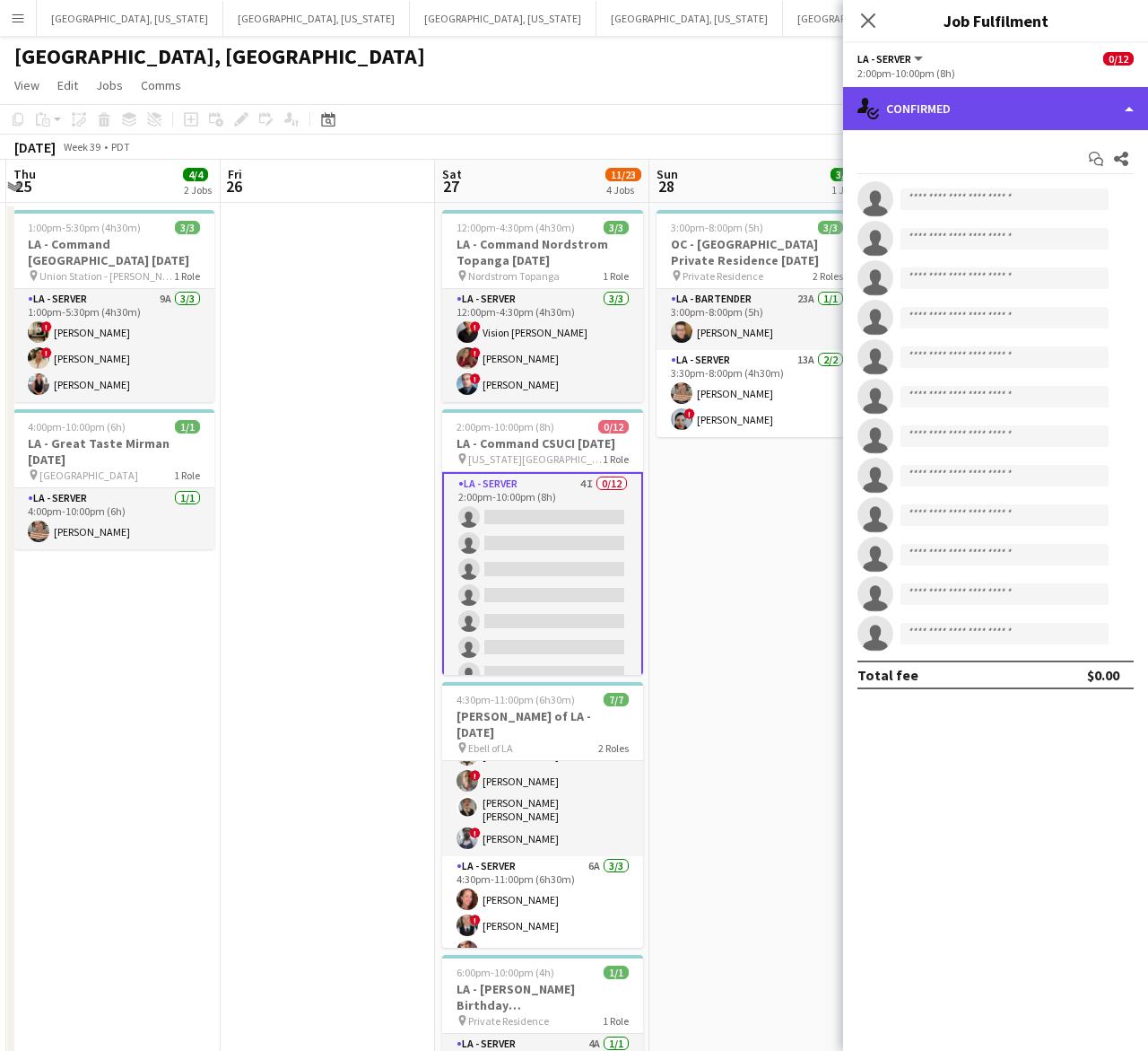
click at [962, 90] on div "single-neutral-actions-check-2 Confirmed" at bounding box center [995, 109] width 305 height 43
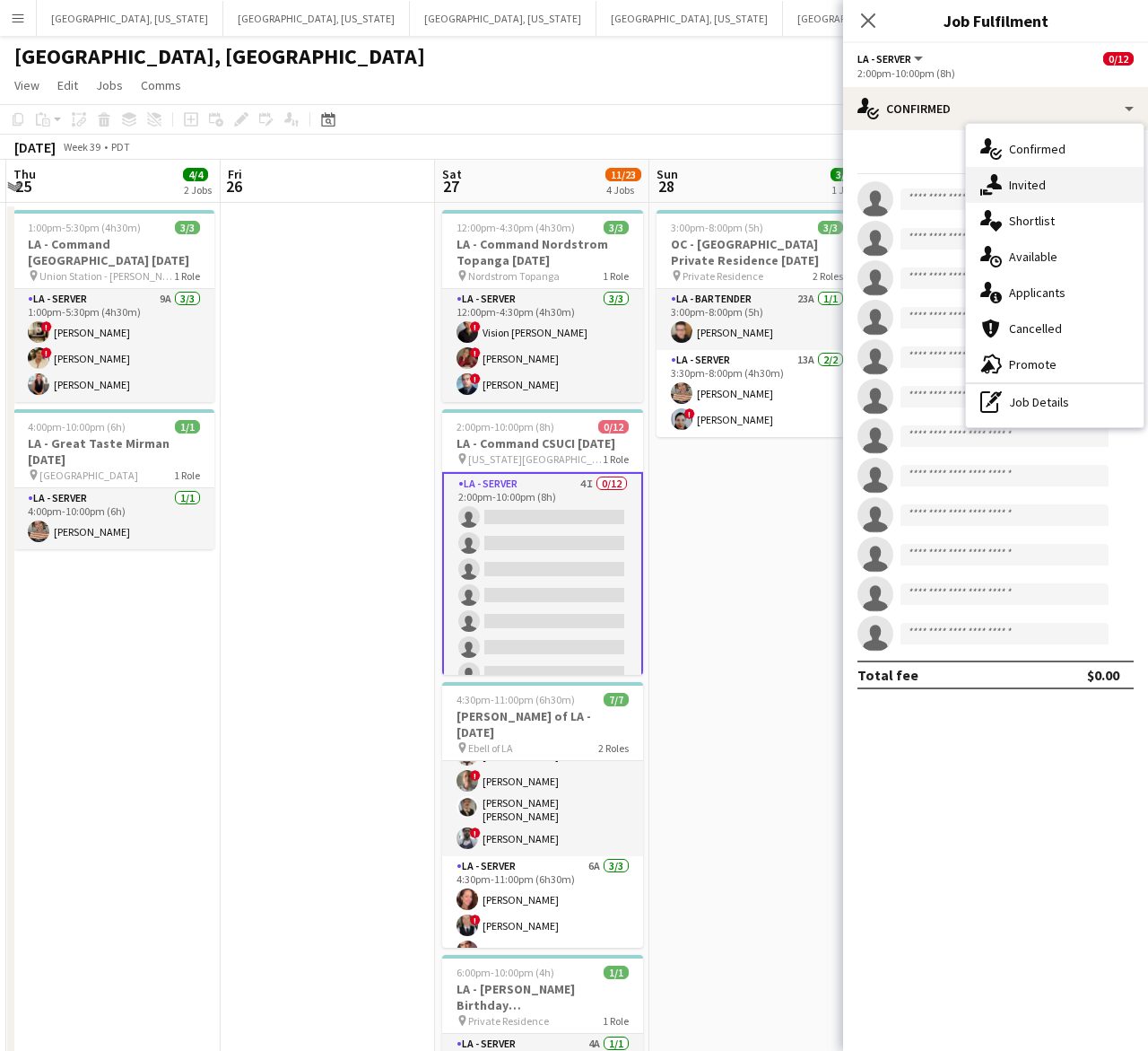
click at [1009, 175] on div "single-neutral-actions-share-1 Invited" at bounding box center [1054, 185] width 177 height 36
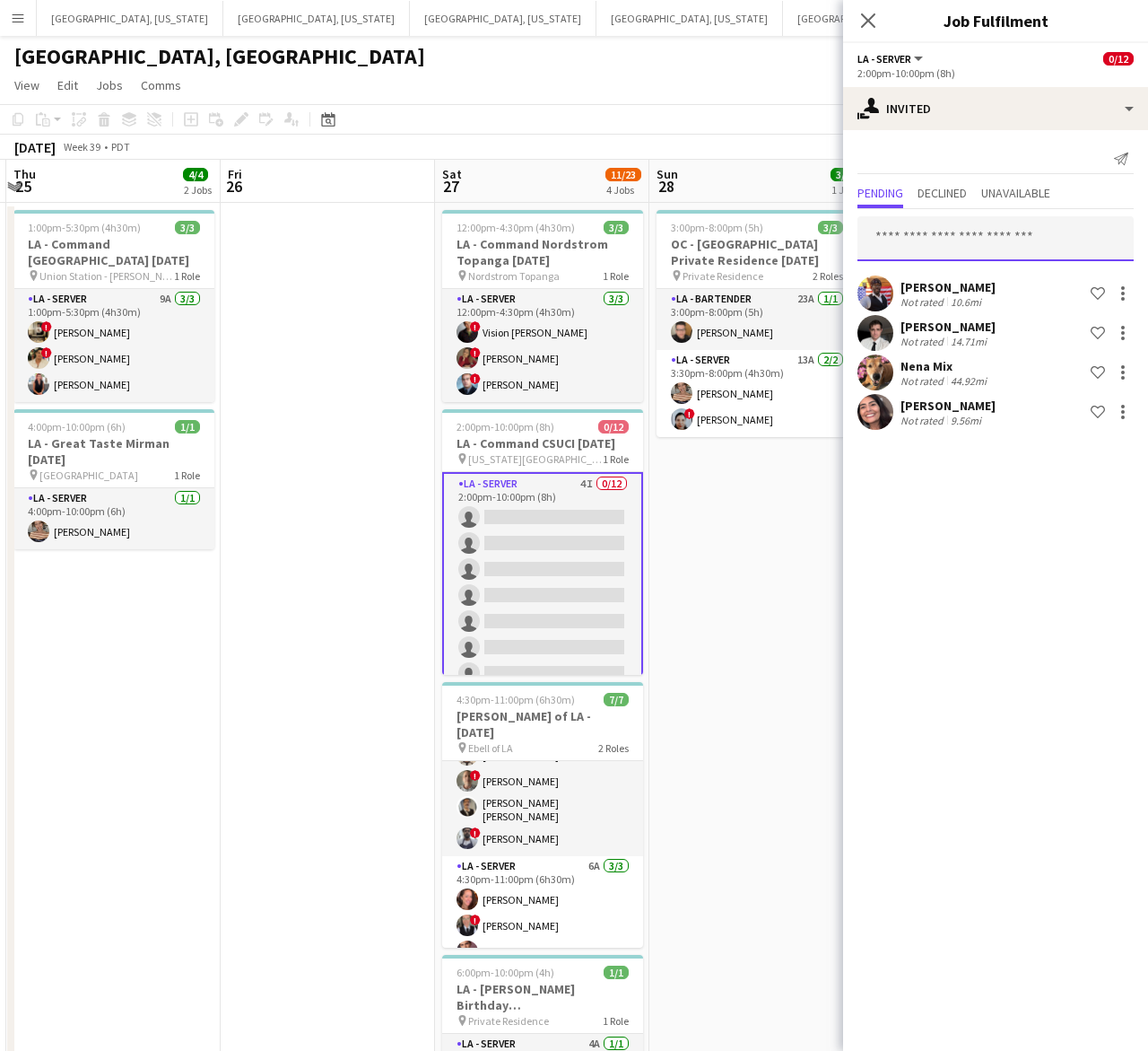
click at [913, 236] on input "text" at bounding box center [995, 238] width 277 height 45
type input "****"
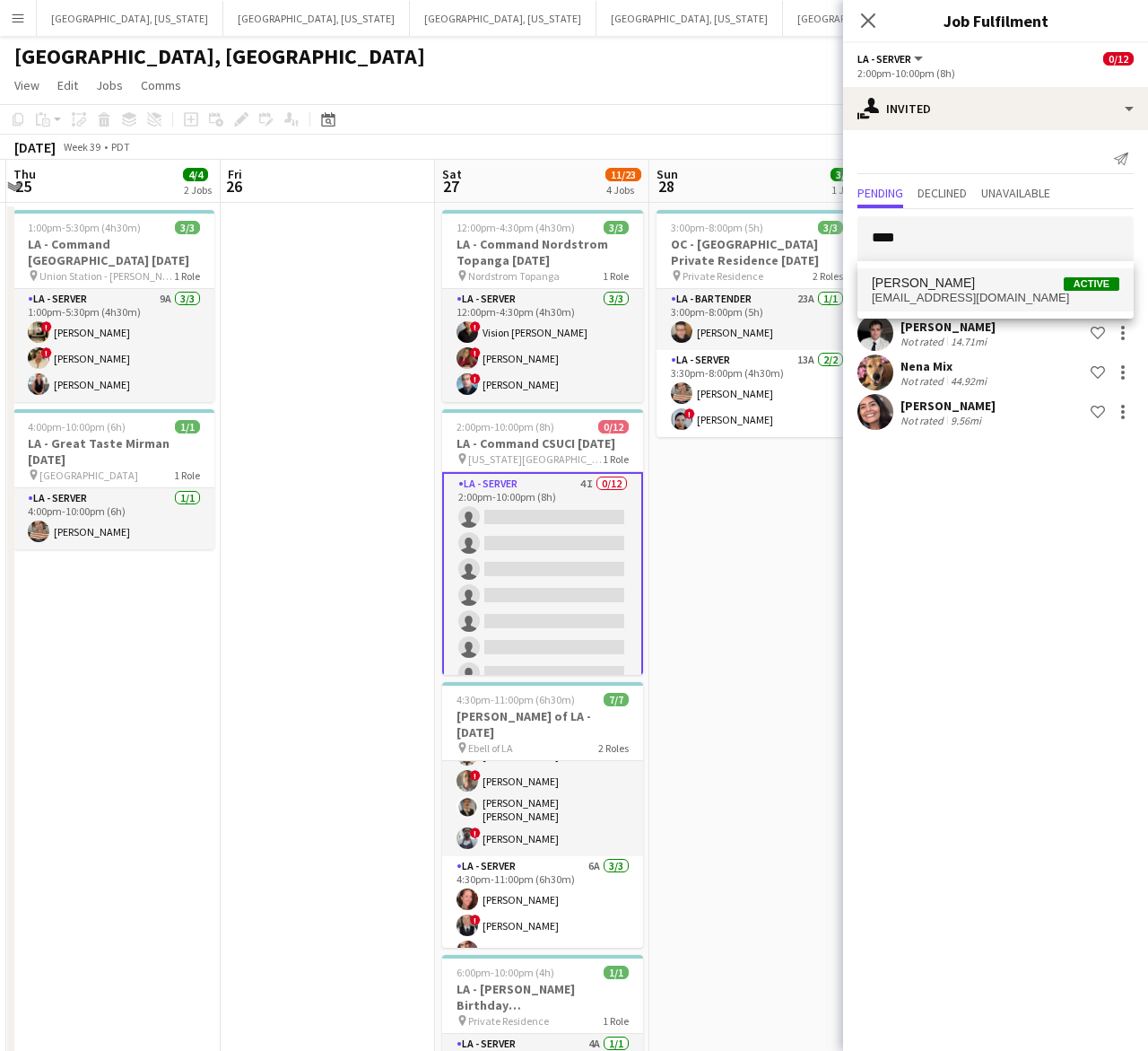
click at [930, 291] on span "ivanpantoja02@gmail.com" at bounding box center [995, 298] width 247 height 15
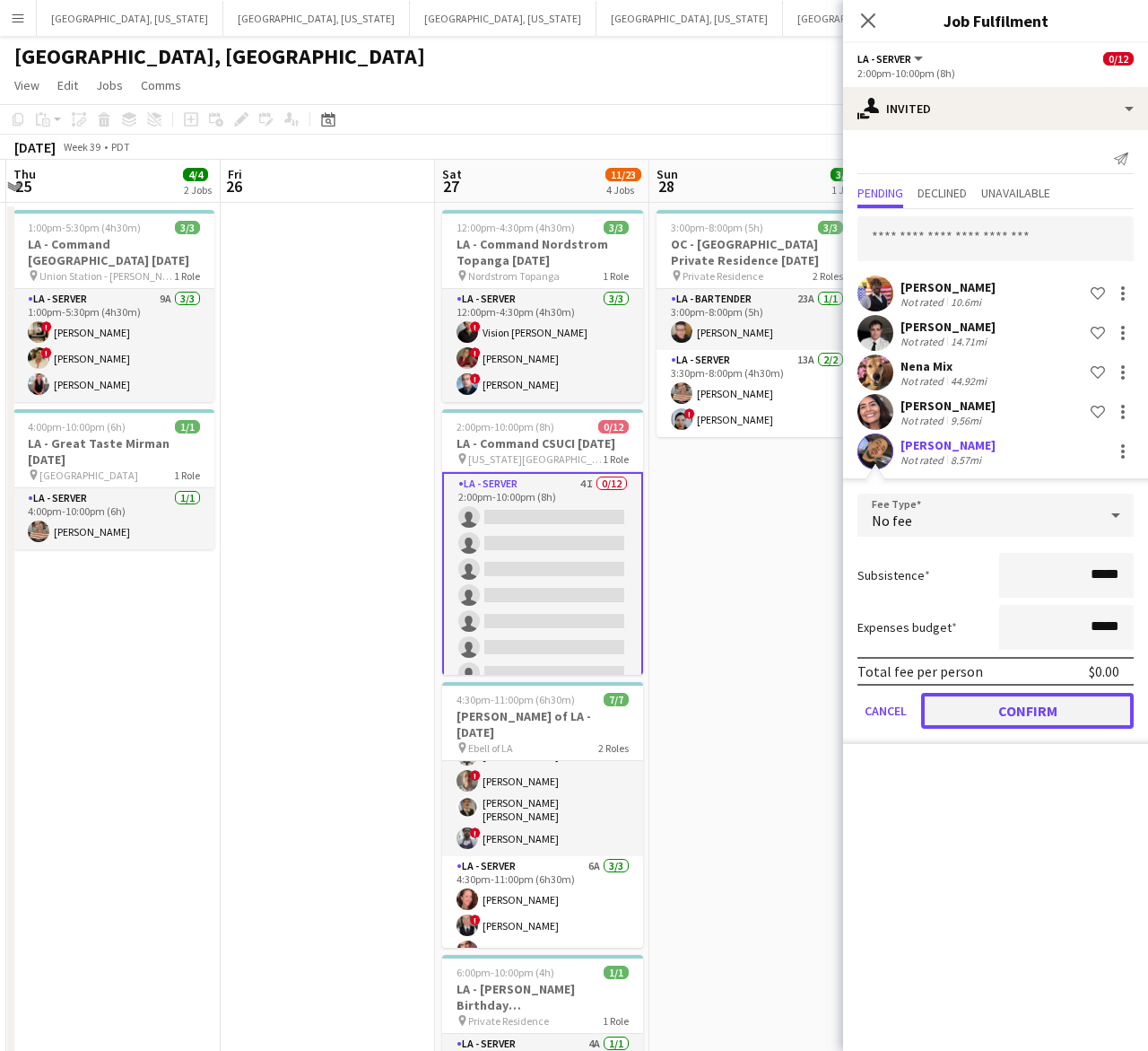
click at [988, 715] on button "Confirm" at bounding box center [1027, 710] width 212 height 36
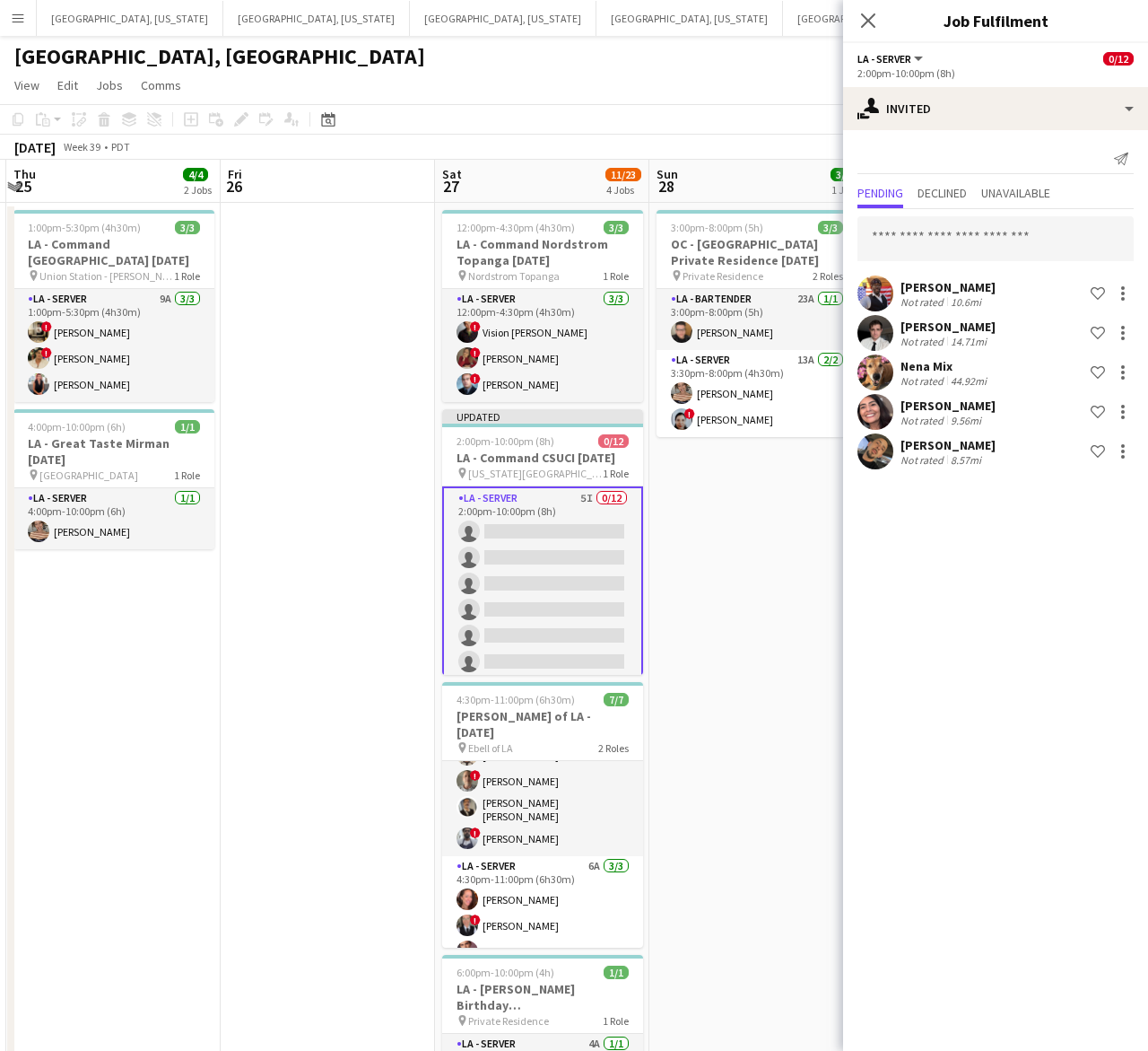
click at [740, 86] on app-page-menu "View Day view expanded Day view collapsed Month view Date picker Jump to today …" at bounding box center [574, 86] width 1148 height 34
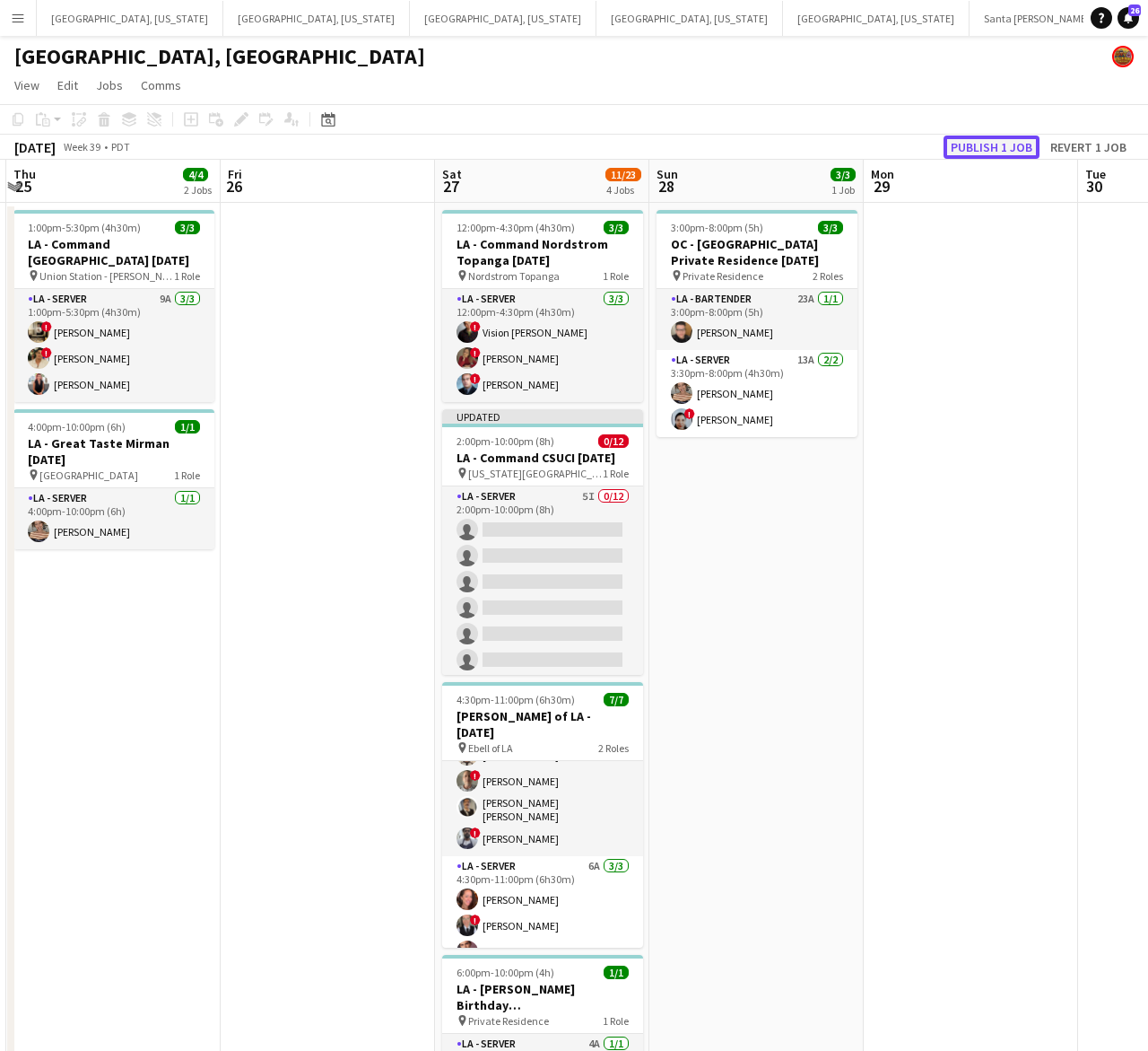
click at [975, 149] on button "Publish 1 job" at bounding box center [992, 146] width 96 height 23
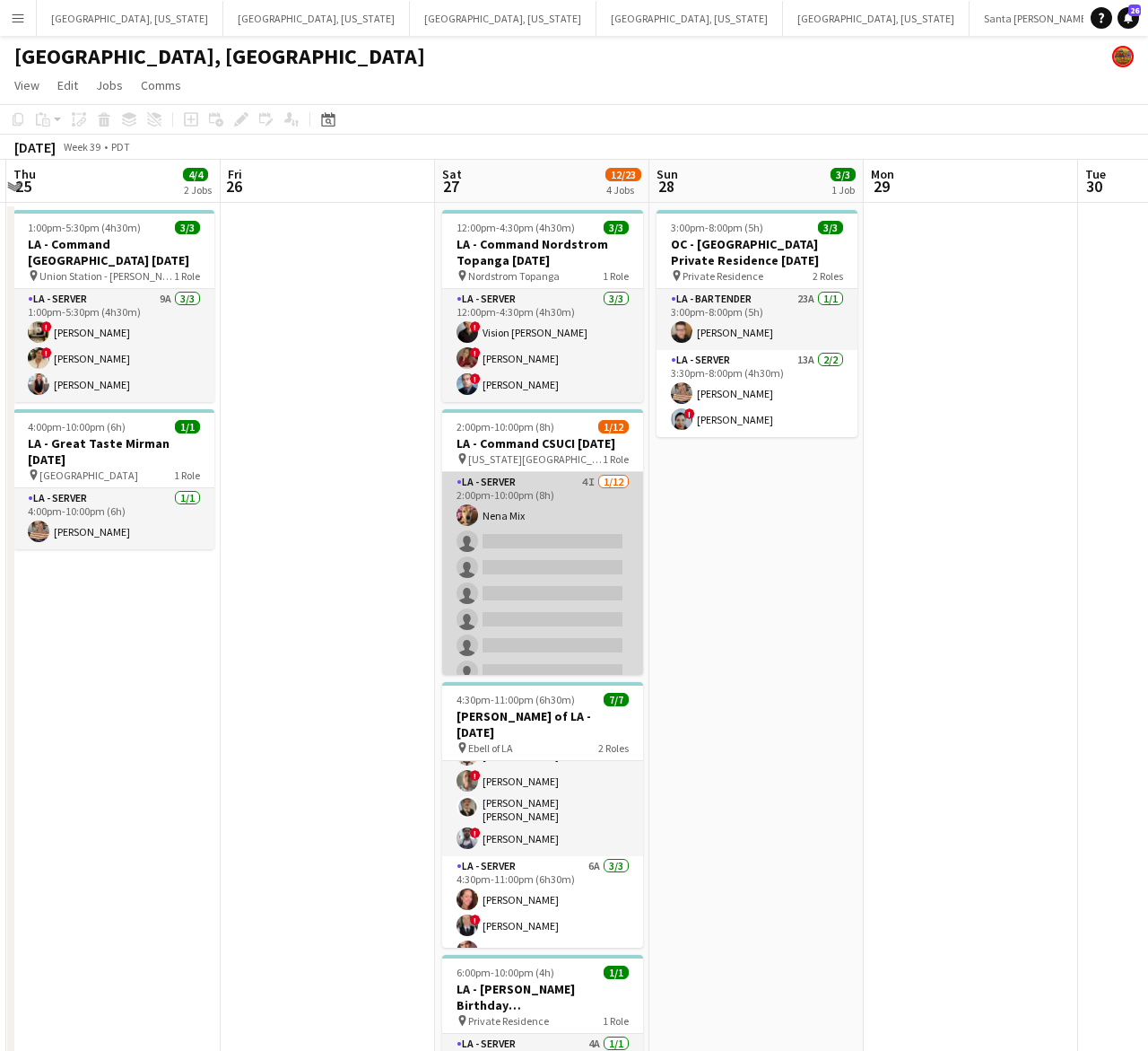
click at [601, 590] on app-card-role "LA - Server 4I 1/12 2:00pm-10:00pm (8h) Nena Mix single-neutral-actions single-…" at bounding box center [542, 645] width 201 height 348
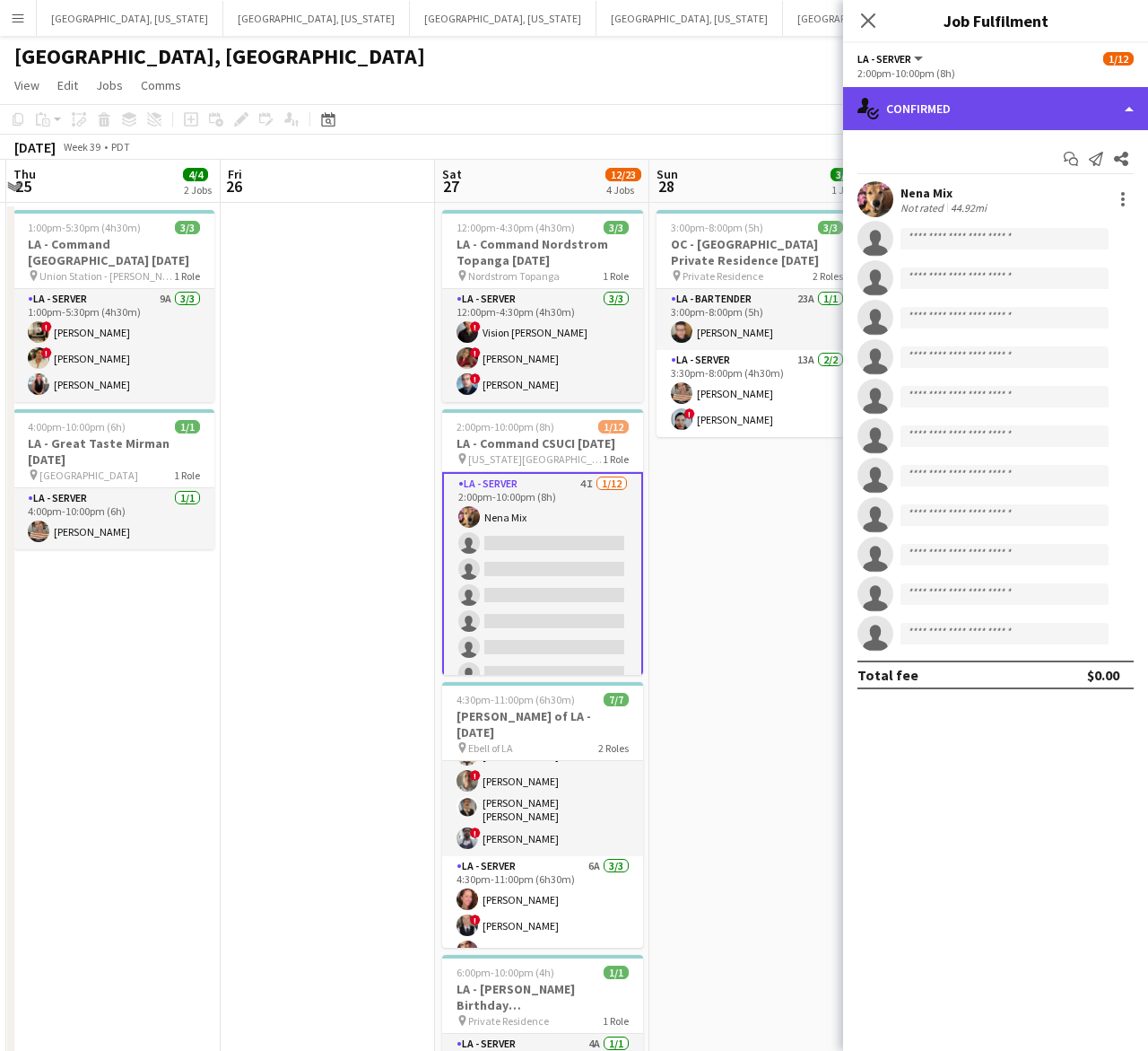
click at [990, 100] on div "single-neutral-actions-check-2 Confirmed" at bounding box center [995, 109] width 305 height 43
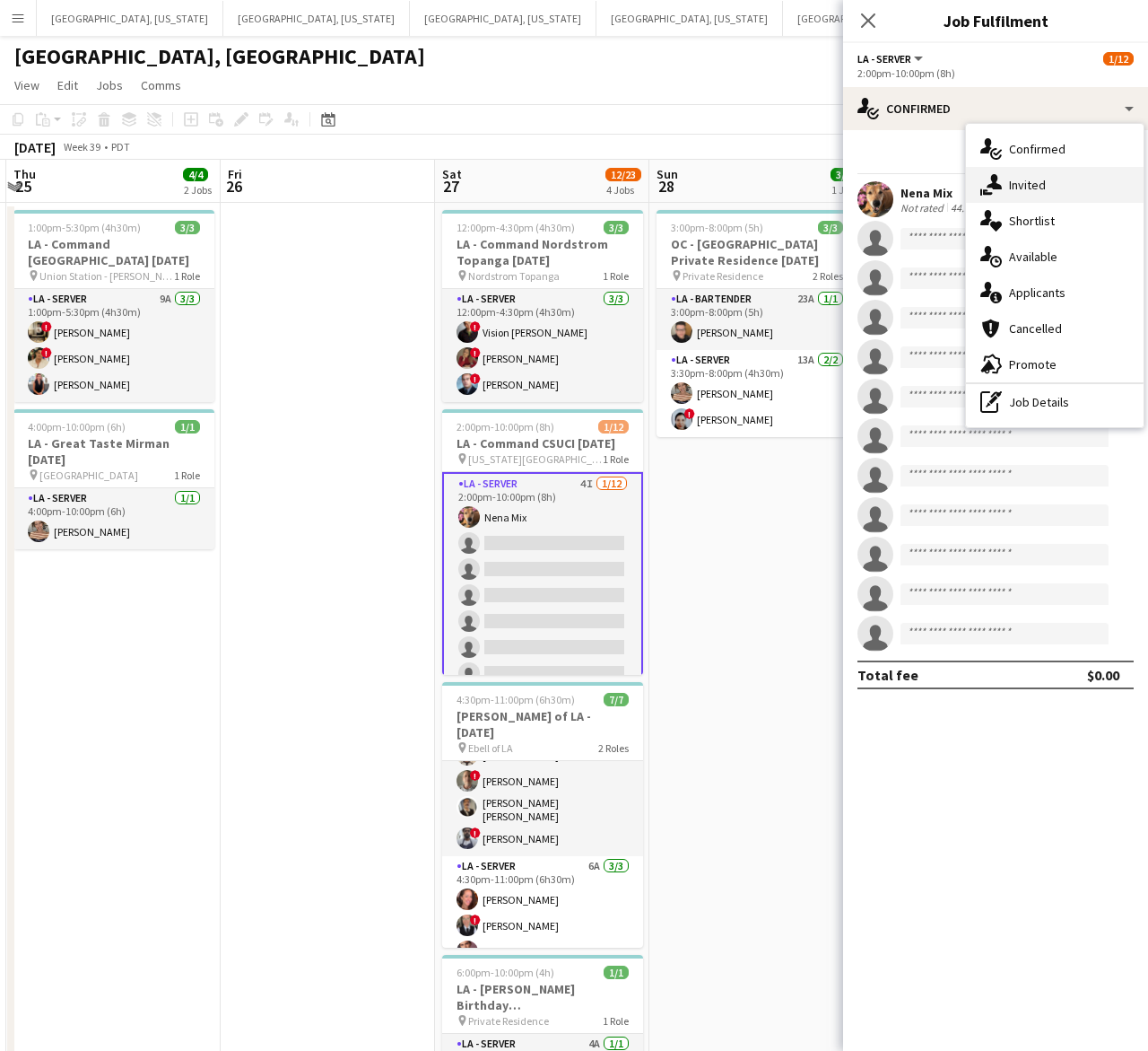
click at [1010, 177] on span "Invited" at bounding box center [1028, 185] width 37 height 17
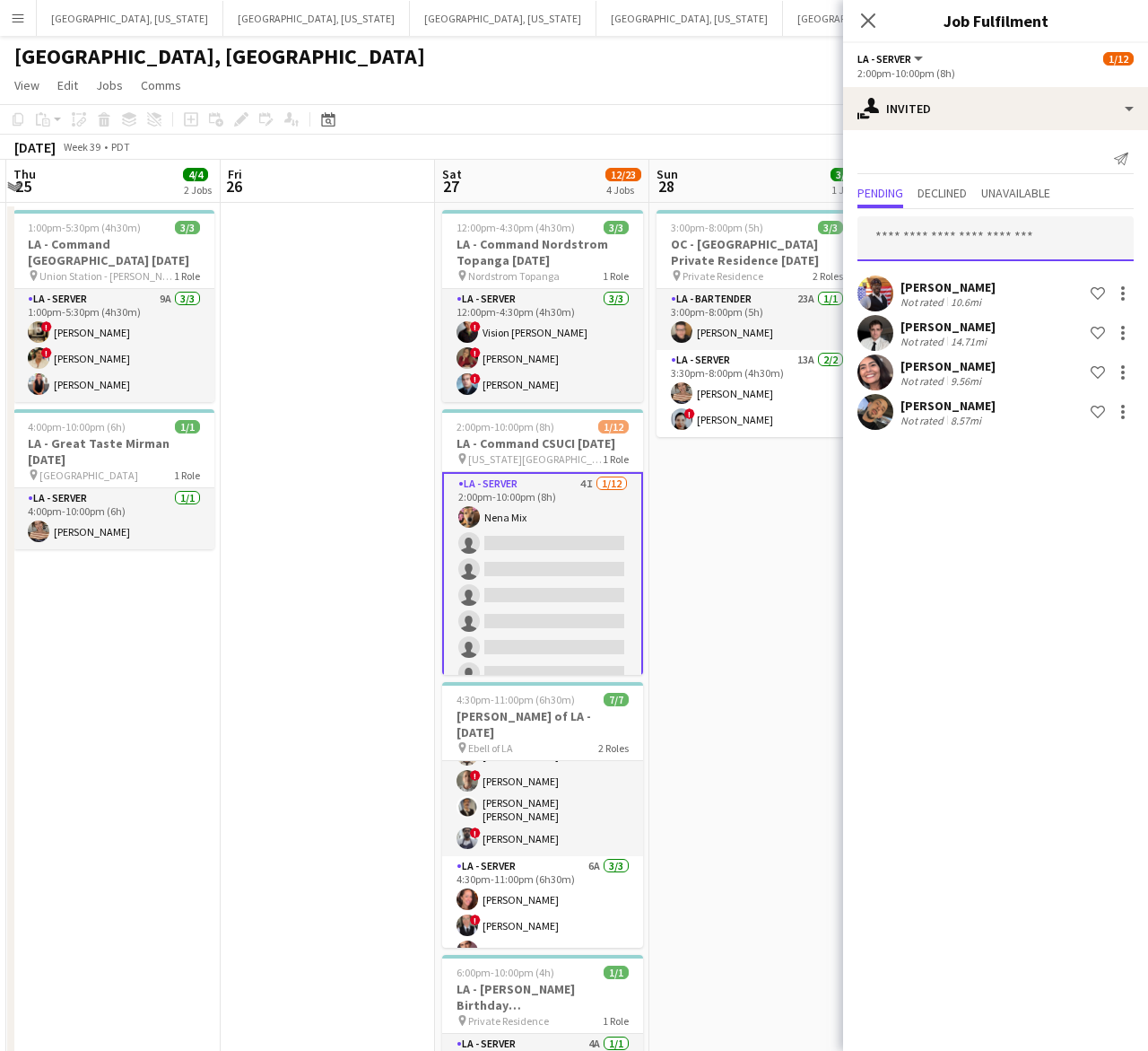
click at [940, 229] on input "text" at bounding box center [995, 238] width 277 height 45
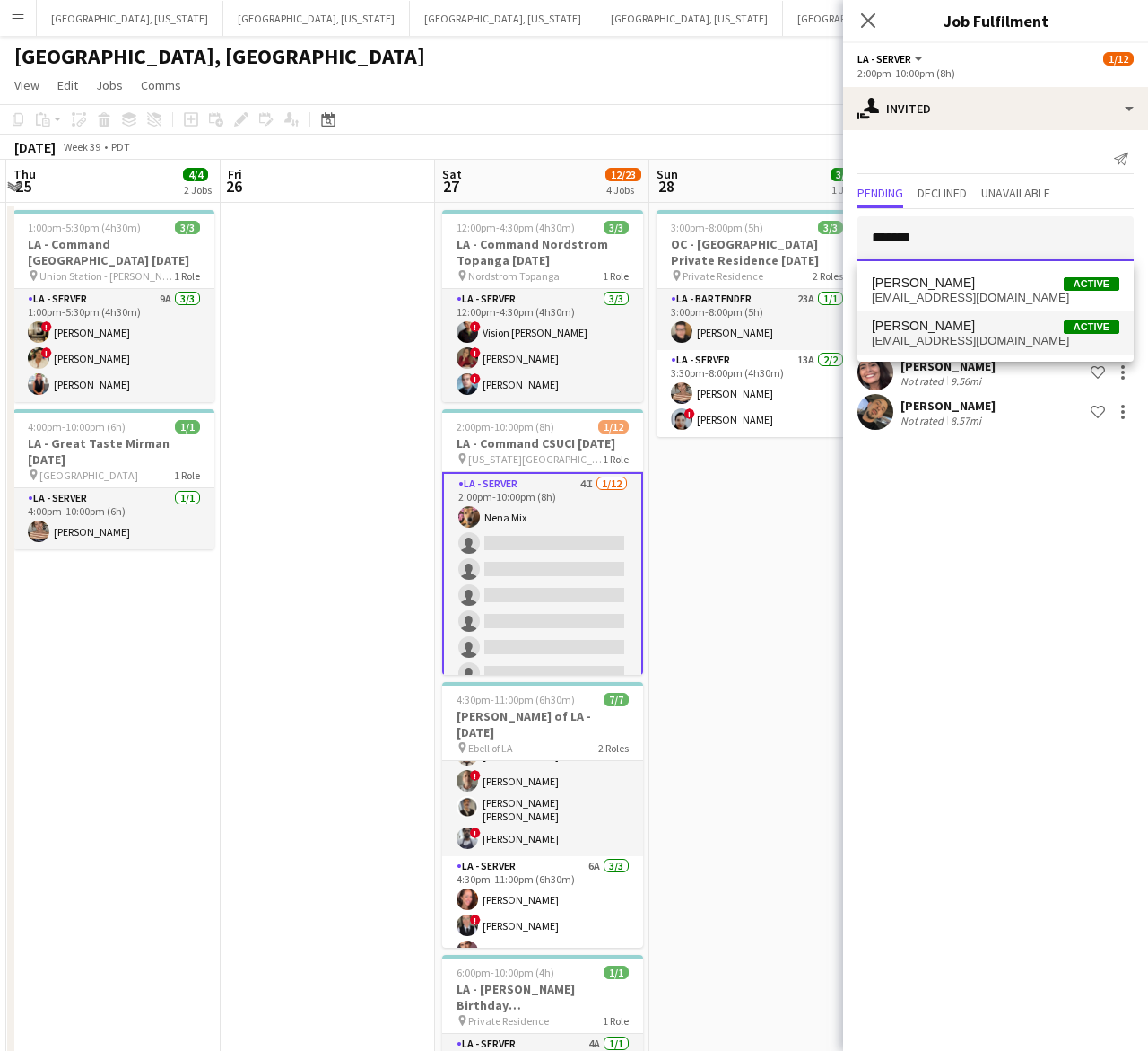
type input "*******"
click at [894, 328] on span "Brandon Kuehnhold" at bounding box center [924, 326] width 103 height 16
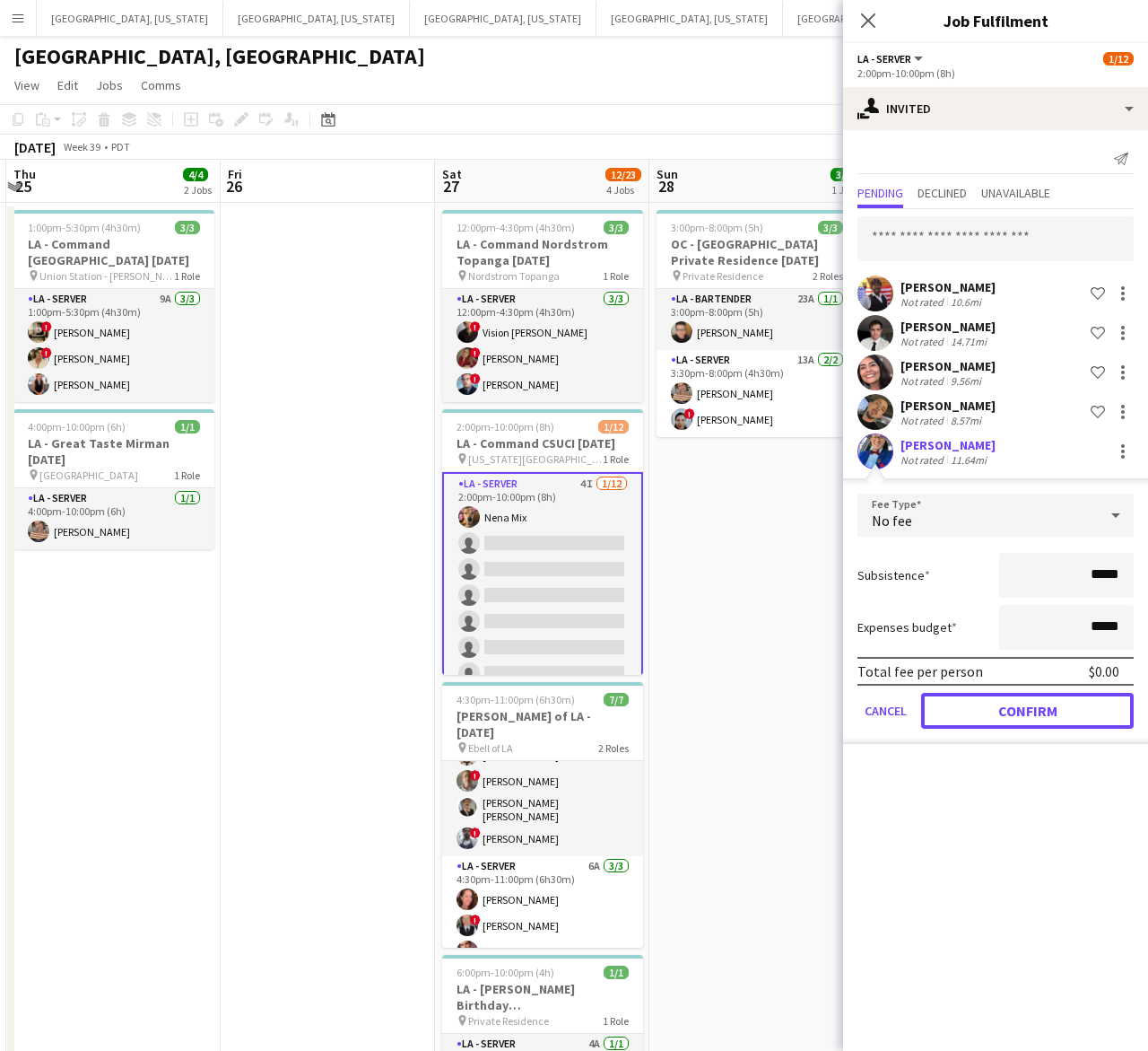
click at [1029, 710] on button "Confirm" at bounding box center [1027, 710] width 212 height 36
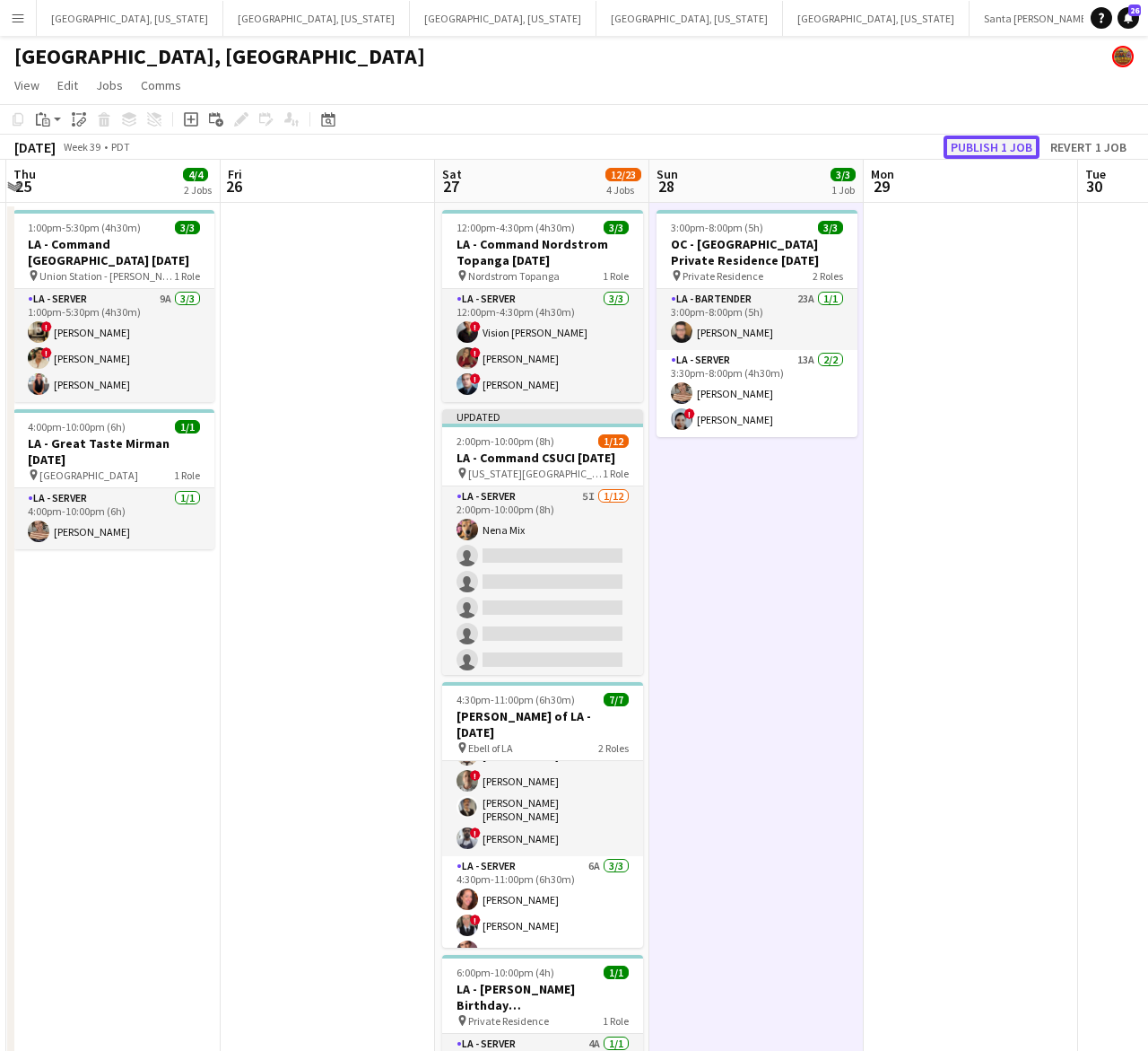
click at [989, 148] on button "Publish 1 job" at bounding box center [992, 146] width 96 height 23
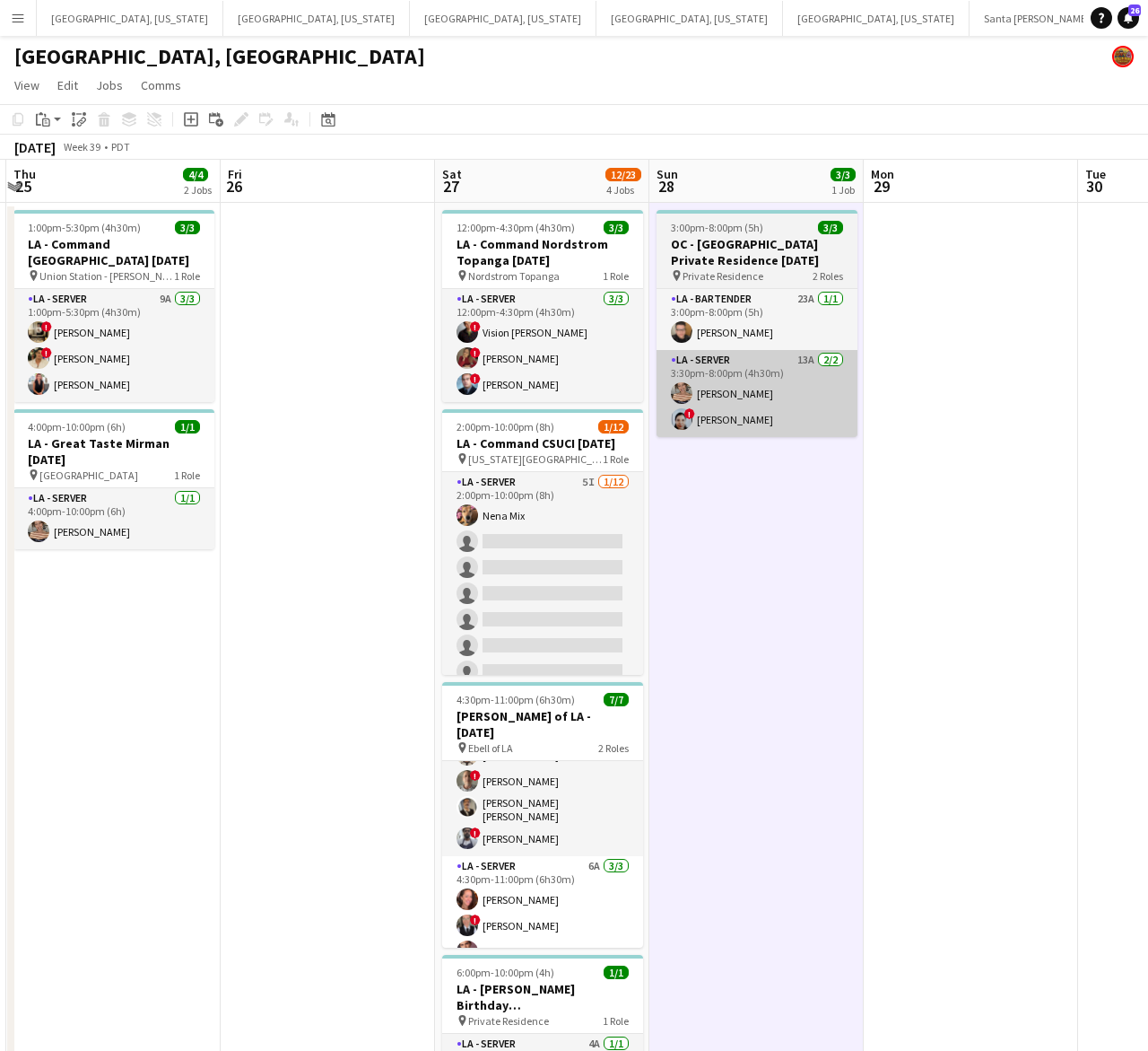
drag, startPoint x: 576, startPoint y: 518, endPoint x: 659, endPoint y: 431, distance: 120.2
click at [576, 518] on app-card-role "LA - Server 5I 1/12 2:00pm-10:00pm (8h) Nena Mix single-neutral-actions single-…" at bounding box center [542, 645] width 201 height 348
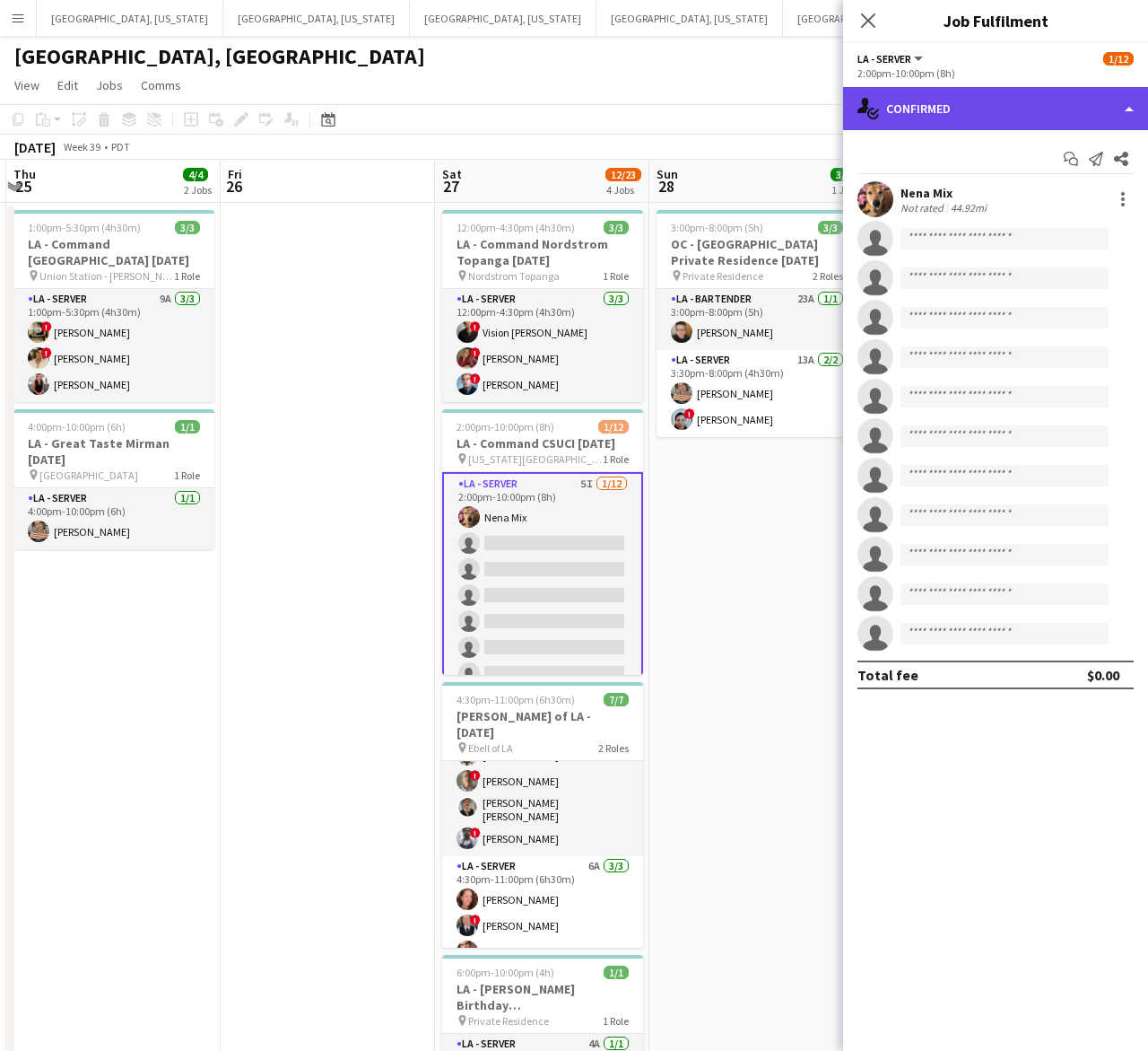
click at [942, 103] on div "single-neutral-actions-check-2 Confirmed" at bounding box center [995, 109] width 305 height 43
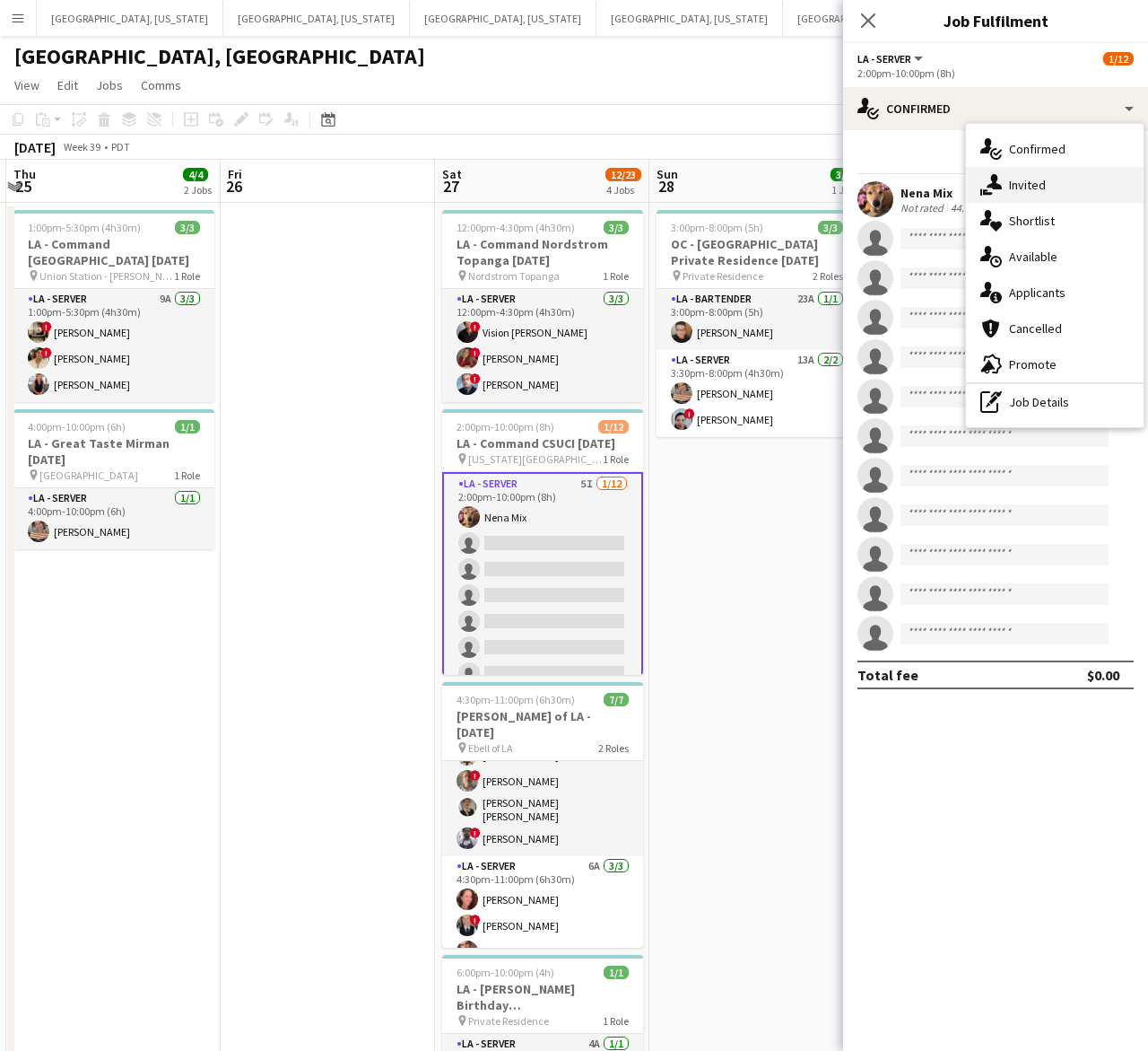
click at [993, 174] on icon "single-neutral-actions-share-1" at bounding box center [991, 184] width 21 height 21
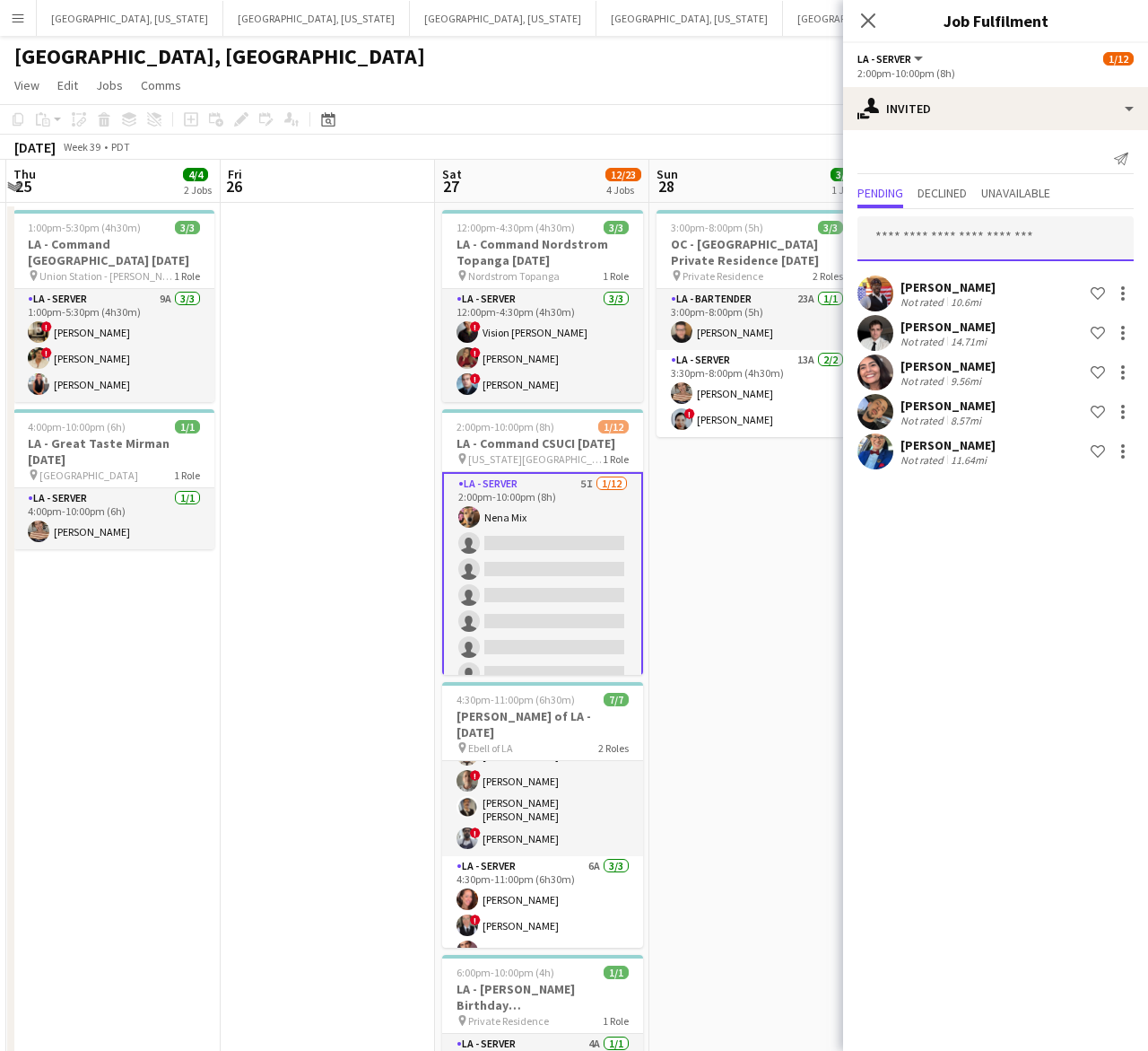
click at [917, 238] on input "text" at bounding box center [995, 238] width 277 height 45
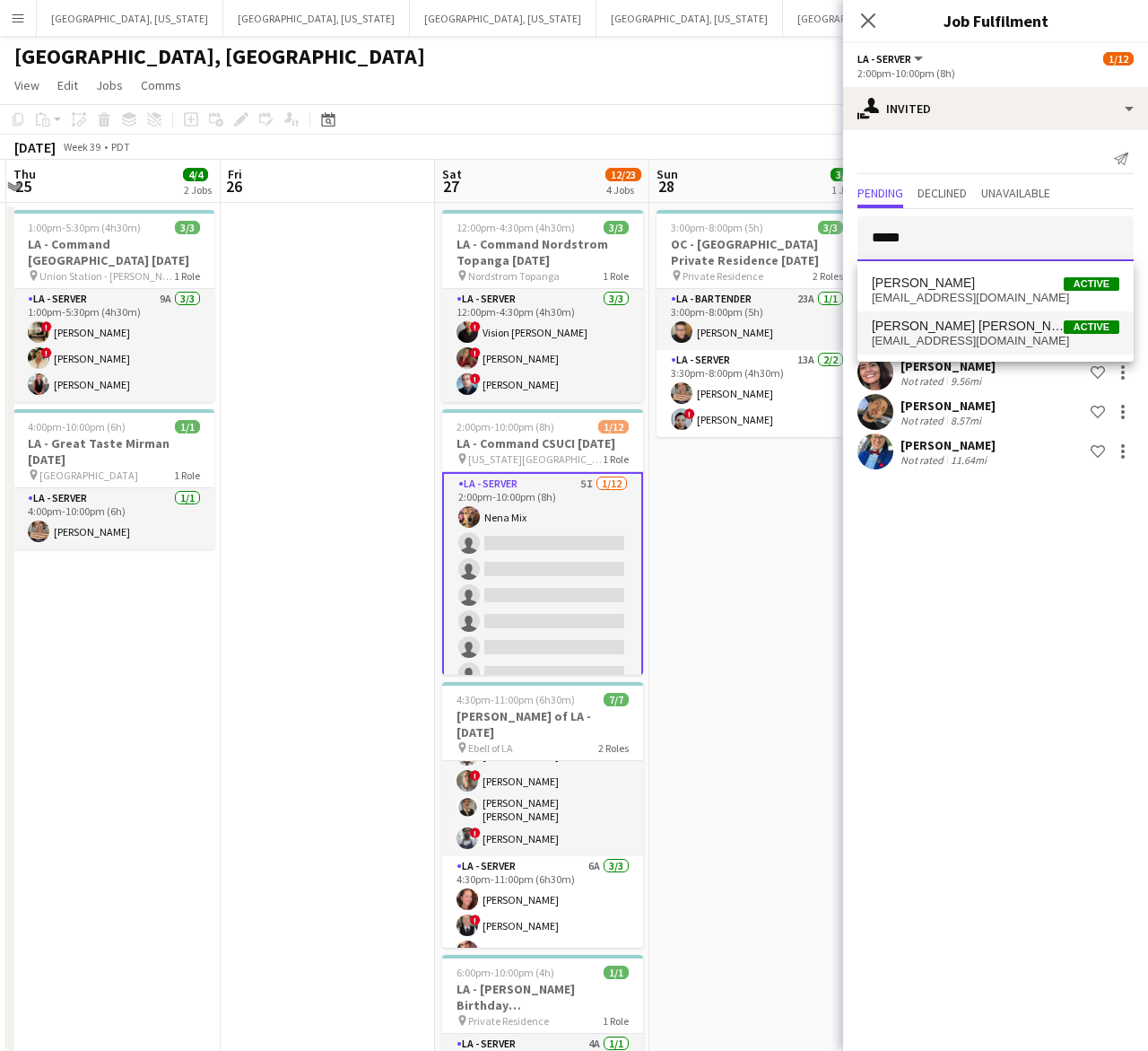
type input "*****"
click at [955, 316] on mat-option "Jenna Rose Smith Active jennarose37@yahoo.com" at bounding box center [995, 333] width 277 height 43
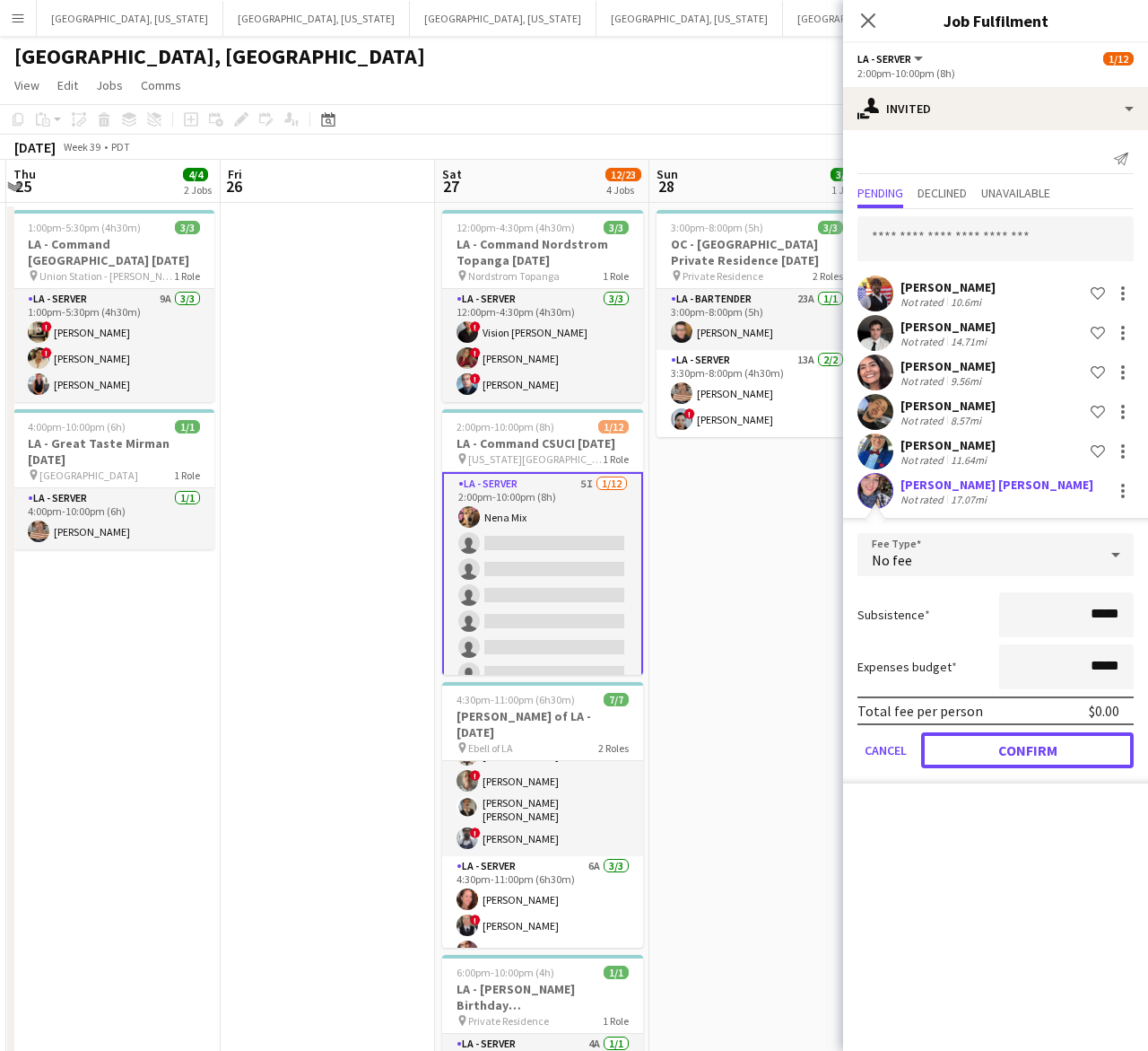
click at [1033, 745] on button "Confirm" at bounding box center [1027, 749] width 212 height 36
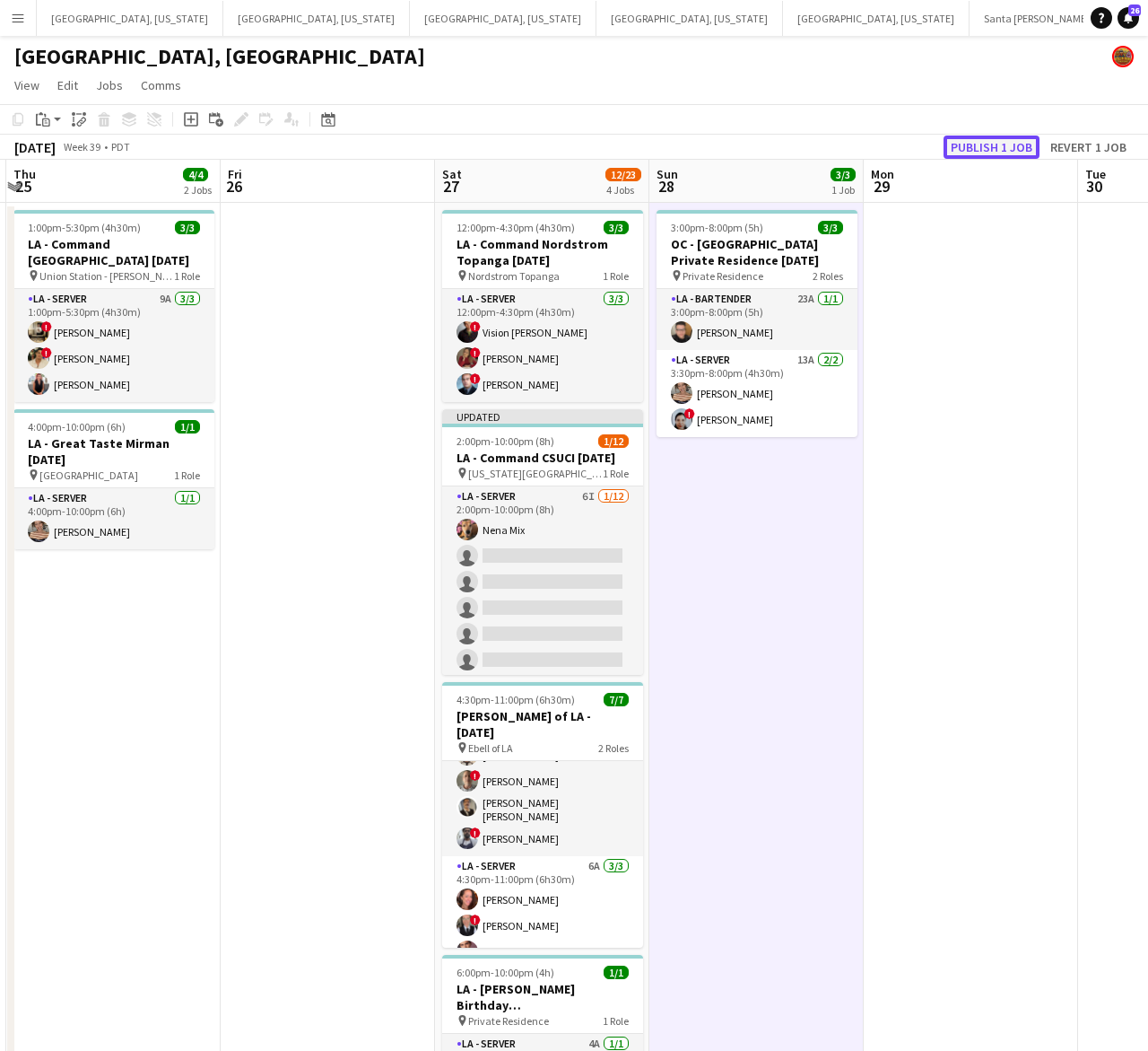
click at [1019, 135] on button "Publish 1 job" at bounding box center [992, 146] width 96 height 23
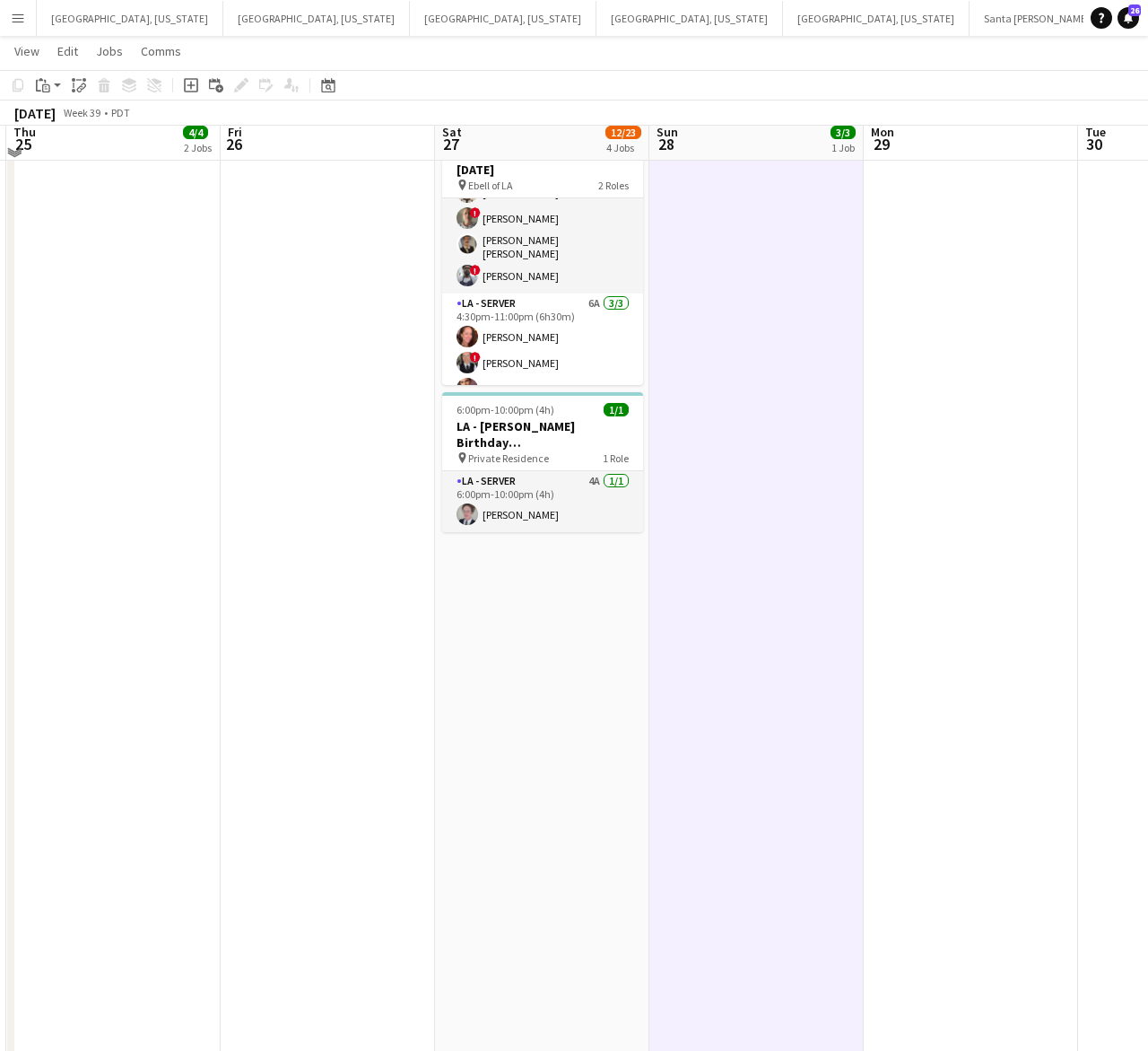
scroll to position [0, 0]
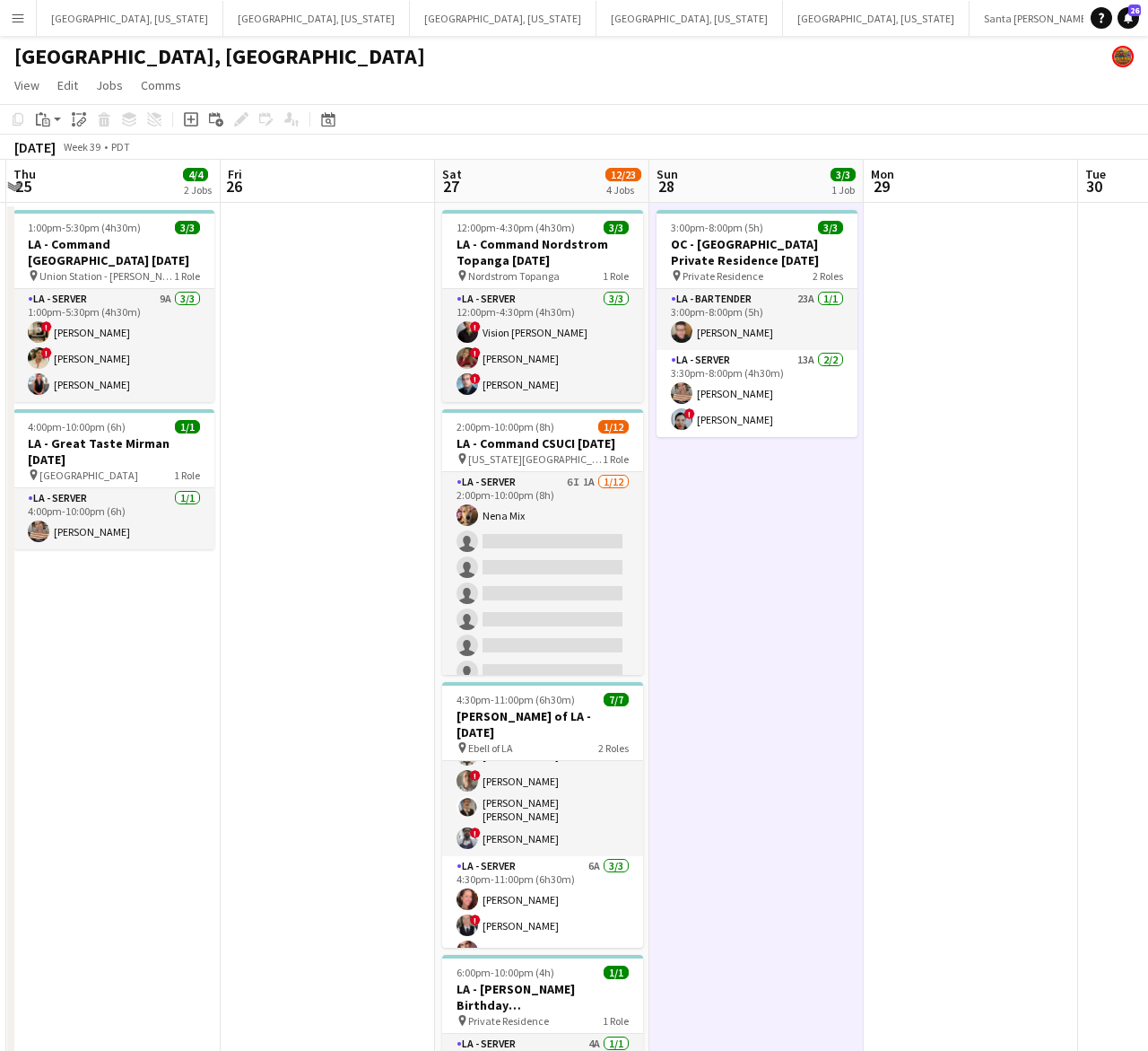
drag, startPoint x: 549, startPoint y: 589, endPoint x: 898, endPoint y: 397, distance: 398.3
click at [549, 589] on app-card-role "LA - Server 6I 1A 1/12 2:00pm-10:00pm (8h) Nena Mix single-neutral-actions sing…" at bounding box center [542, 645] width 201 height 348
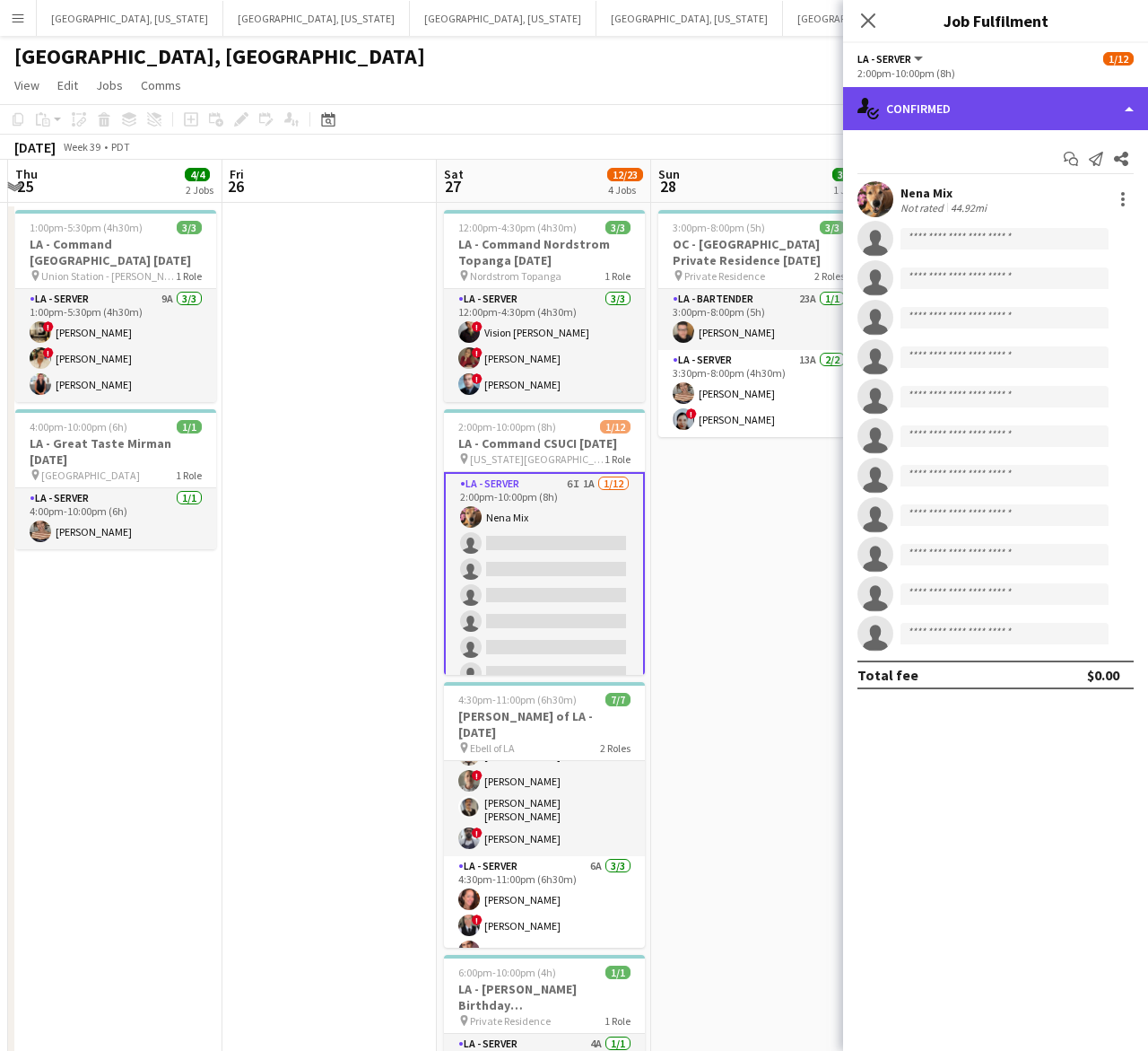
click at [1011, 90] on div "single-neutral-actions-check-2 Confirmed" at bounding box center [995, 109] width 305 height 43
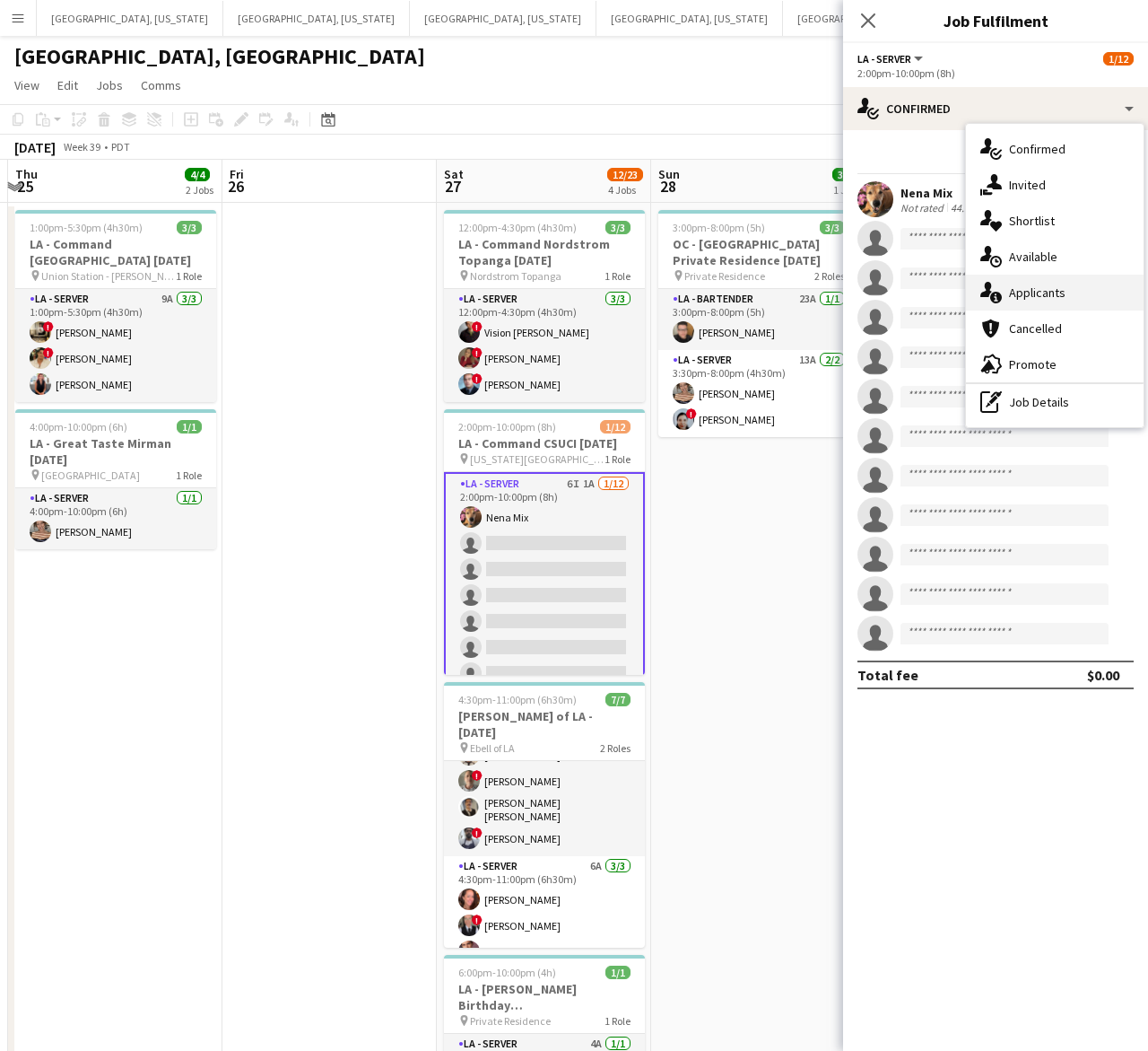
click at [1073, 290] on div "single-neutral-actions-information Applicants" at bounding box center [1054, 292] width 177 height 36
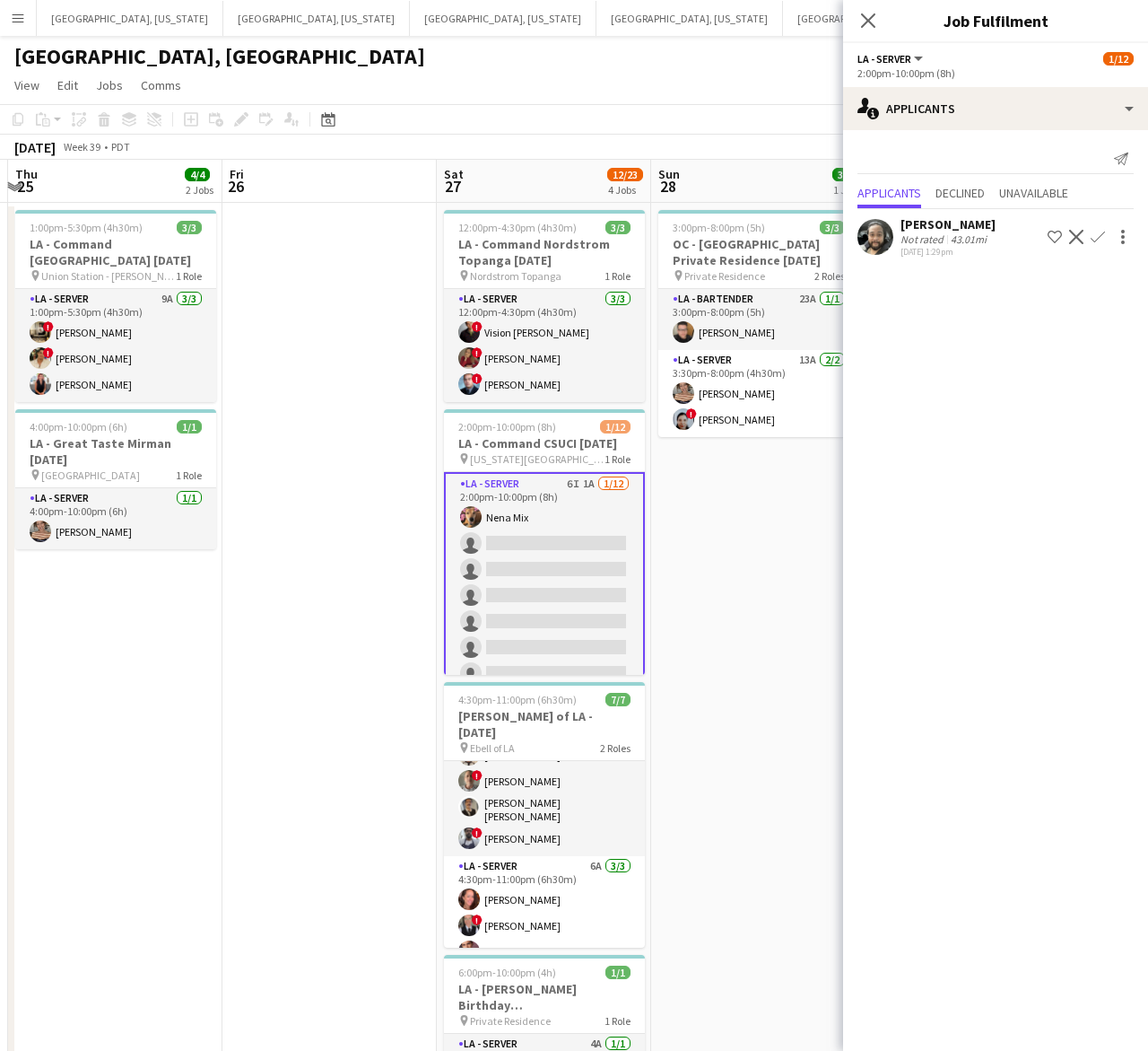
click at [1101, 235] on app-icon "Confirm" at bounding box center [1098, 237] width 15 height 15
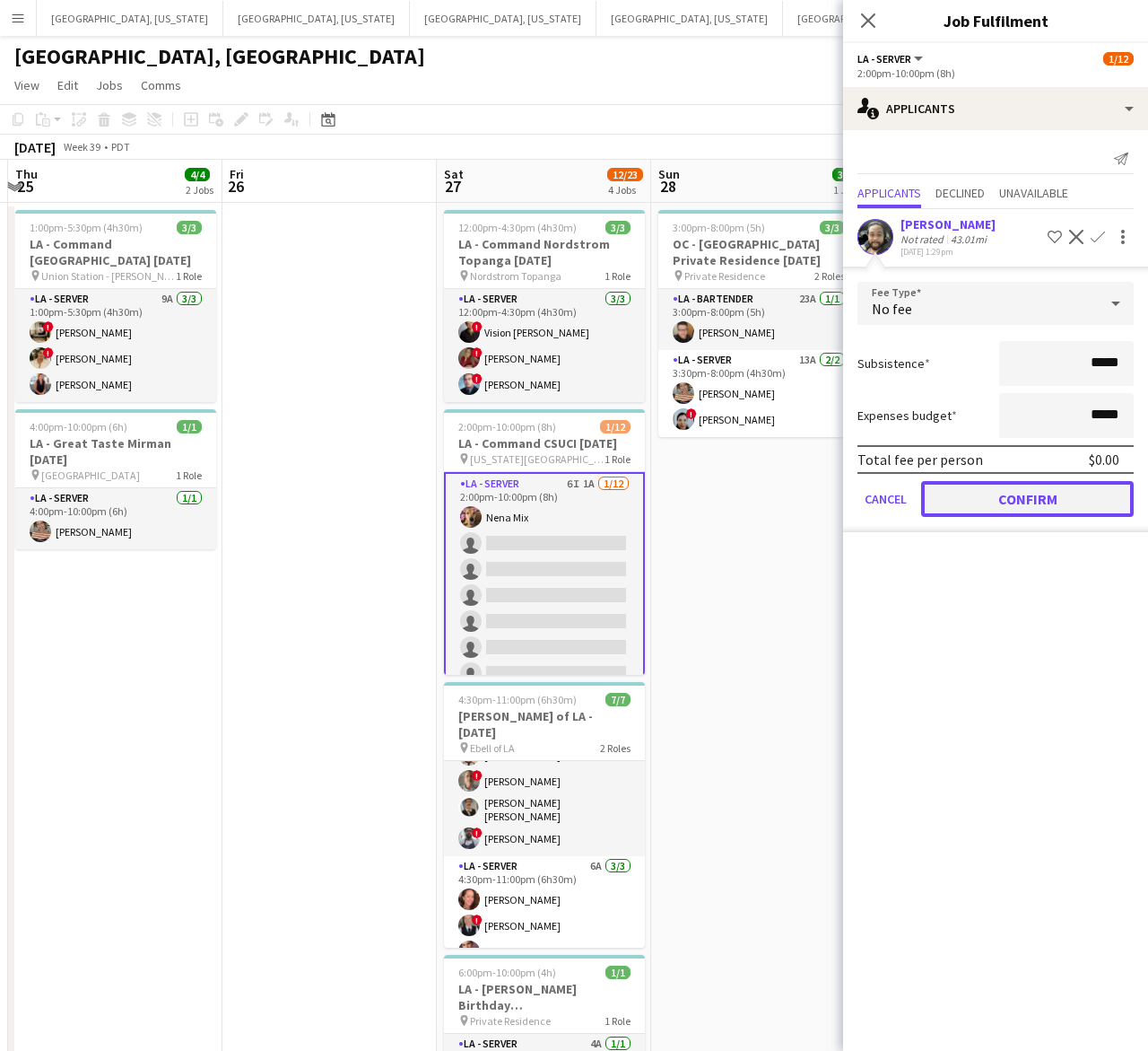
click at [1060, 499] on button "Confirm" at bounding box center [1027, 498] width 212 height 36
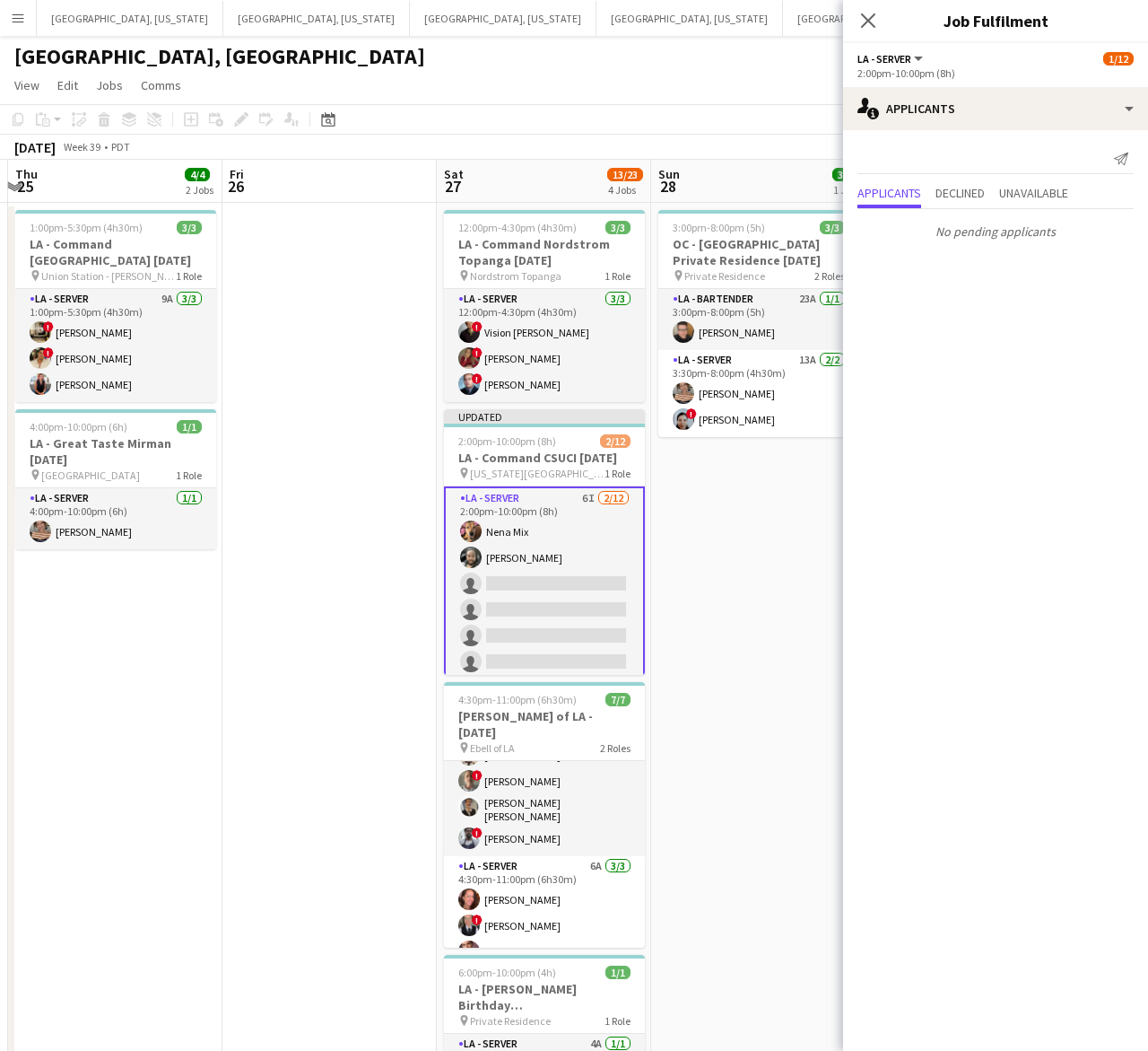
click at [671, 88] on app-page-menu "View Day view expanded Day view collapsed Month view Date picker Jump to today …" at bounding box center [574, 86] width 1148 height 34
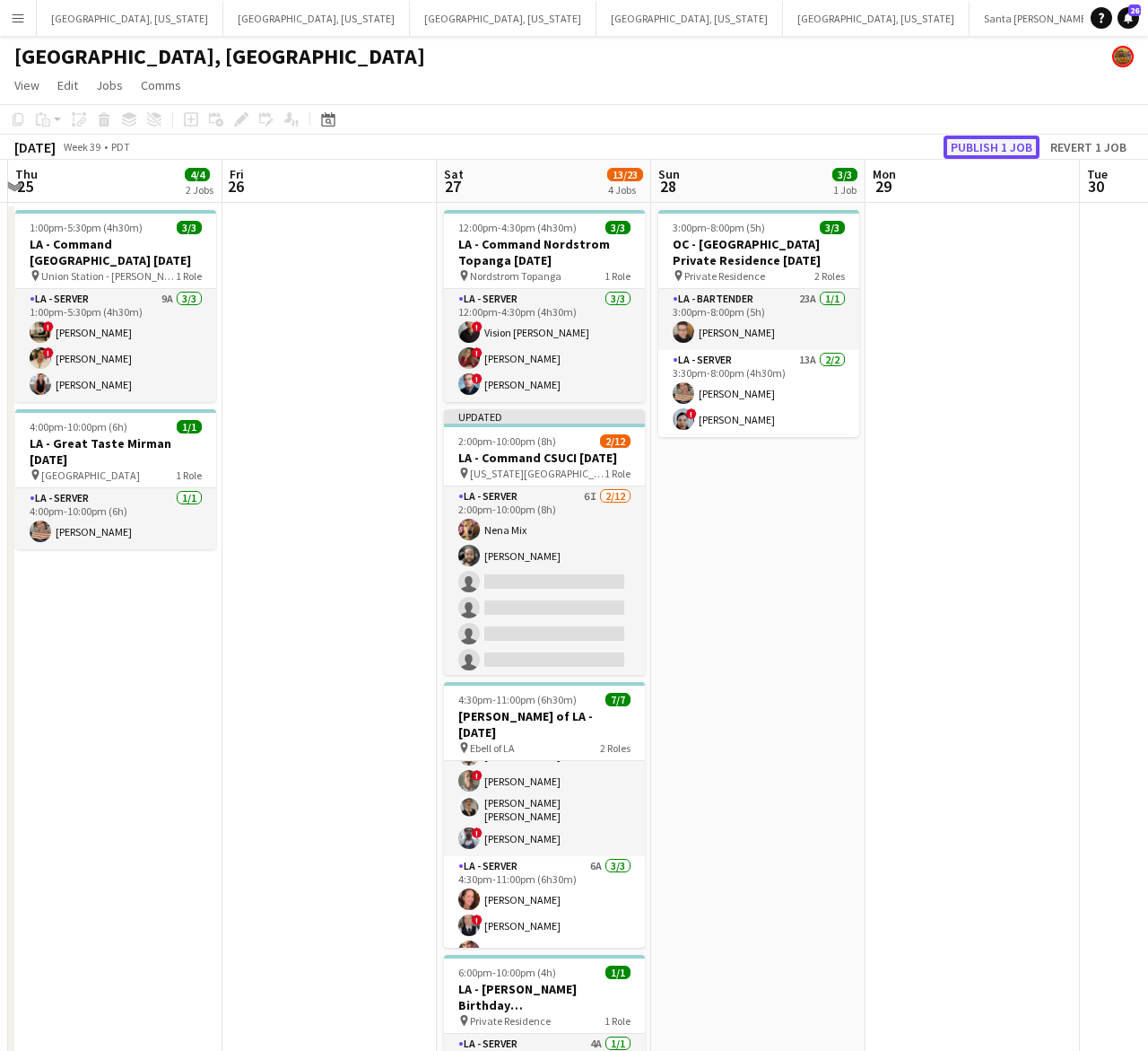
click at [976, 148] on button "Publish 1 job" at bounding box center [992, 146] width 96 height 23
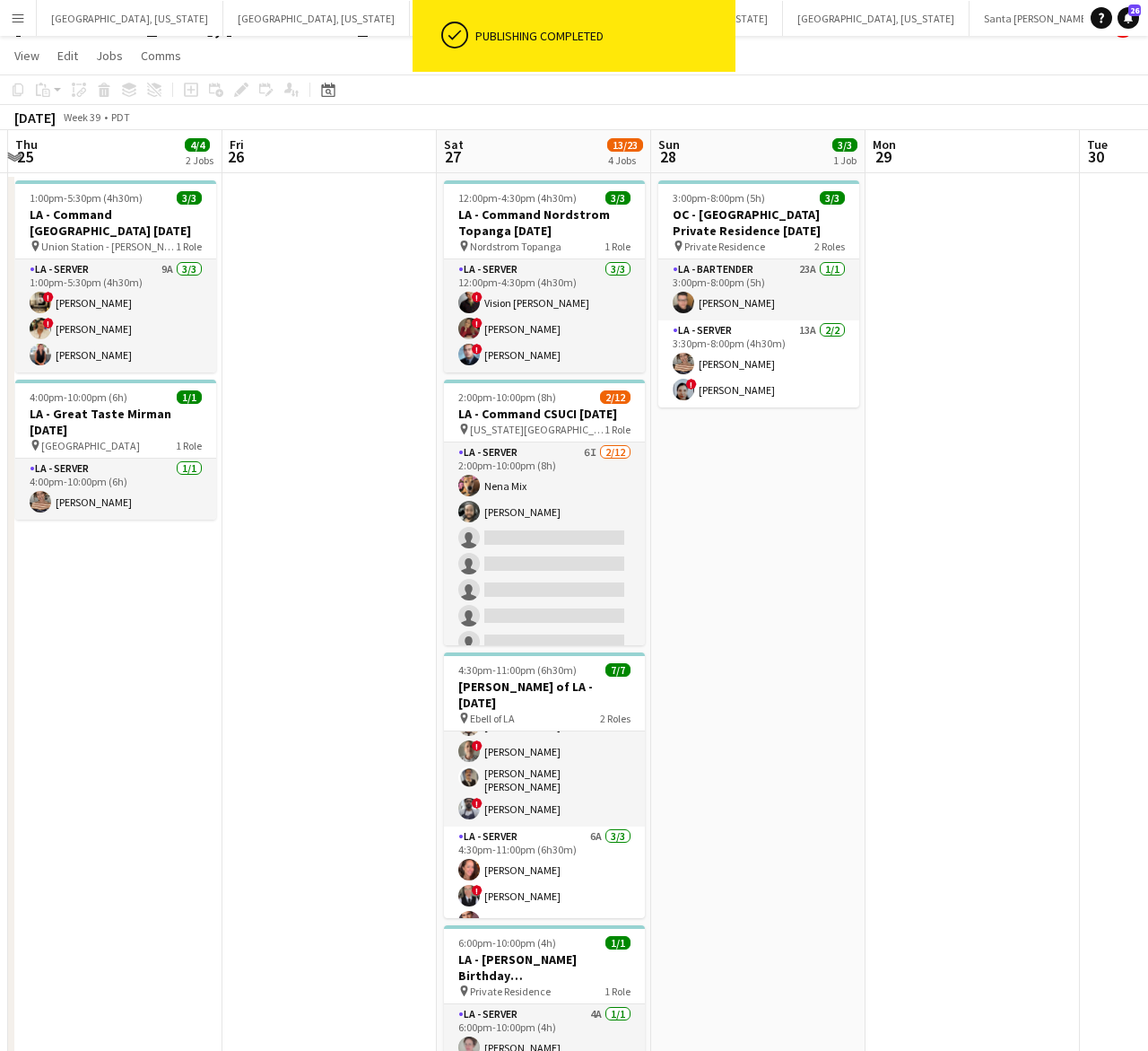
scroll to position [0, 0]
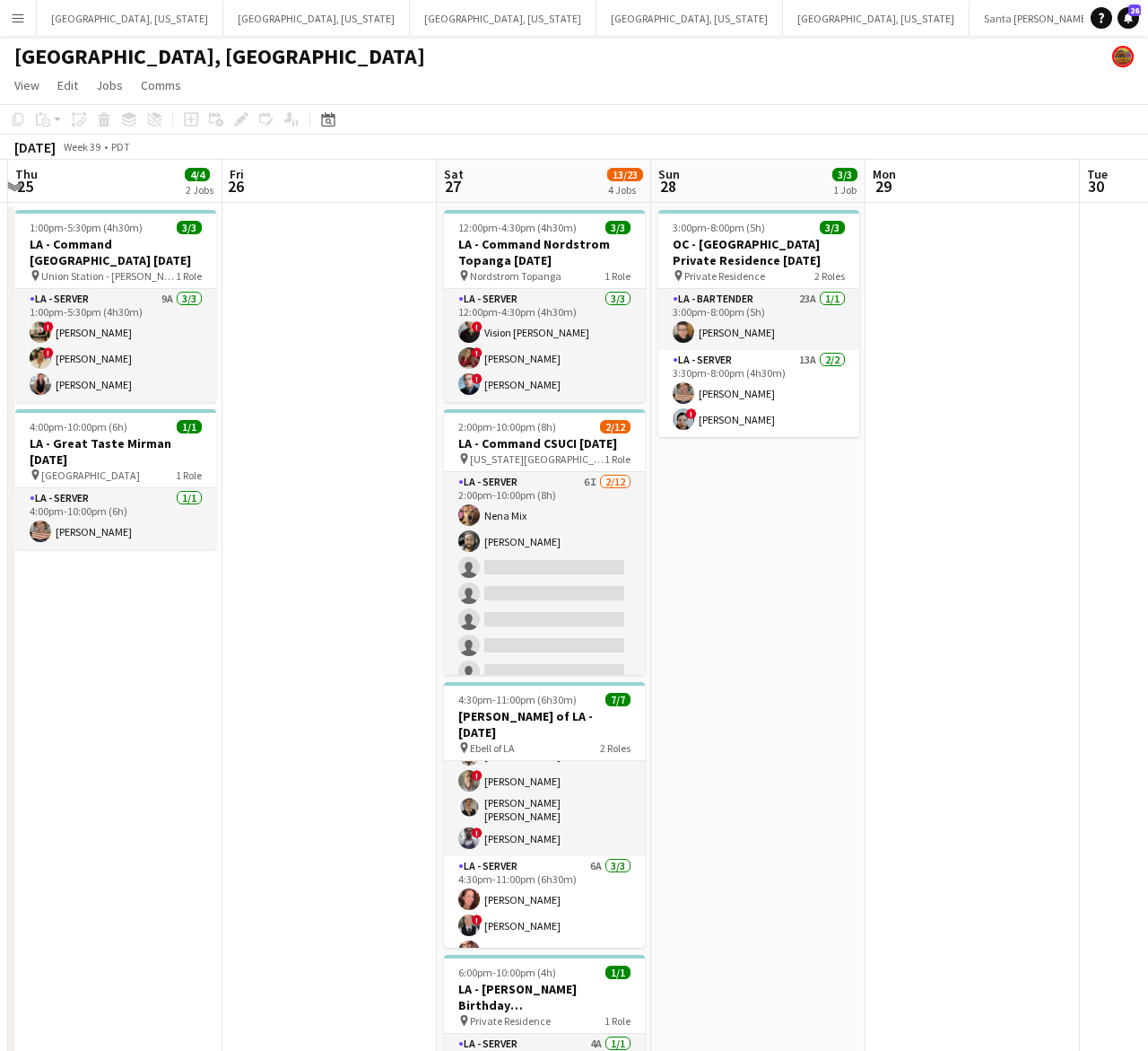
click at [637, 77] on app-page-menu "View Day view expanded Day view collapsed Month view Date picker Jump to today …" at bounding box center [574, 86] width 1148 height 34
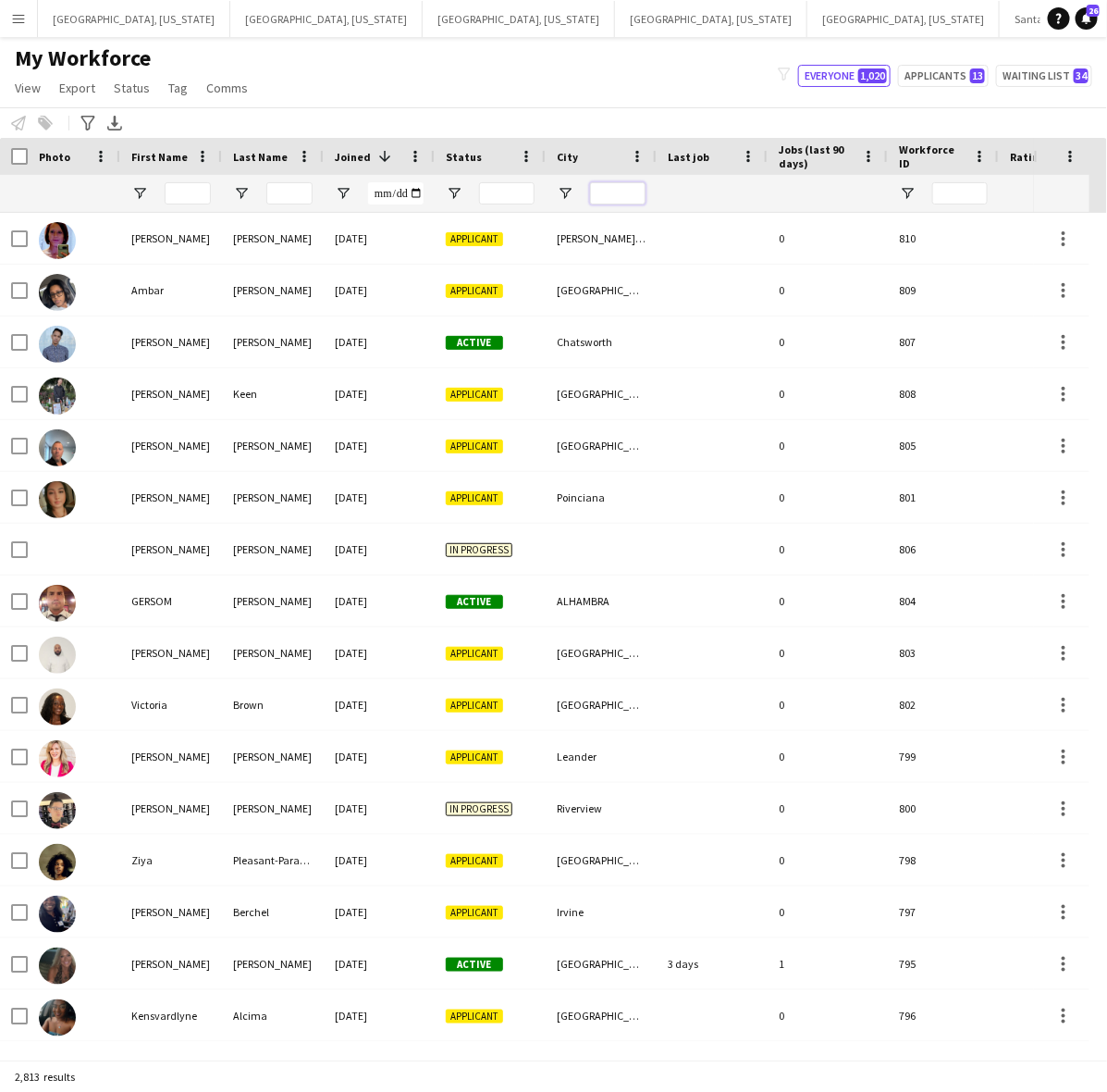
click at [617, 188] on input "City Filter Input" at bounding box center [618, 192] width 56 height 22
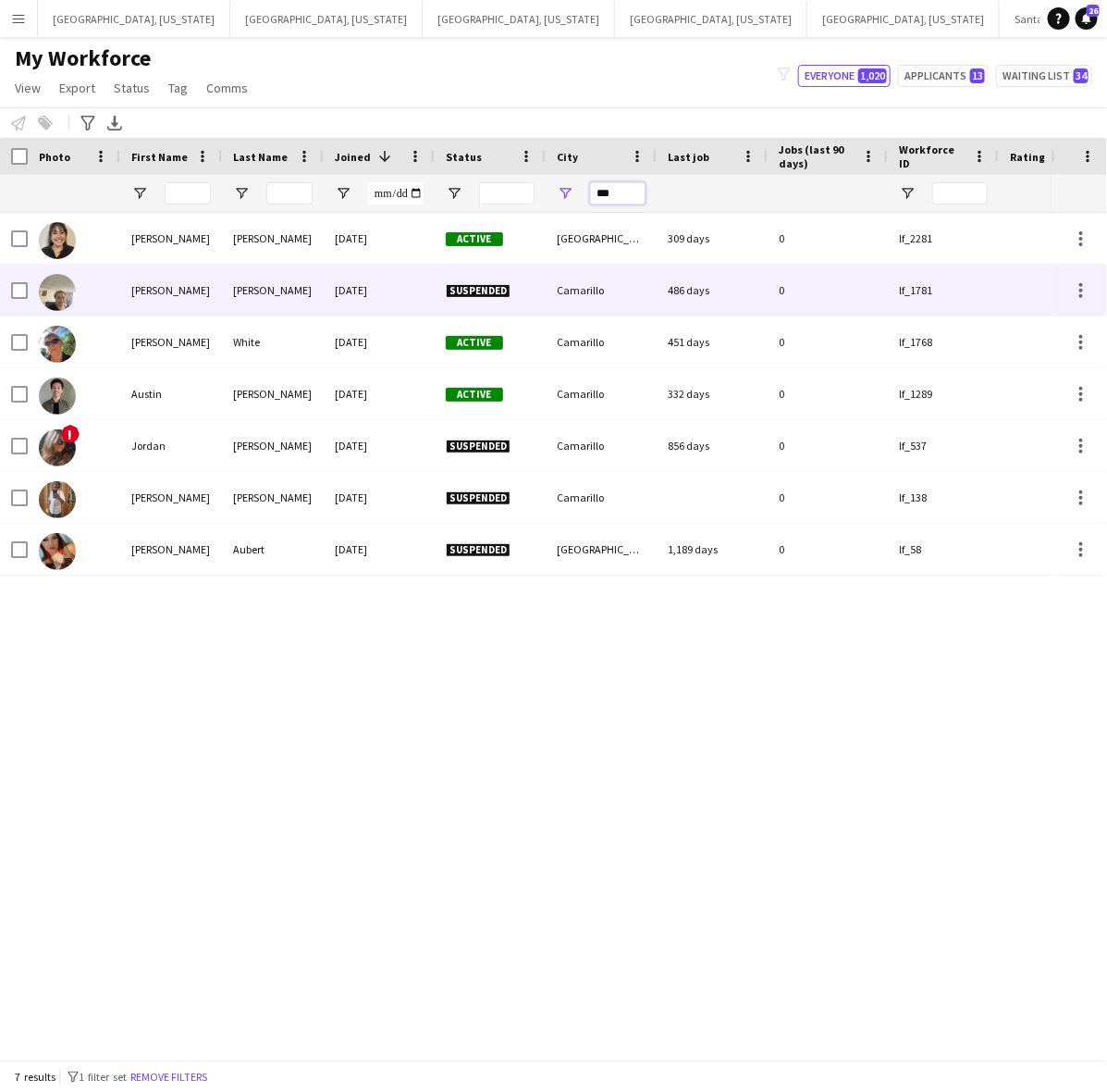
type input "***"
click at [305, 284] on div "Rivas" at bounding box center [272, 290] width 101 height 51
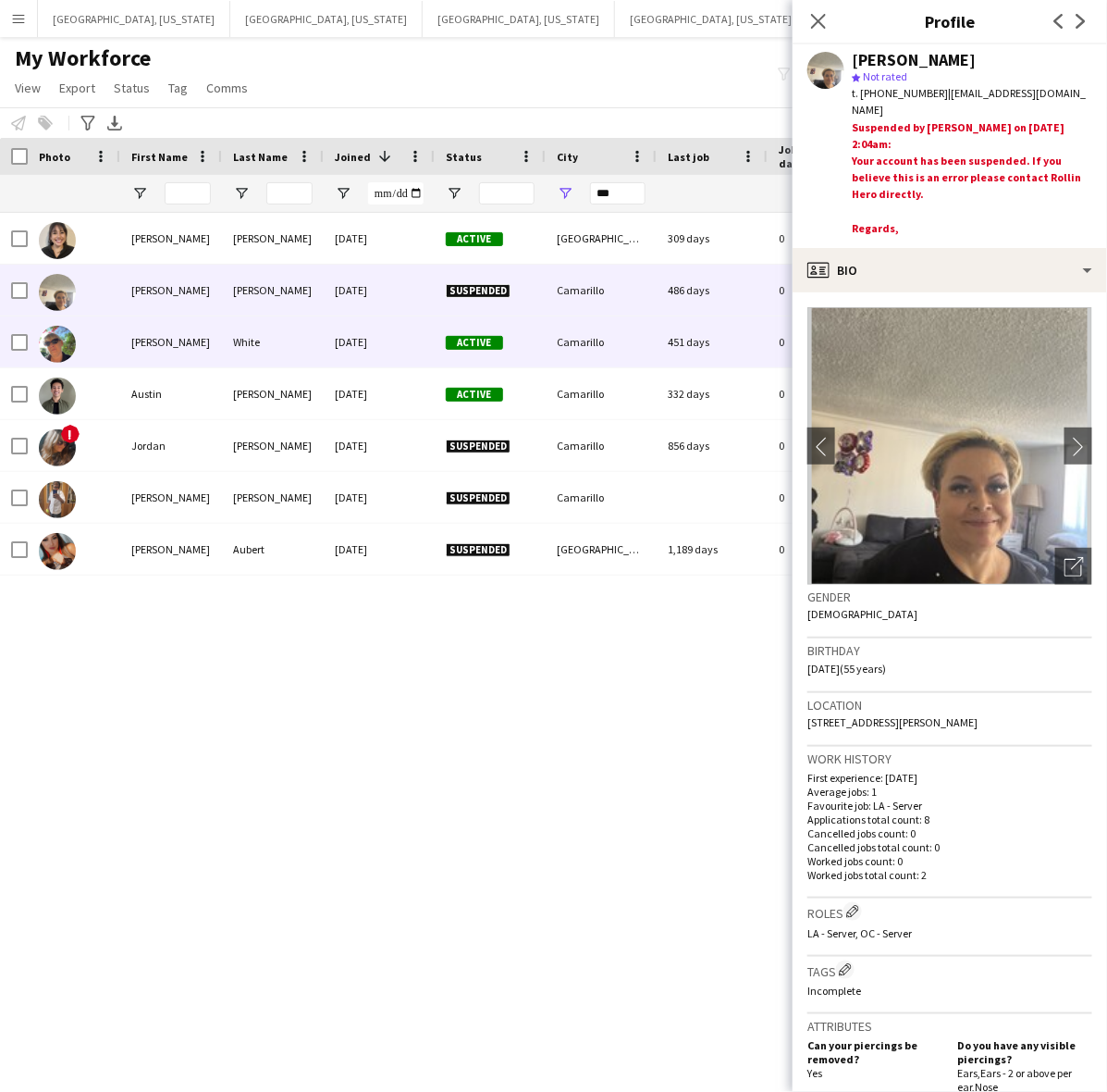
click at [353, 344] on div "03-18-2024" at bounding box center [379, 342] width 111 height 51
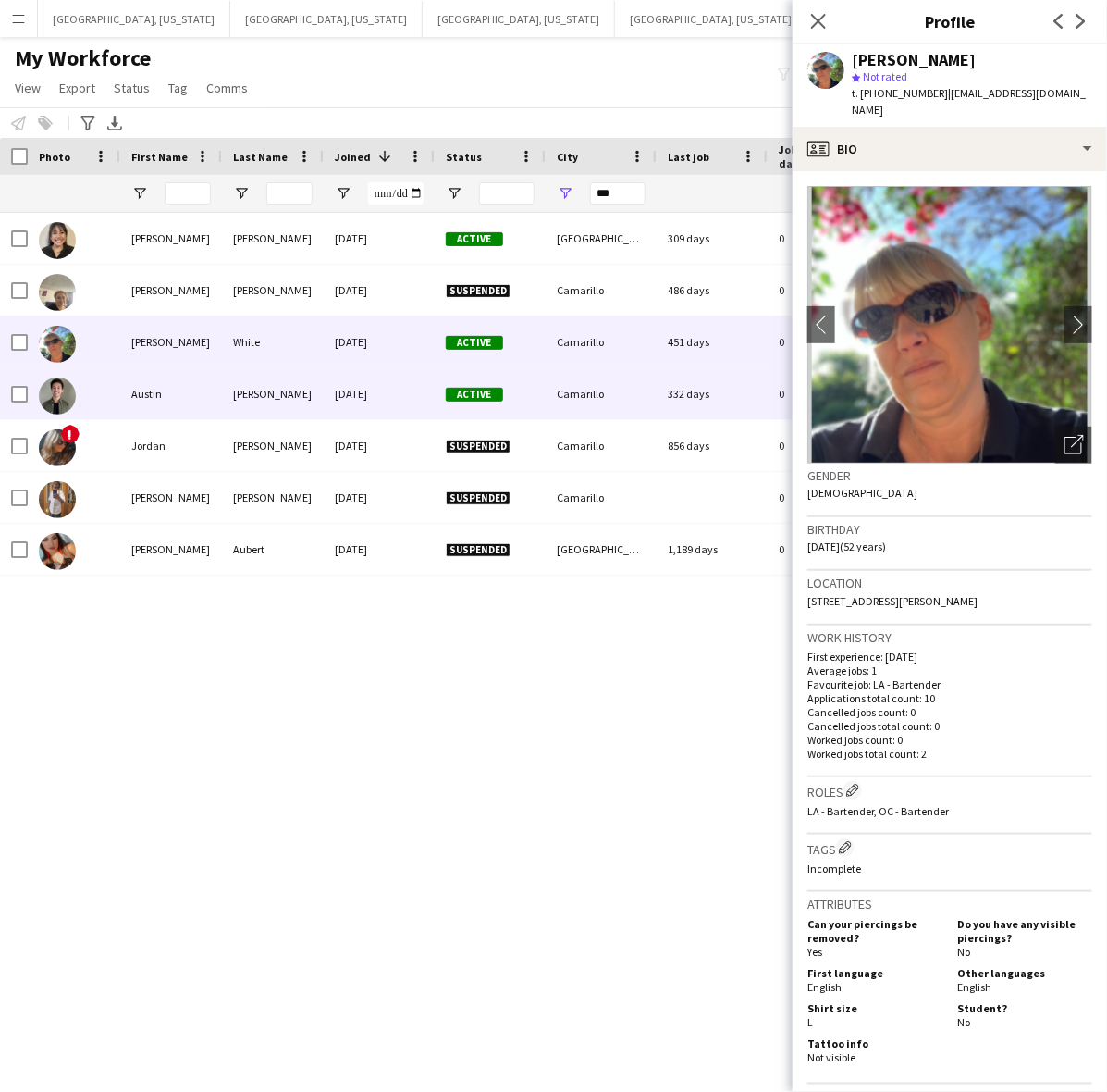
click at [362, 379] on div "10-05-2023" at bounding box center [379, 393] width 111 height 51
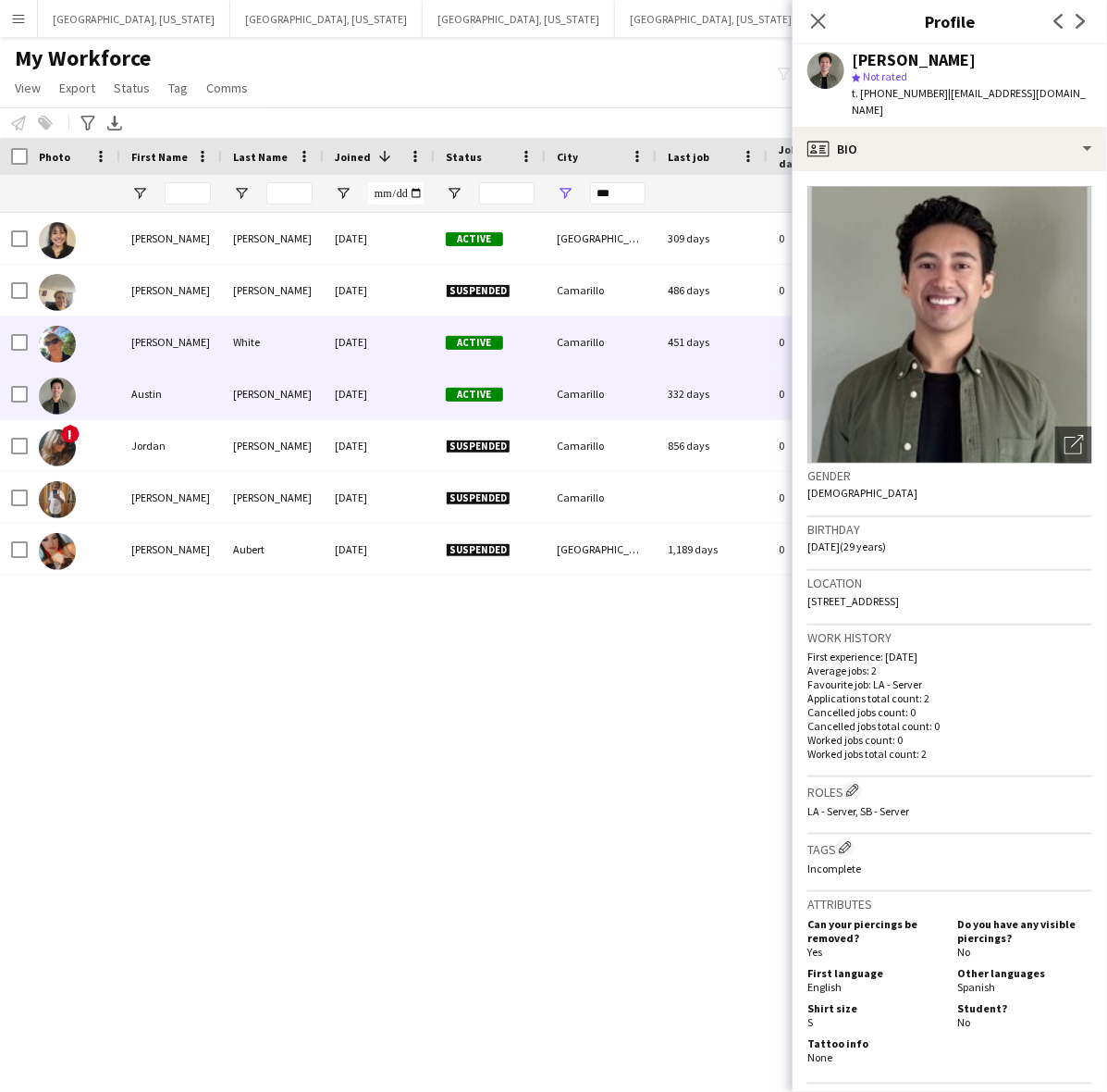
click at [375, 350] on div "03-18-2024" at bounding box center [379, 342] width 111 height 51
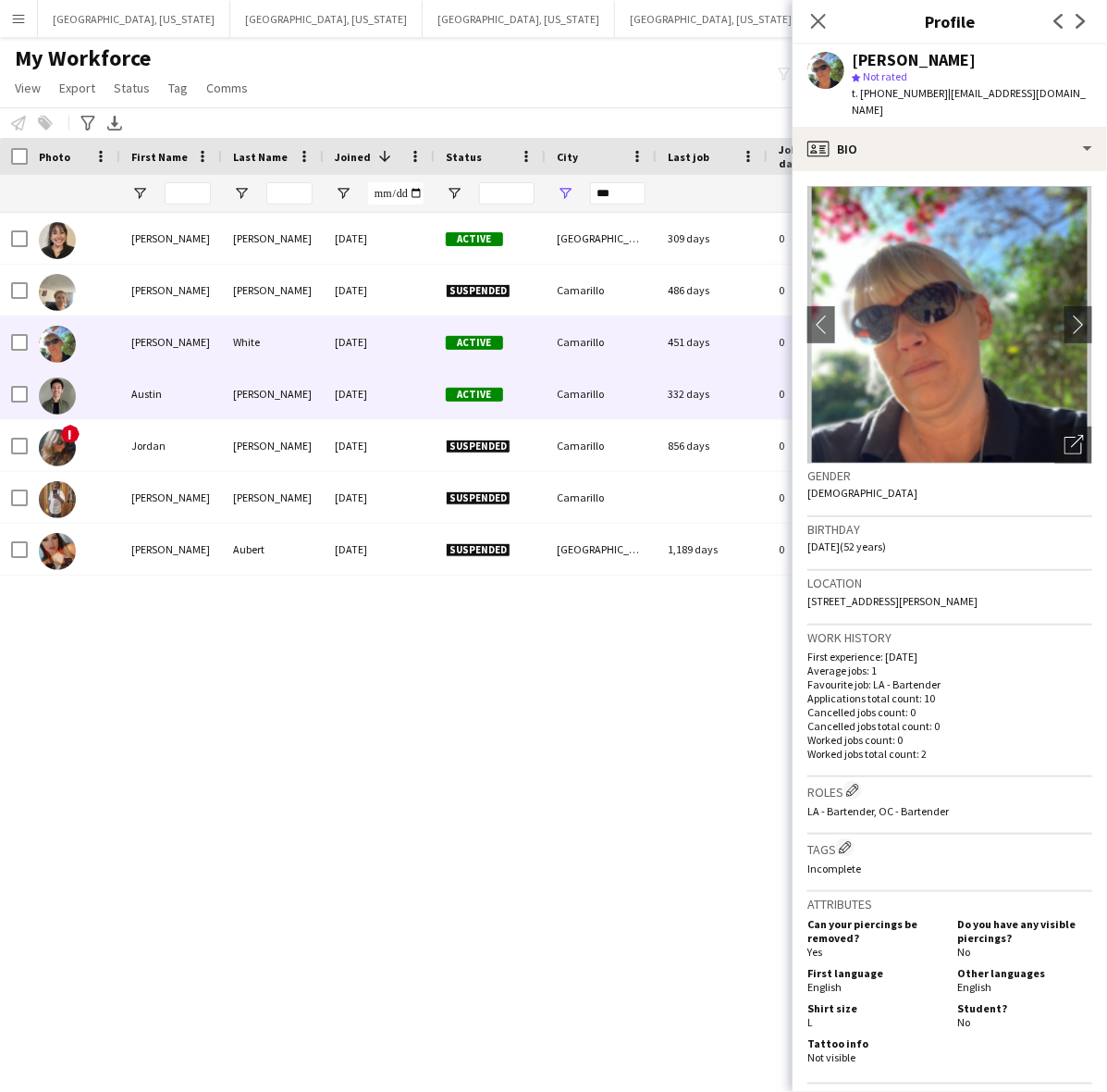
click at [385, 391] on div "10-05-2023" at bounding box center [379, 393] width 111 height 51
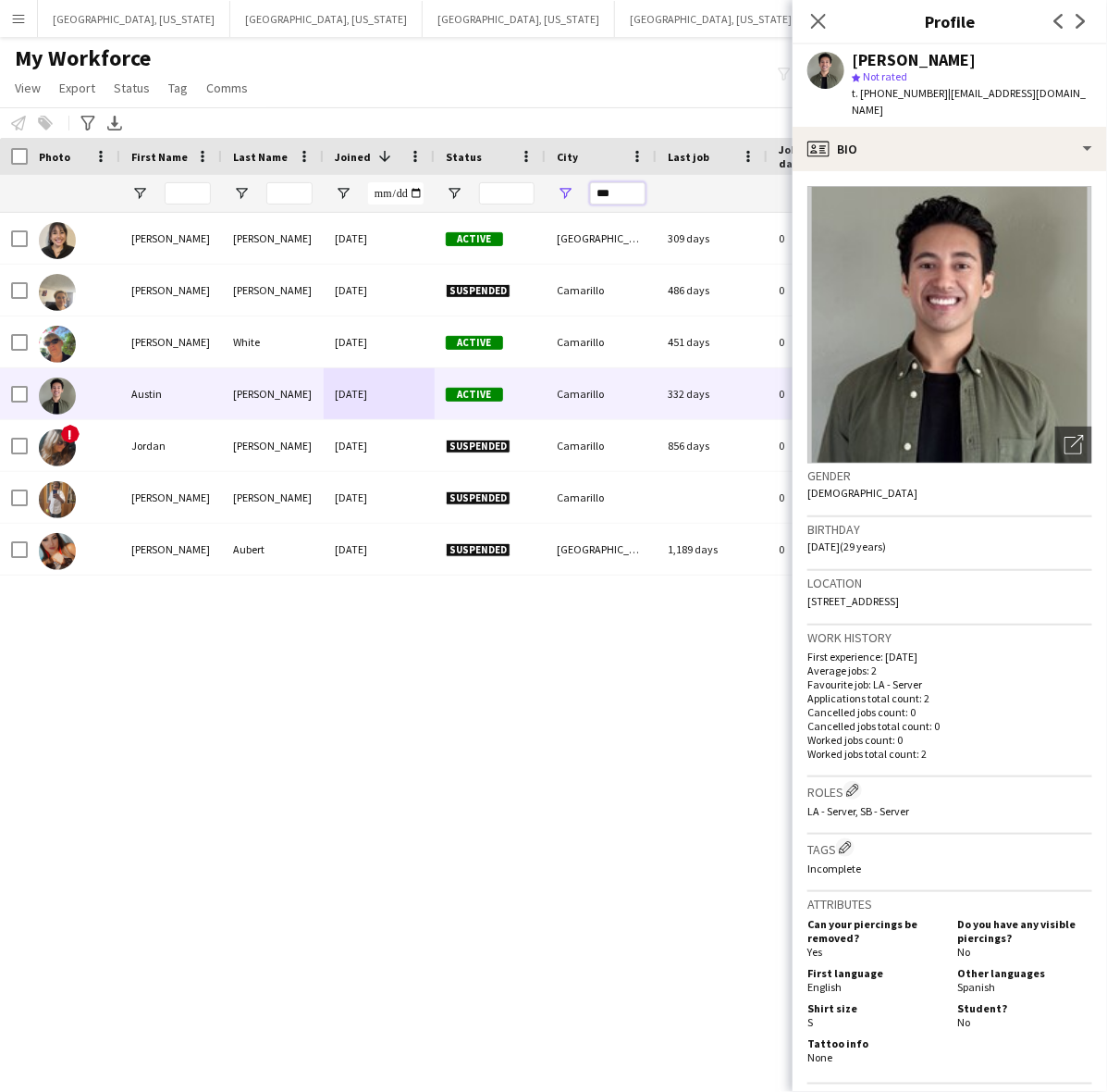
drag, startPoint x: 631, startPoint y: 190, endPoint x: 522, endPoint y: 199, distance: 109.4
click at [524, 199] on div at bounding box center [1003, 192] width 2005 height 37
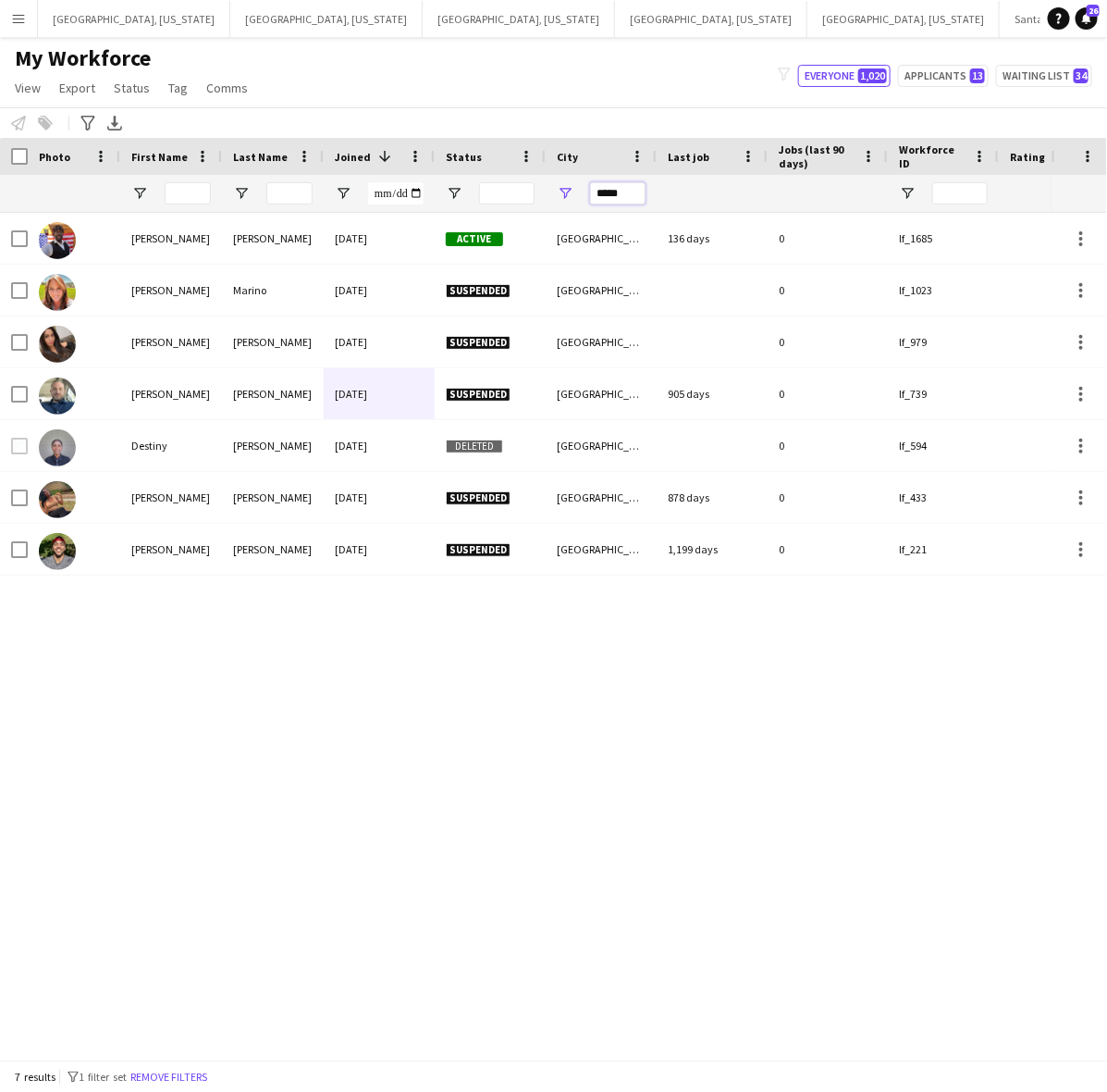
drag, startPoint x: 634, startPoint y: 191, endPoint x: 573, endPoint y: 186, distance: 61.2
click at [573, 186] on div "*****" at bounding box center [601, 192] width 111 height 37
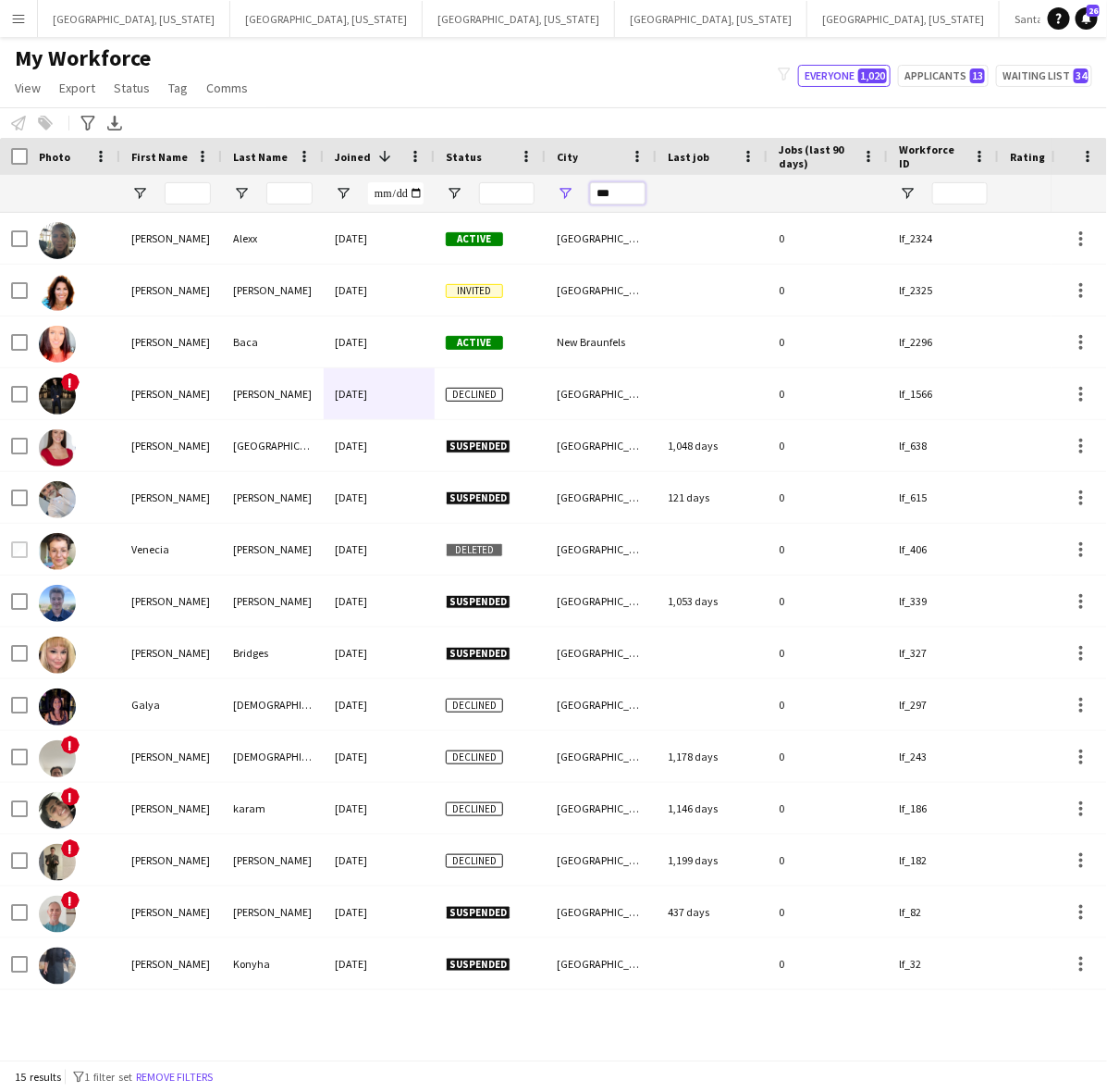
drag, startPoint x: 626, startPoint y: 191, endPoint x: 575, endPoint y: 191, distance: 51.0
click at [578, 191] on div "***" at bounding box center [601, 192] width 111 height 37
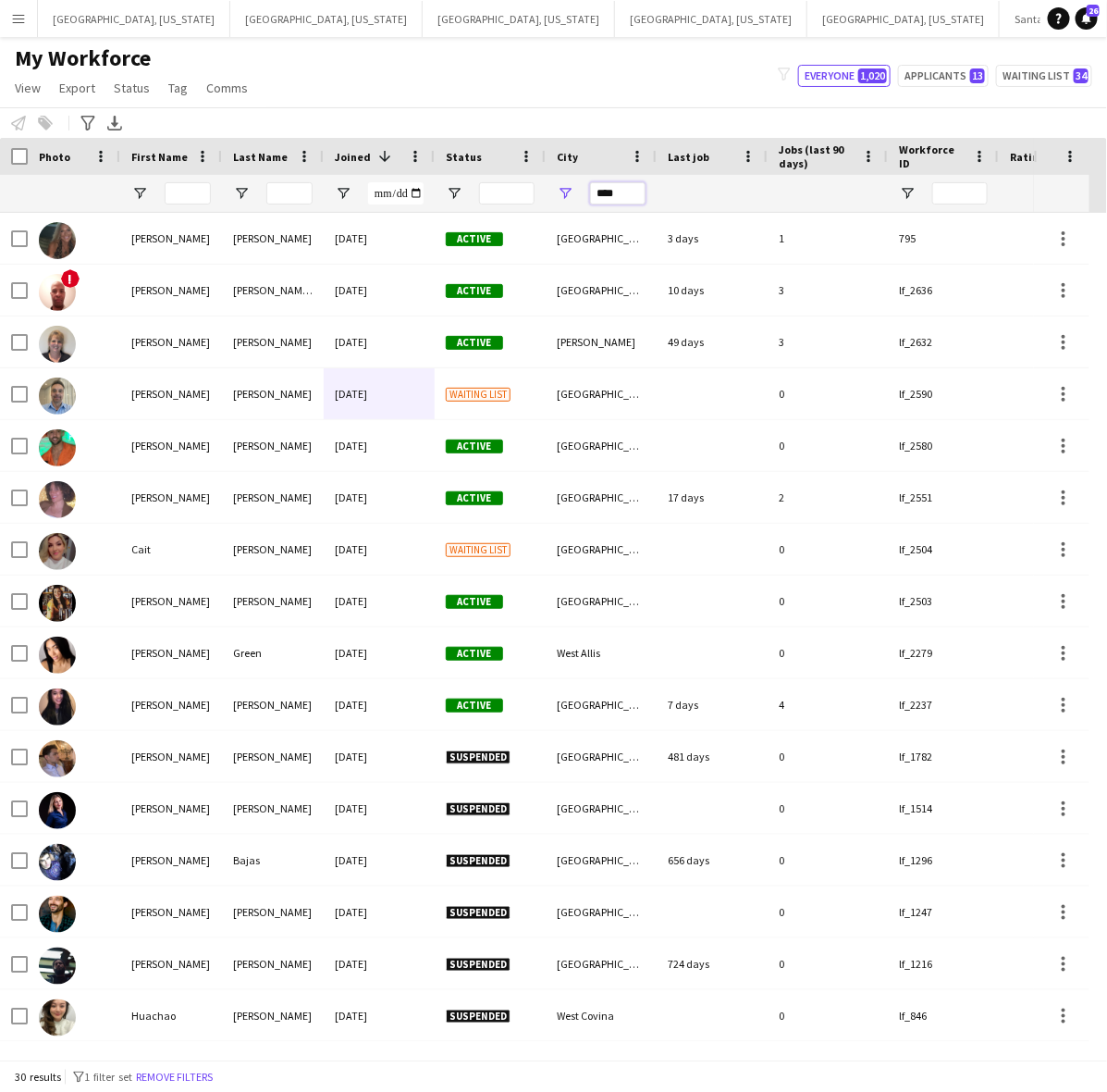
drag, startPoint x: 629, startPoint y: 186, endPoint x: 597, endPoint y: 178, distance: 33.0
click at [592, 195] on input "****" at bounding box center [618, 192] width 56 height 22
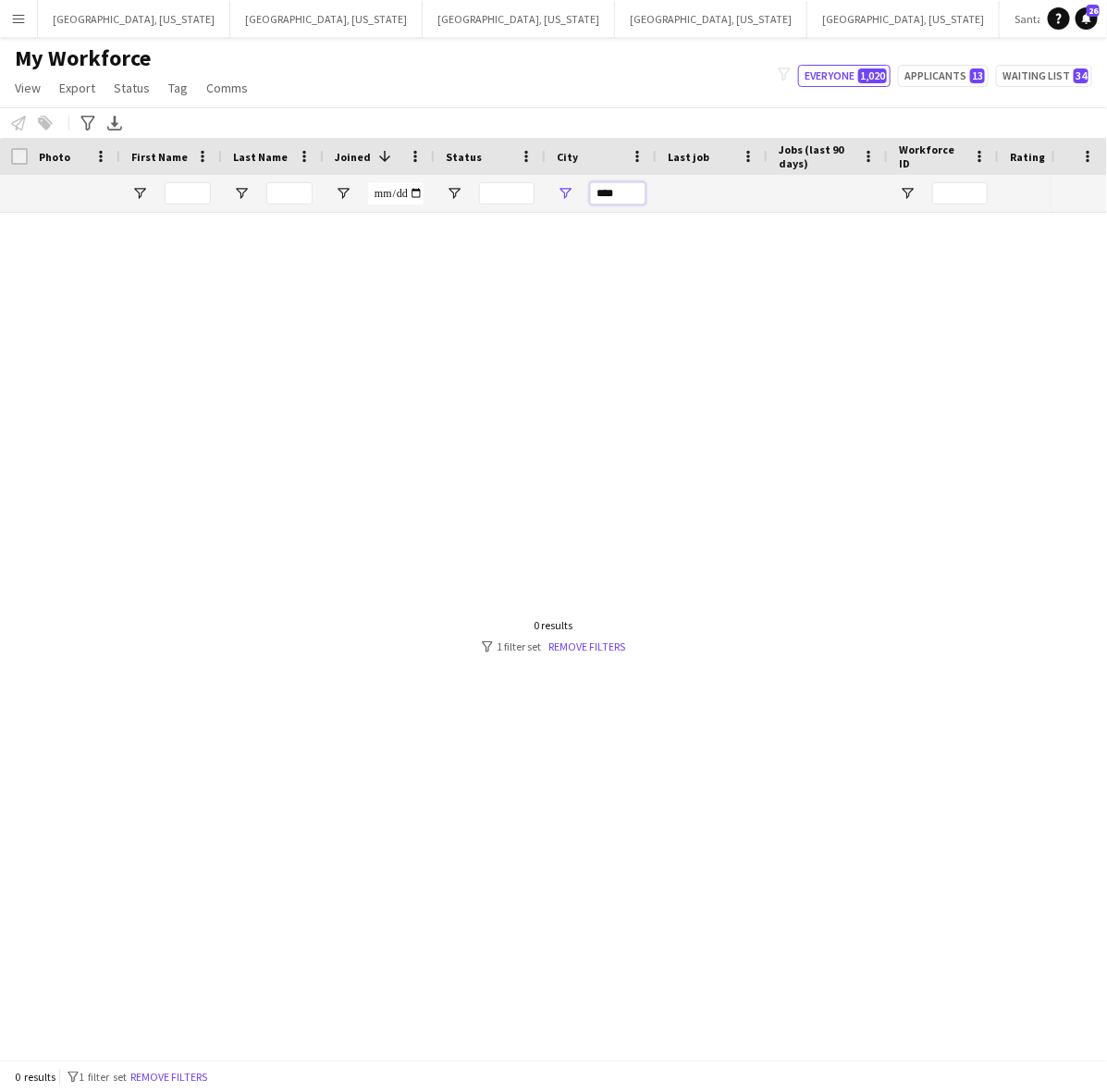
drag, startPoint x: 626, startPoint y: 196, endPoint x: 554, endPoint y: 190, distance: 72.2
click at [554, 190] on div "****" at bounding box center [601, 192] width 111 height 37
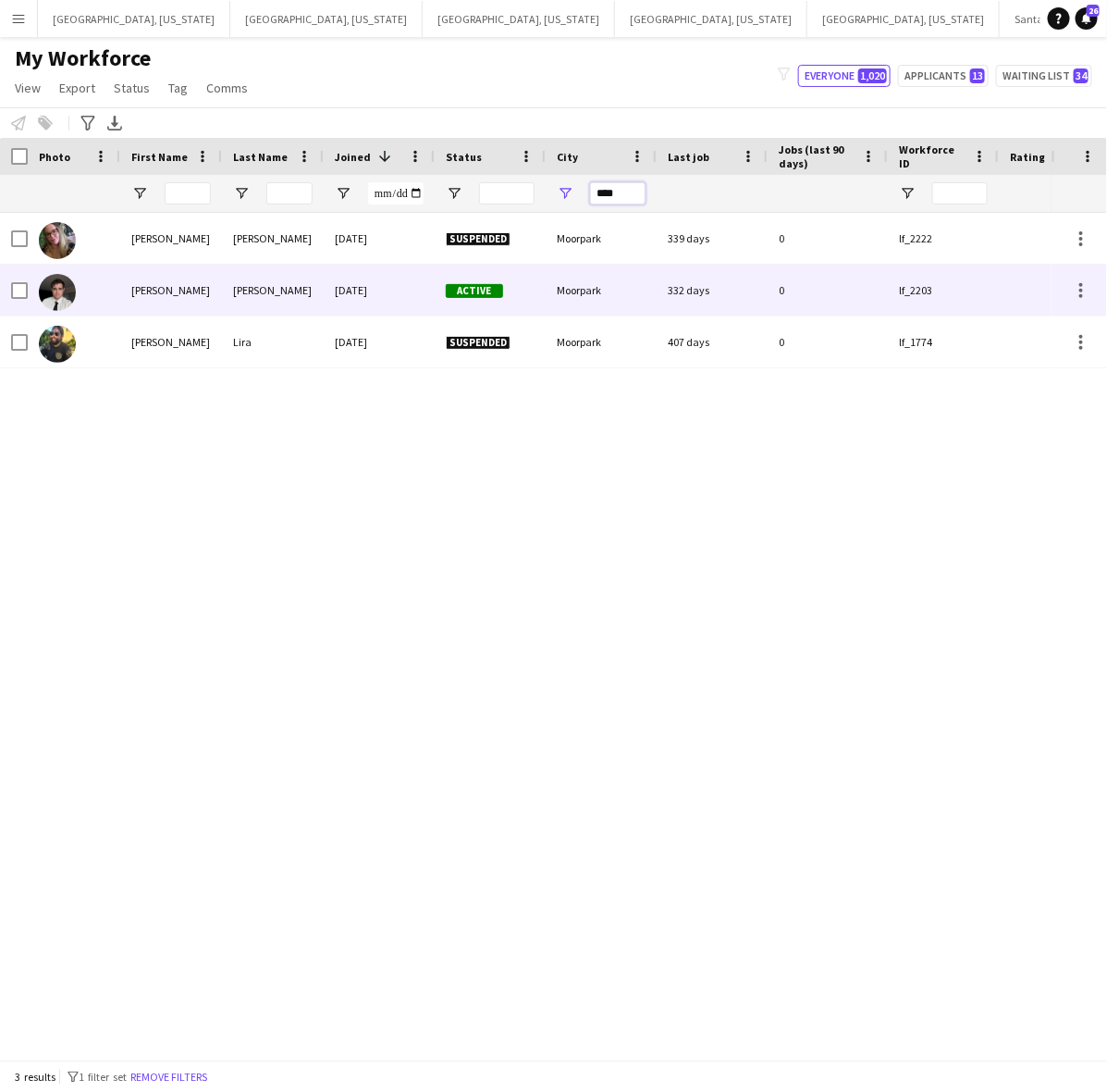
type input "****"
click at [499, 279] on div "Active" at bounding box center [490, 290] width 111 height 51
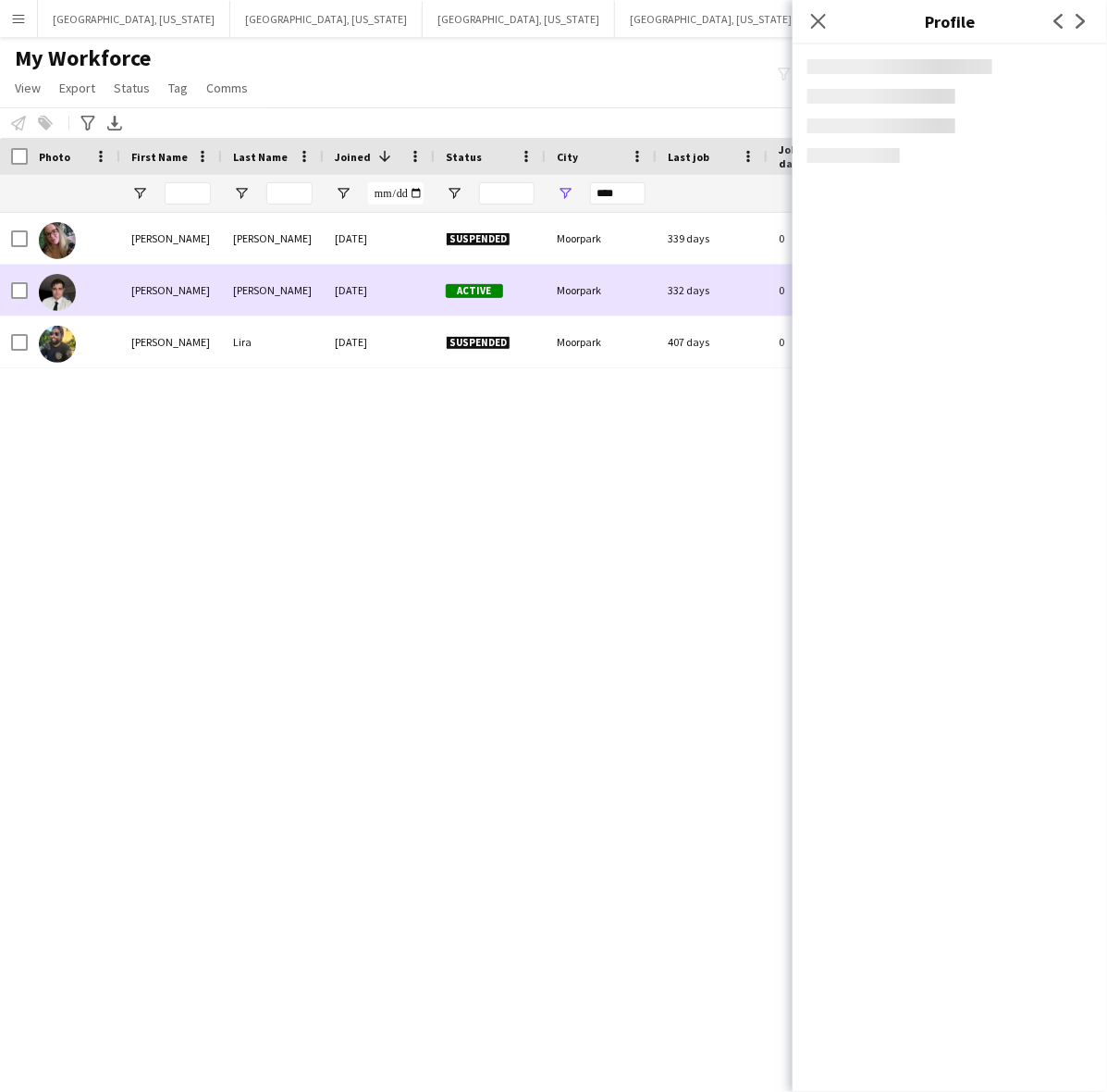
click at [502, 279] on div "Active" at bounding box center [490, 290] width 111 height 51
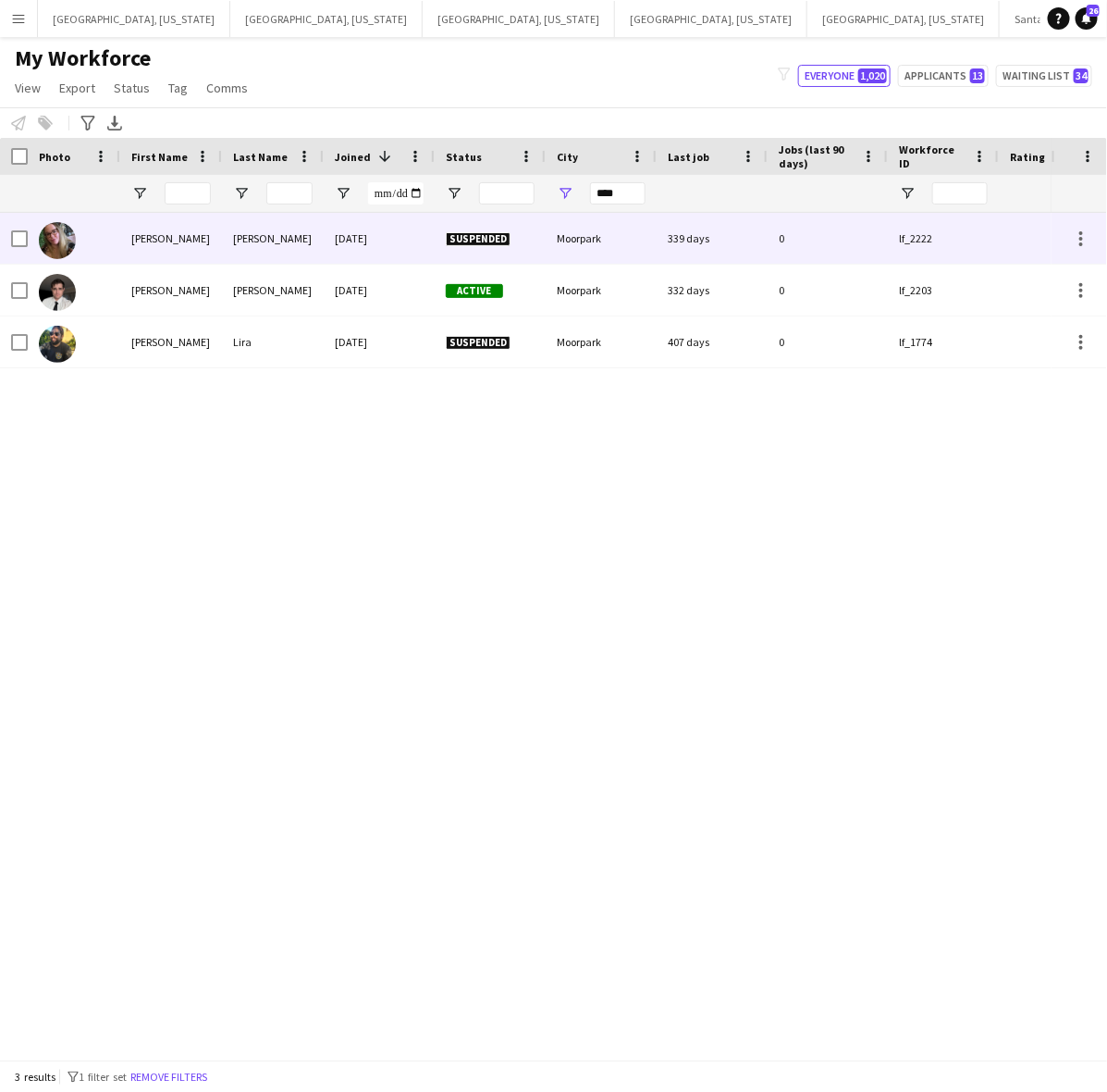
click at [564, 202] on div "****" at bounding box center [601, 192] width 111 height 37
click at [567, 234] on div "Moorpark" at bounding box center [601, 238] width 111 height 51
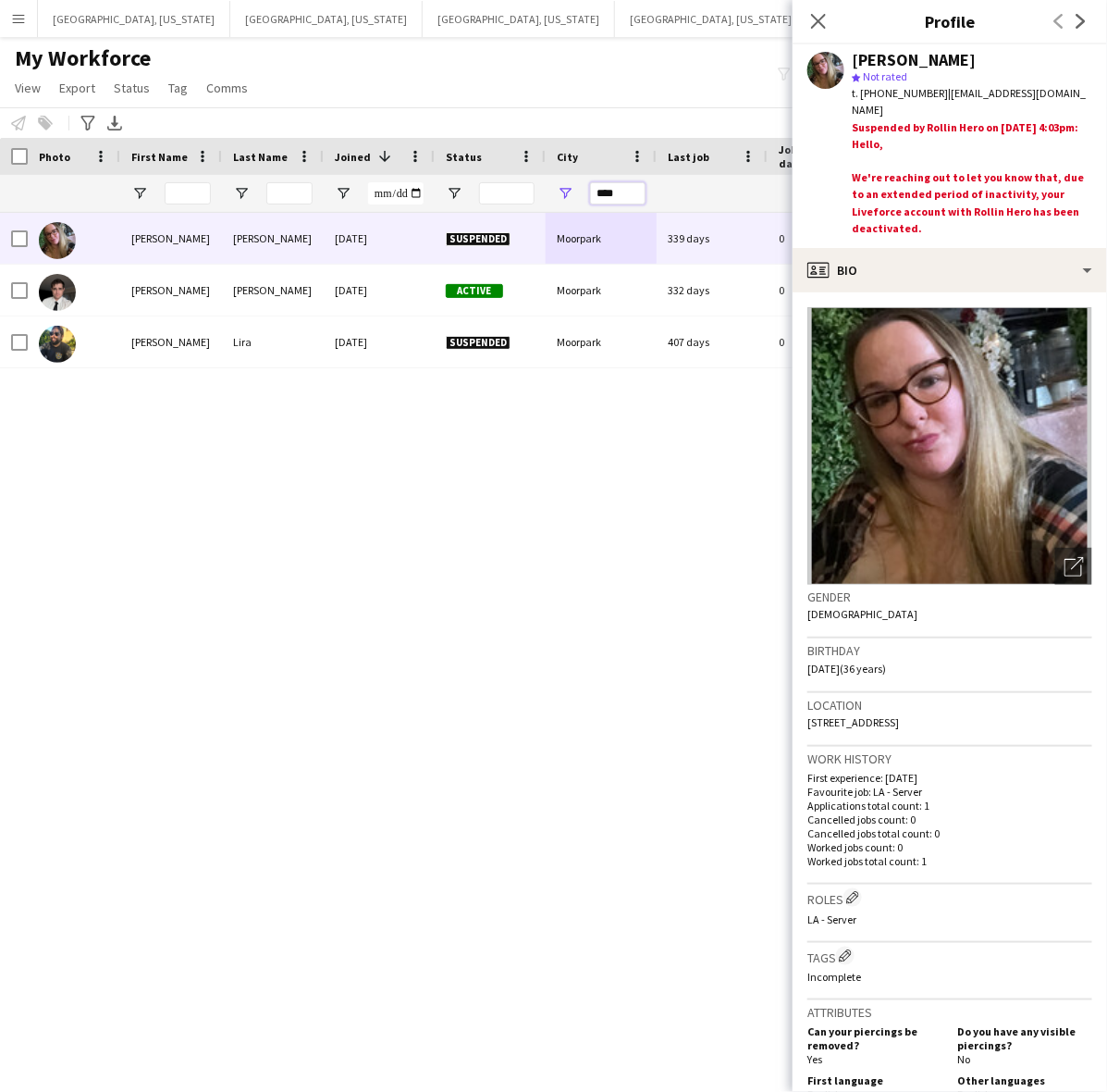
drag, startPoint x: 637, startPoint y: 190, endPoint x: 557, endPoint y: 191, distance: 80.0
click at [559, 191] on div "****" at bounding box center [601, 192] width 111 height 37
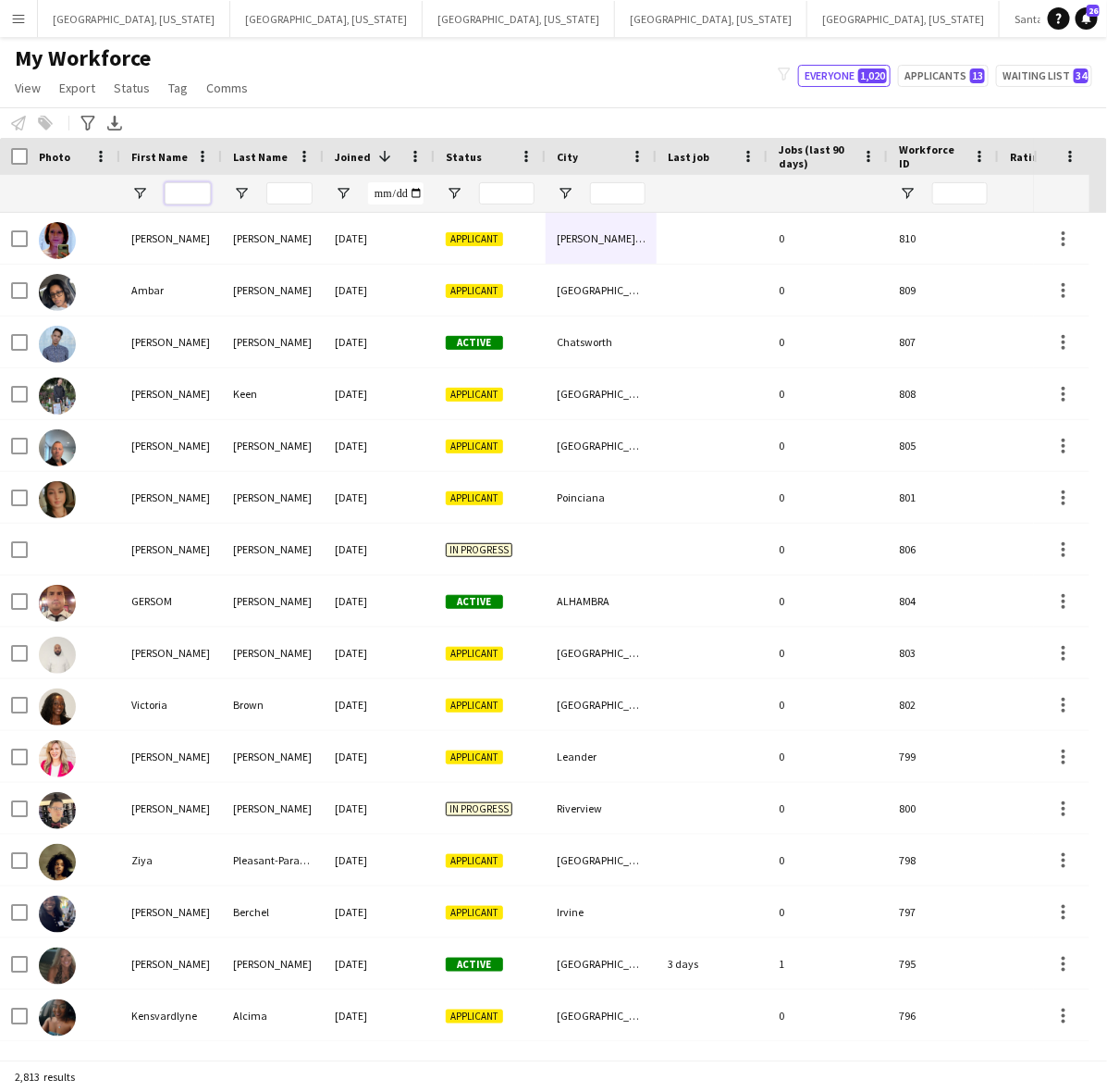
click at [195, 188] on input "First Name Filter Input" at bounding box center [188, 192] width 46 height 22
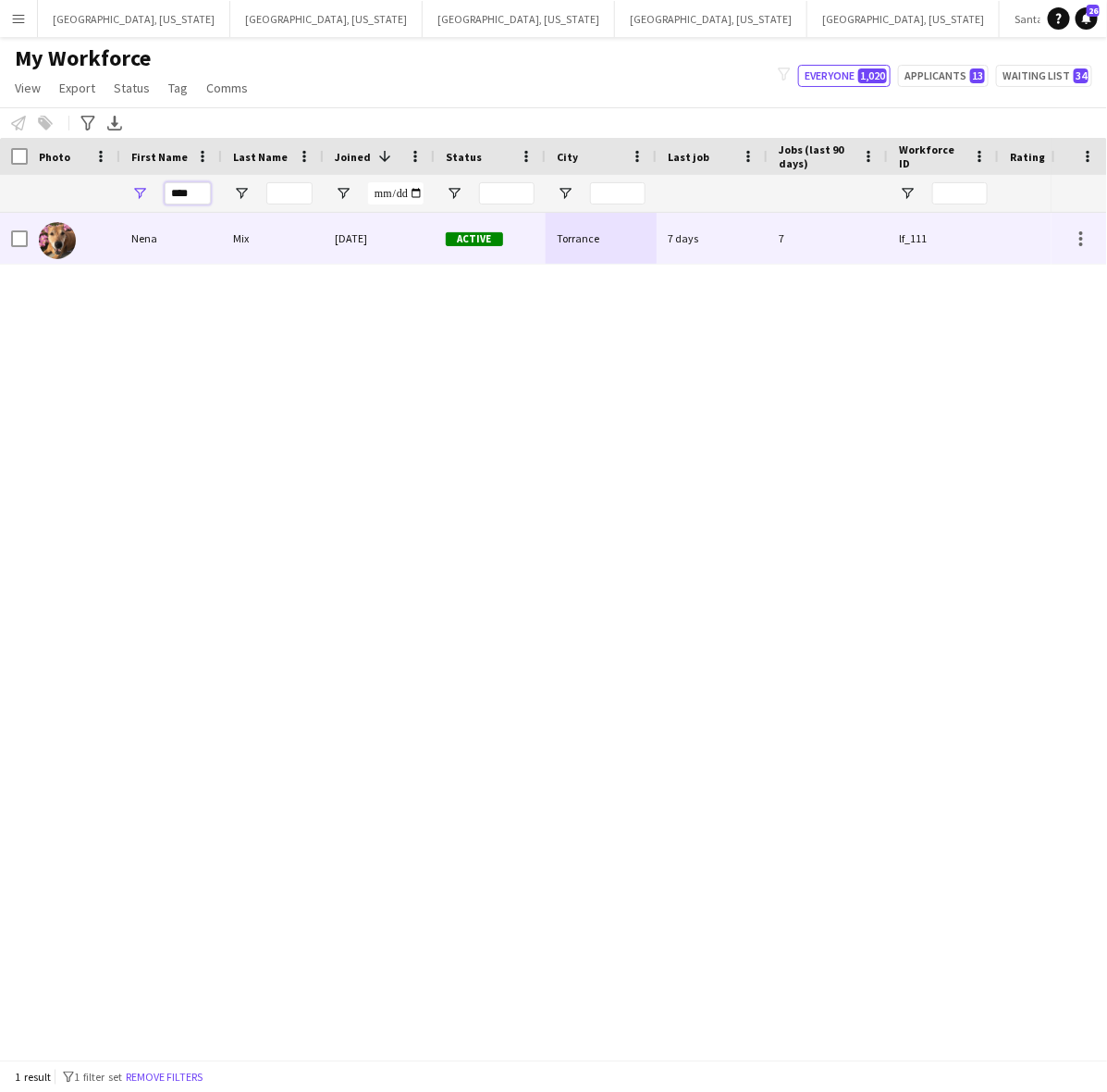
type input "****"
click at [207, 229] on div "Nena" at bounding box center [171, 238] width 101 height 51
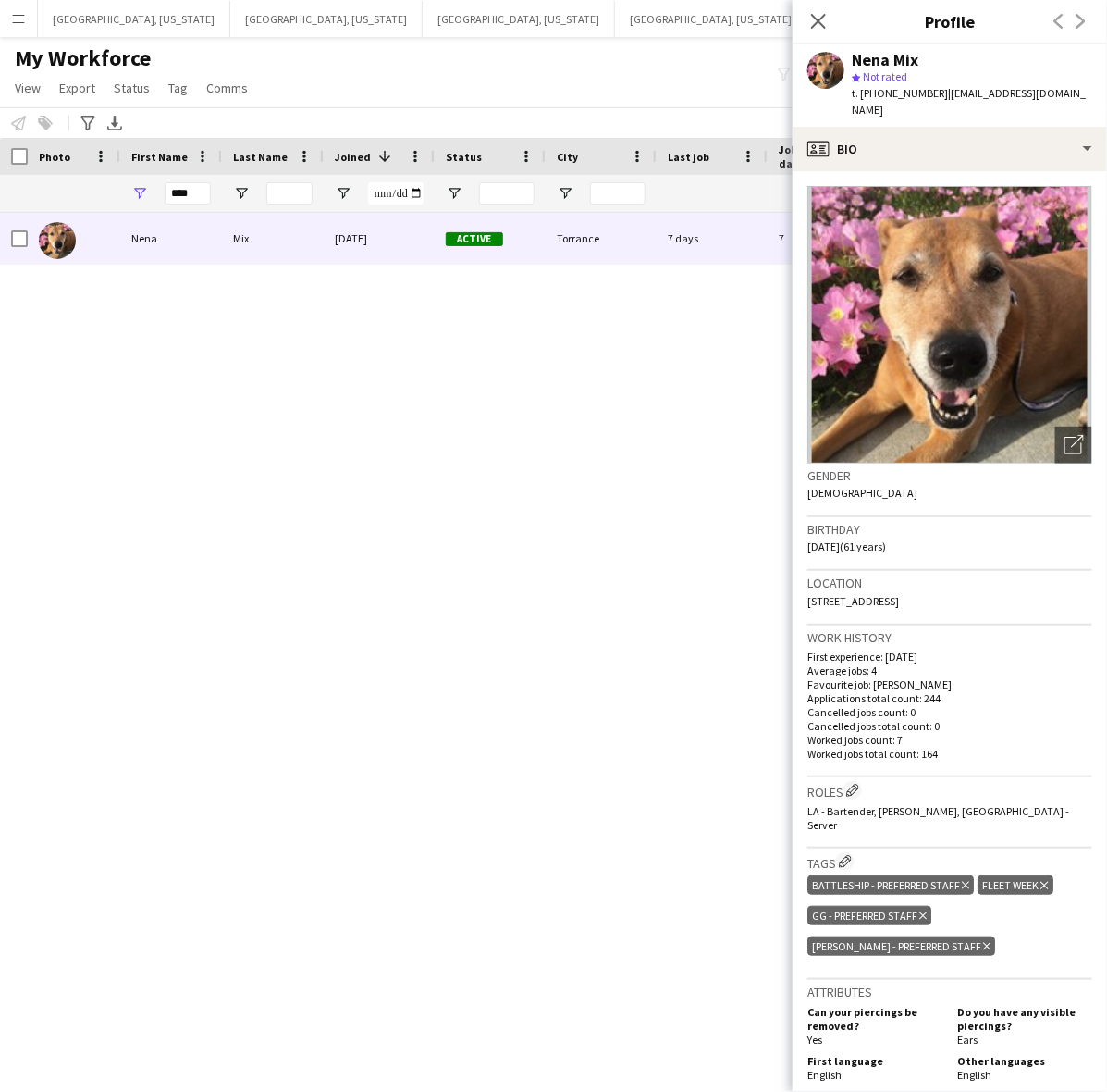
click at [662, 366] on div "Nena Mix 05-18-2022 Active Torrance 7 days 7 lf_111 nenamix1@yahoo.com" at bounding box center [526, 627] width 1052 height 829
drag, startPoint x: 47, startPoint y: 194, endPoint x: 39, endPoint y: 190, distance: 8.9
click at [42, 191] on div "****" at bounding box center [1003, 192] width 2005 height 37
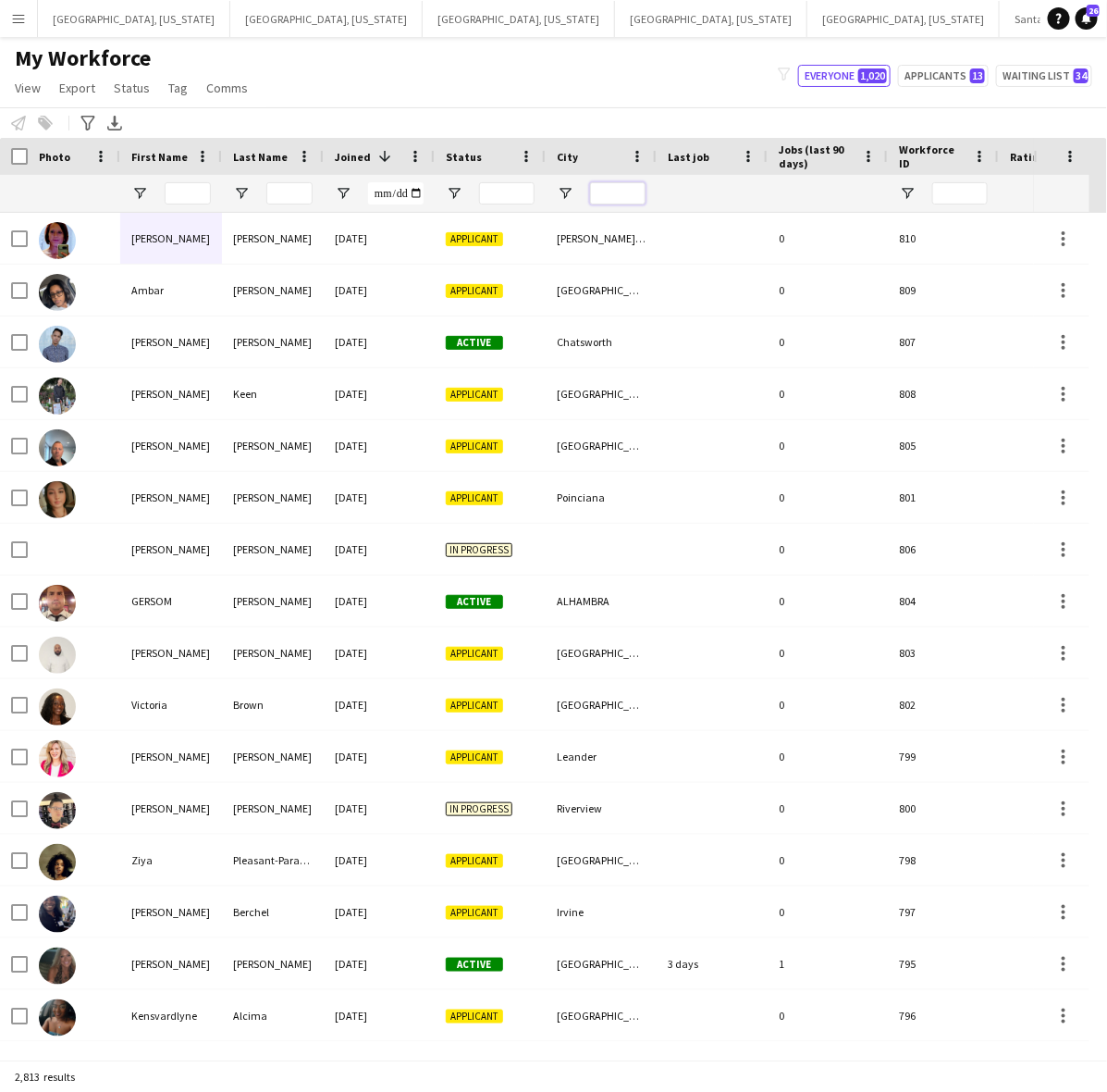
click at [625, 194] on input "City Filter Input" at bounding box center [618, 192] width 56 height 22
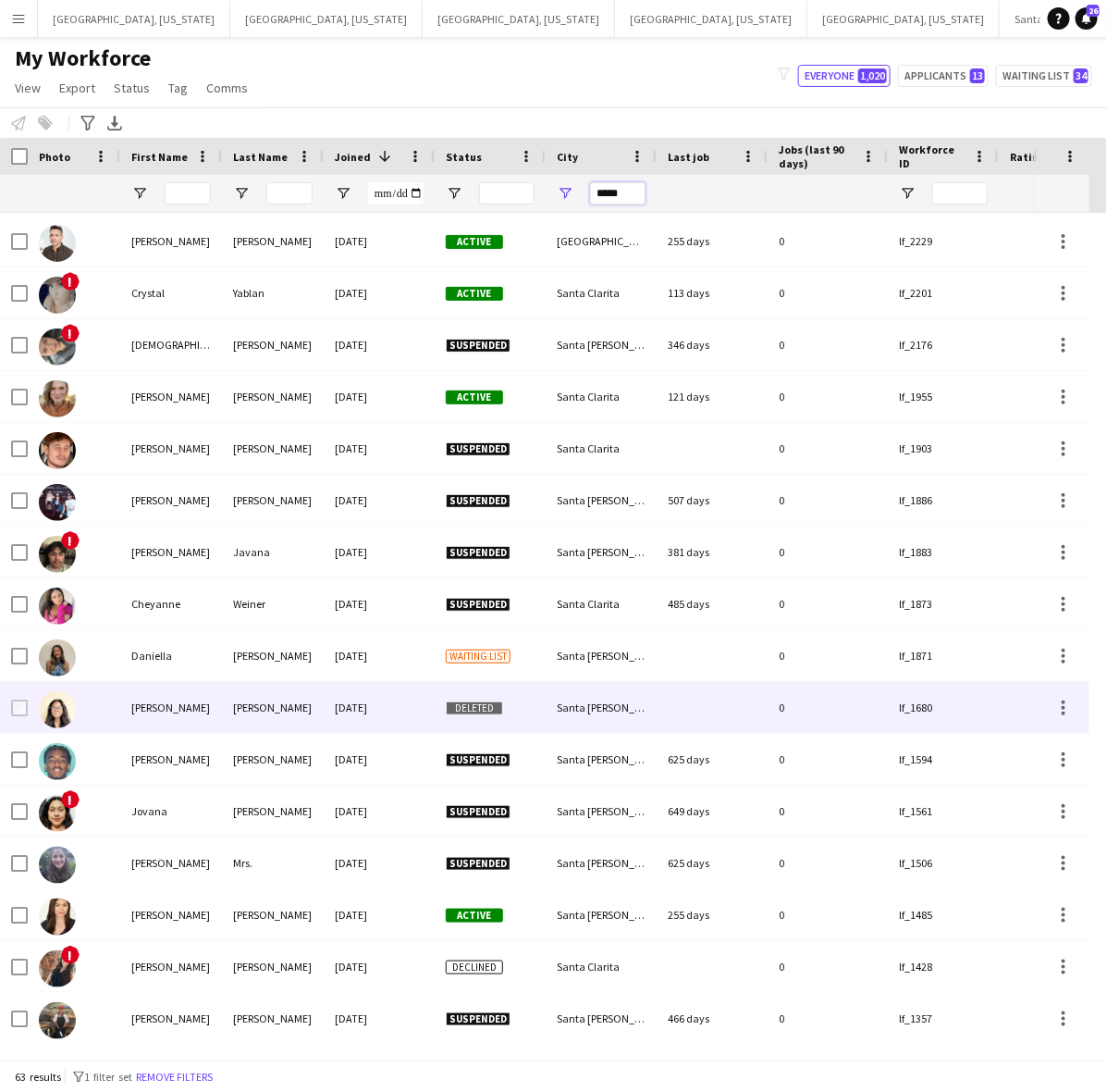
scroll to position [347, 0]
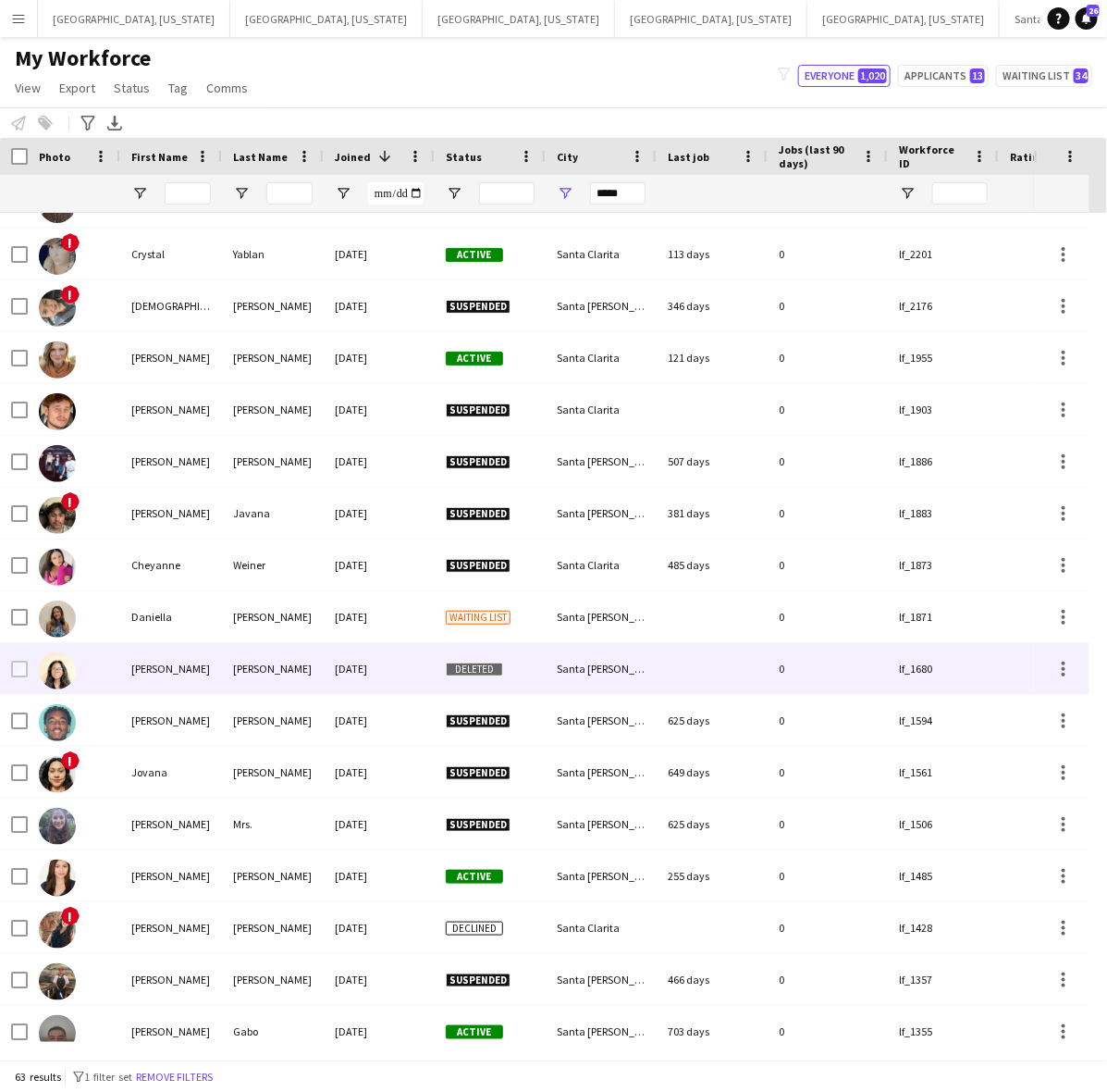
click at [611, 658] on div "Santa Rosa" at bounding box center [601, 668] width 111 height 51
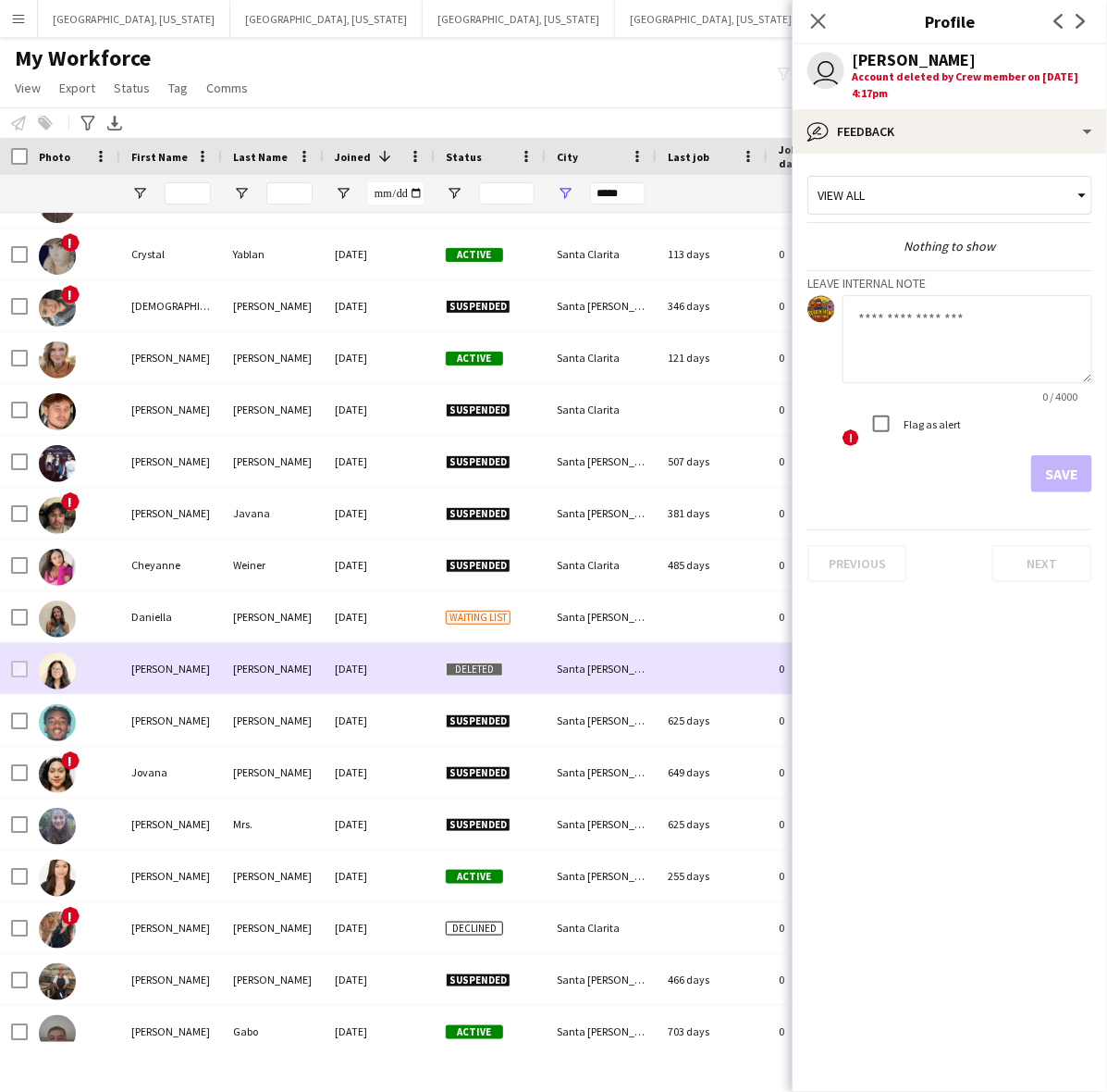
click at [699, 653] on div at bounding box center [712, 668] width 111 height 51
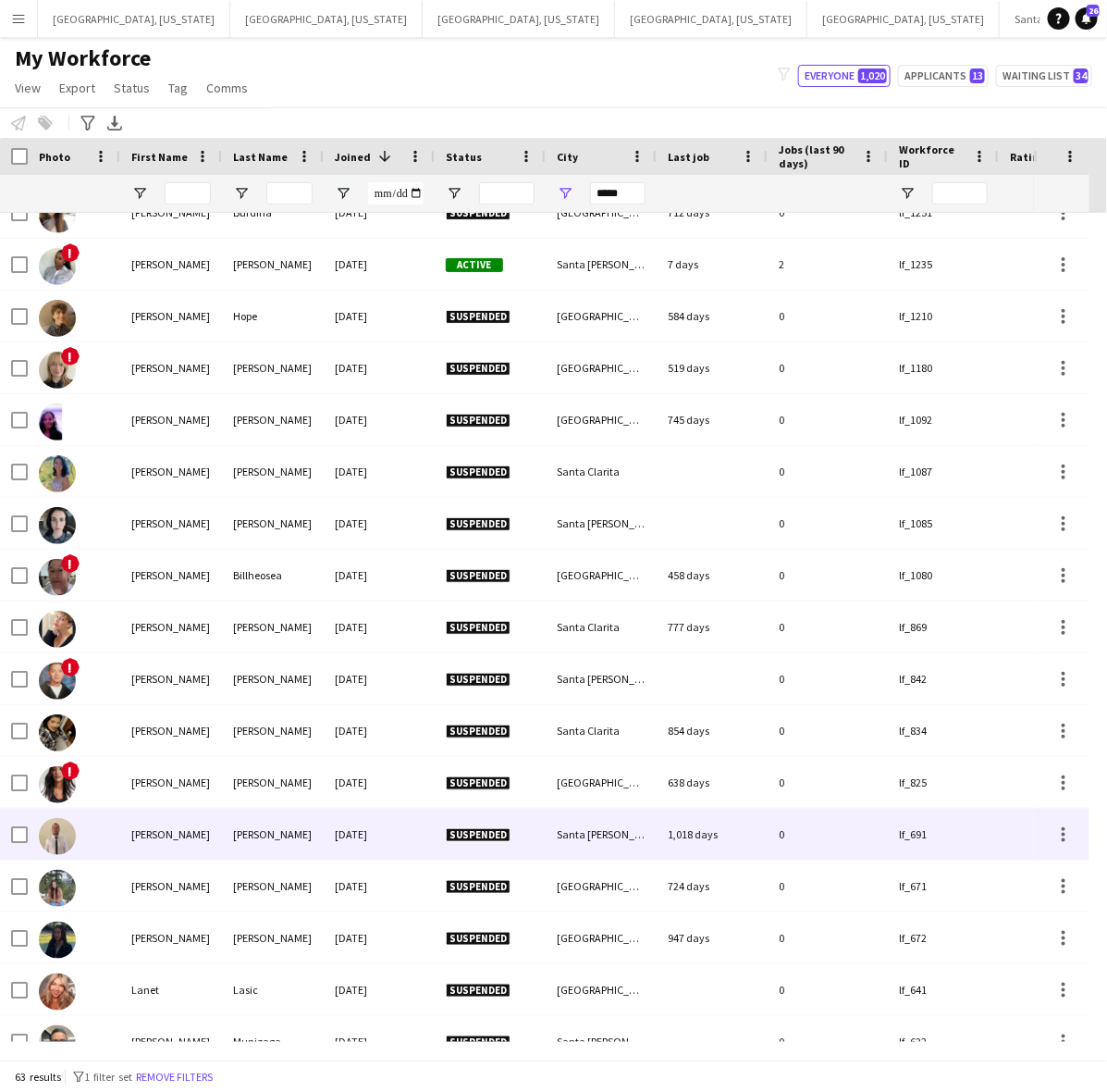
scroll to position [0, 0]
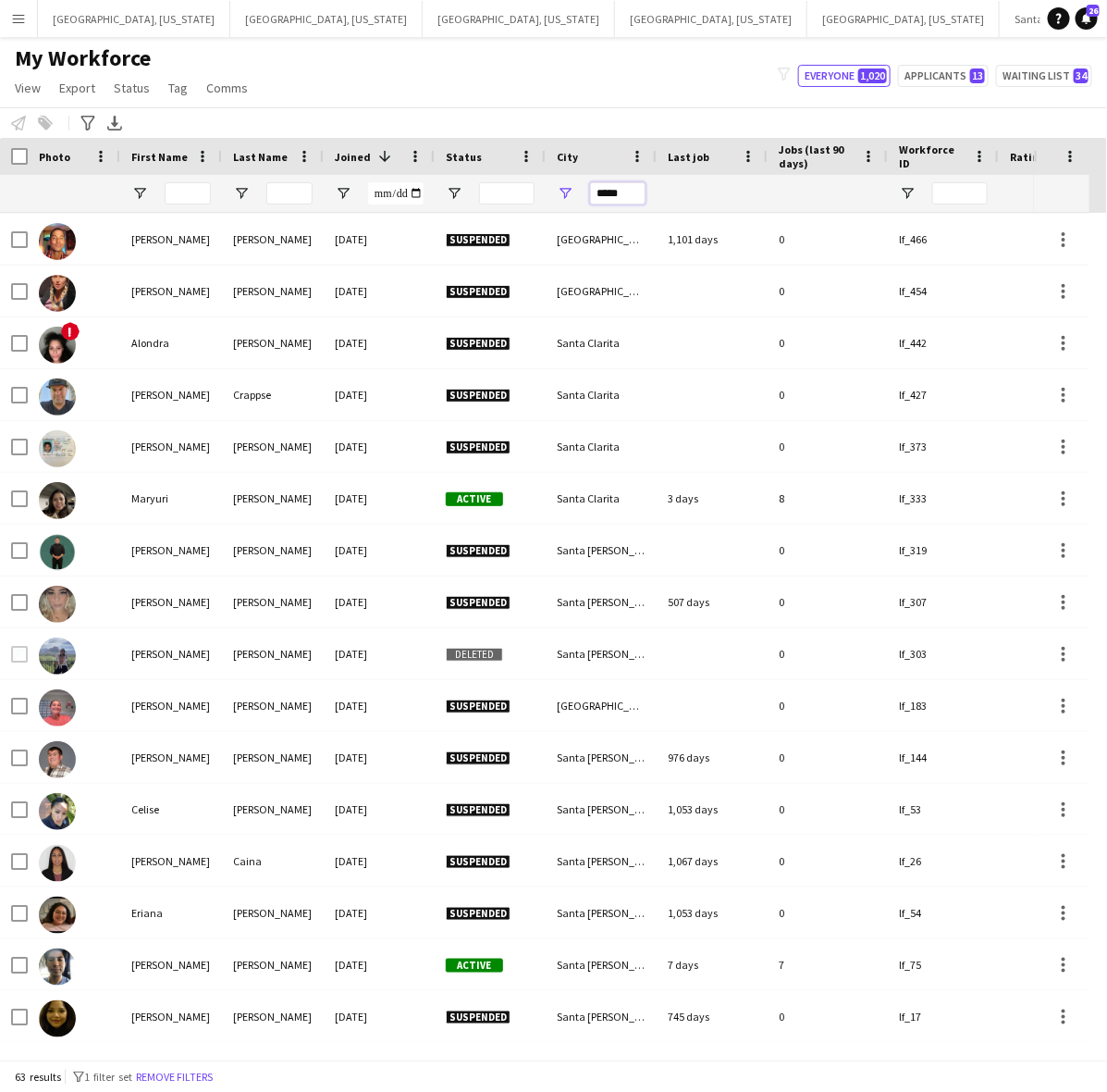
drag, startPoint x: 627, startPoint y: 194, endPoint x: 490, endPoint y: 215, distance: 138.6
click at [491, 215] on div "Workforce Details Photo First Name" at bounding box center [554, 598] width 1107 height 921
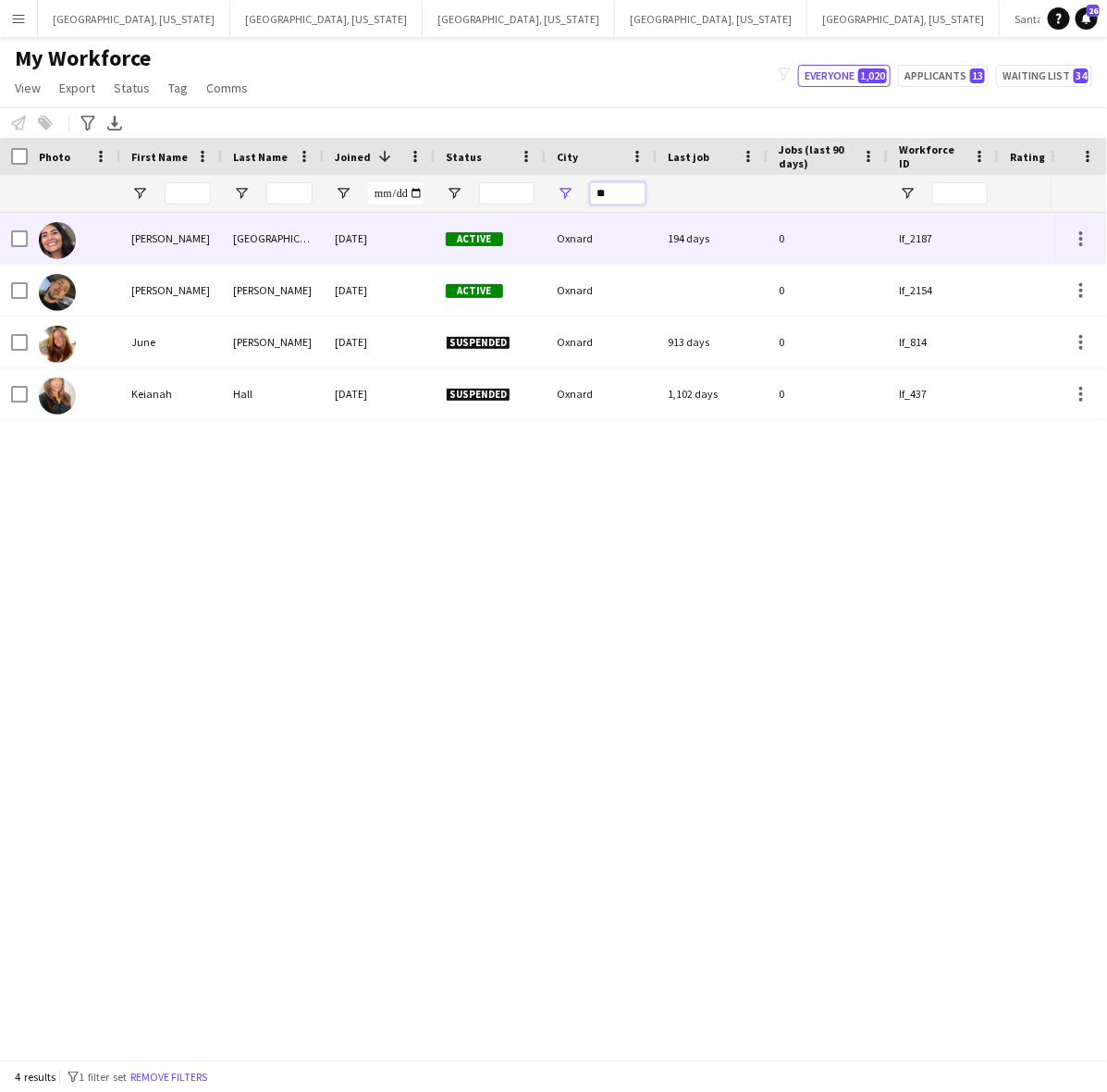
type input "**"
click at [348, 236] on div "10-08-2024" at bounding box center [379, 238] width 111 height 51
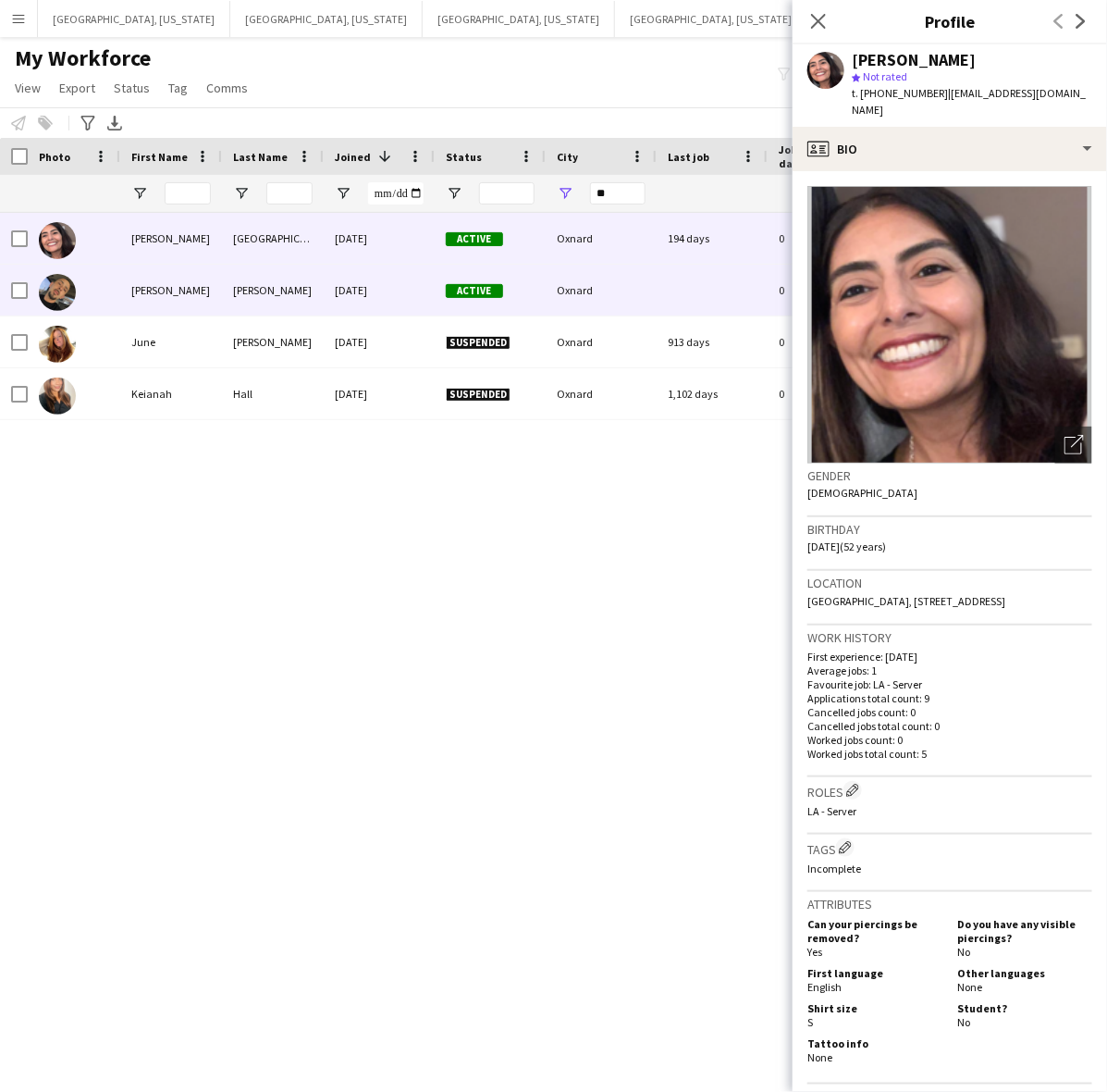
click at [442, 271] on div "Active" at bounding box center [490, 290] width 111 height 51
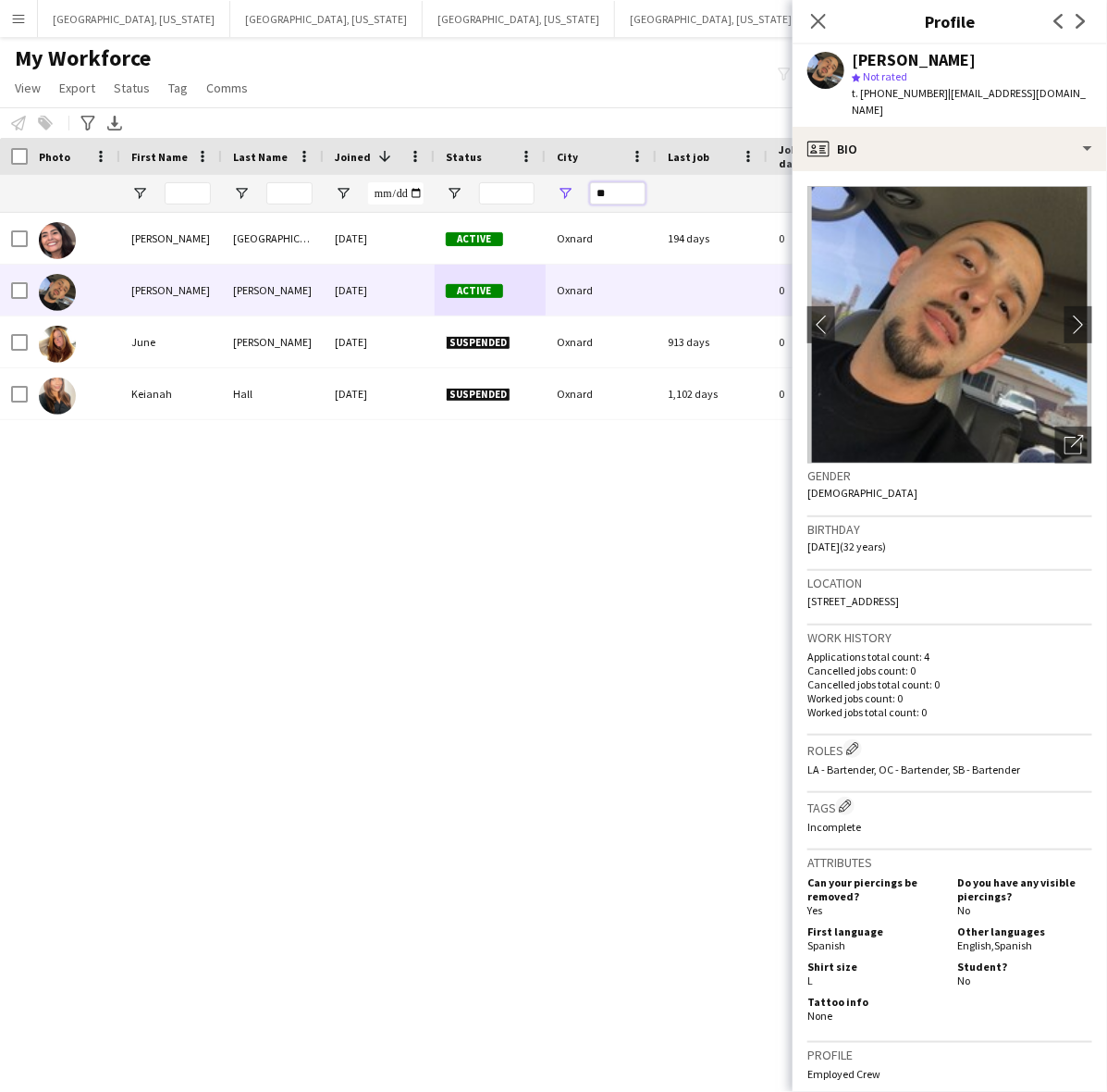
drag, startPoint x: 598, startPoint y: 196, endPoint x: 501, endPoint y: 186, distance: 97.5
click at [504, 188] on div at bounding box center [1003, 192] width 2005 height 37
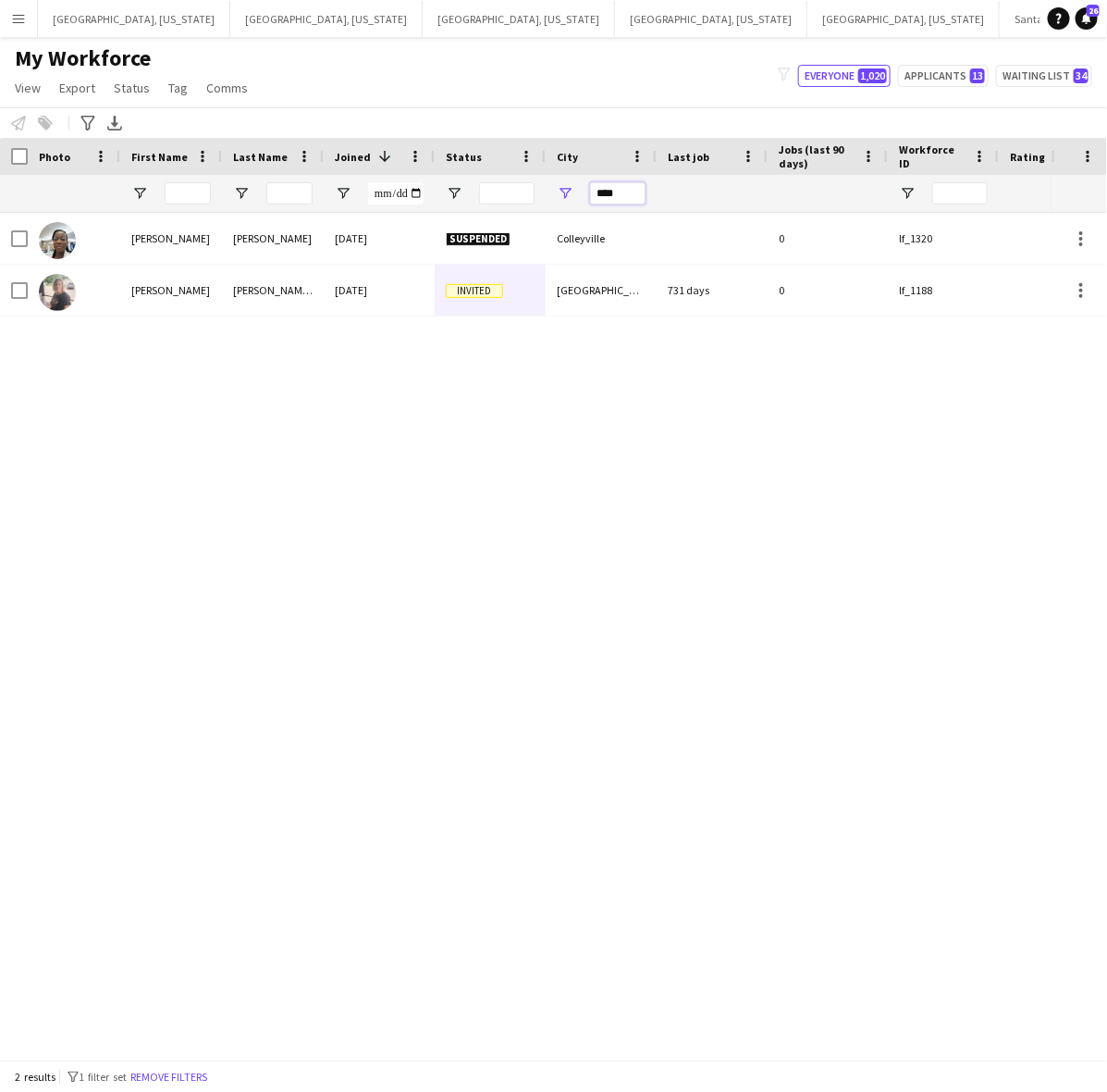
drag, startPoint x: 613, startPoint y: 192, endPoint x: 542, endPoint y: 187, distance: 71.2
click at [542, 187] on div at bounding box center [1003, 192] width 2005 height 37
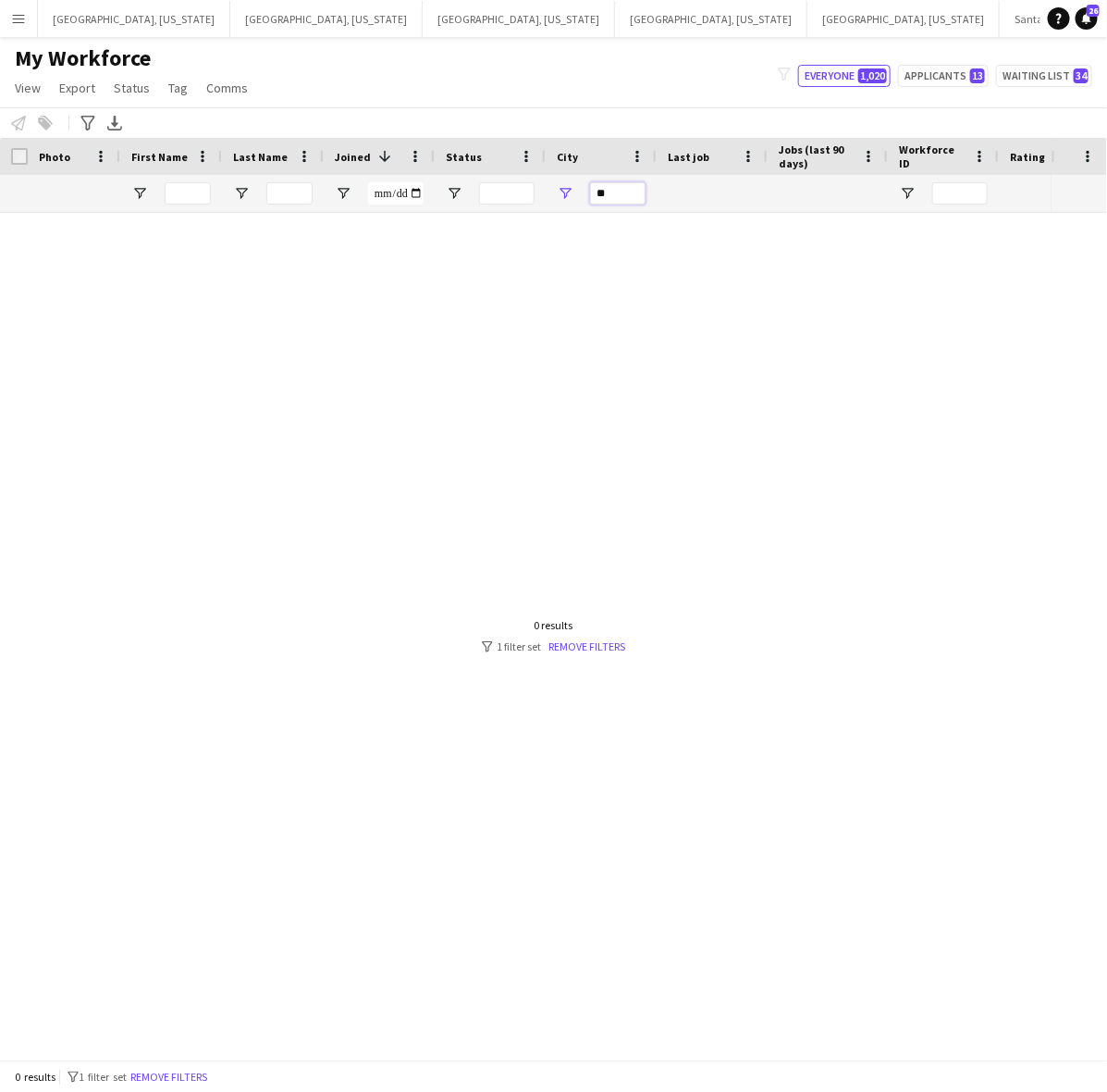
type input "*"
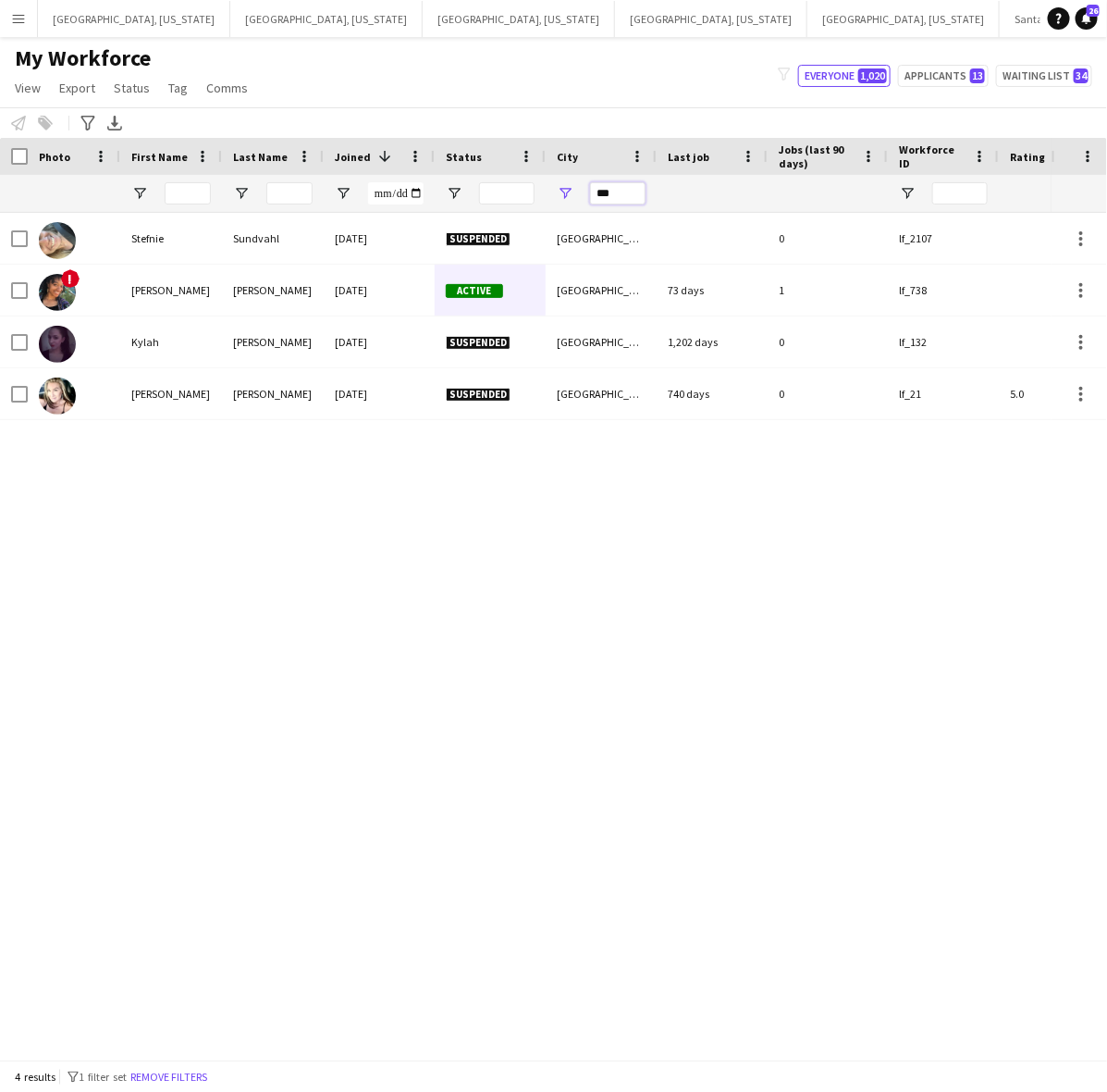
drag, startPoint x: 623, startPoint y: 188, endPoint x: 575, endPoint y: 187, distance: 48.0
click at [576, 187] on div "***" at bounding box center [601, 192] width 111 height 37
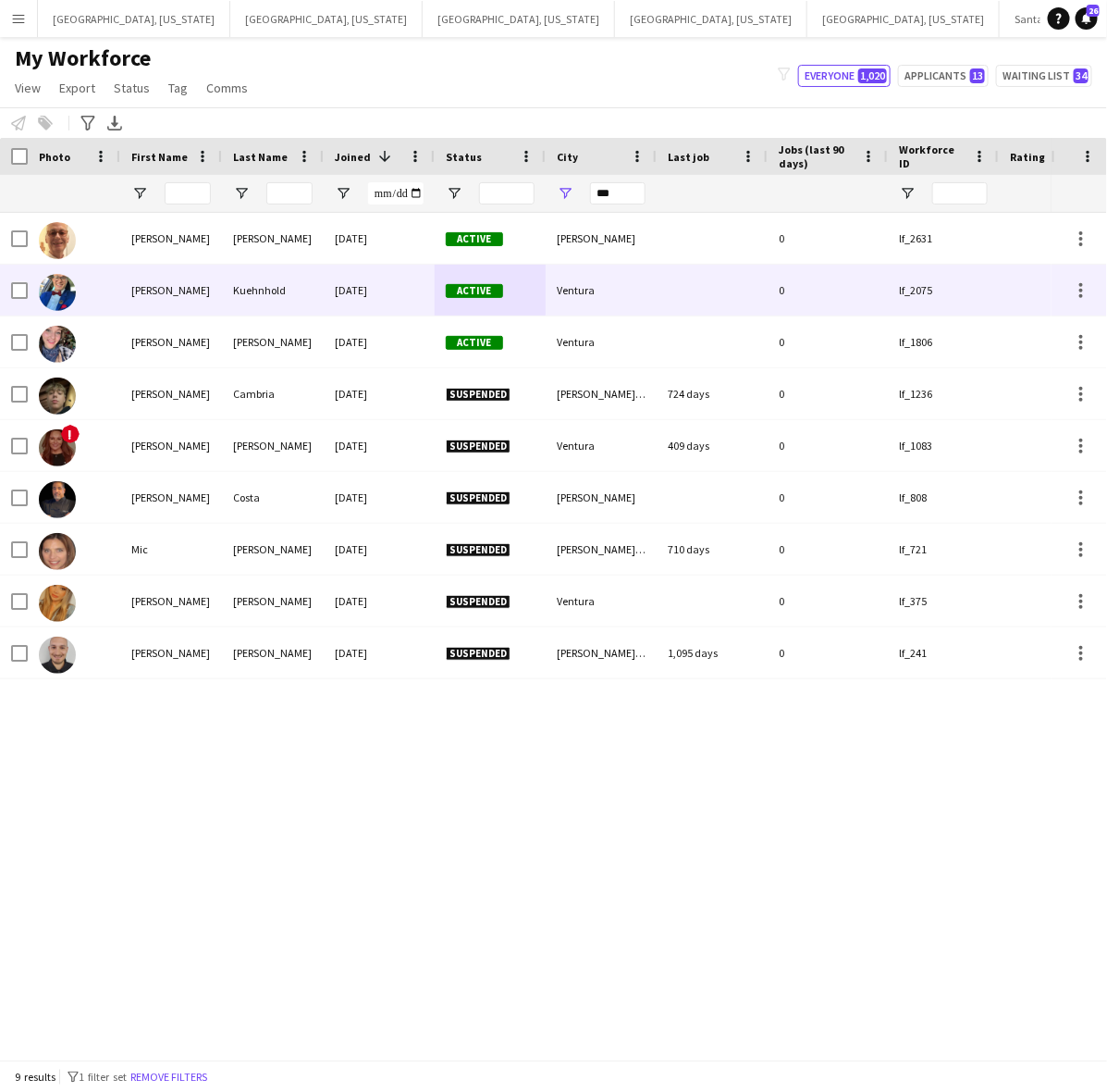
click at [372, 285] on div "08-06-2024" at bounding box center [379, 290] width 111 height 51
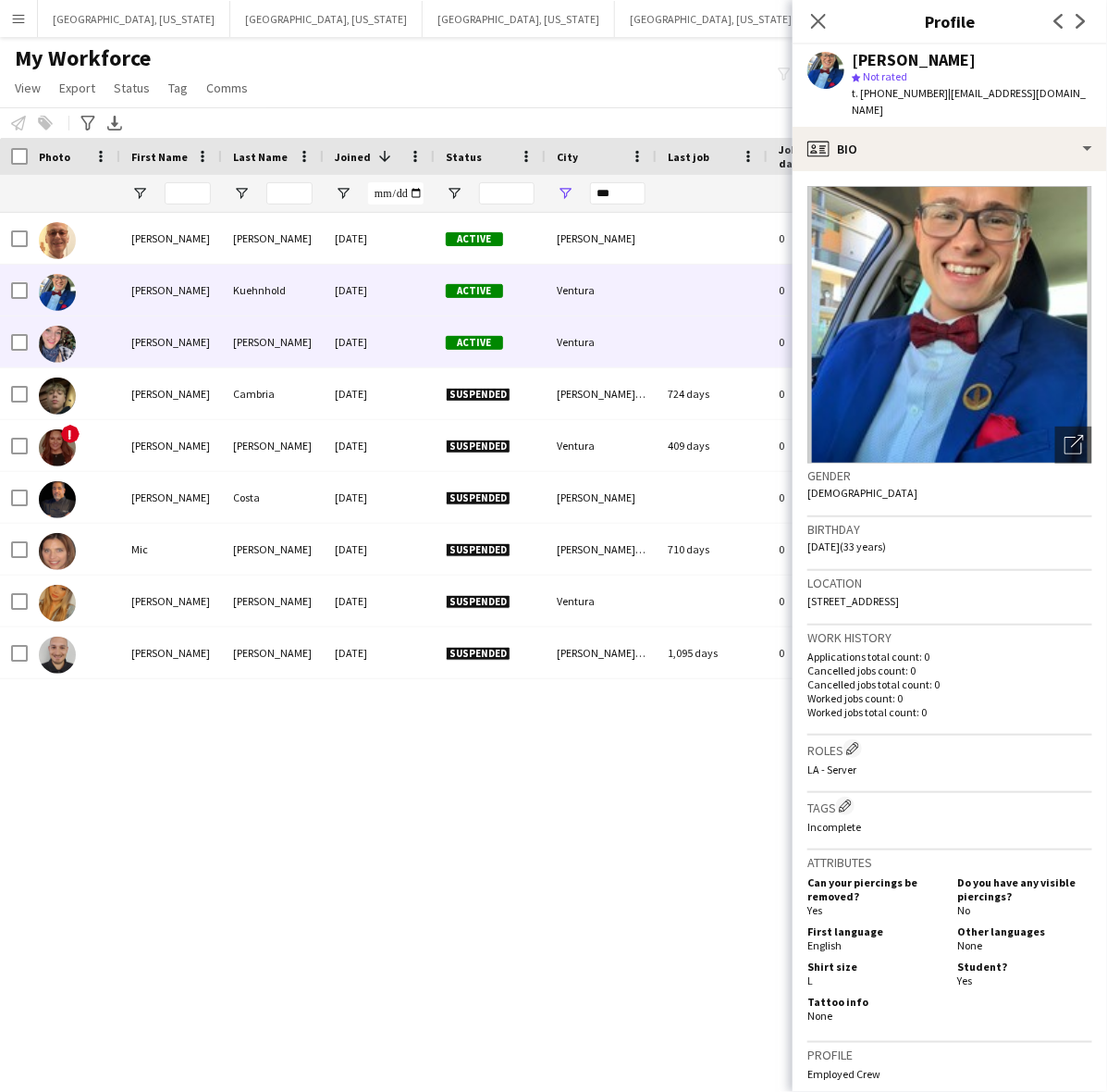
click at [354, 335] on div "03-26-2024" at bounding box center [379, 342] width 111 height 51
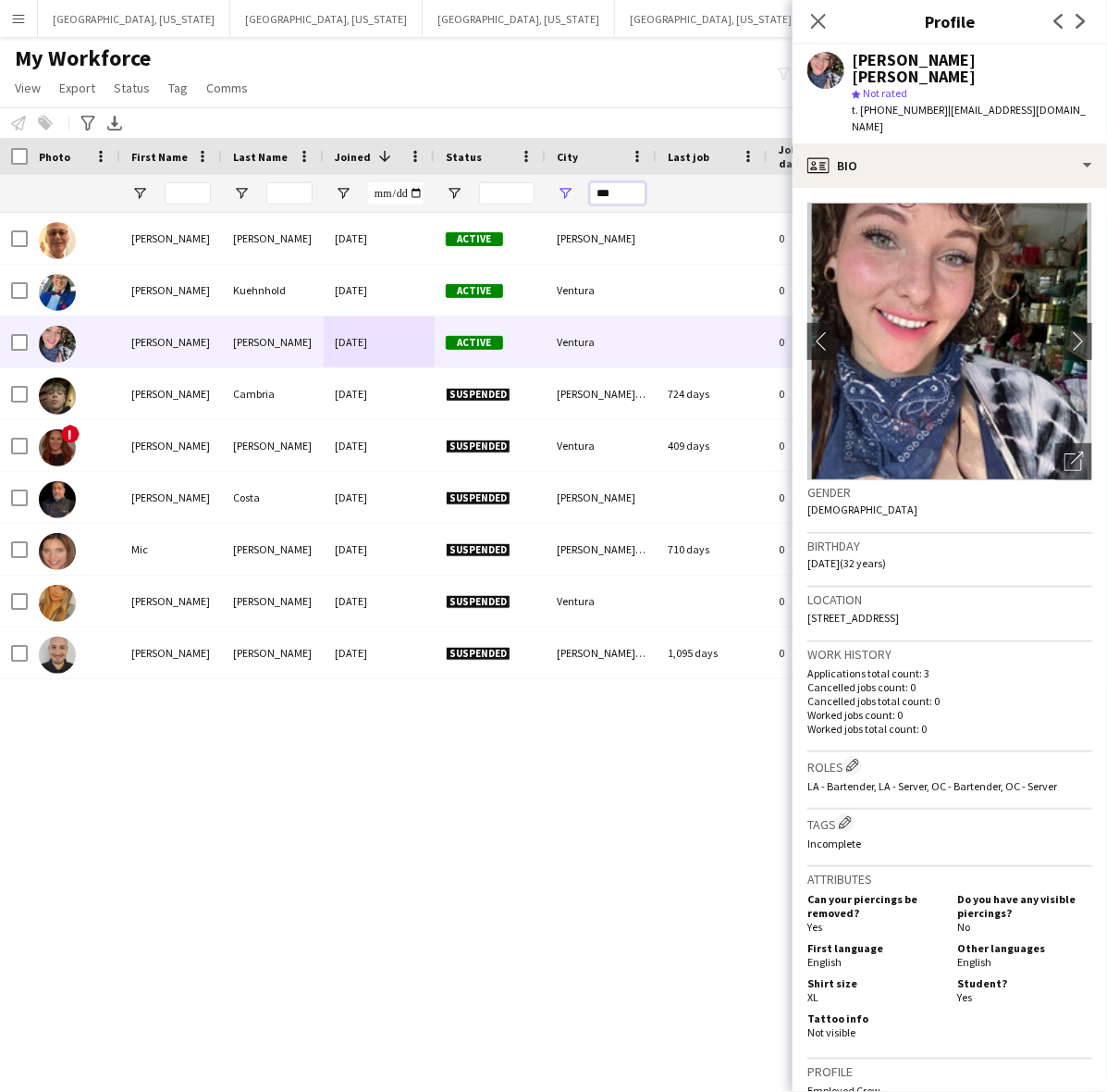
drag, startPoint x: 622, startPoint y: 194, endPoint x: 576, endPoint y: 190, distance: 46.2
click at [584, 194] on div "***" at bounding box center [601, 192] width 111 height 37
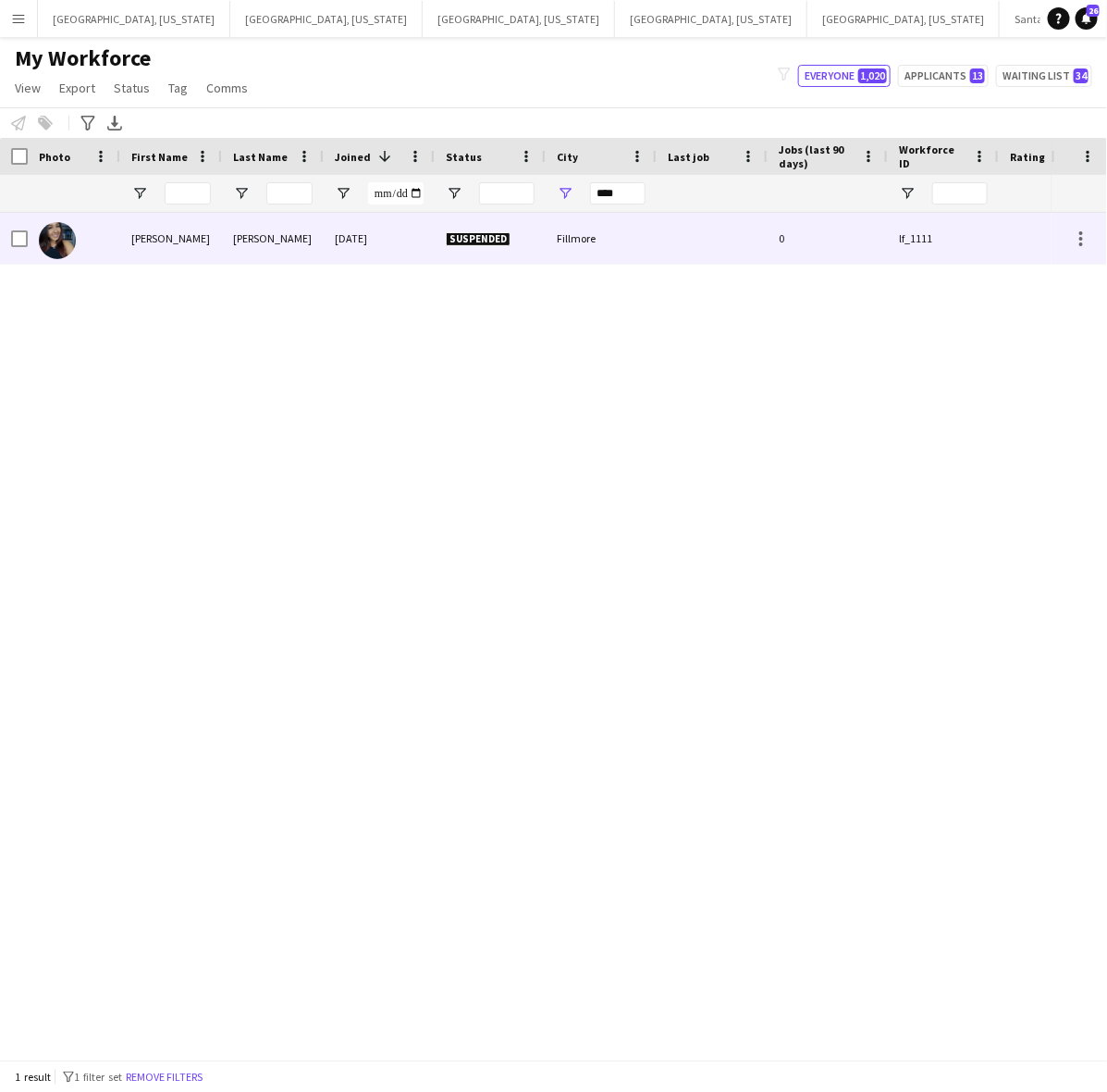
click at [334, 248] on div "08-03-2023" at bounding box center [379, 238] width 111 height 51
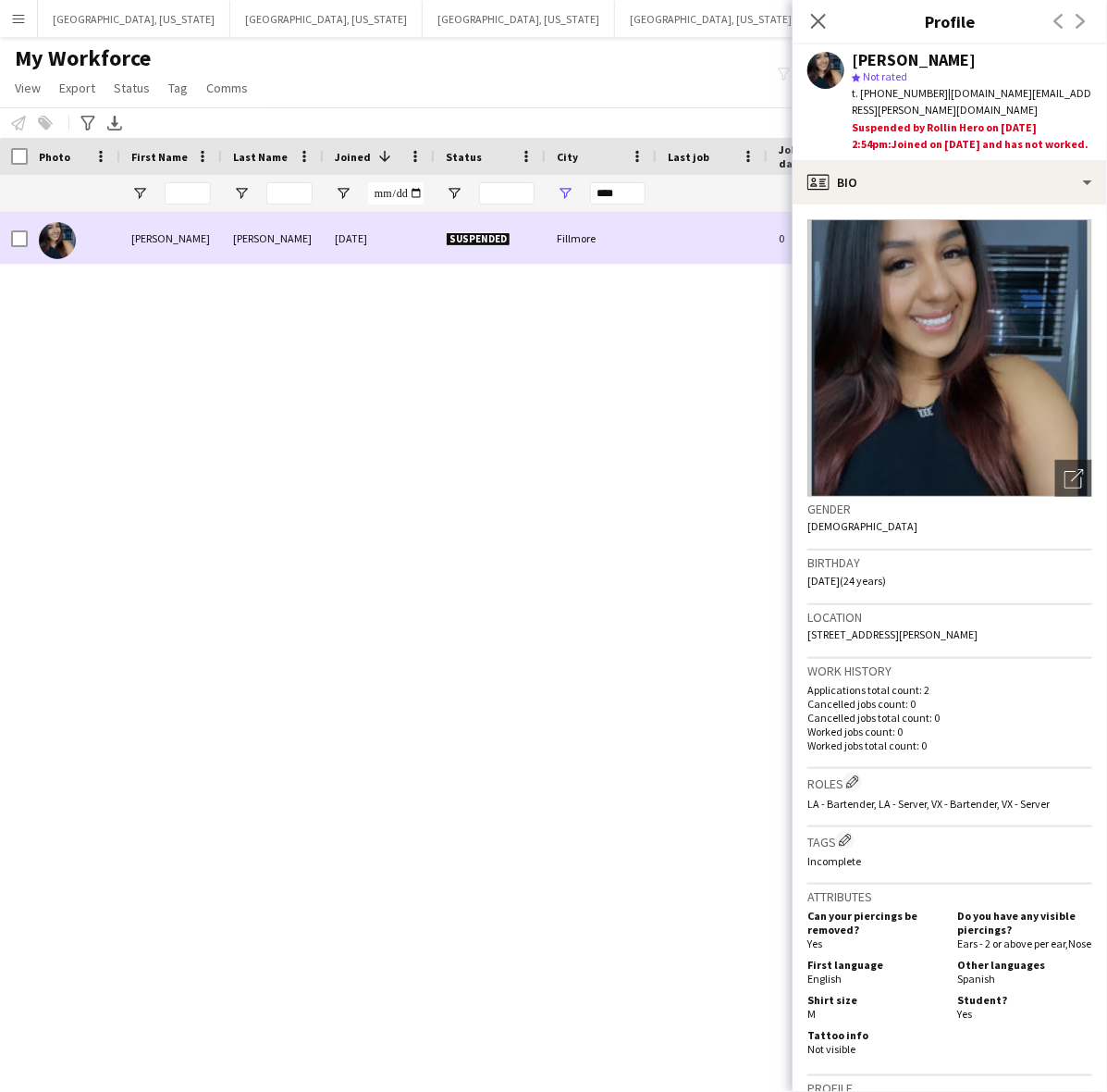
click at [336, 234] on div "08-03-2023" at bounding box center [379, 238] width 111 height 51
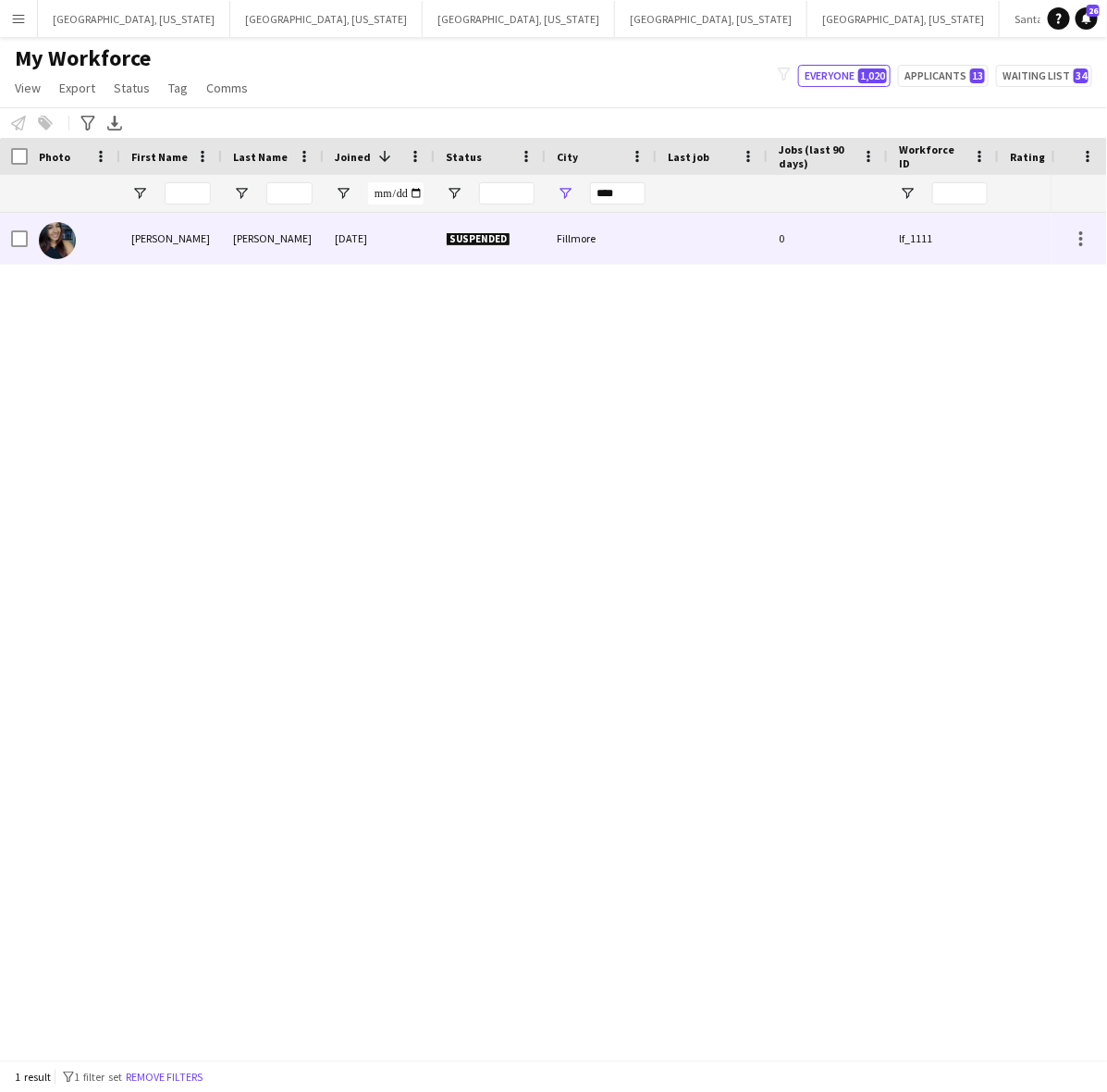
click at [395, 247] on div "08-03-2023" at bounding box center [379, 238] width 111 height 51
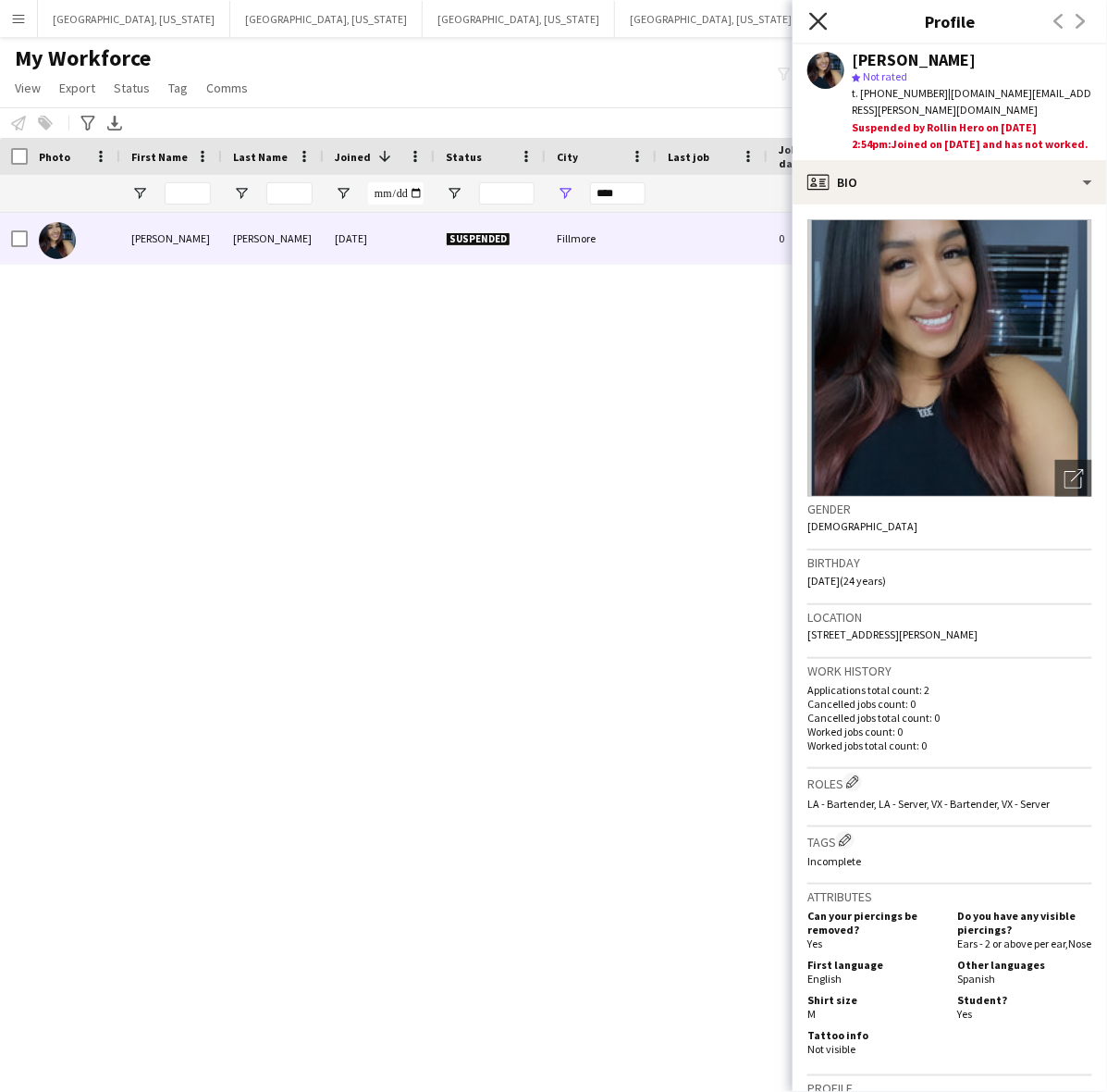
click at [820, 23] on icon at bounding box center [818, 21] width 18 height 18
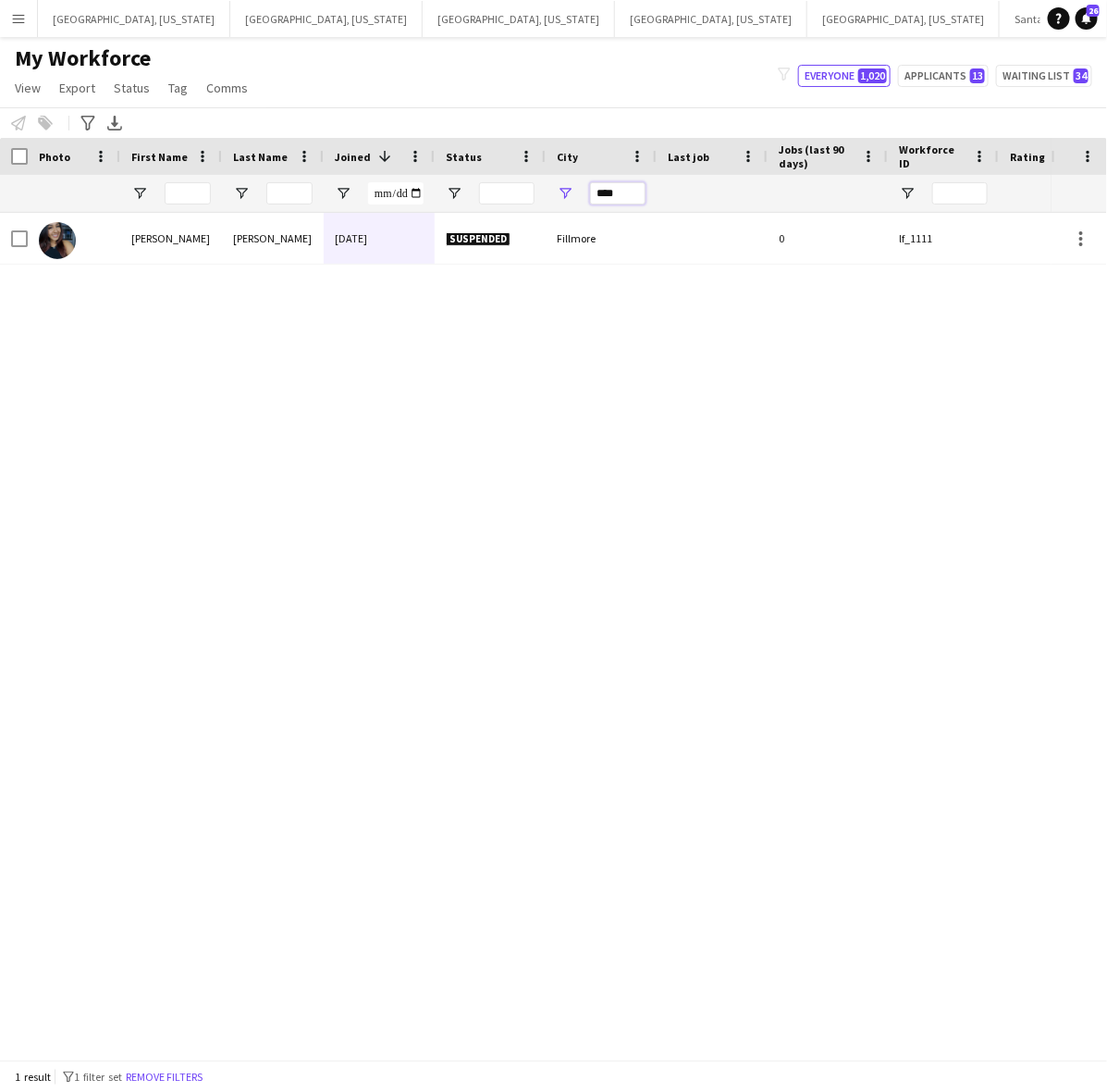
drag, startPoint x: 612, startPoint y: 199, endPoint x: 558, endPoint y: 200, distance: 54.0
click at [558, 200] on div "****" at bounding box center [601, 192] width 111 height 37
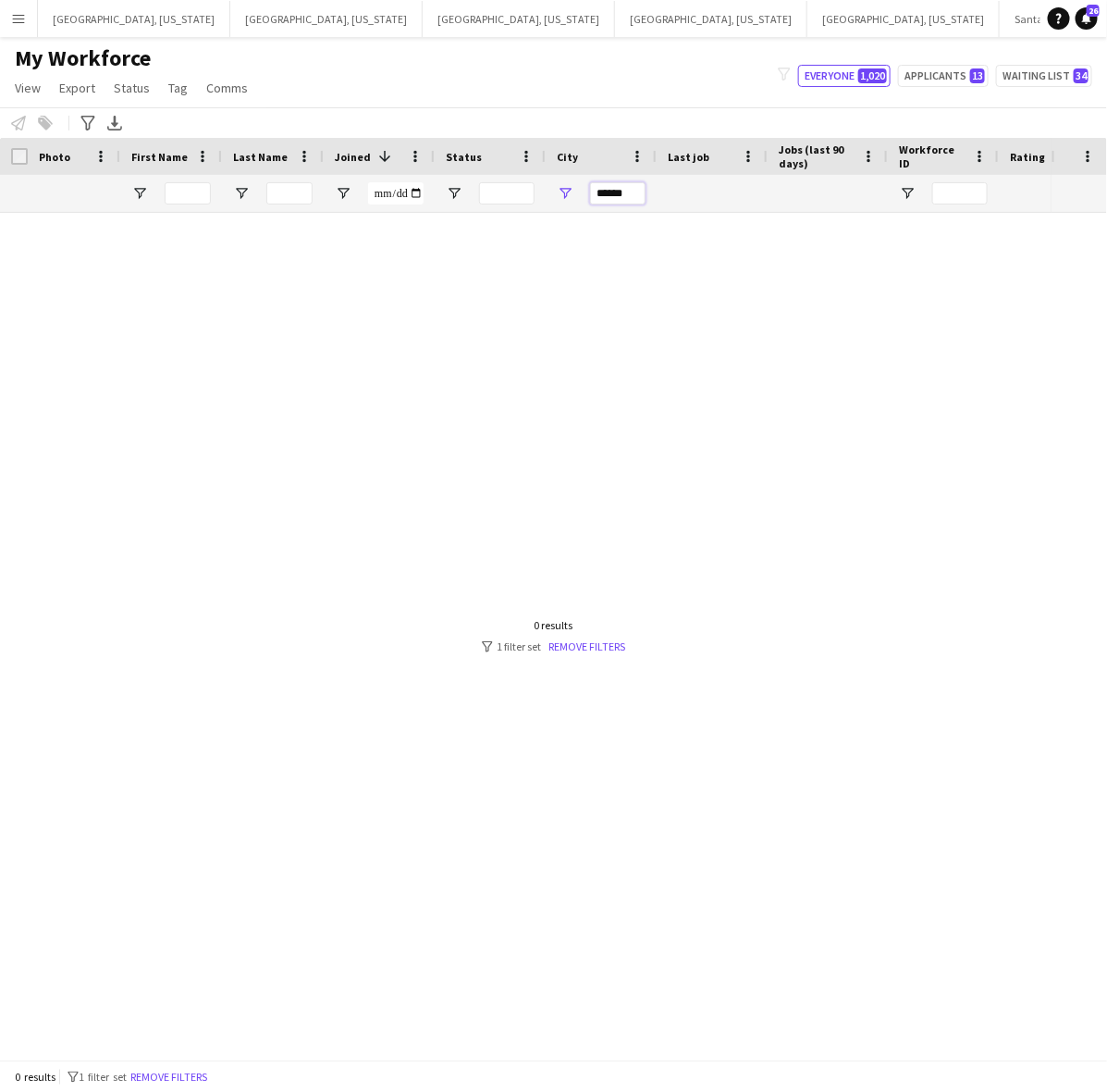
drag, startPoint x: 631, startPoint y: 187, endPoint x: 559, endPoint y: 178, distance: 72.6
click at [566, 187] on div "******" at bounding box center [601, 192] width 111 height 37
drag, startPoint x: 622, startPoint y: 190, endPoint x: 558, endPoint y: 188, distance: 64.0
click at [561, 191] on div "***" at bounding box center [601, 192] width 111 height 37
drag, startPoint x: 625, startPoint y: 188, endPoint x: 514, endPoint y: 183, distance: 111.1
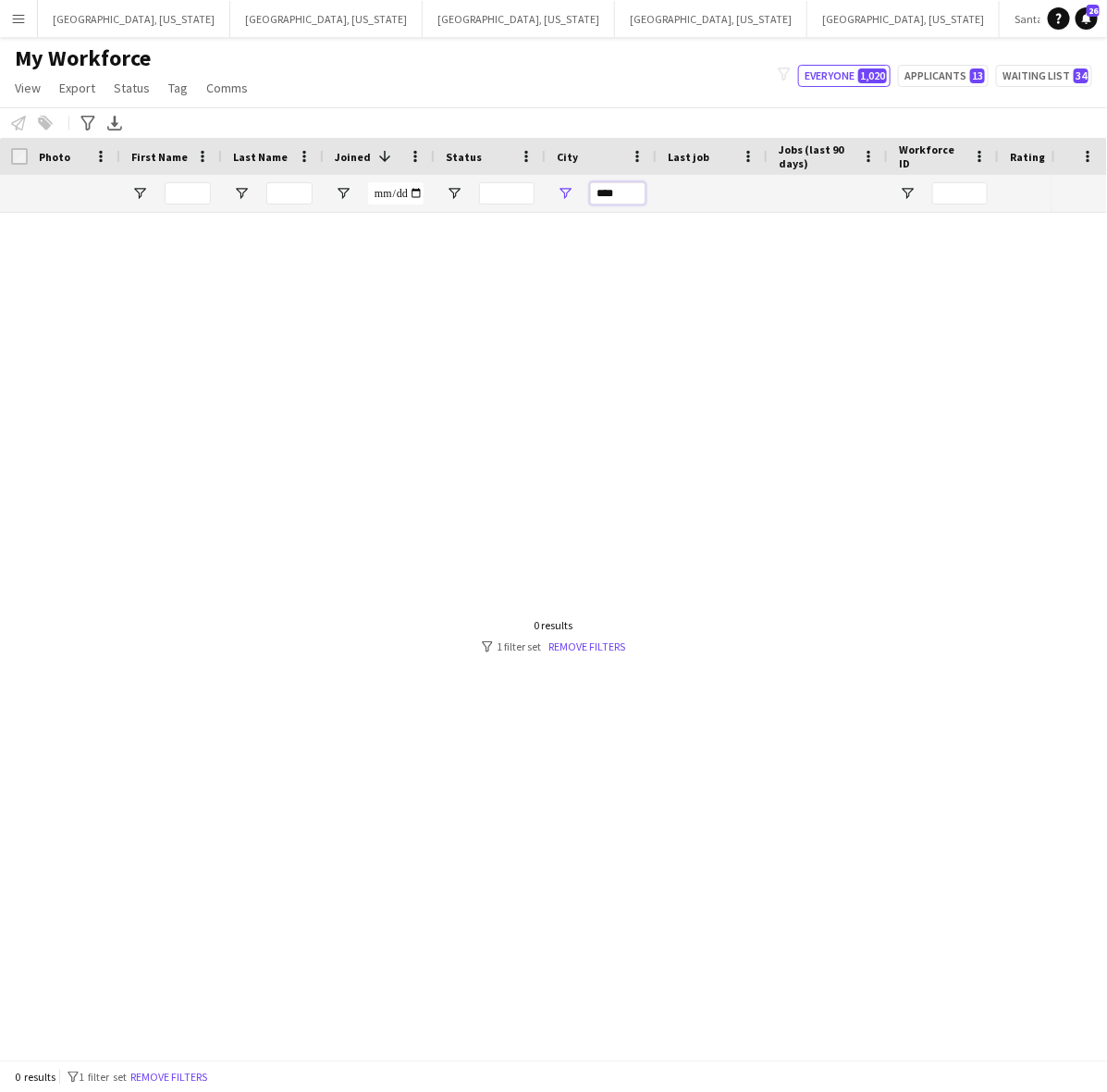
click at [528, 188] on div at bounding box center [1003, 192] width 2005 height 37
drag, startPoint x: 641, startPoint y: 190, endPoint x: 535, endPoint y: 188, distance: 106.0
click at [535, 188] on div at bounding box center [1003, 192] width 2005 height 37
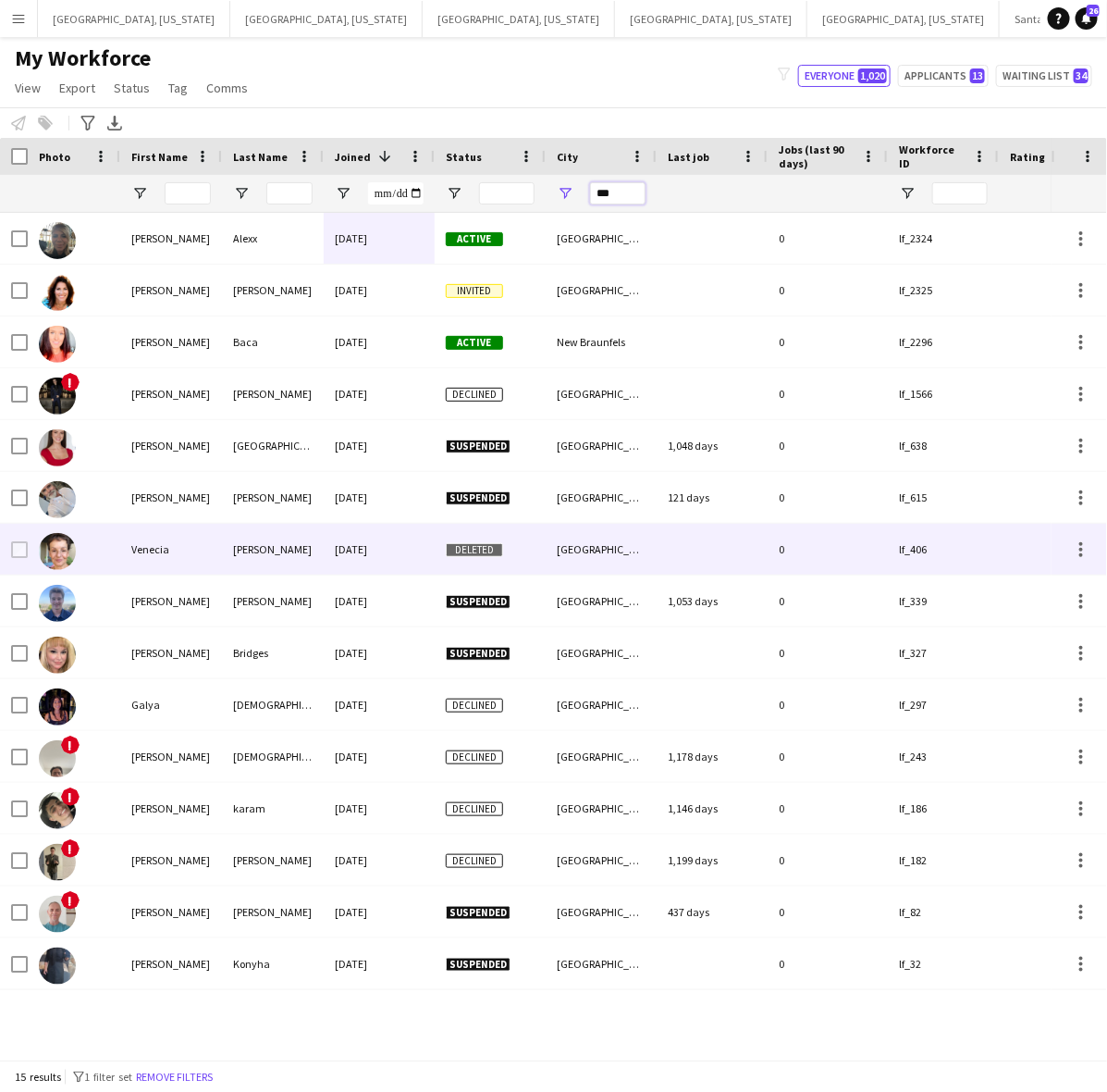
type input "***"
click at [399, 555] on div "09-12-2022" at bounding box center [379, 549] width 111 height 51
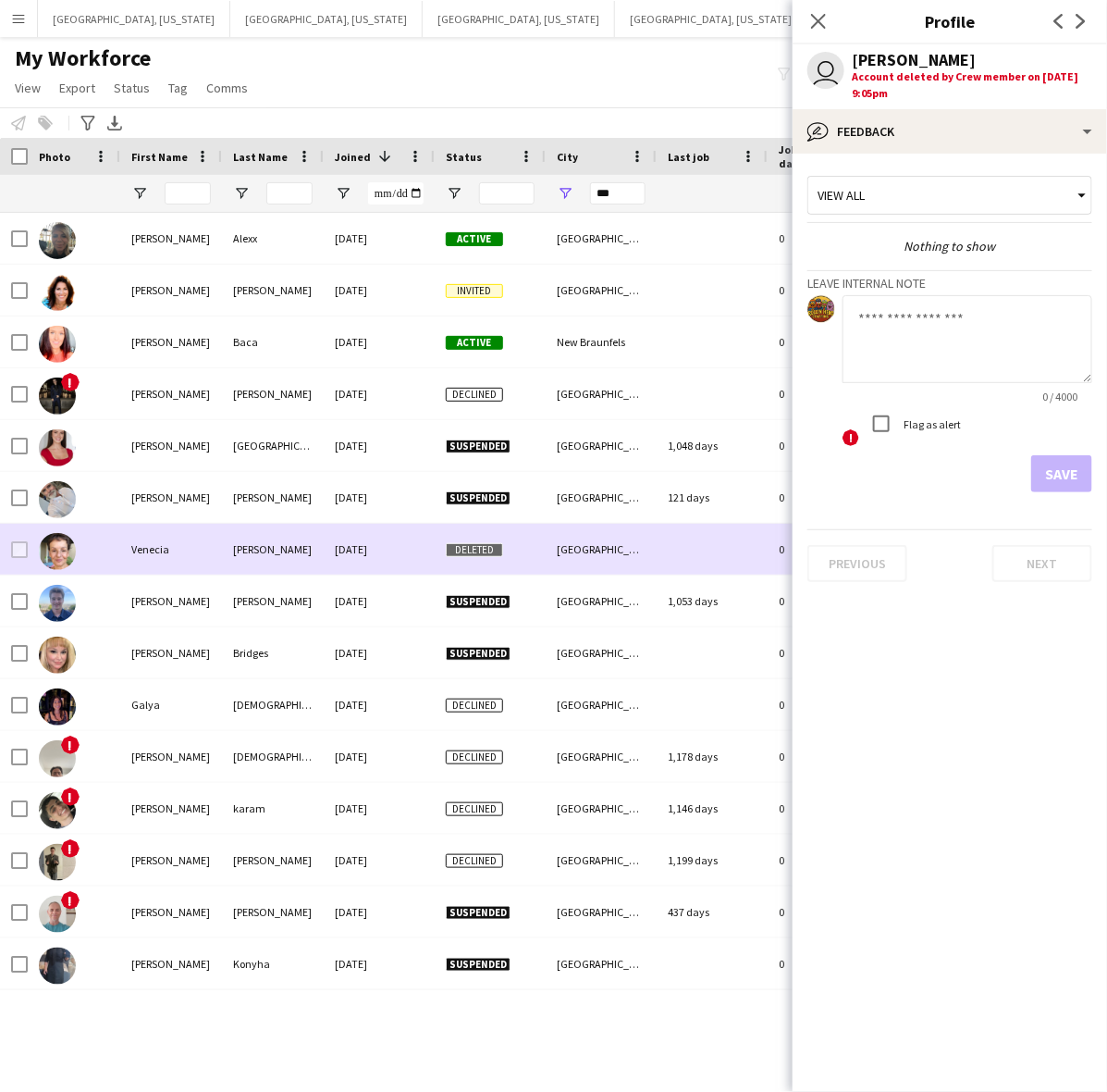
click at [399, 555] on div "09-12-2022" at bounding box center [379, 549] width 111 height 51
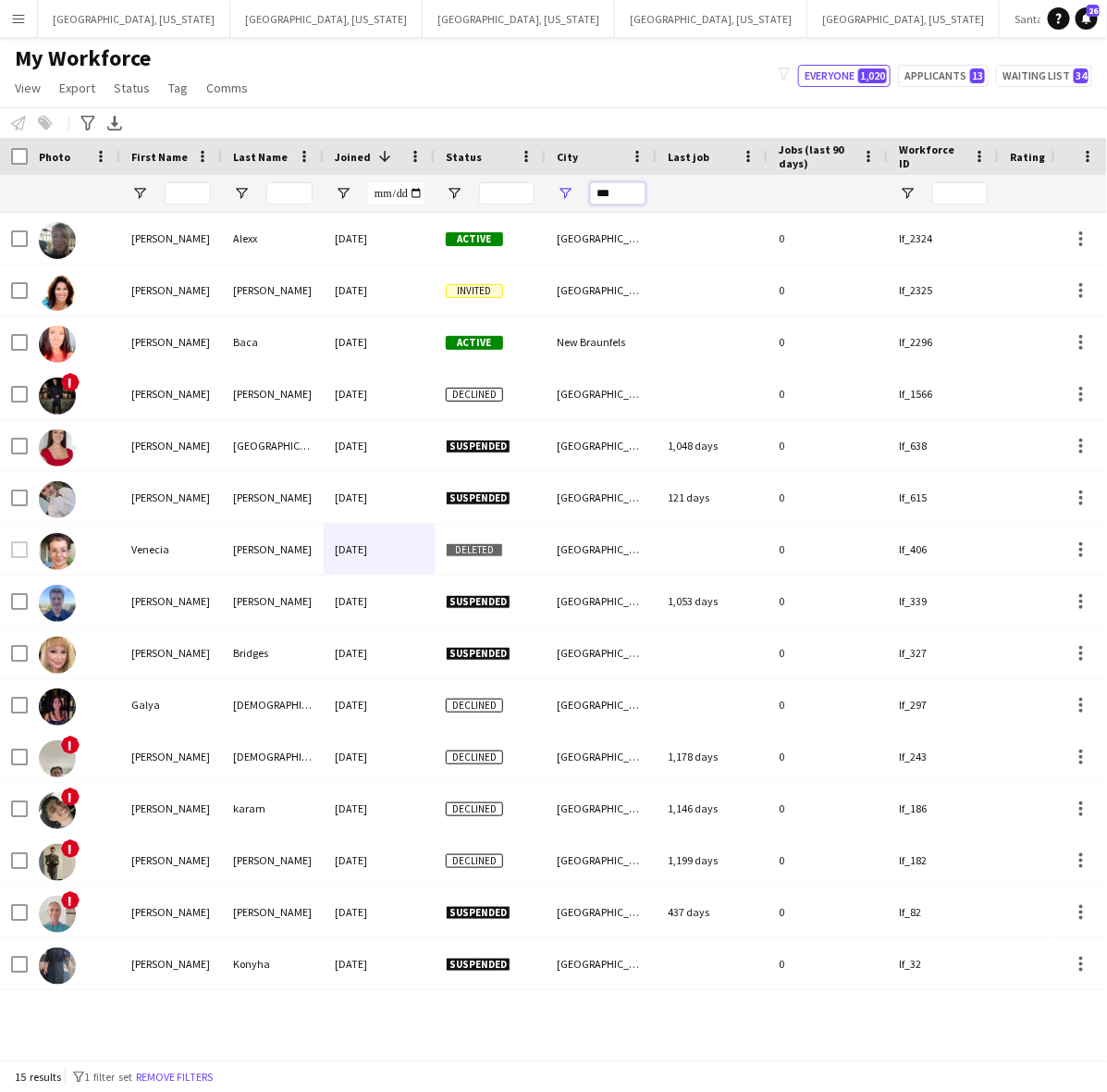
drag, startPoint x: 629, startPoint y: 191, endPoint x: 571, endPoint y: 186, distance: 58.2
click at [574, 190] on div "***" at bounding box center [601, 192] width 111 height 37
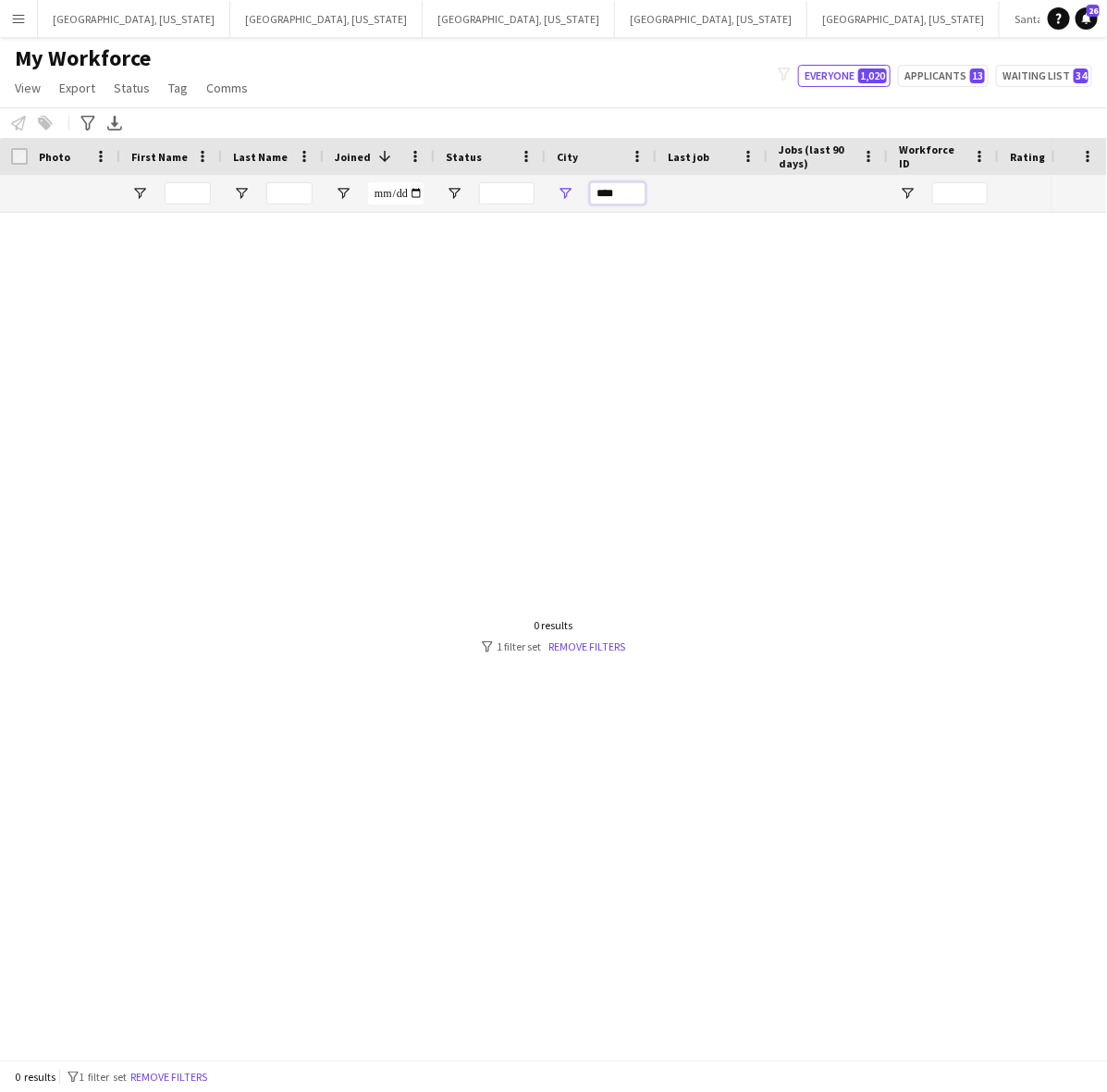
drag, startPoint x: 621, startPoint y: 196, endPoint x: 559, endPoint y: 197, distance: 62.0
click at [562, 199] on div "****" at bounding box center [601, 192] width 111 height 37
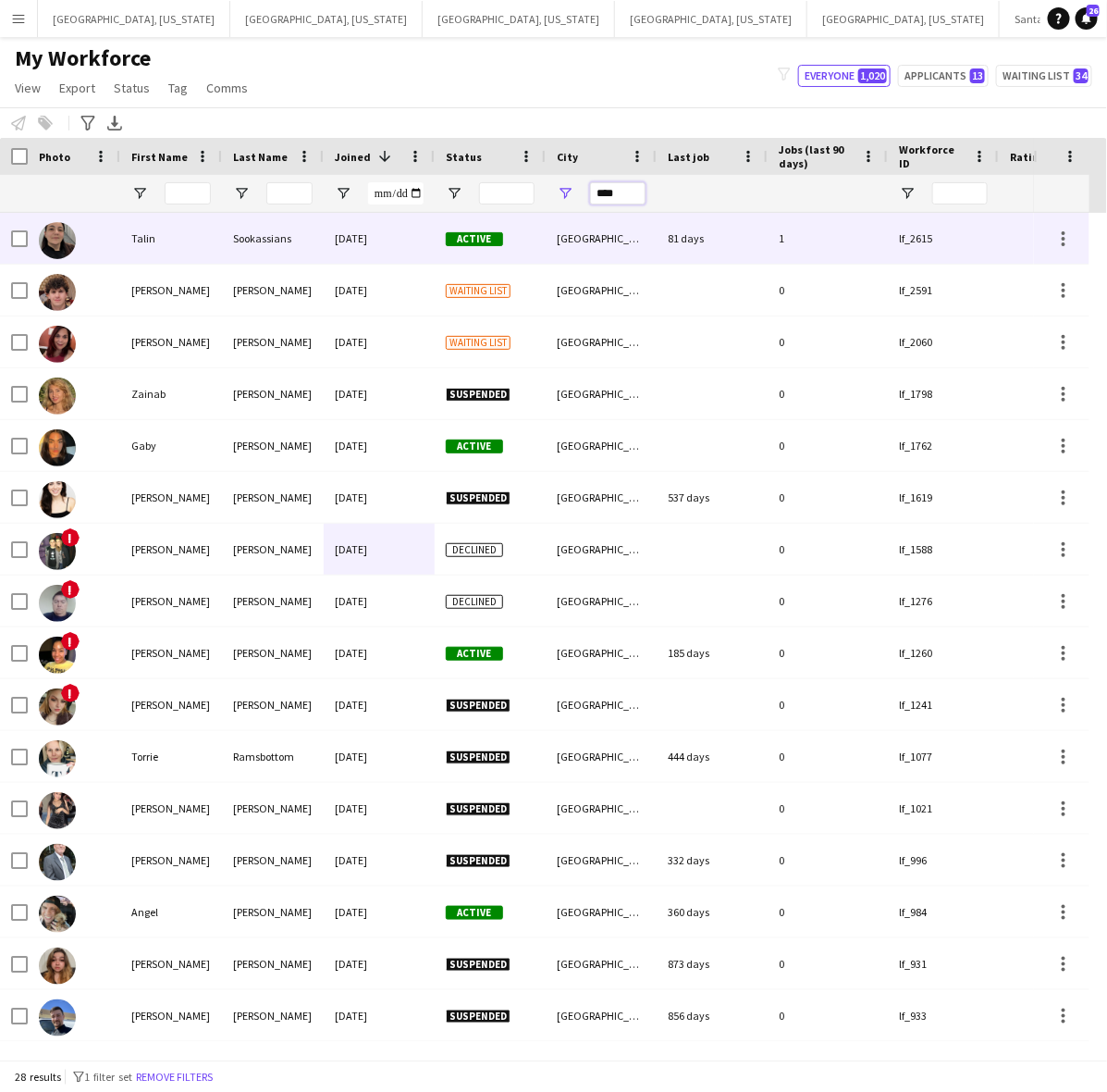
type input "****"
click at [311, 244] on div "Sookassians" at bounding box center [272, 238] width 101 height 51
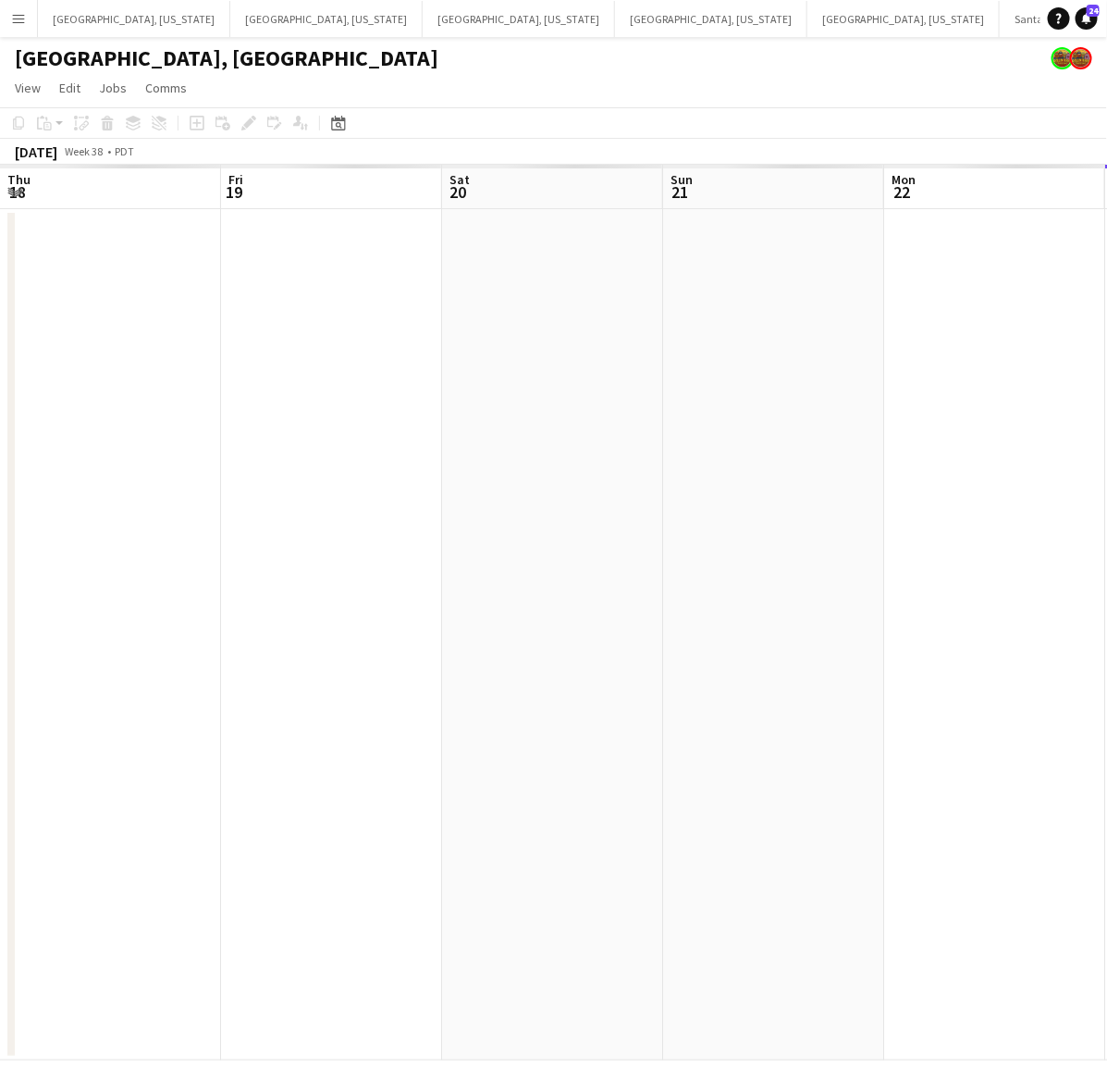
scroll to position [0, 442]
